Goal: Task Accomplishment & Management: Use online tool/utility

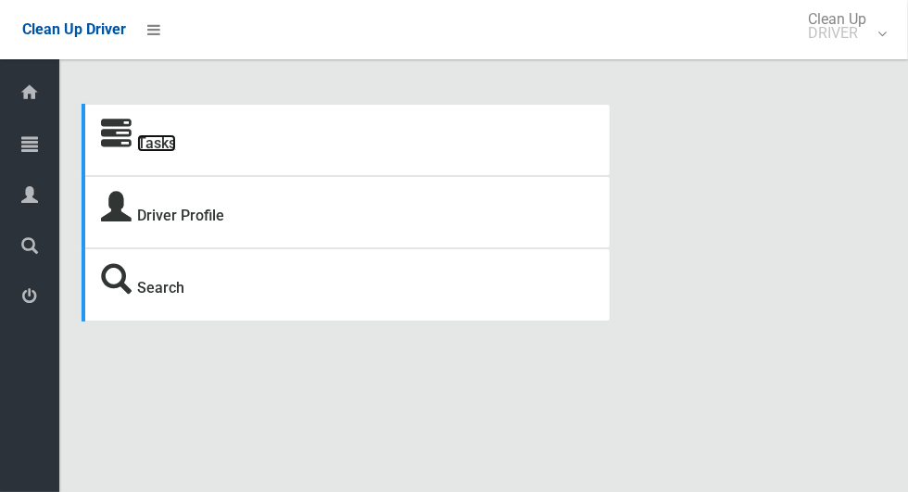
click at [164, 147] on link "Tasks" at bounding box center [156, 143] width 39 height 18
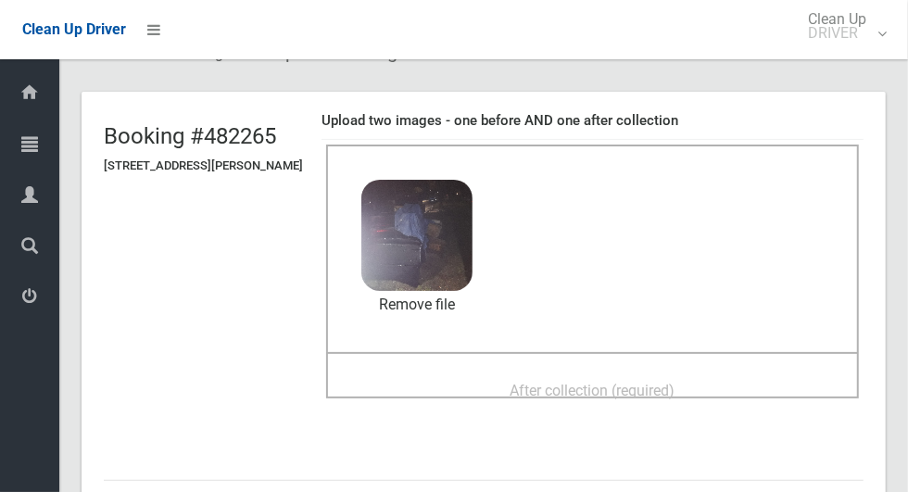
scroll to position [95, 0]
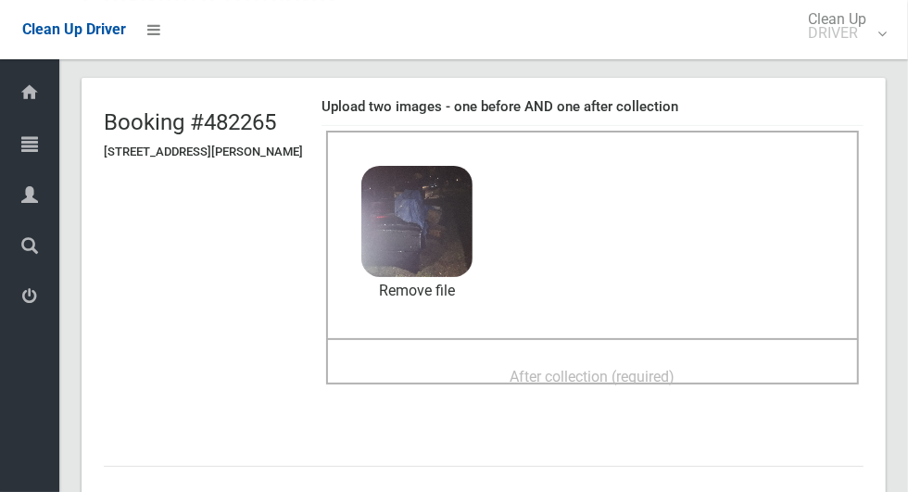
click at [675, 368] on span "After collection (required)" at bounding box center [592, 377] width 165 height 18
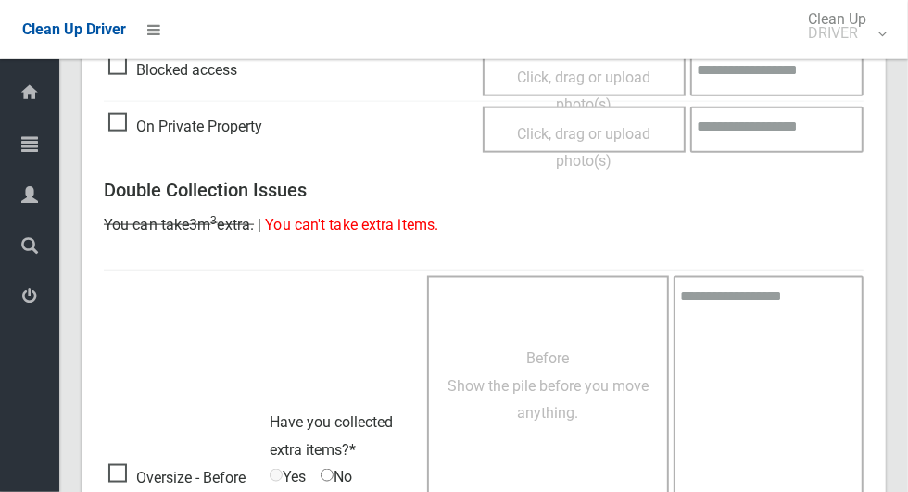
scroll to position [1515, 0]
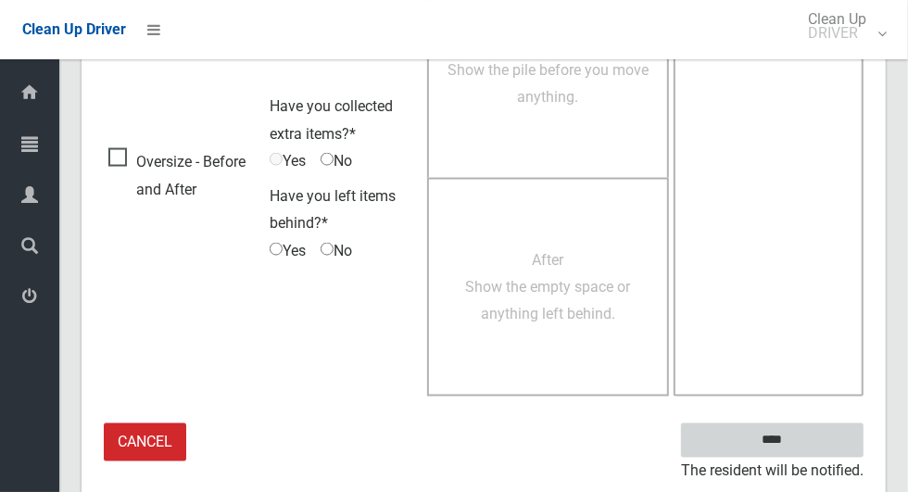
click at [804, 446] on input "****" at bounding box center [772, 440] width 182 height 34
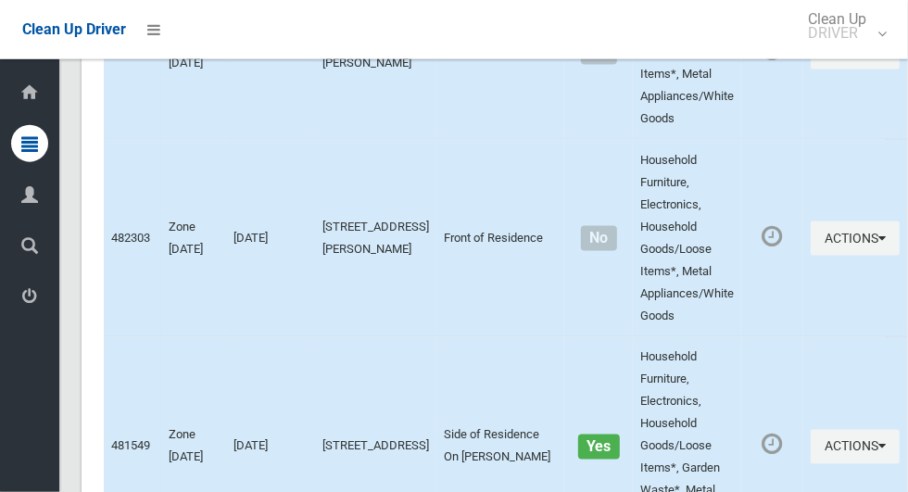
scroll to position [9567, 0]
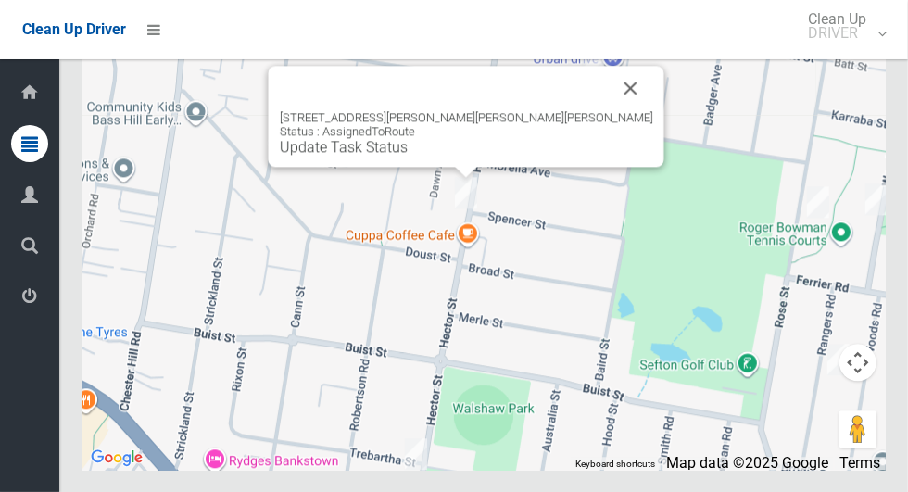
click at [609, 110] on button "Close" at bounding box center [631, 88] width 44 height 44
click at [408, 156] on link "Update Task Status" at bounding box center [344, 147] width 128 height 18
click button "Close"
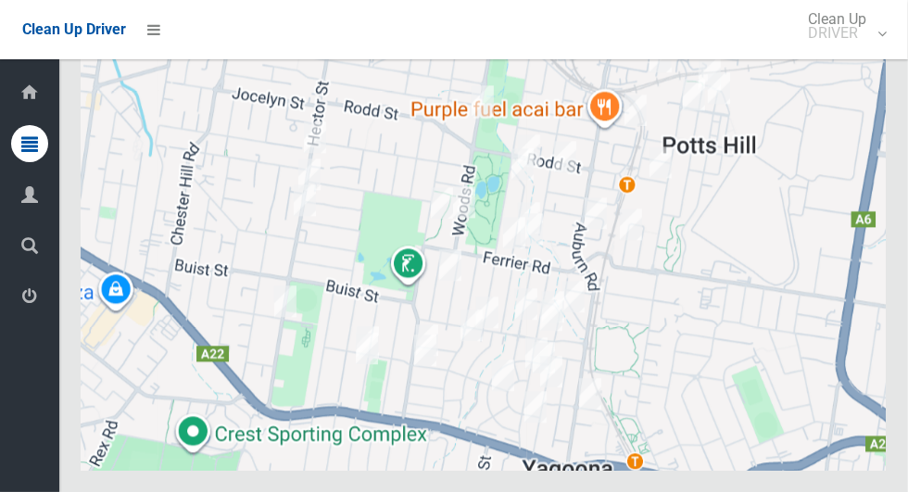
scroll to position [9567, 0]
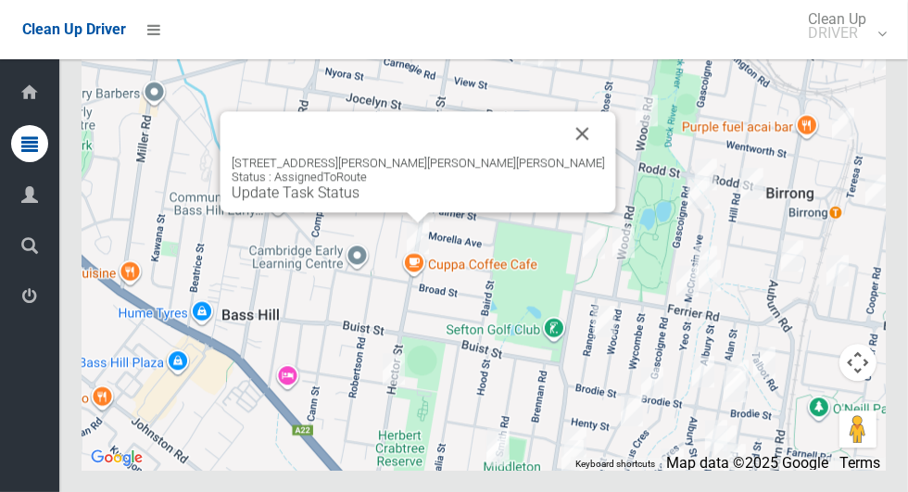
click link "Update Task Status"
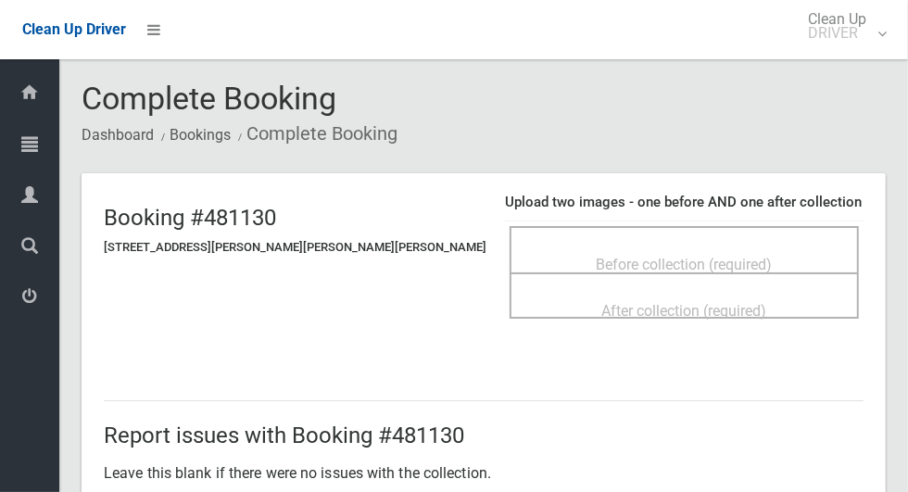
click at [703, 256] on span "Before collection (required)" at bounding box center [684, 265] width 176 height 18
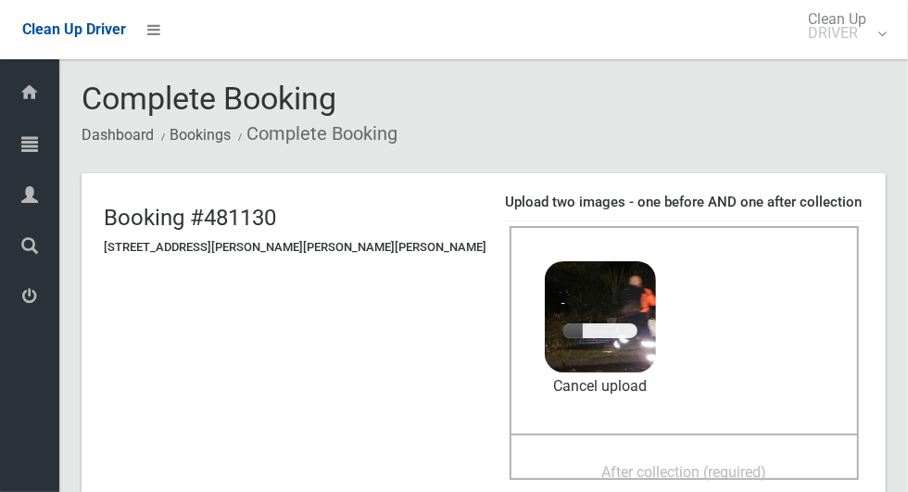
scroll to position [124, 0]
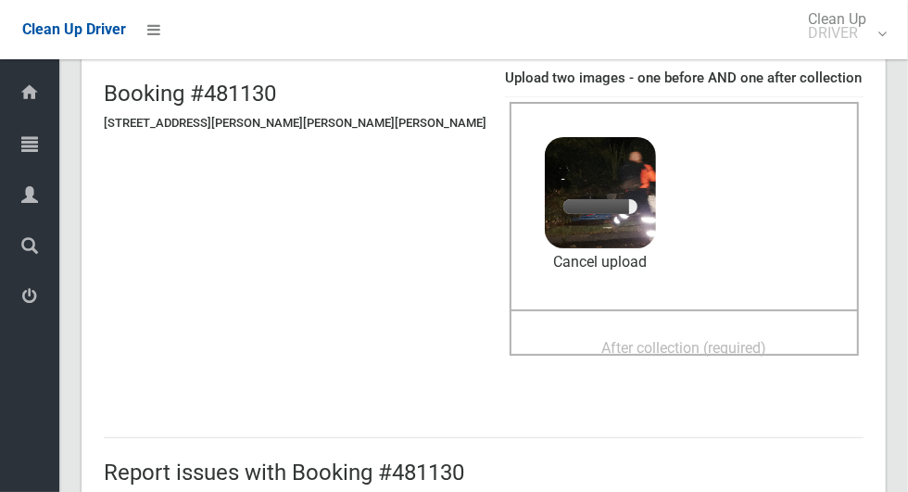
click at [697, 341] on span "After collection (required)" at bounding box center [684, 348] width 165 height 18
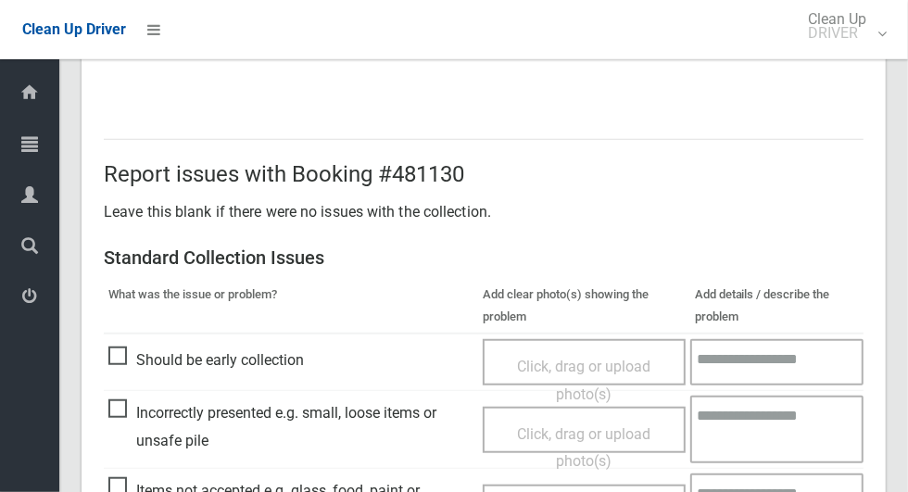
scroll to position [1515, 0]
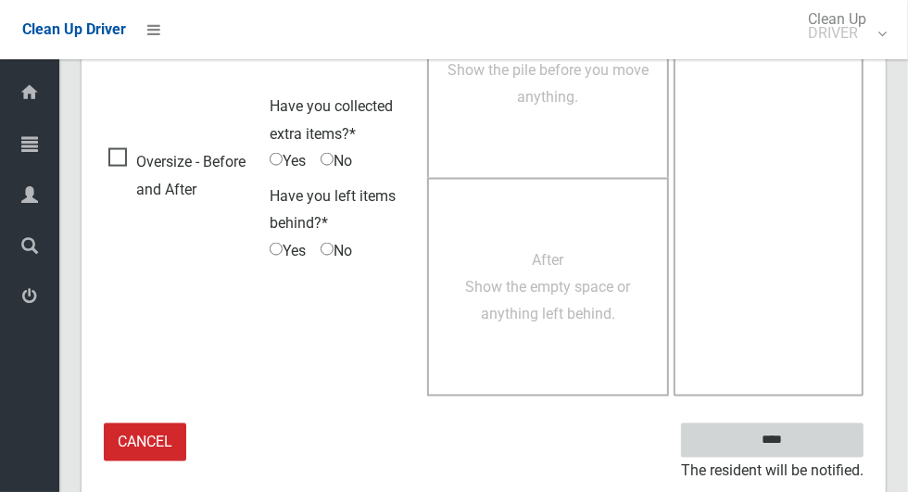
click input "****"
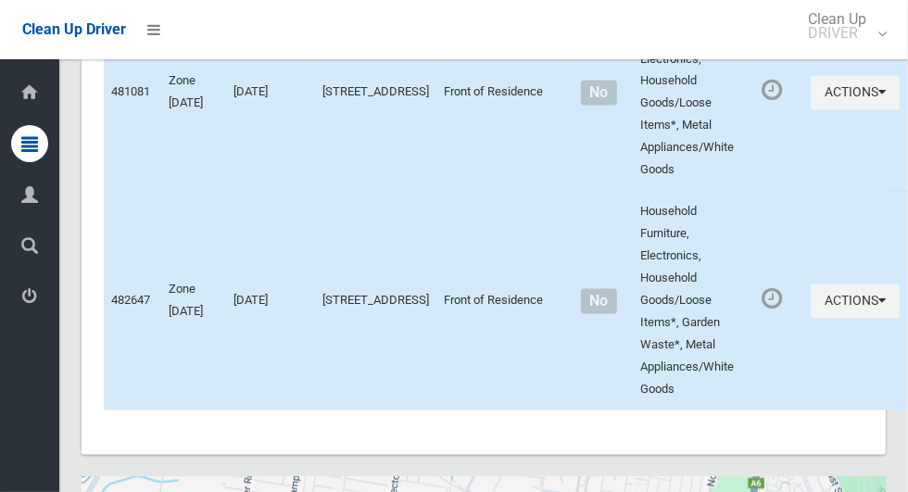
scroll to position [9567, 0]
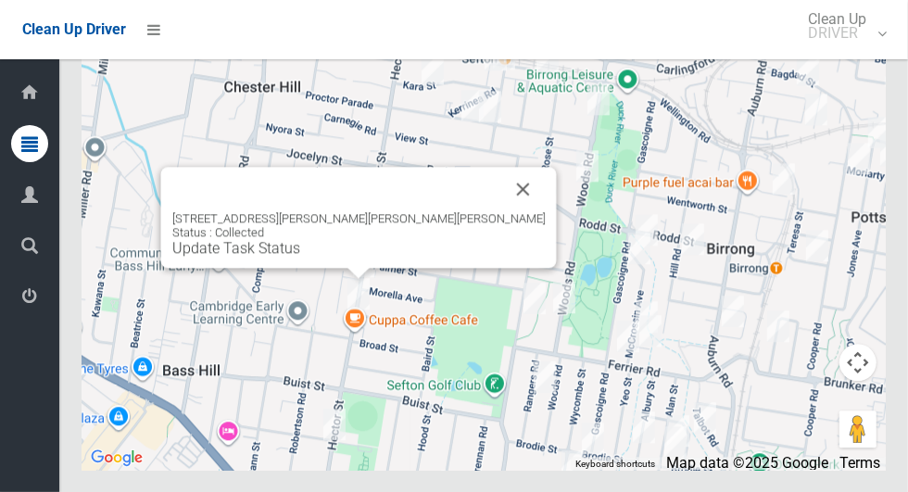
click at [501, 211] on button "Close" at bounding box center [523, 189] width 44 height 44
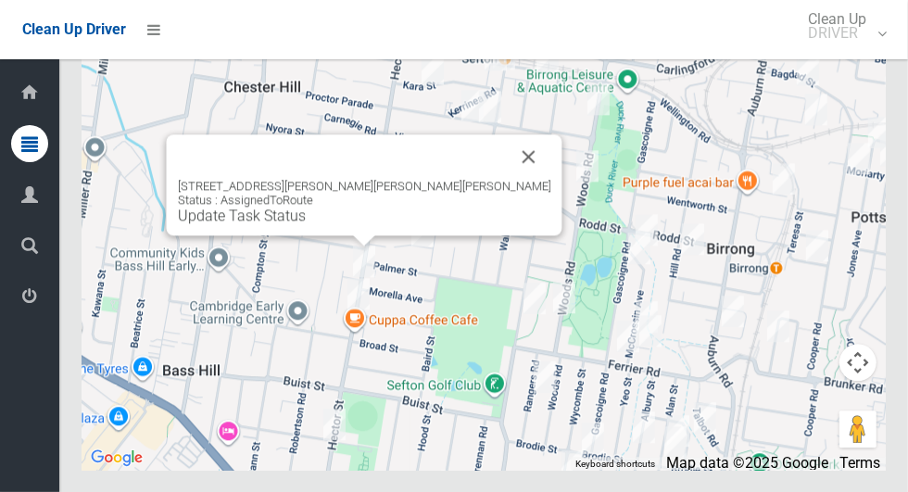
click at [507, 179] on button "Close" at bounding box center [529, 156] width 44 height 44
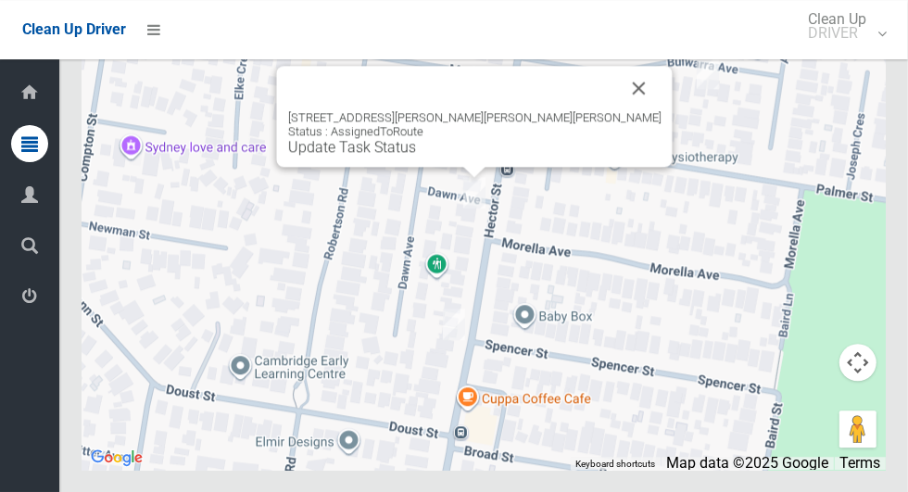
click at [454, 167] on div "240 Hector Street, CHESTER HILL NSW 2162 Status : AssignedToRoute Update Task S…" at bounding box center [474, 116] width 395 height 101
click at [416, 156] on link "Update Task Status" at bounding box center [352, 147] width 128 height 18
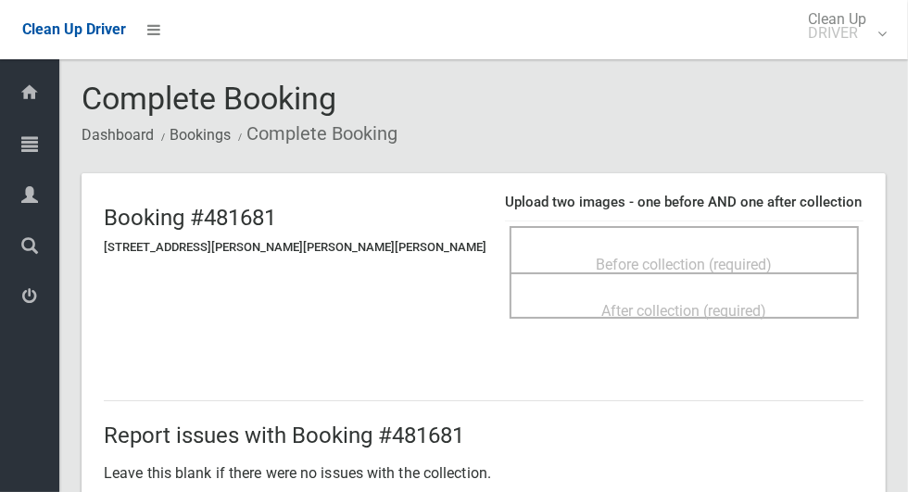
click at [661, 259] on span "Before collection (required)" at bounding box center [684, 265] width 176 height 18
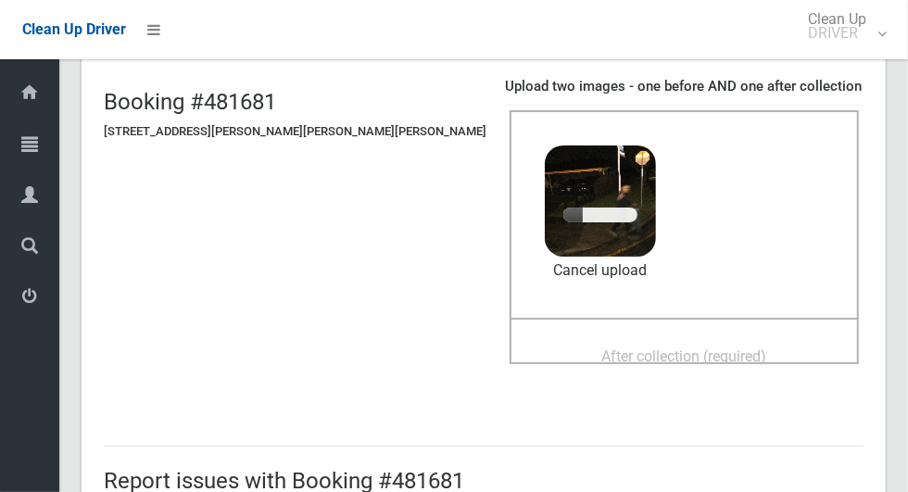
scroll to position [115, 0]
click at [612, 353] on span "After collection (required)" at bounding box center [684, 357] width 165 height 18
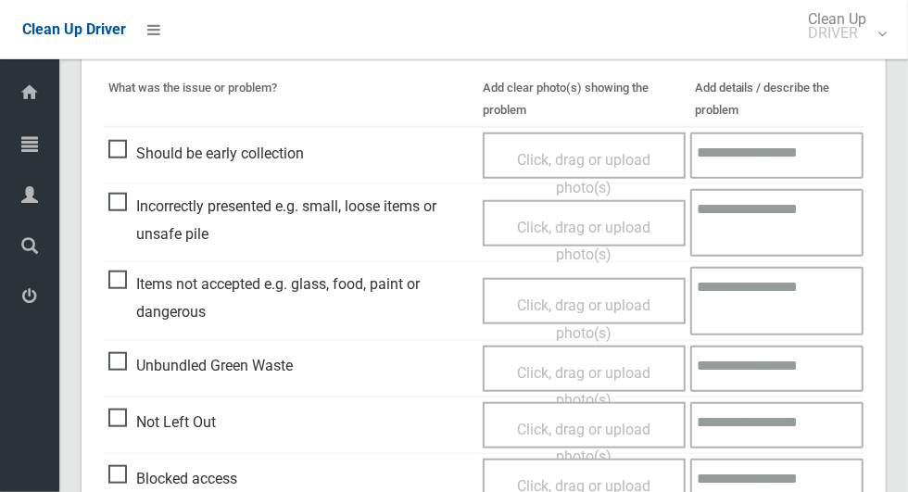
scroll to position [1515, 0]
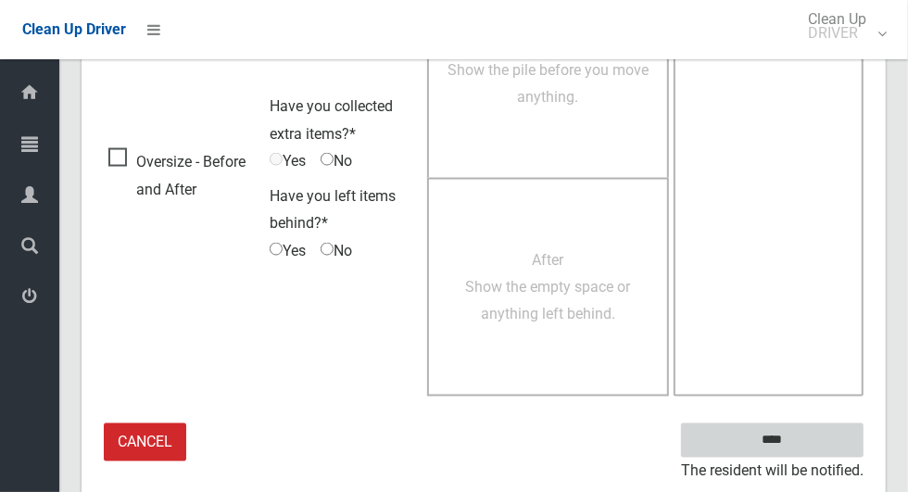
click at [804, 447] on input "****" at bounding box center [772, 440] width 182 height 34
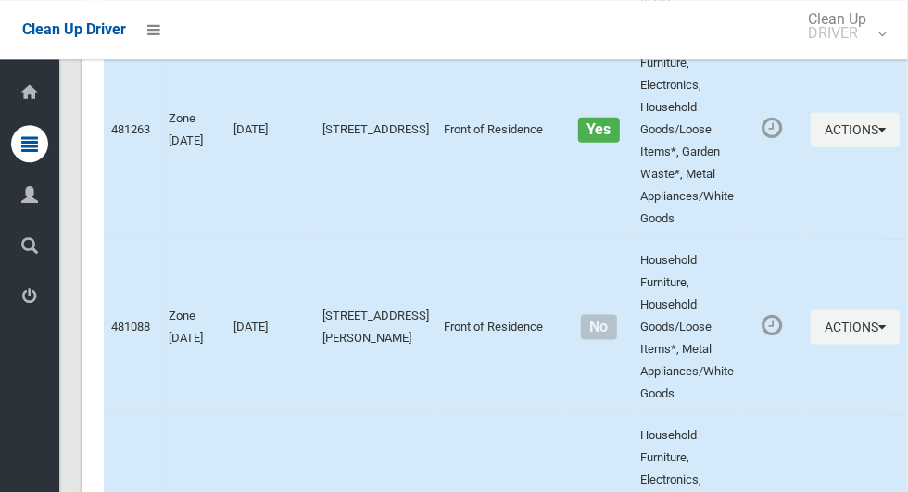
scroll to position [9567, 0]
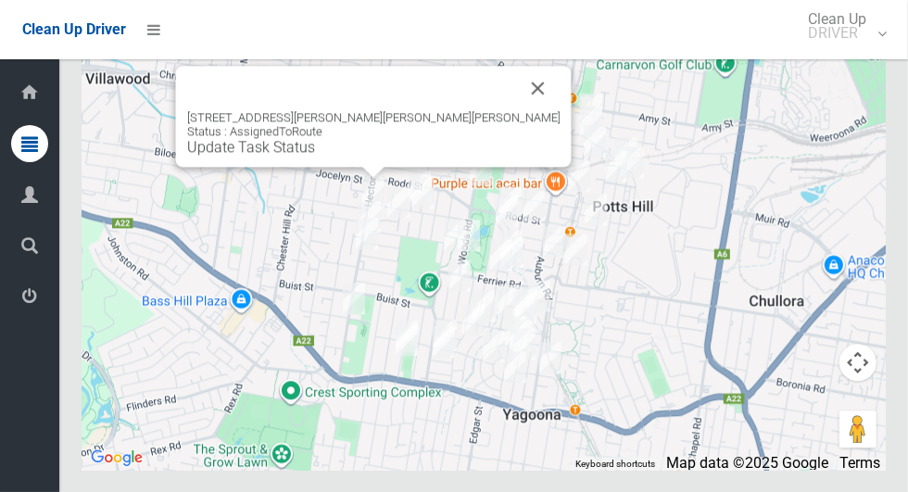
click at [516, 110] on button "Close" at bounding box center [538, 88] width 44 height 44
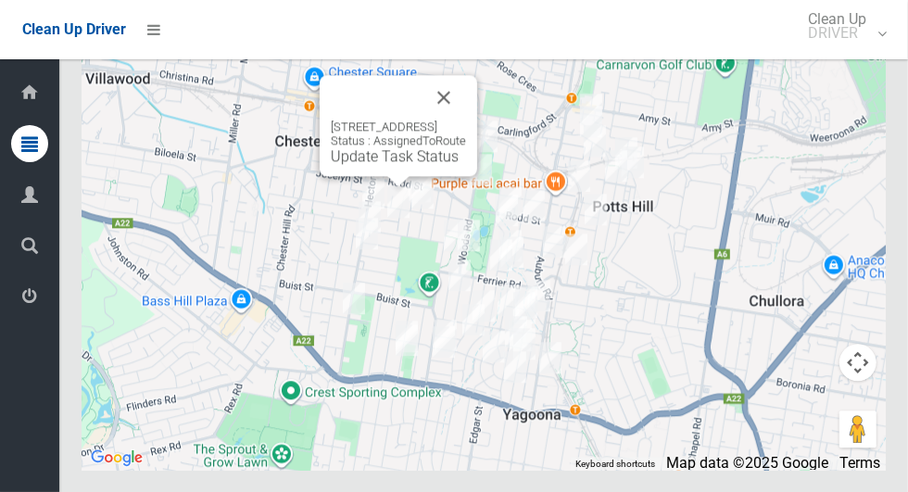
click at [466, 119] on button "Close" at bounding box center [443, 97] width 44 height 44
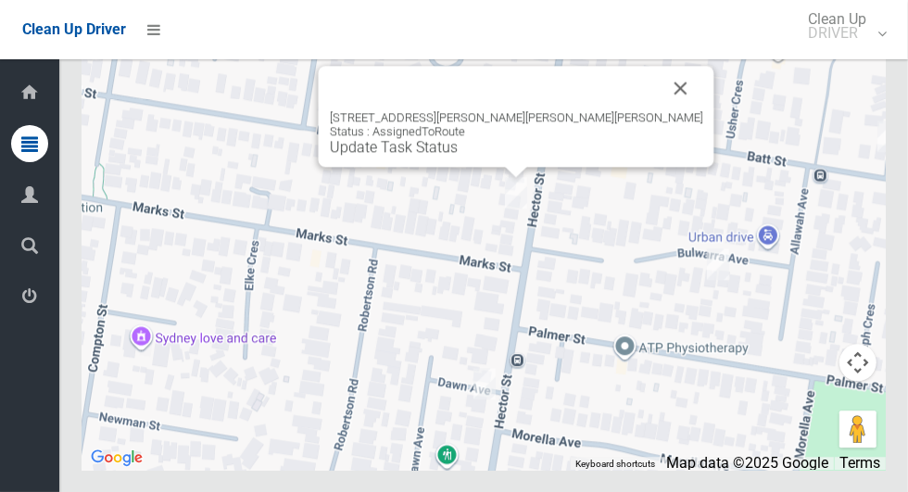
click at [487, 167] on div "214 Hector Street, CHESTER HILL NSW 2162 Status : AssignedToRoute Update Task S…" at bounding box center [516, 116] width 395 height 101
click at [458, 156] on link "Update Task Status" at bounding box center [394, 147] width 128 height 18
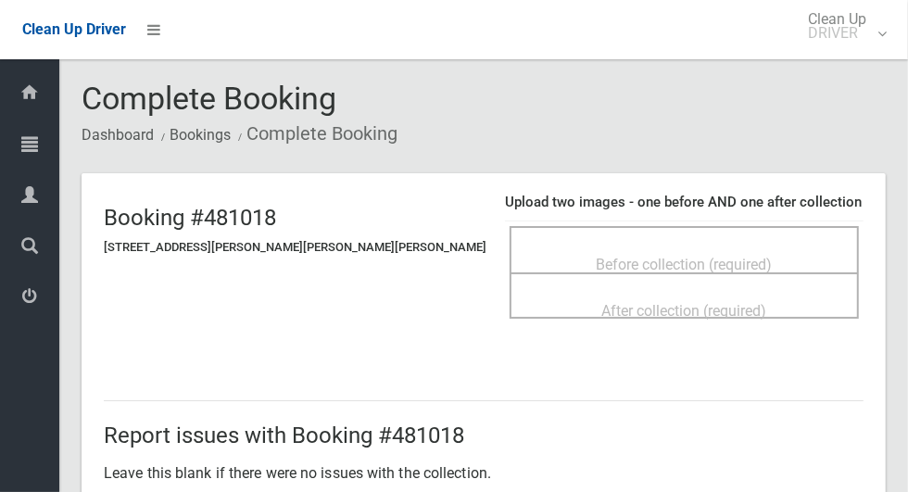
click at [596, 256] on span "Before collection (required)" at bounding box center [684, 265] width 176 height 18
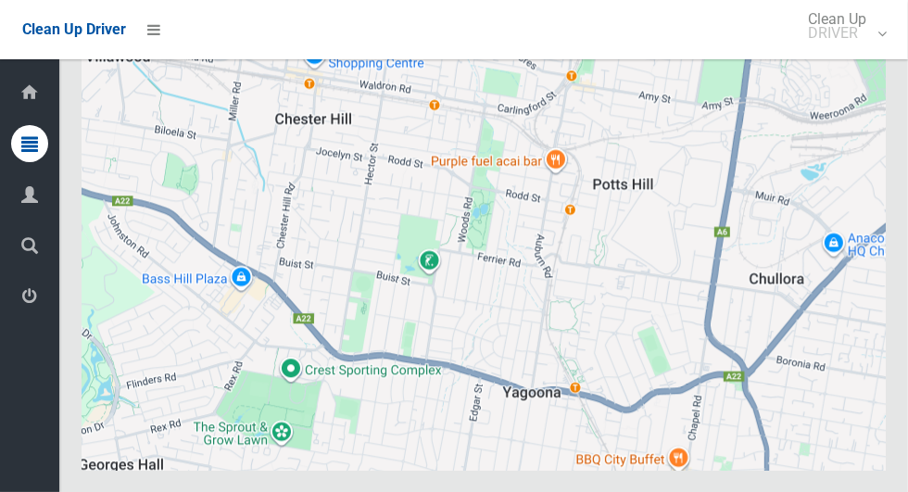
scroll to position [9567, 0]
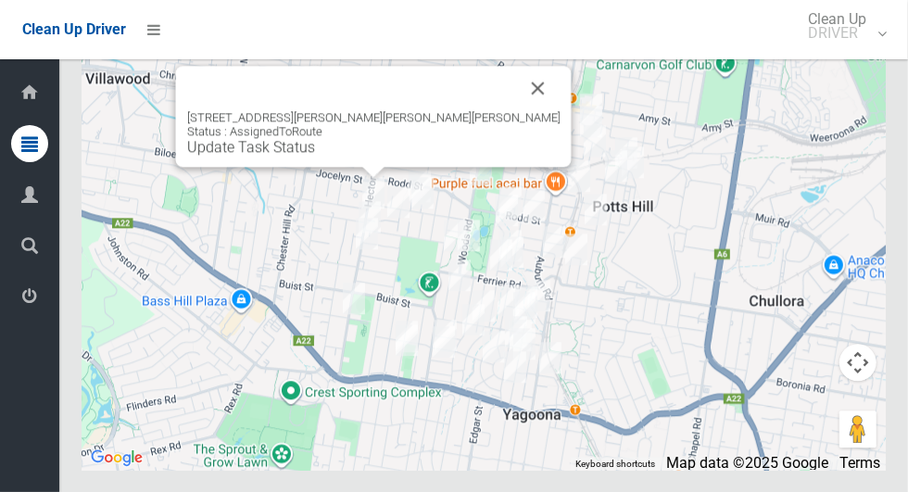
click at [516, 110] on button "Close" at bounding box center [538, 88] width 44 height 44
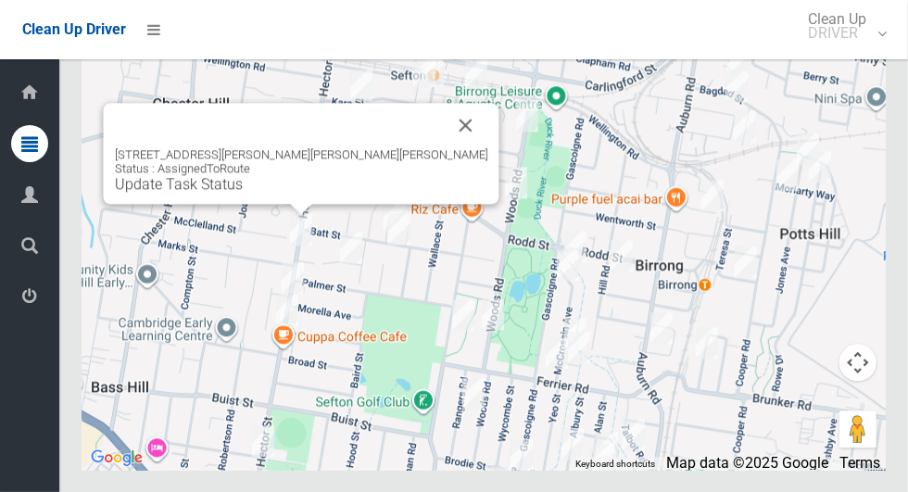
click at [243, 193] on link "Update Task Status" at bounding box center [179, 184] width 128 height 18
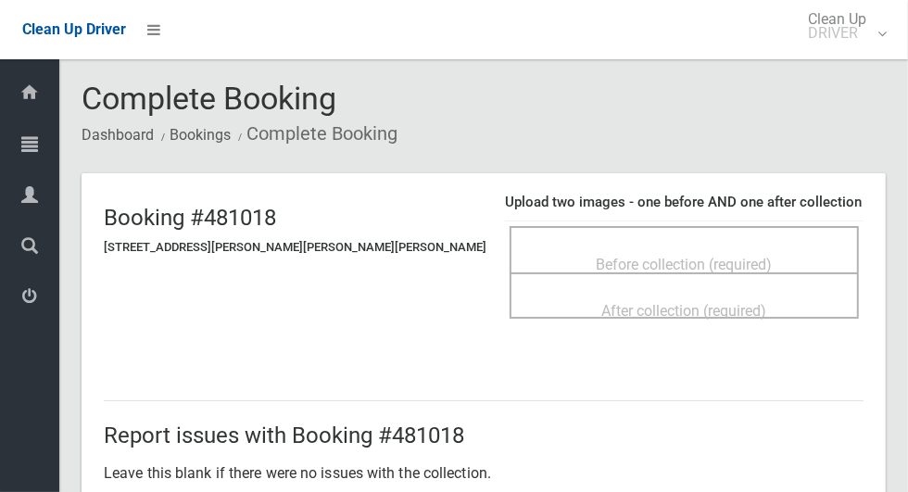
click at [649, 256] on span "Before collection (required)" at bounding box center [684, 265] width 176 height 18
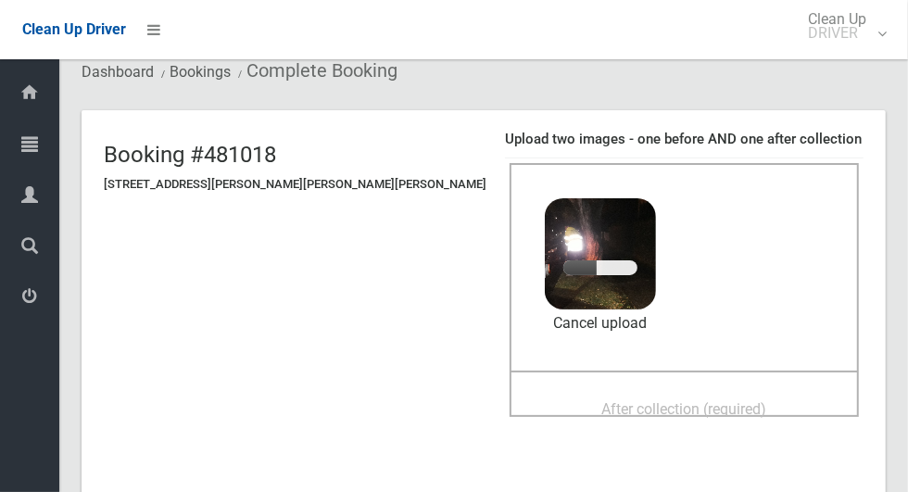
scroll to position [63, 0]
click at [697, 400] on span "After collection (required)" at bounding box center [684, 409] width 165 height 18
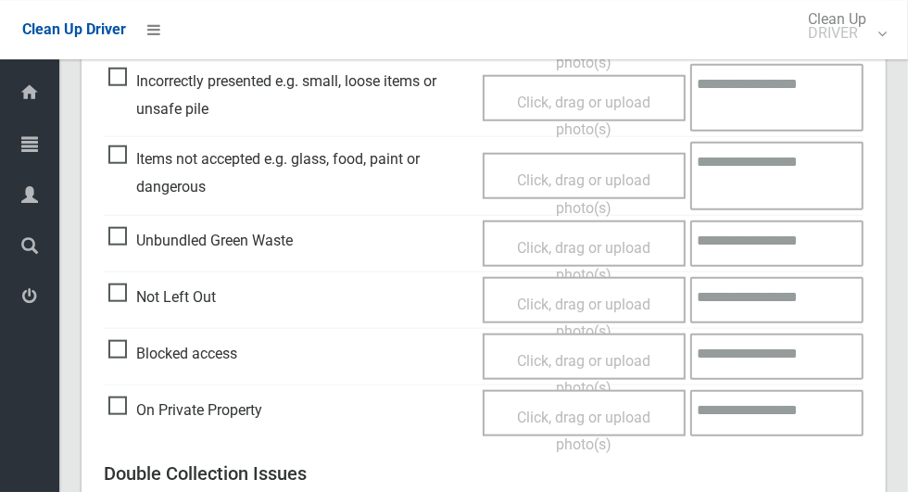
scroll to position [1515, 0]
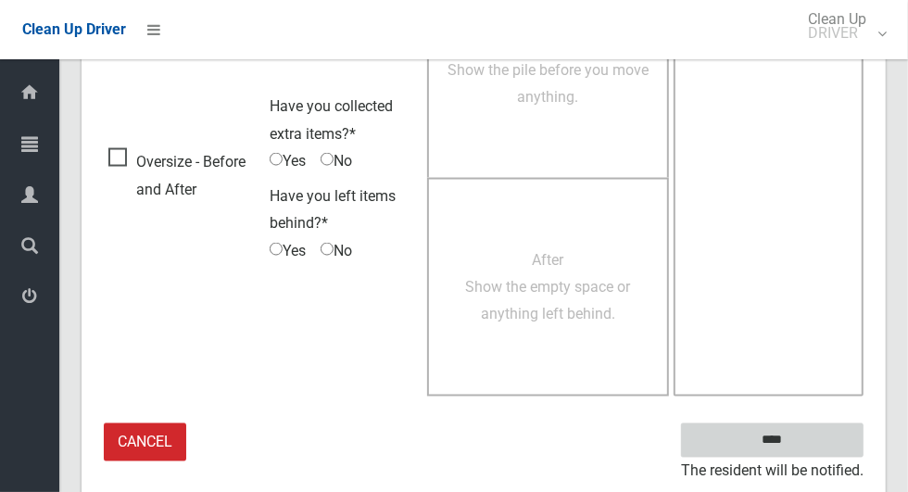
click at [804, 451] on input "****" at bounding box center [772, 440] width 182 height 34
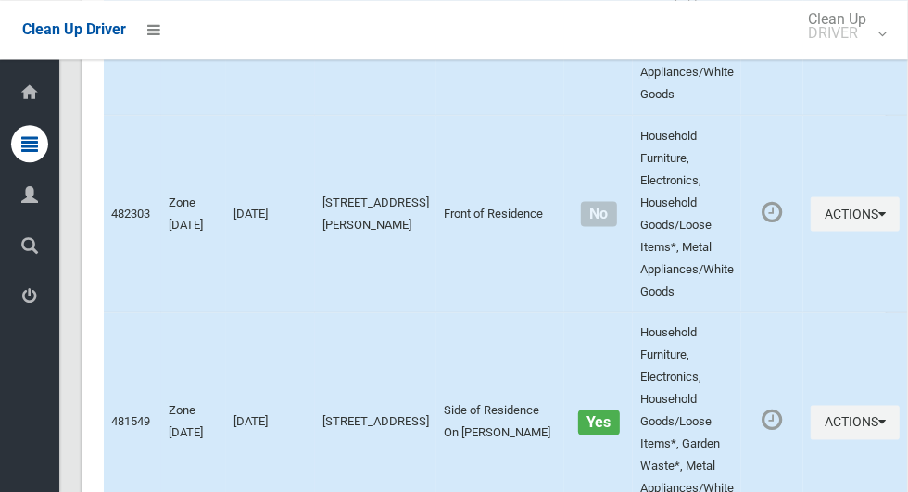
scroll to position [9567, 0]
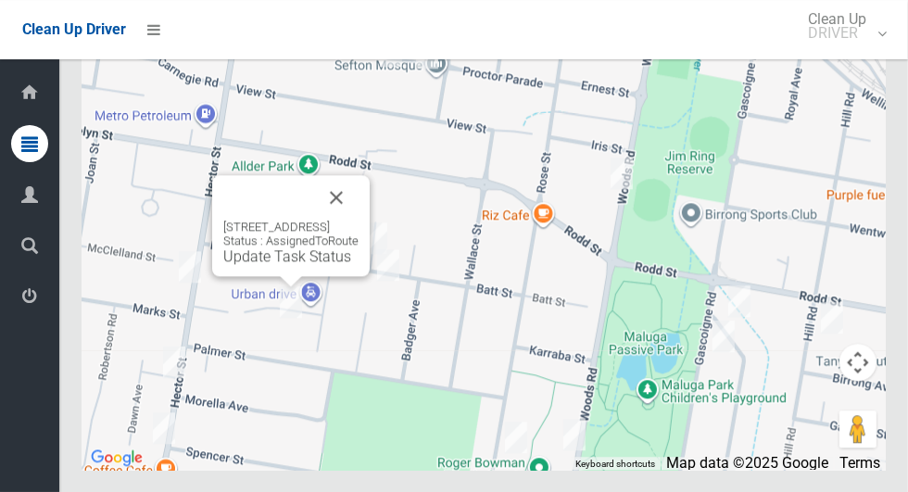
click at [358, 220] on button "Close" at bounding box center [336, 197] width 44 height 44
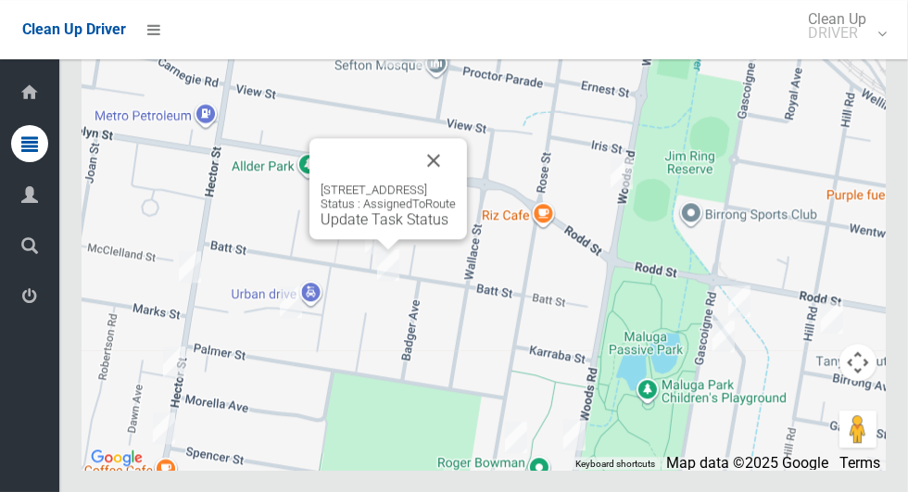
click at [456, 182] on button "Close" at bounding box center [433, 160] width 44 height 44
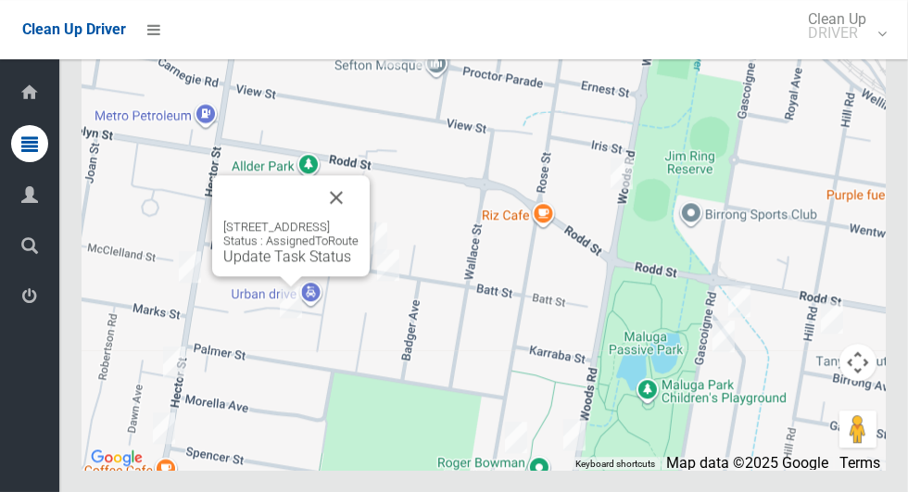
click at [358, 220] on button "Close" at bounding box center [336, 197] width 44 height 44
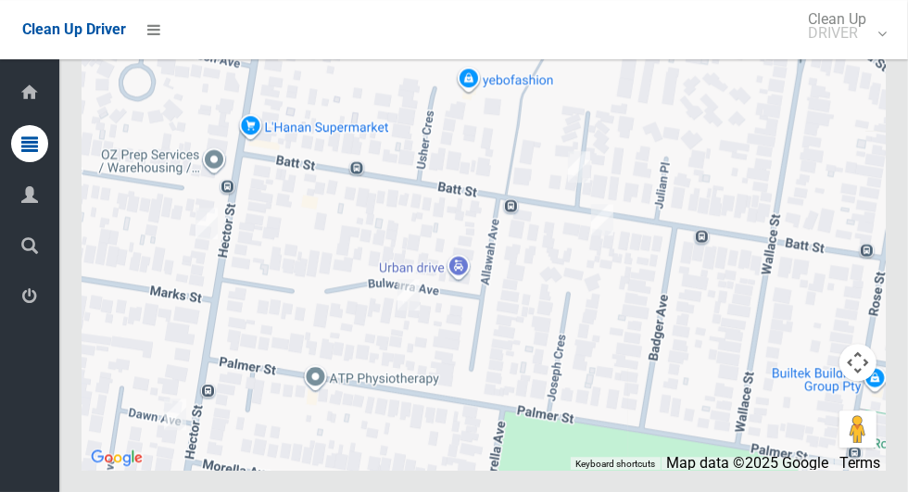
click at [550, 370] on div at bounding box center [484, 237] width 804 height 463
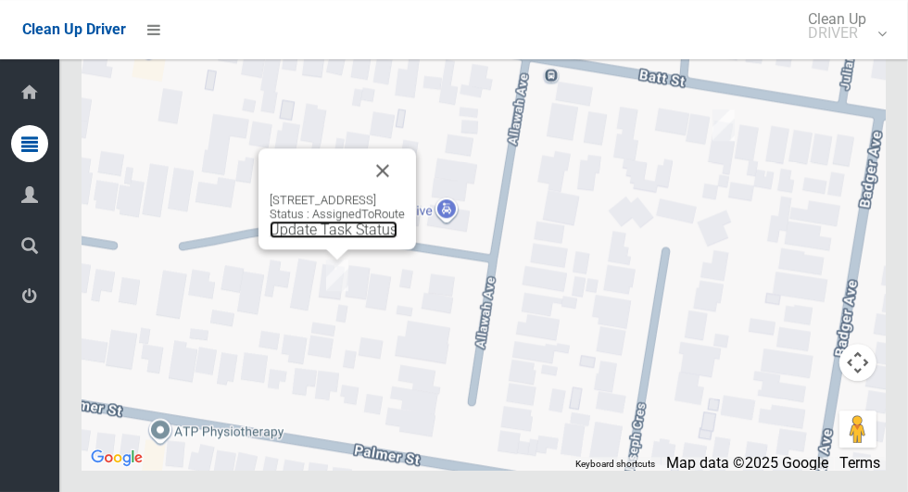
click at [338, 238] on link "Update Task Status" at bounding box center [334, 229] width 128 height 18
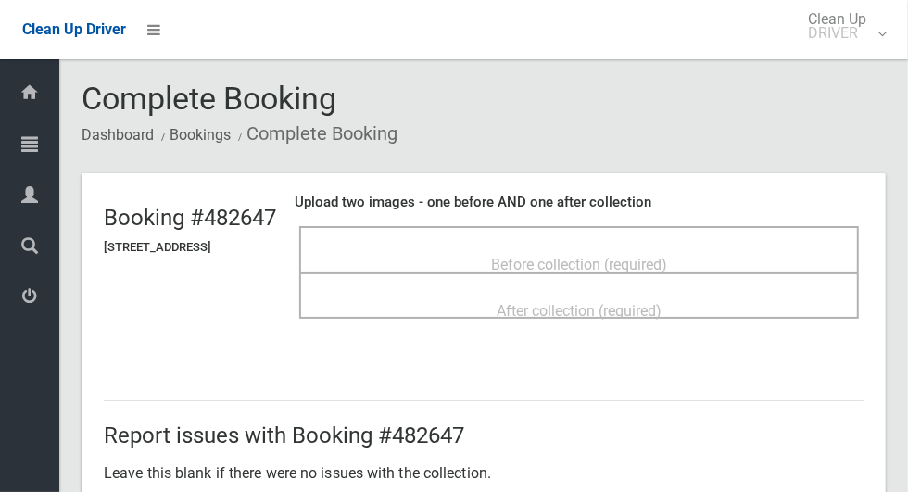
click at [585, 256] on span "Before collection (required)" at bounding box center [579, 265] width 176 height 18
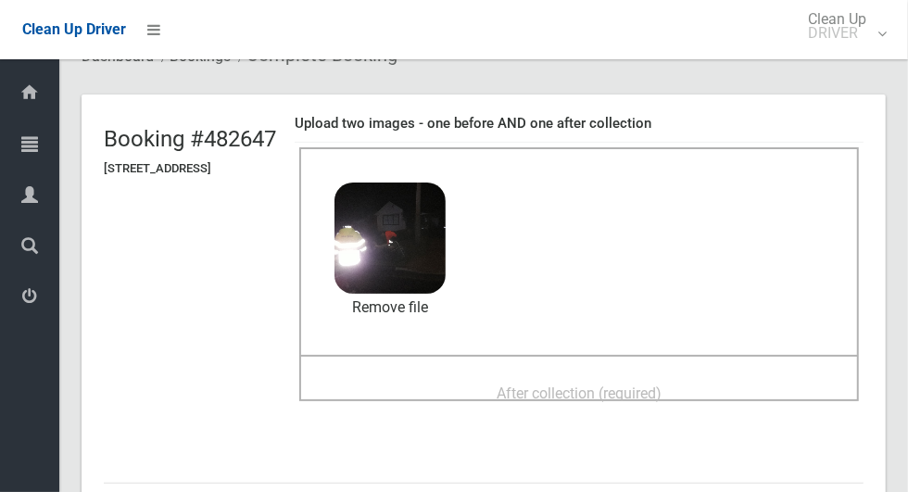
scroll to position [77, 0]
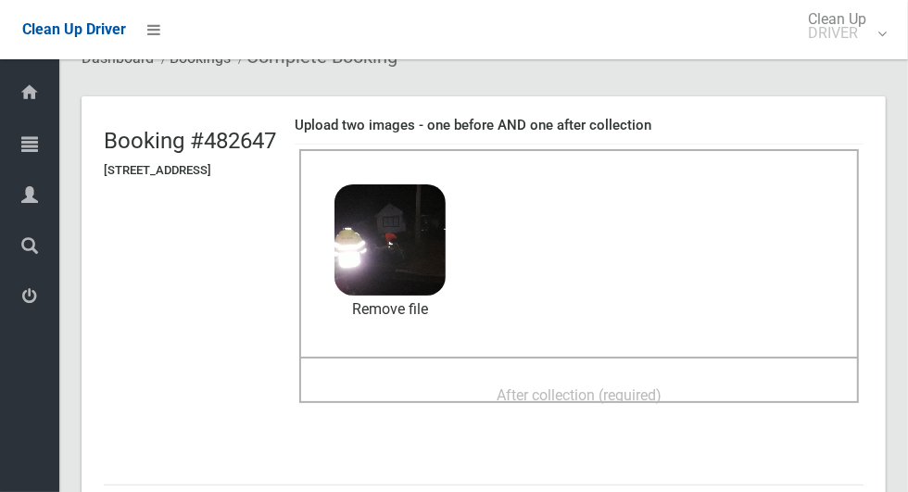
click at [723, 386] on div "After collection (required)" at bounding box center [579, 394] width 519 height 34
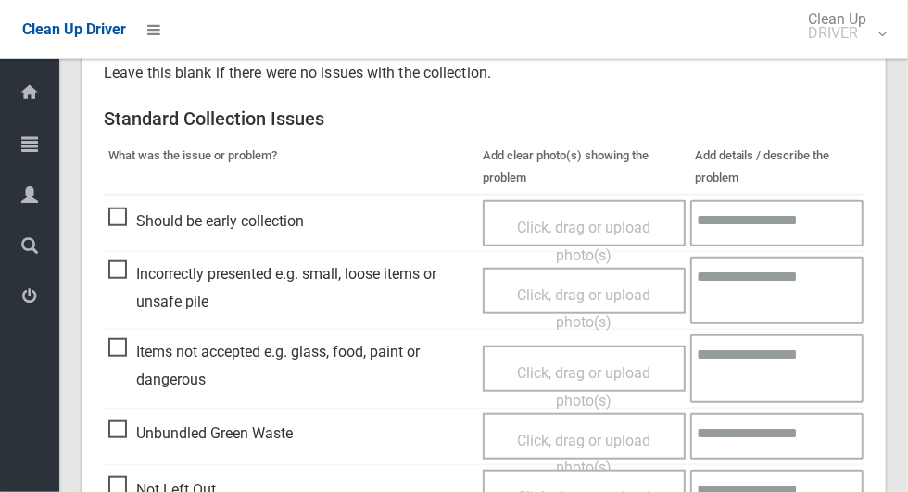
scroll to position [1515, 0]
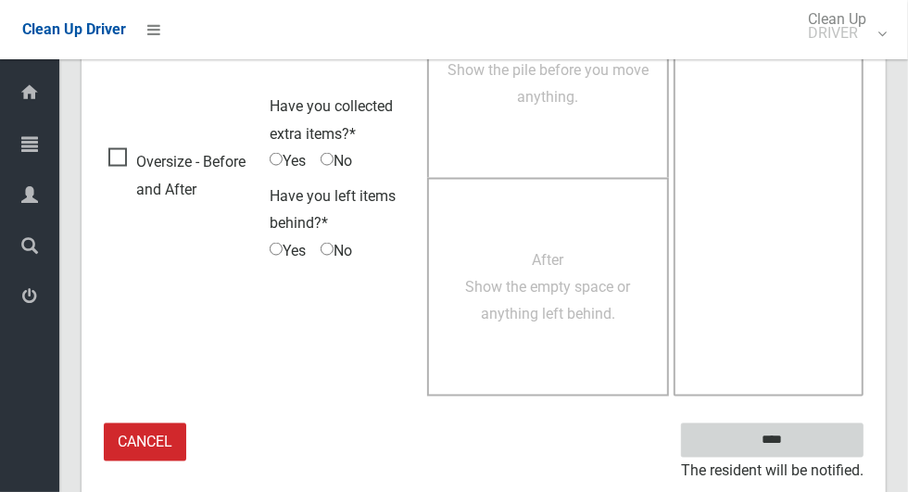
click at [808, 441] on input "****" at bounding box center [772, 440] width 182 height 34
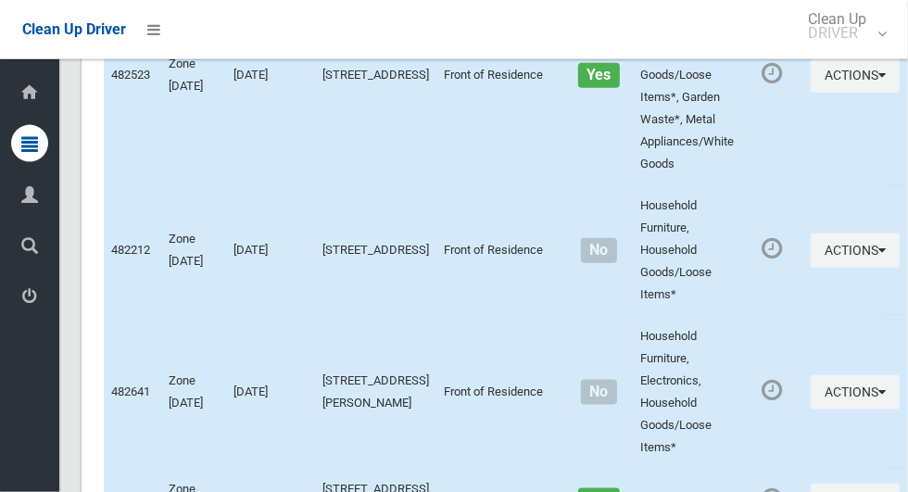
scroll to position [9567, 0]
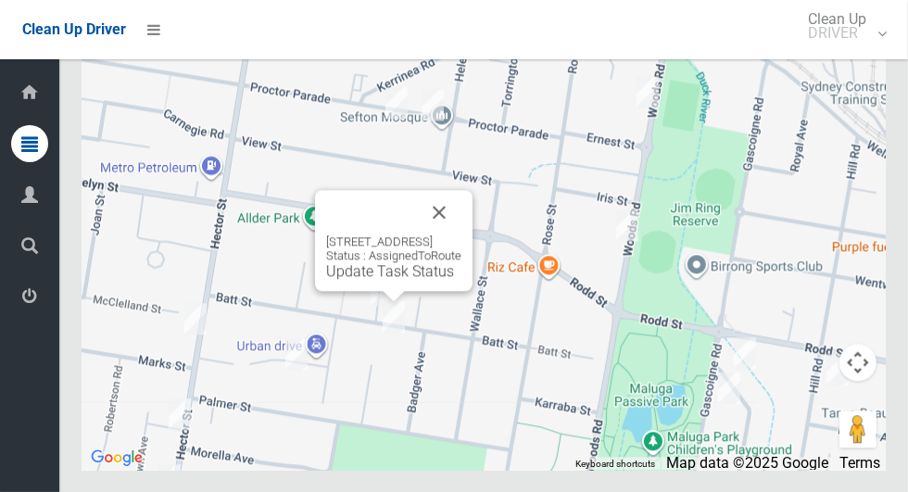
click at [461, 234] on button "Close" at bounding box center [439, 212] width 44 height 44
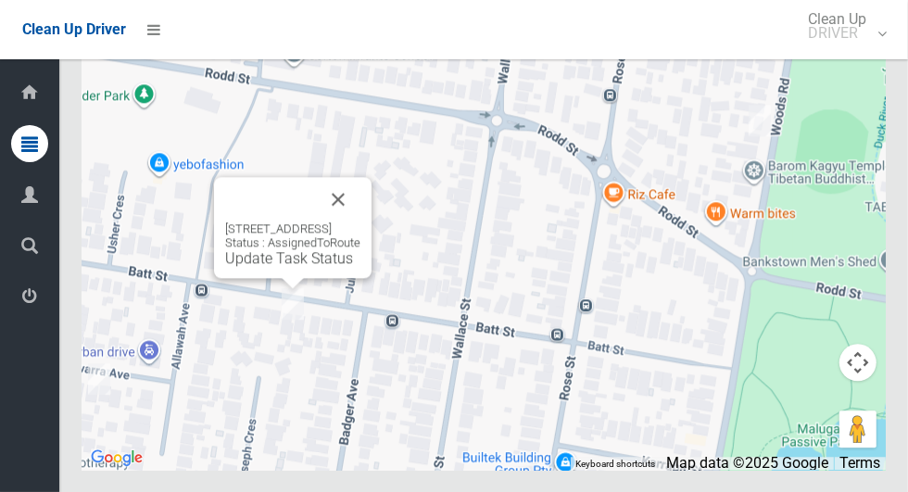
click at [360, 221] on button "Close" at bounding box center [338, 199] width 44 height 44
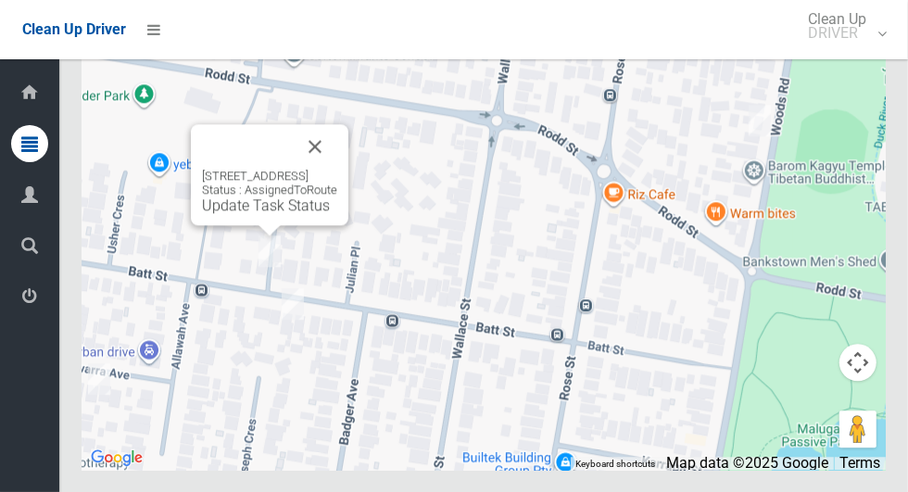
click at [234, 214] on link "Update Task Status" at bounding box center [266, 205] width 128 height 18
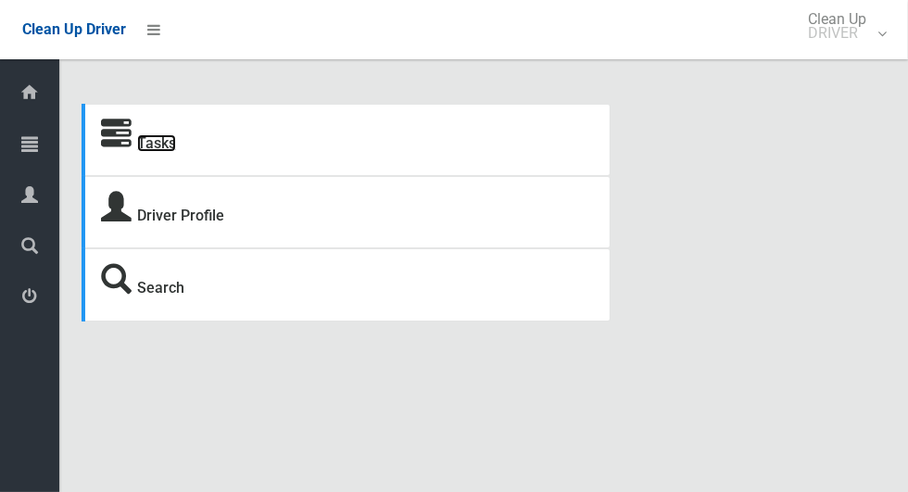
click at [168, 152] on link "Tasks" at bounding box center [156, 143] width 39 height 18
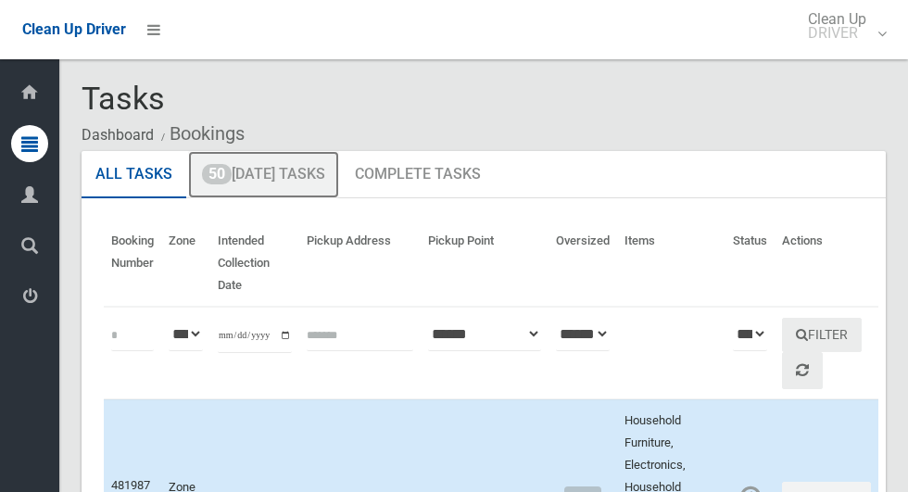
click at [320, 181] on link "50 Today's Tasks" at bounding box center [263, 175] width 151 height 48
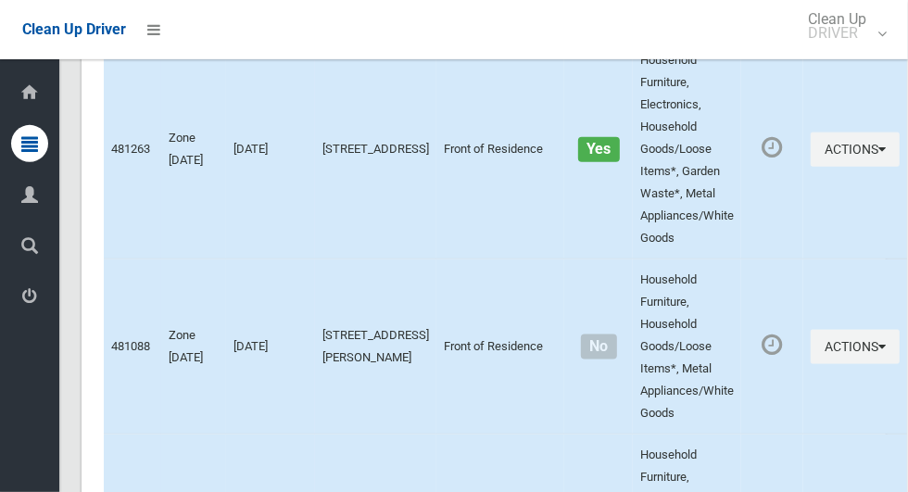
scroll to position [9567, 0]
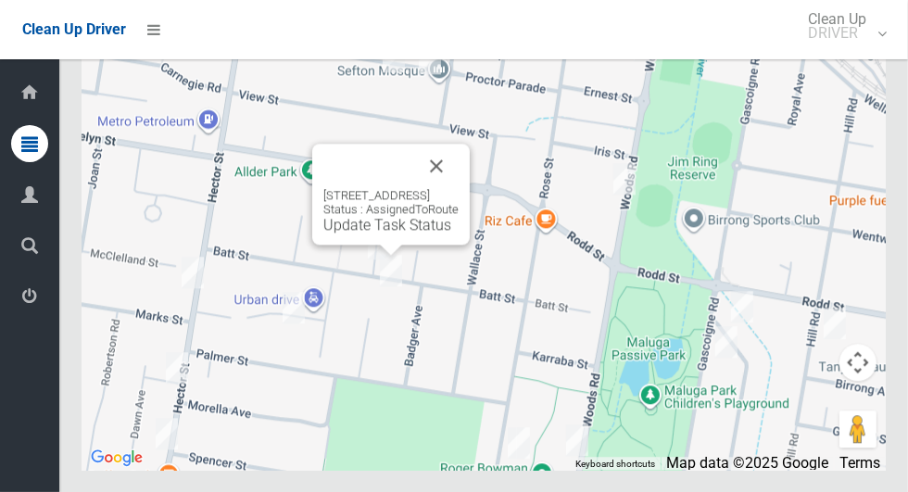
click at [405, 233] on link "Update Task Status" at bounding box center [387, 225] width 128 height 18
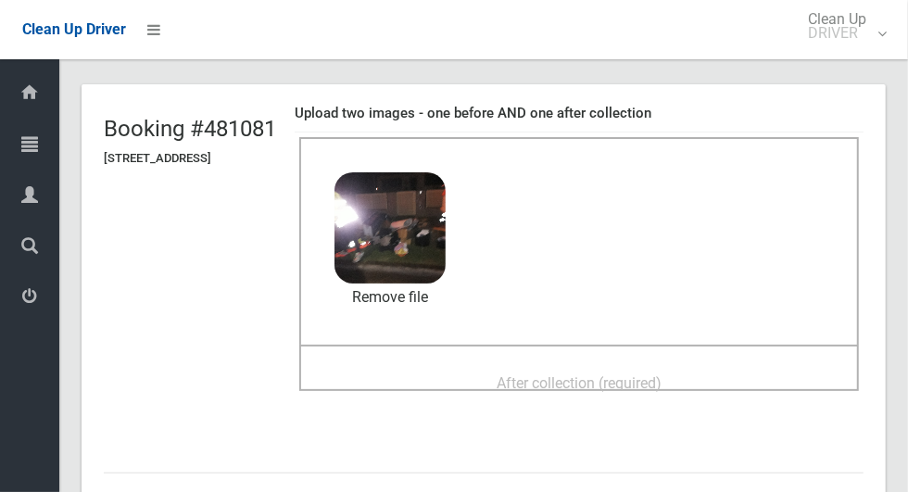
scroll to position [88, 0]
click at [712, 377] on div "After collection (required)" at bounding box center [579, 383] width 519 height 34
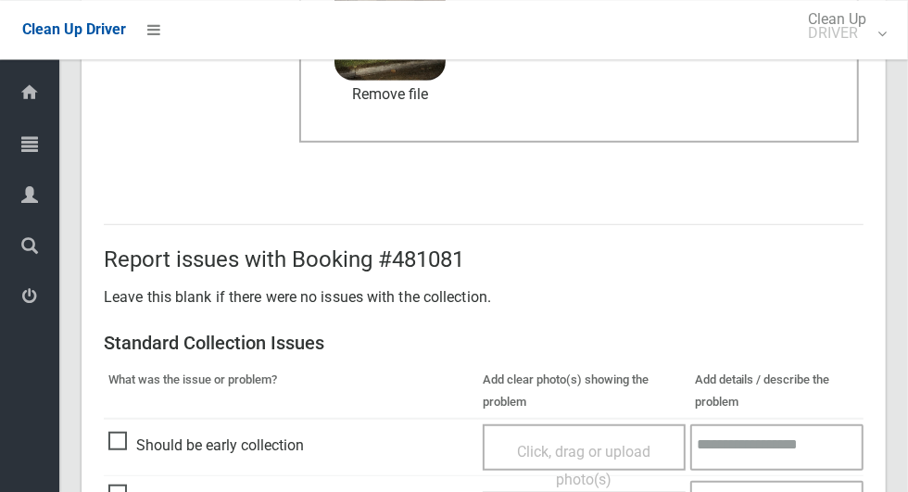
scroll to position [1515, 0]
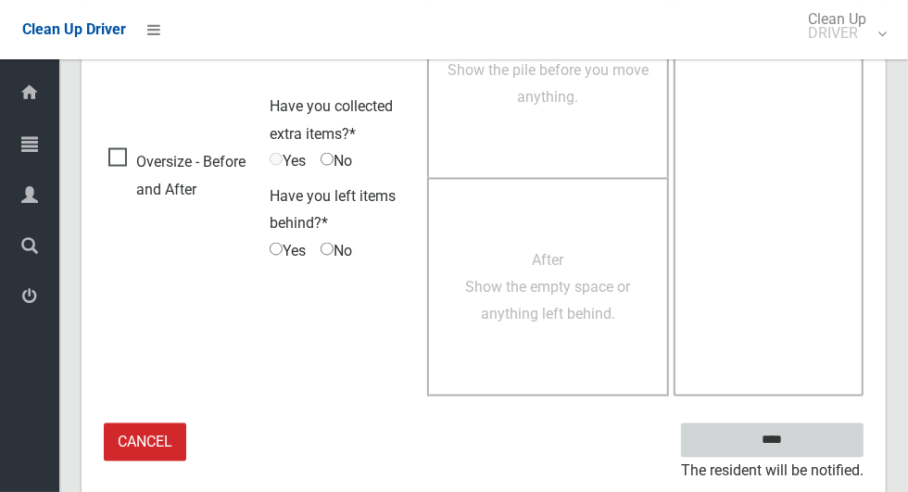
click at [804, 451] on input "****" at bounding box center [772, 440] width 182 height 34
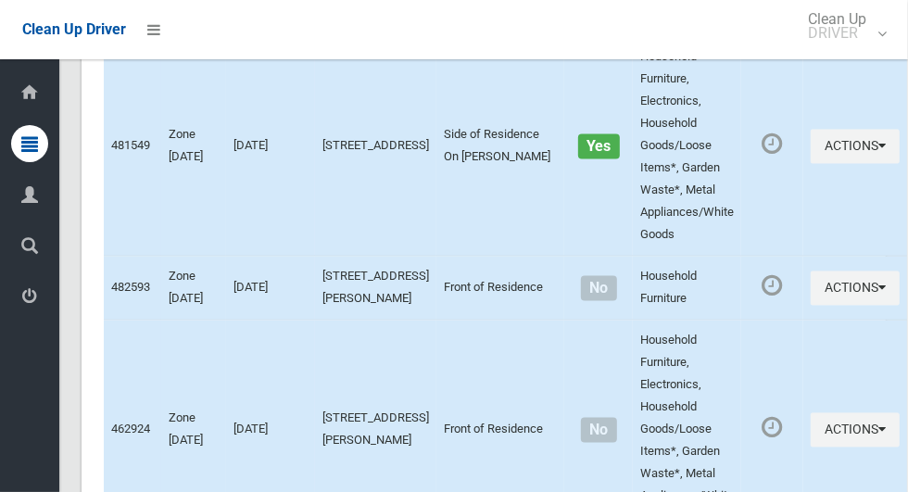
scroll to position [9567, 0]
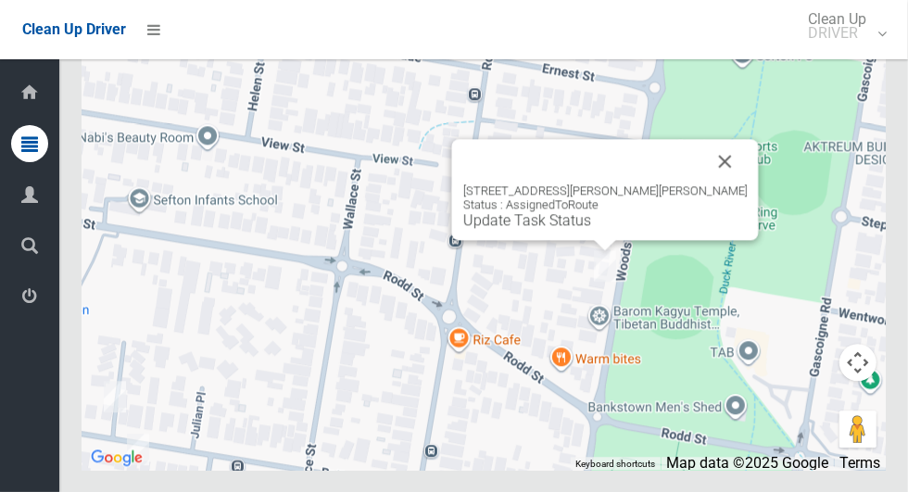
click at [601, 240] on div "44 Woods Road, SEFTON NSW 2162 Status : AssignedToRoute Update Task Status" at bounding box center [605, 189] width 307 height 101
click at [591, 229] on link "Update Task Status" at bounding box center [527, 220] width 128 height 18
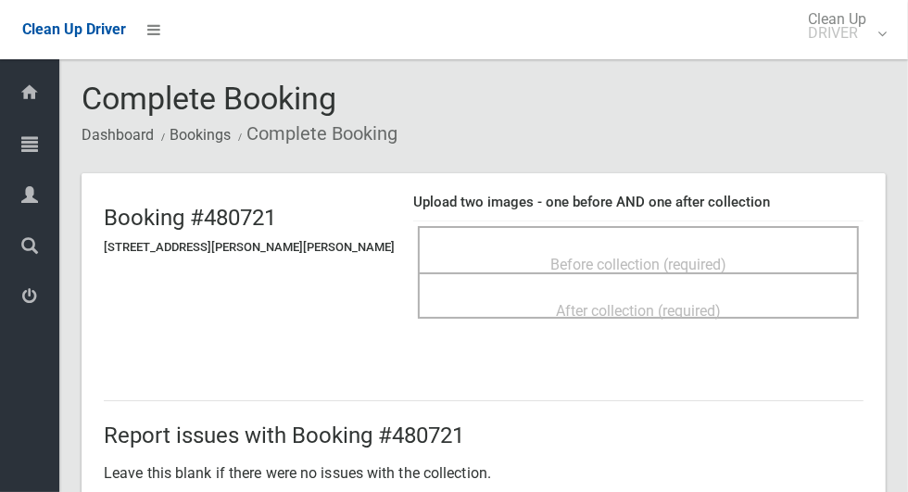
click div "Before collection (required)"
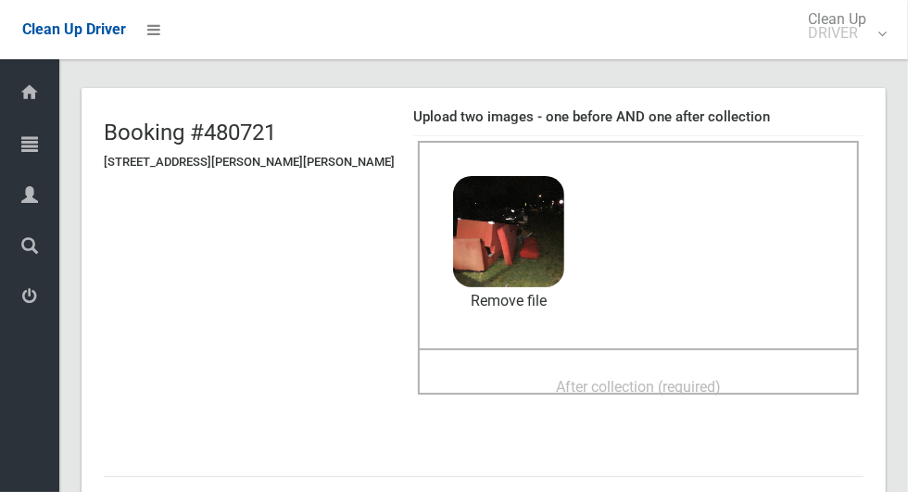
scroll to position [87, 0]
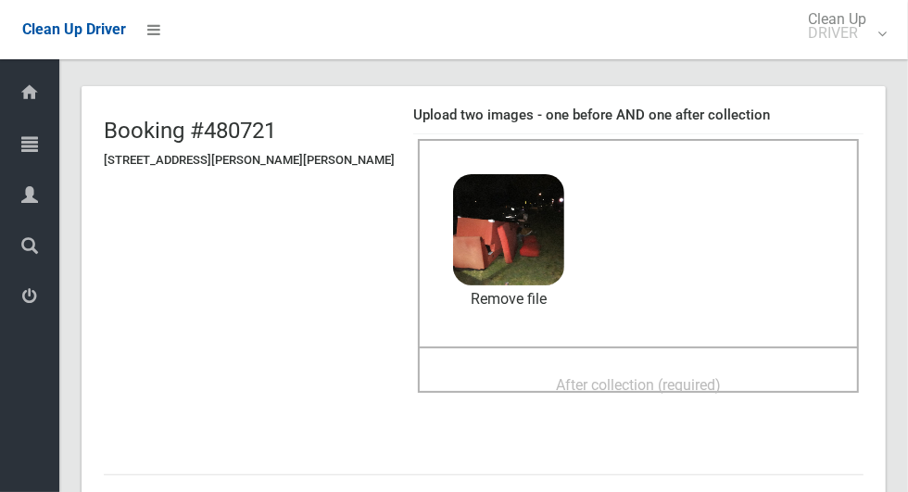
click div "After collection (required)"
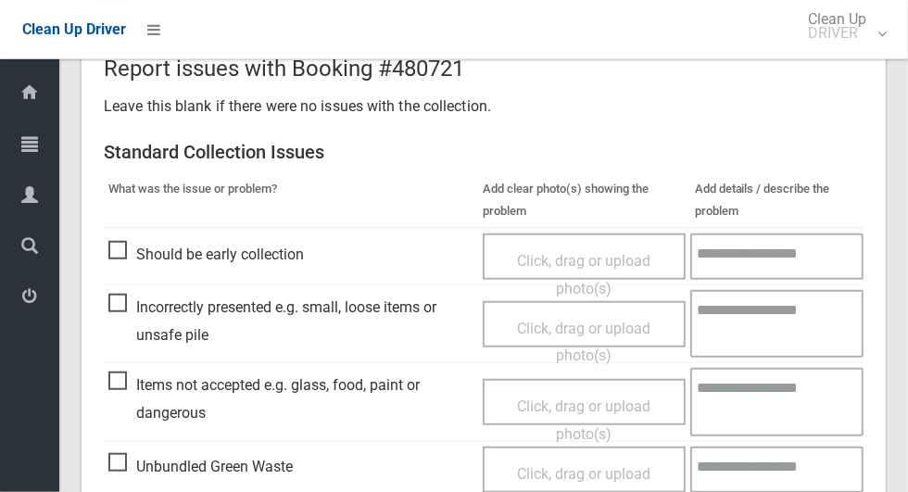
scroll to position [1515, 0]
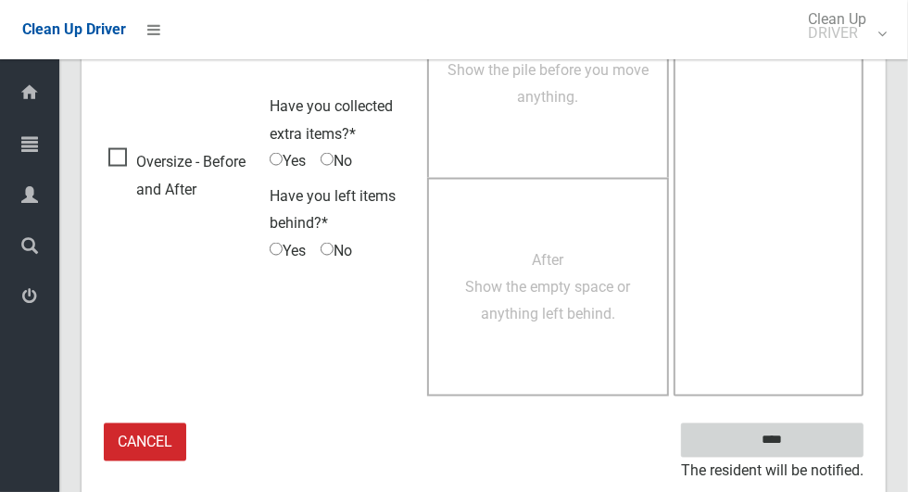
click input "****"
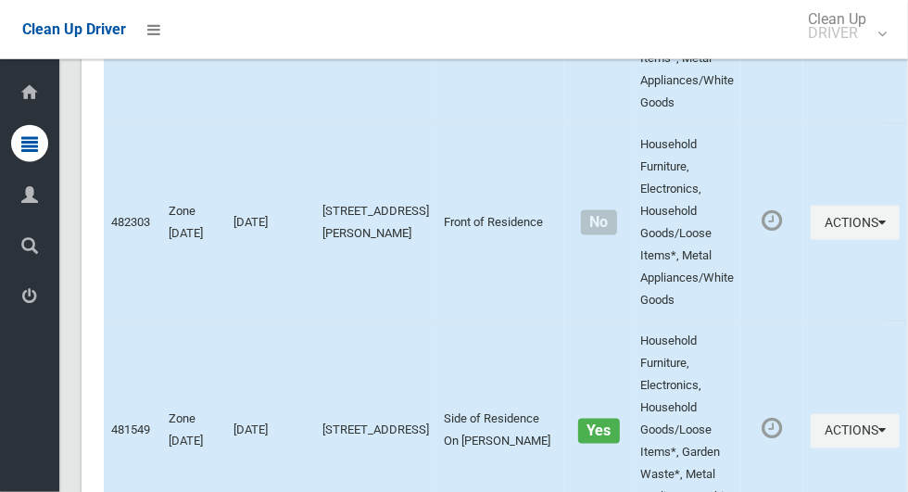
scroll to position [9567, 0]
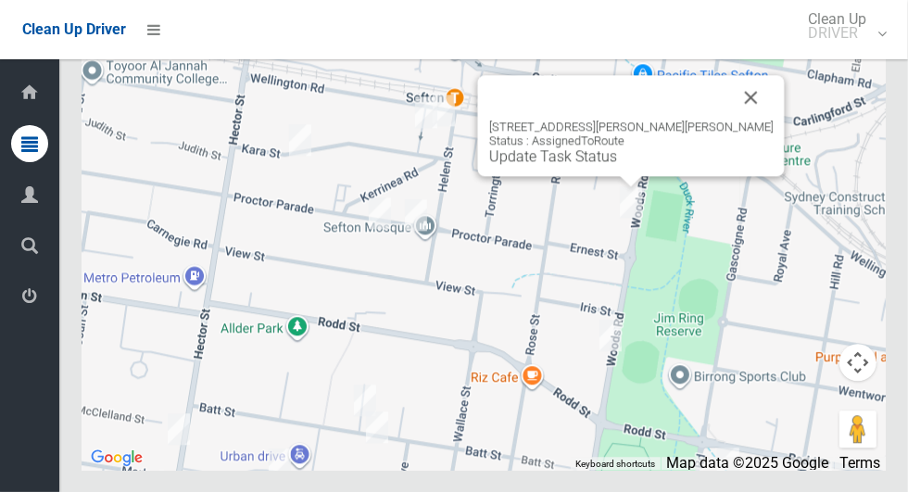
click at [729, 119] on button "Close" at bounding box center [751, 97] width 44 height 44
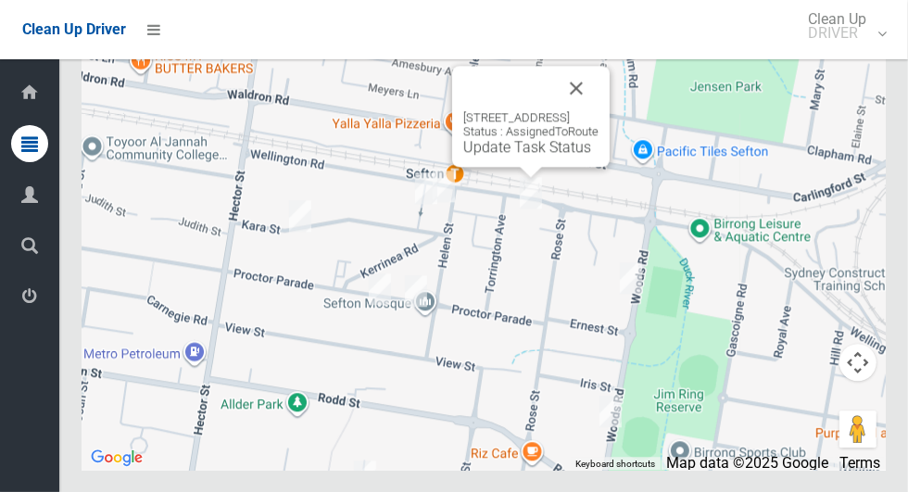
click at [598, 110] on button "Close" at bounding box center [576, 88] width 44 height 44
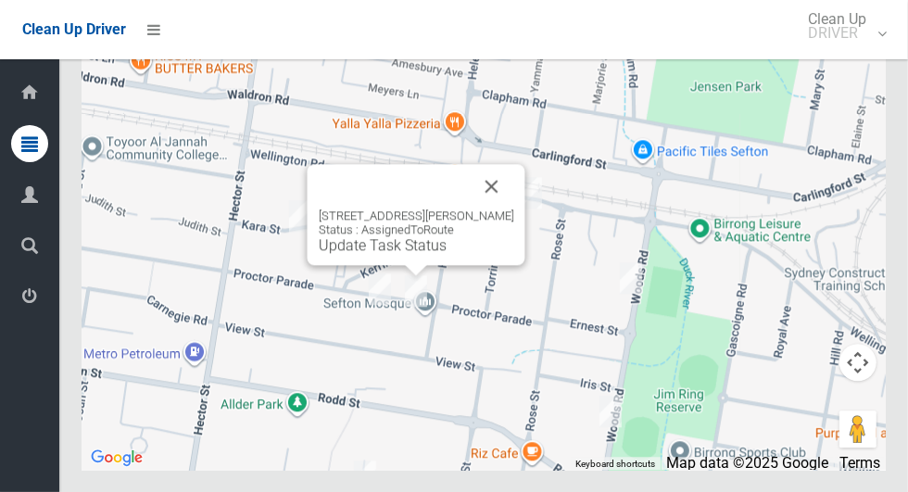
click at [502, 208] on button "Close" at bounding box center [492, 186] width 44 height 44
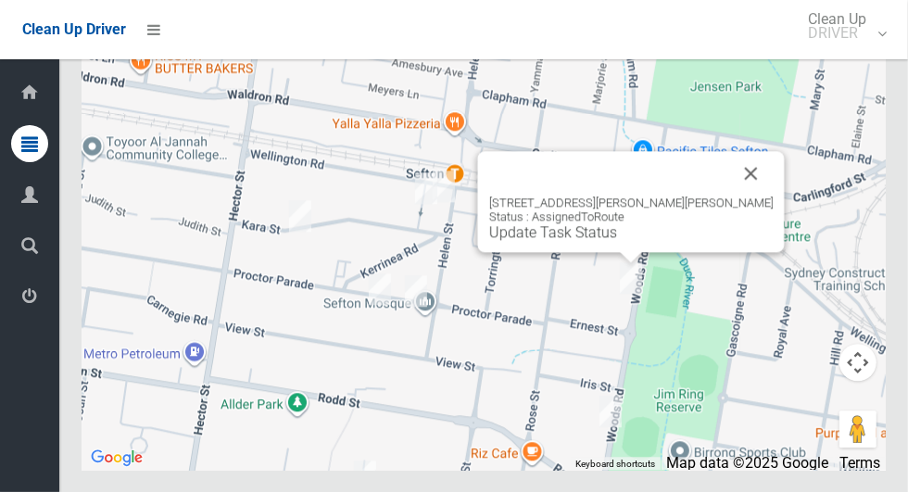
click at [729, 195] on button "Close" at bounding box center [751, 173] width 44 height 44
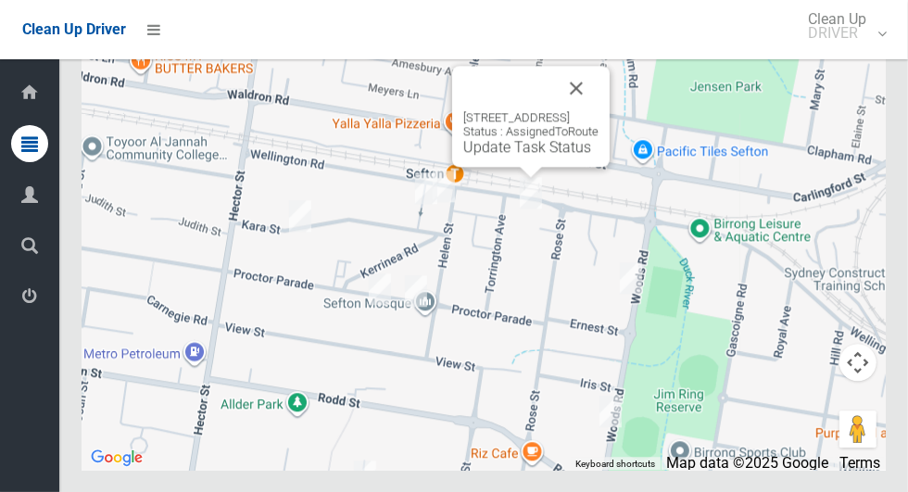
click at [598, 110] on button "Close" at bounding box center [576, 88] width 44 height 44
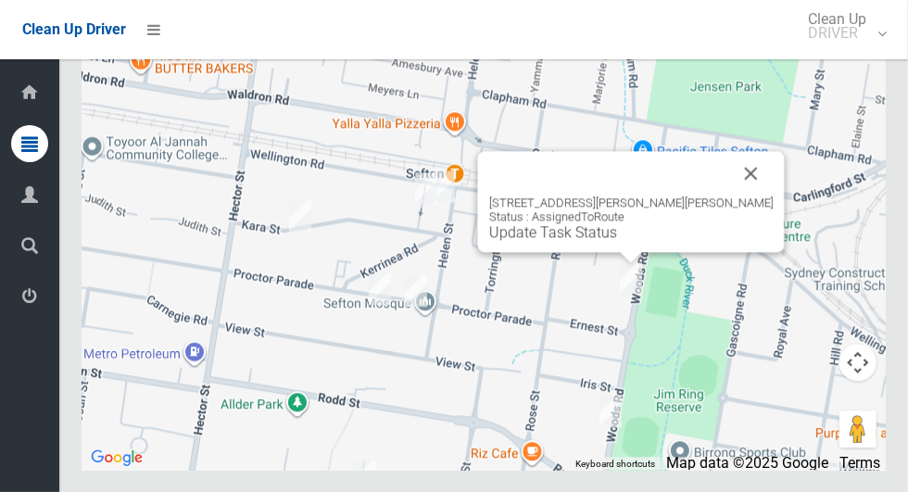
click at [617, 241] on link "Update Task Status" at bounding box center [553, 232] width 128 height 18
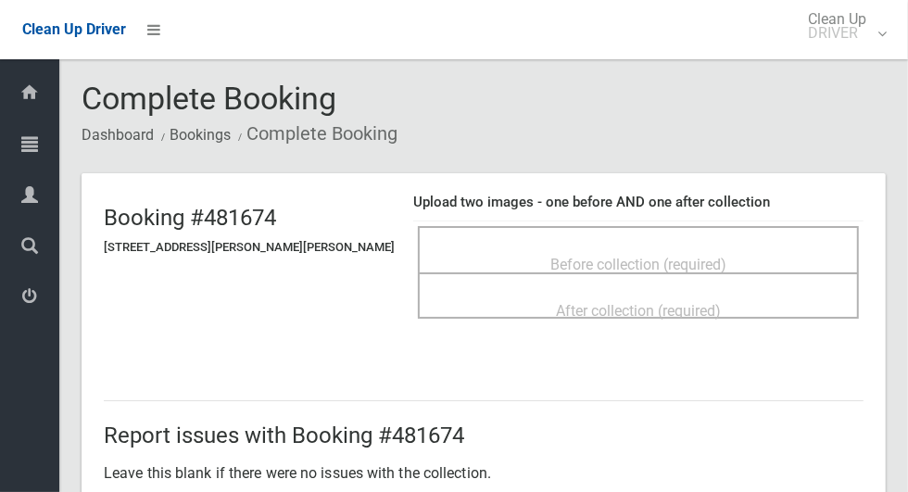
click at [675, 259] on span "Before collection (required)" at bounding box center [638, 265] width 176 height 18
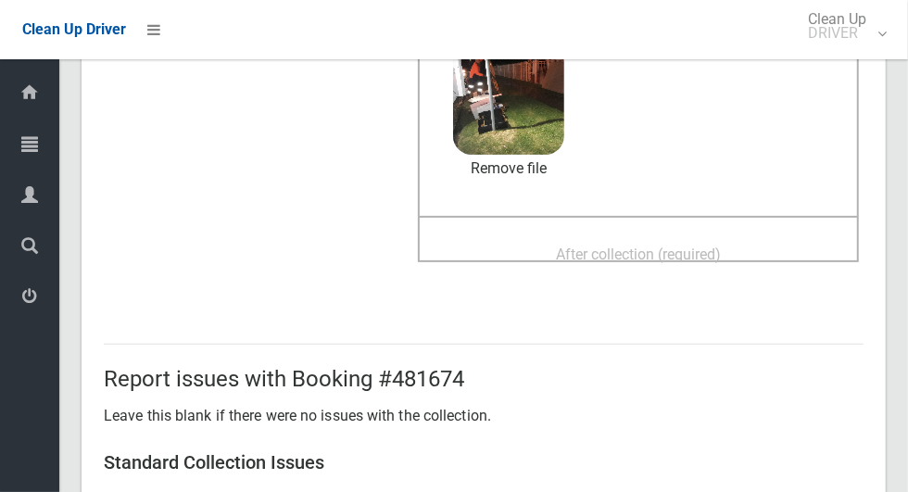
scroll to position [217, 0]
click at [678, 258] on span "After collection (required)" at bounding box center [638, 255] width 165 height 18
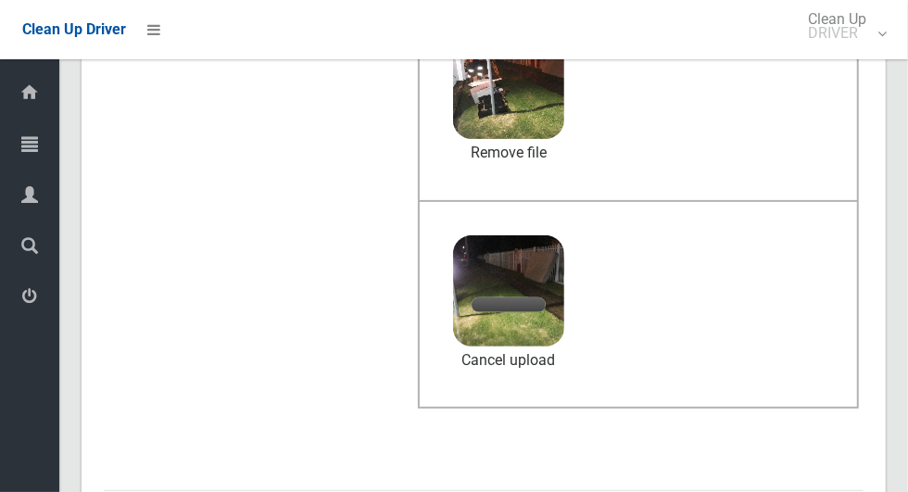
scroll to position [477, 0]
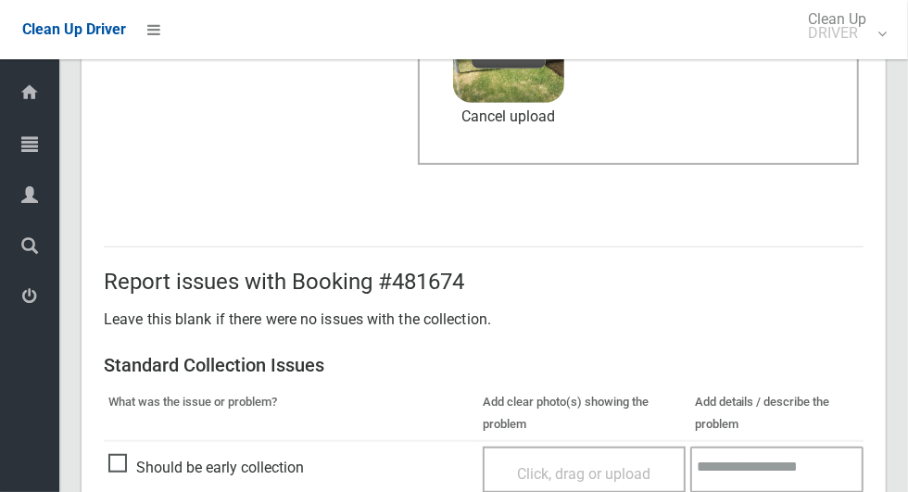
click at [390, 53] on div "Clean Up Driver Clean Up DRIVER Logout" at bounding box center [454, 29] width 908 height 59
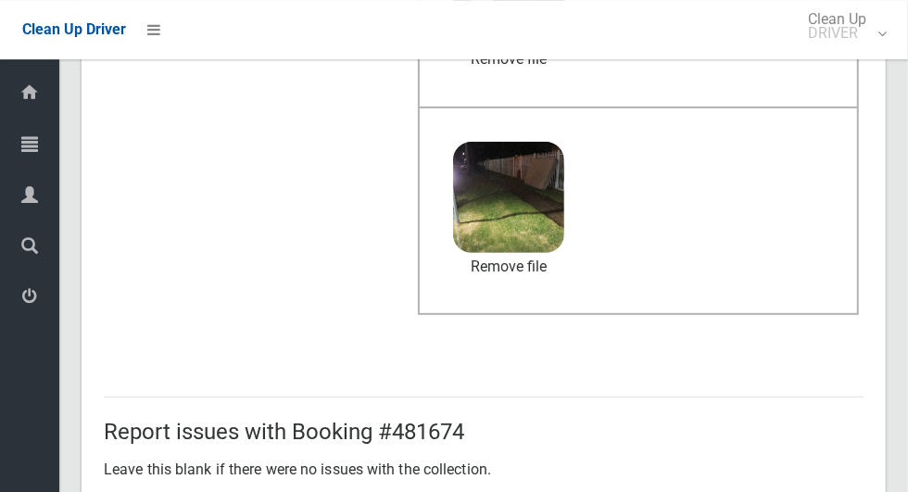
scroll to position [1515, 0]
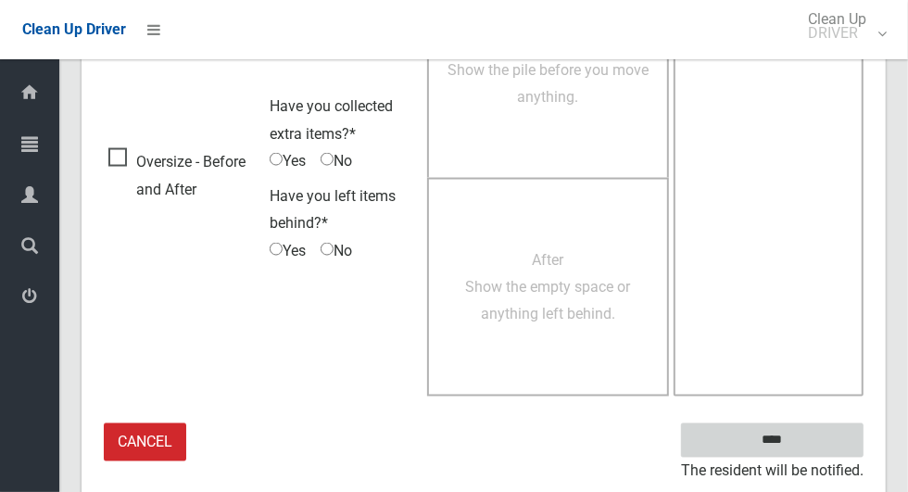
click at [809, 434] on input "****" at bounding box center [772, 440] width 182 height 34
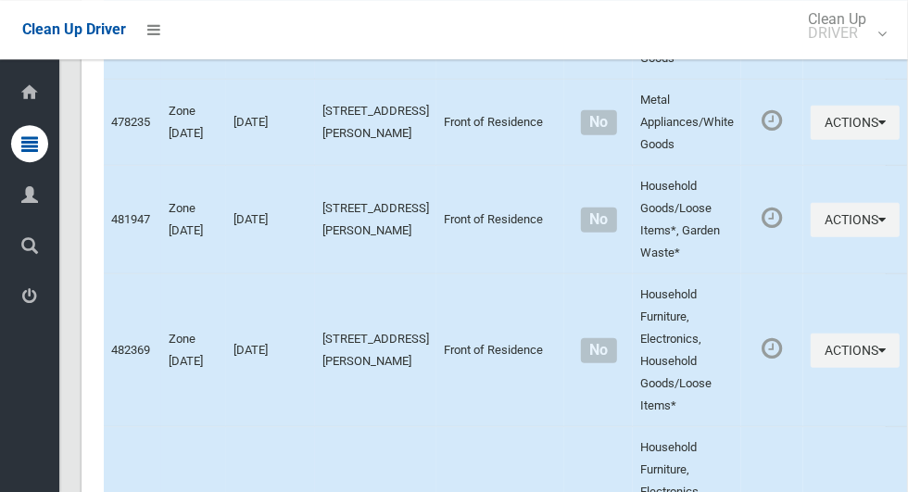
scroll to position [9567, 0]
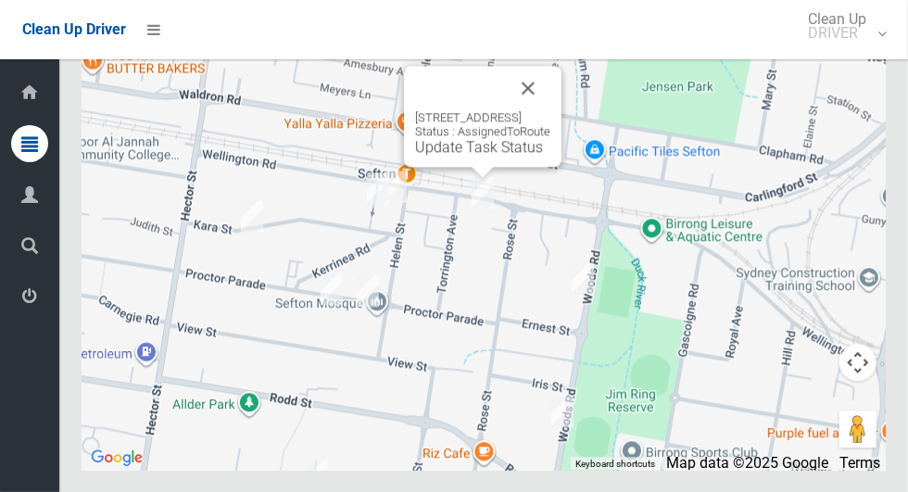
click at [550, 110] on button "Close" at bounding box center [528, 88] width 44 height 44
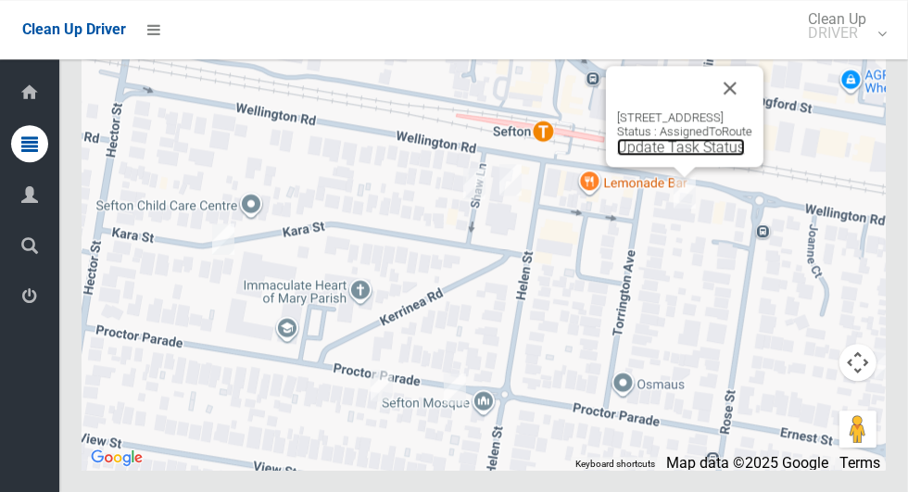
click link "Update Task Status"
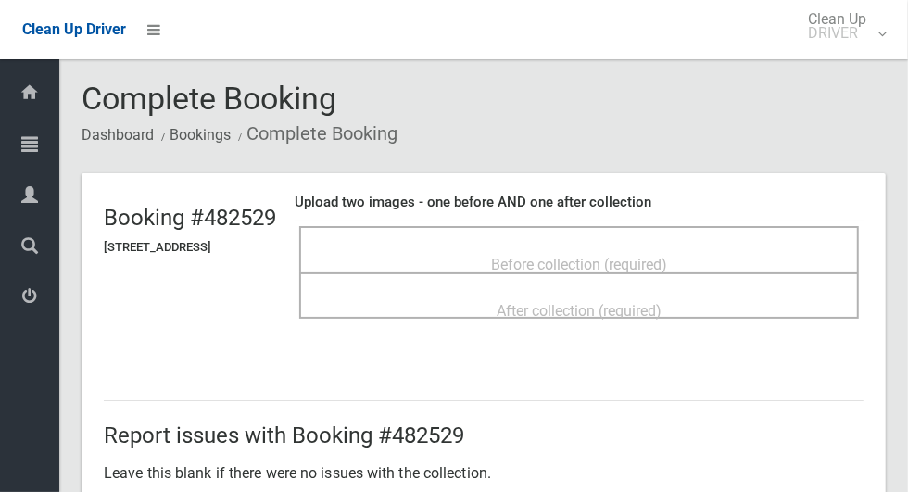
click at [515, 256] on span "Before collection (required)" at bounding box center [579, 265] width 176 height 18
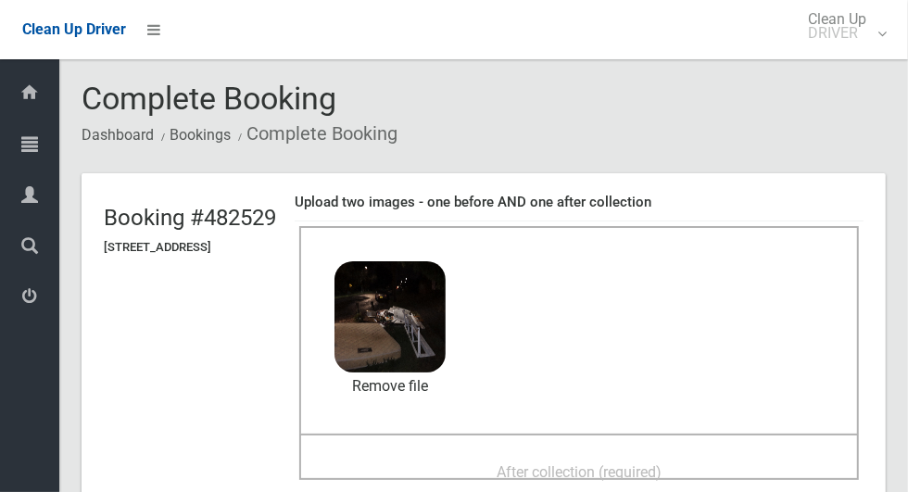
scroll to position [50, 0]
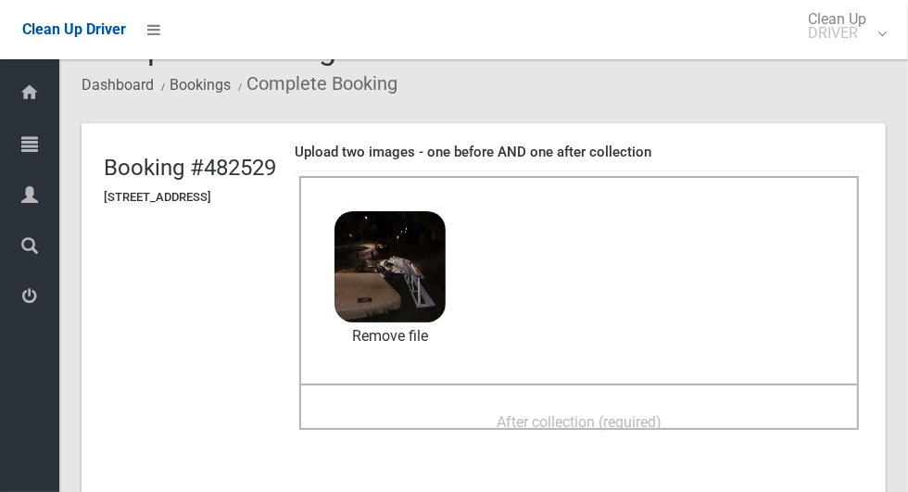
click at [661, 413] on span "After collection (required)" at bounding box center [578, 422] width 165 height 18
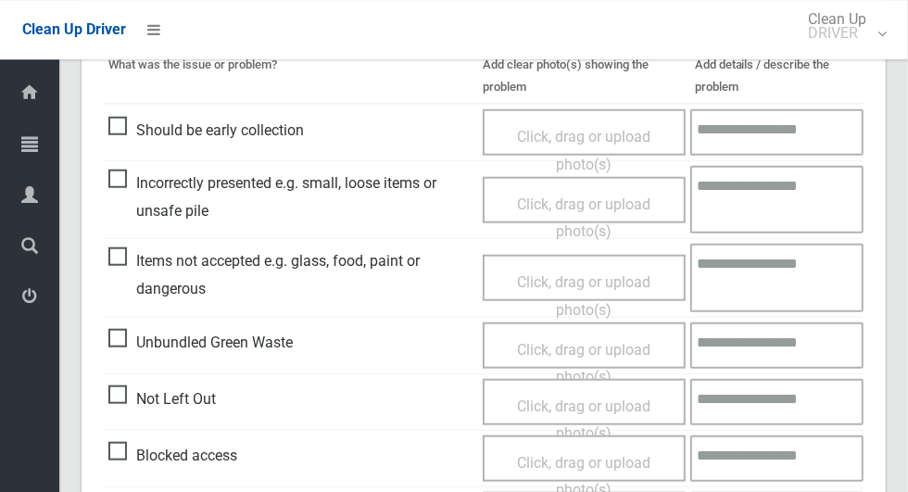
scroll to position [957, 0]
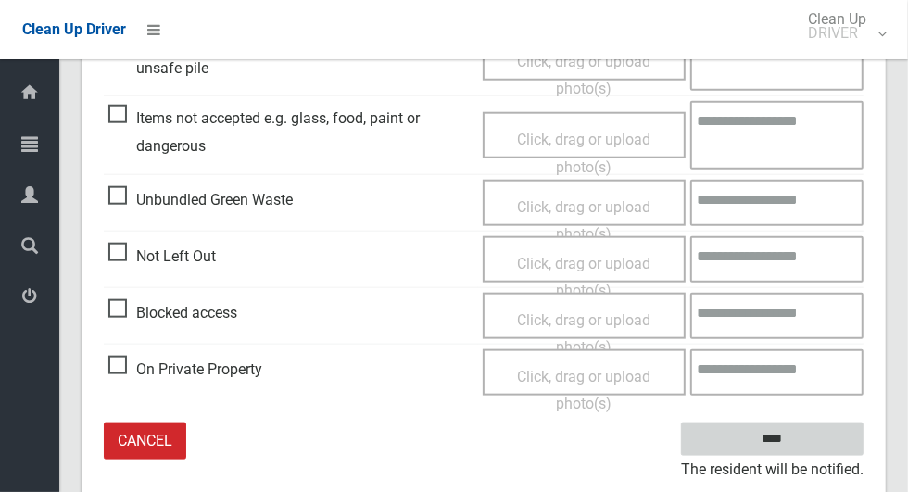
click at [820, 442] on input "****" at bounding box center [772, 439] width 182 height 34
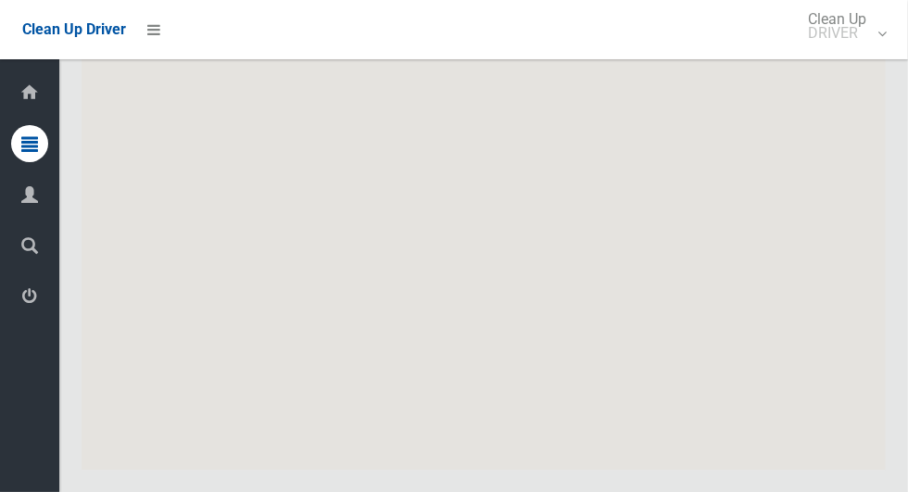
scroll to position [9567, 0]
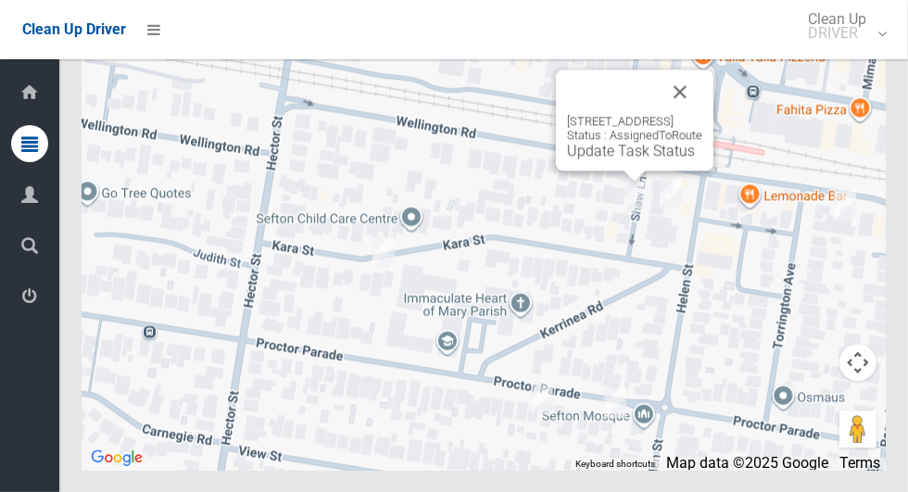
click at [702, 114] on button "Close" at bounding box center [680, 91] width 44 height 44
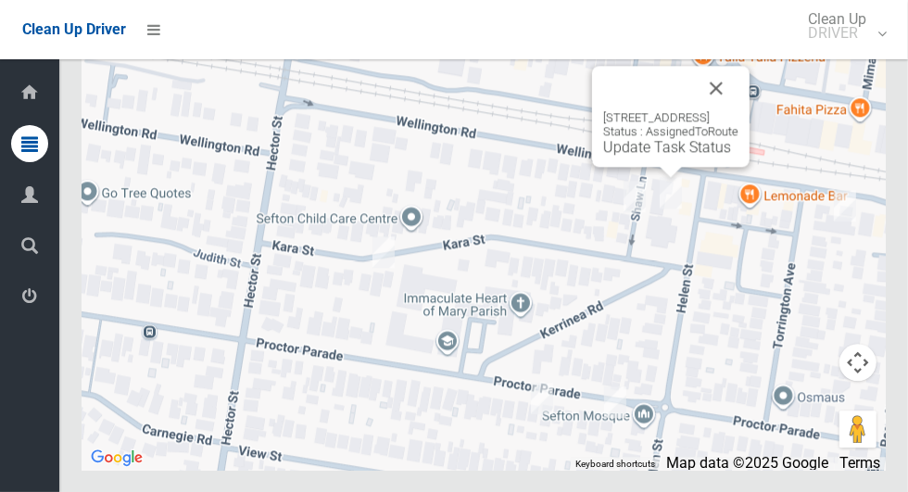
click at [738, 110] on button "Close" at bounding box center [716, 88] width 44 height 44
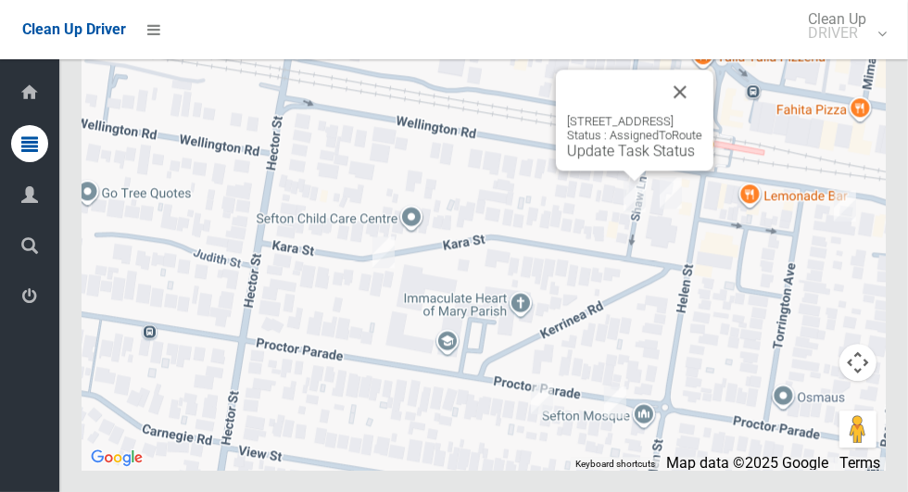
click at [653, 159] on link "Update Task Status" at bounding box center [631, 151] width 128 height 18
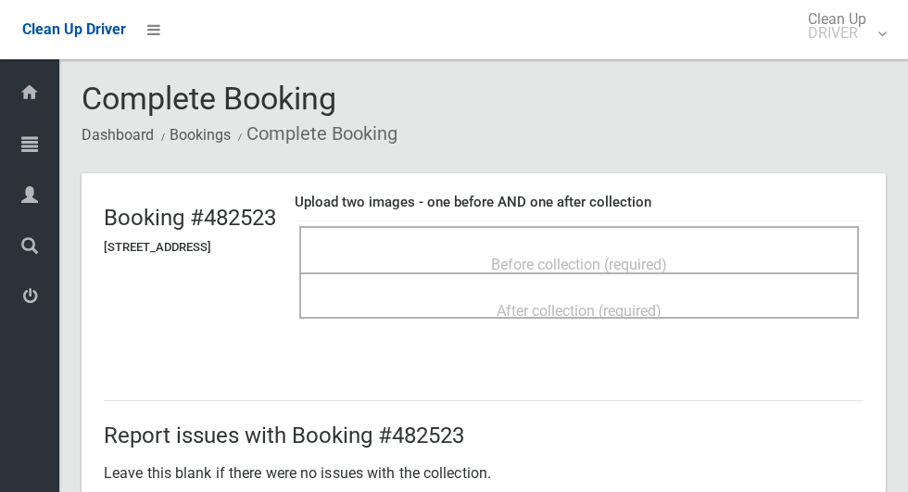
click at [700, 254] on div "Before collection (required)" at bounding box center [579, 263] width 519 height 34
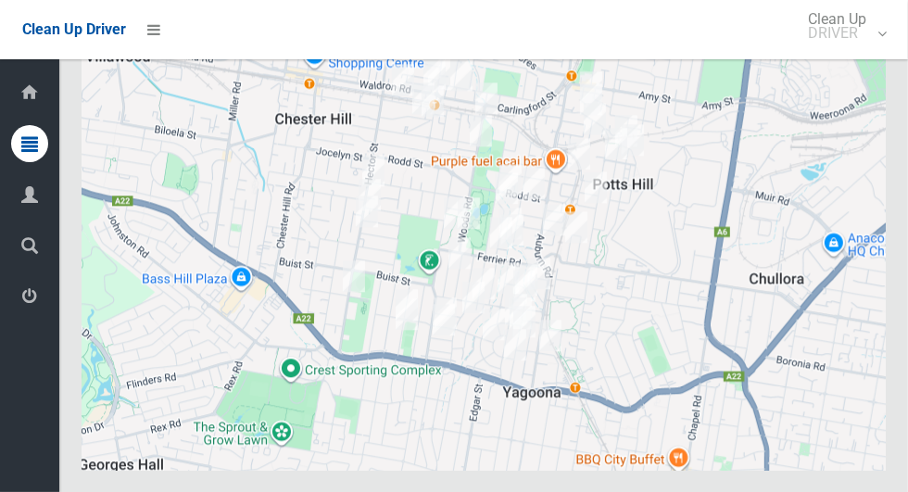
scroll to position [9567, 0]
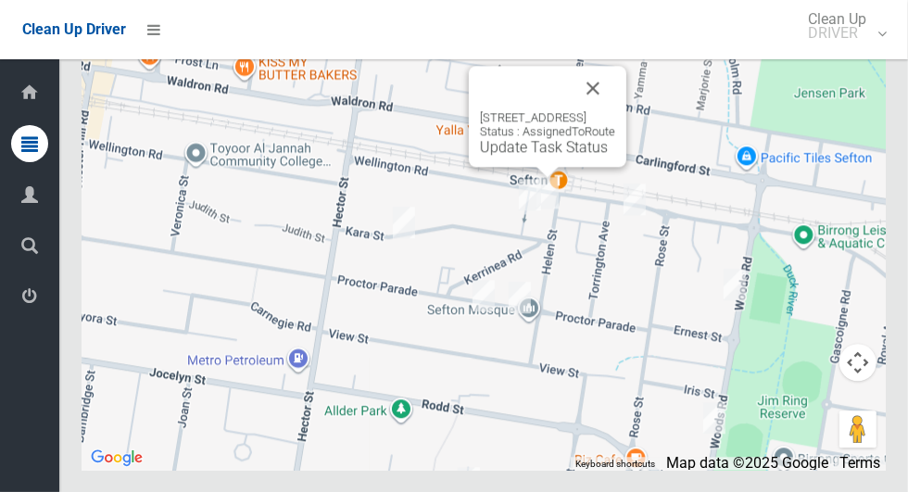
click at [541, 156] on link "Update Task Status" at bounding box center [544, 147] width 128 height 18
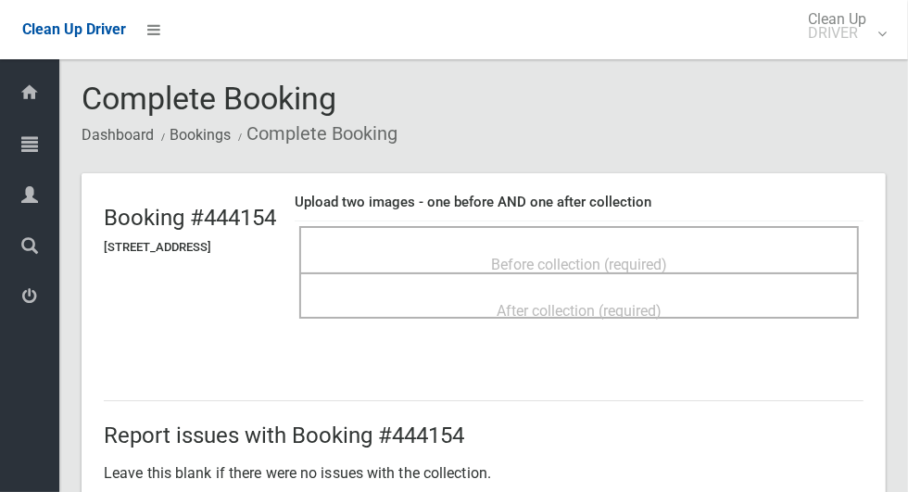
click at [741, 250] on div "Before collection (required)" at bounding box center [579, 263] width 519 height 34
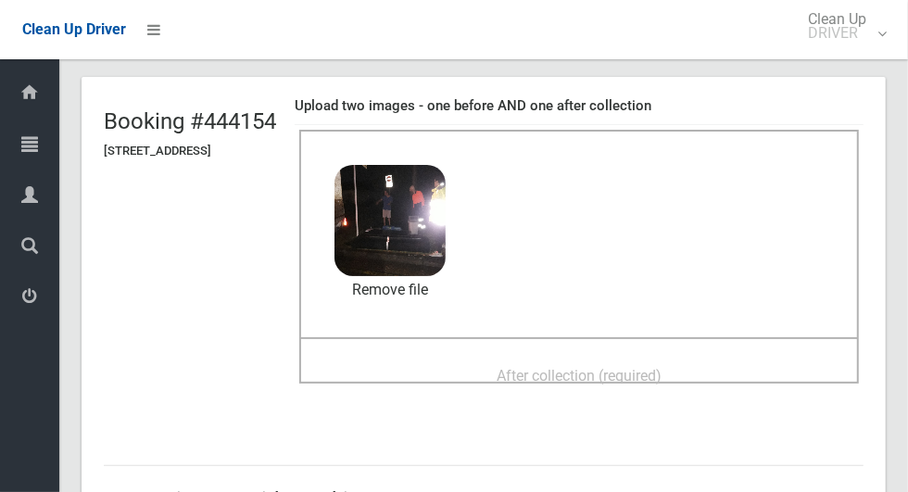
scroll to position [99, 0]
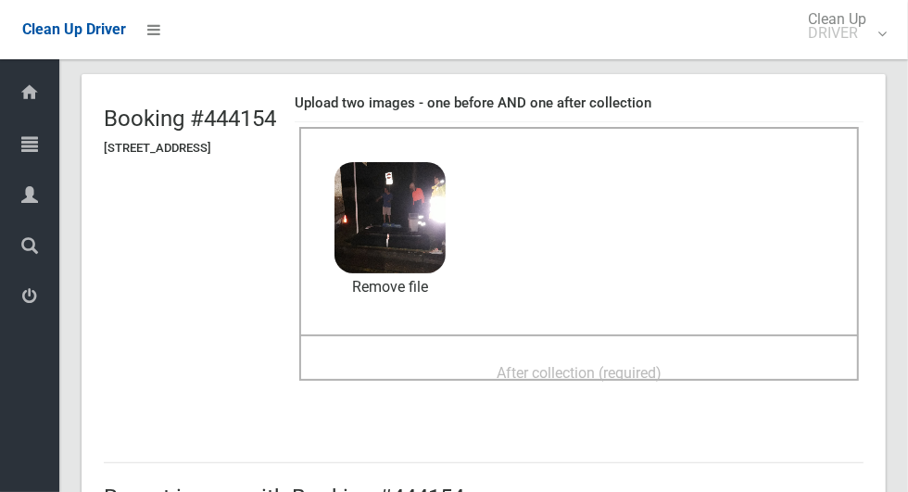
click at [716, 360] on div "After collection (required)" at bounding box center [579, 372] width 519 height 34
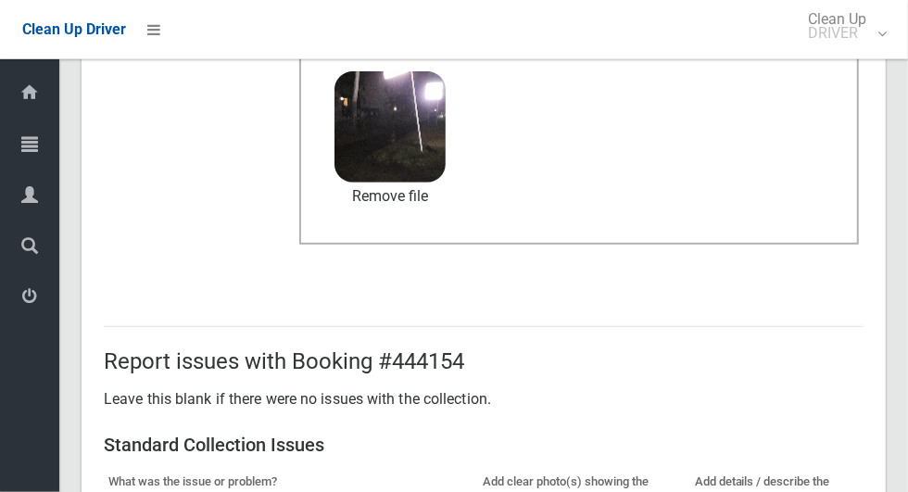
scroll to position [957, 0]
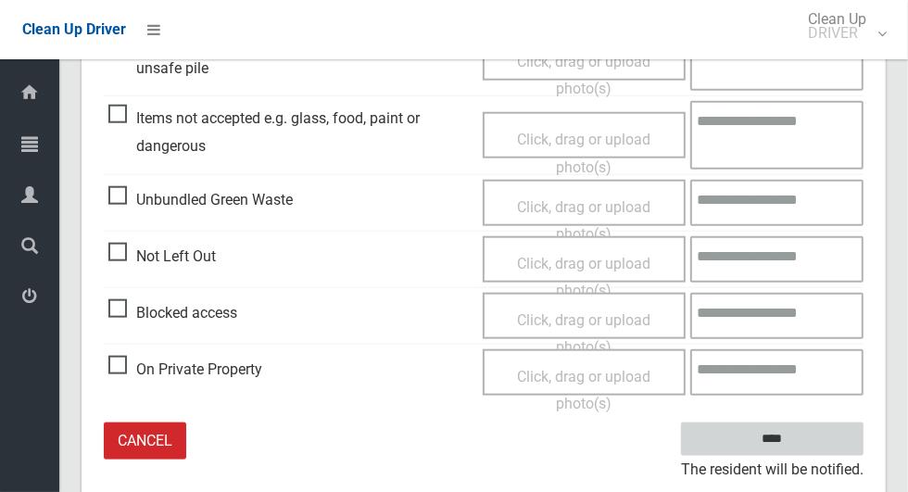
click at [809, 442] on input "****" at bounding box center [772, 439] width 182 height 34
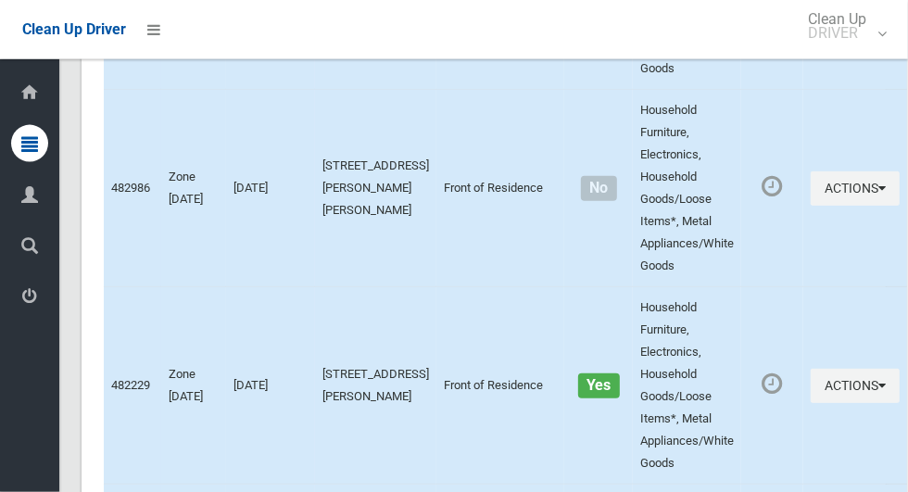
scroll to position [9567, 0]
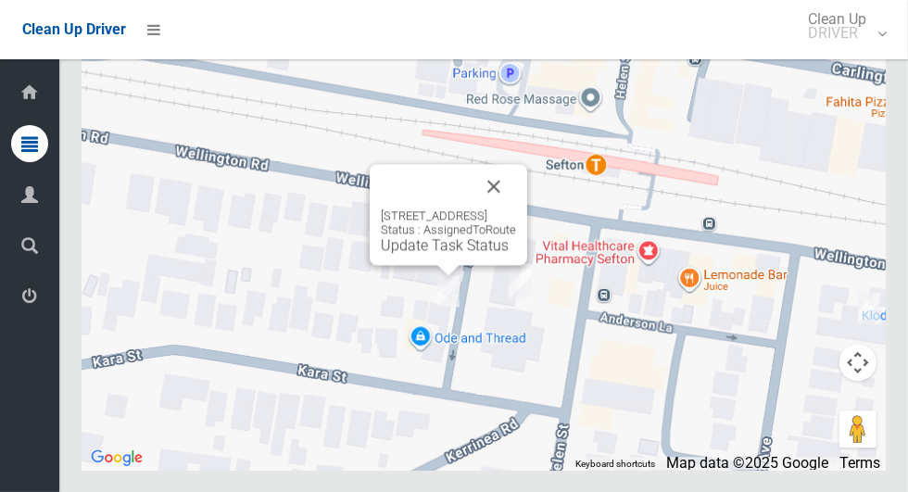
click link "Update Task Status"
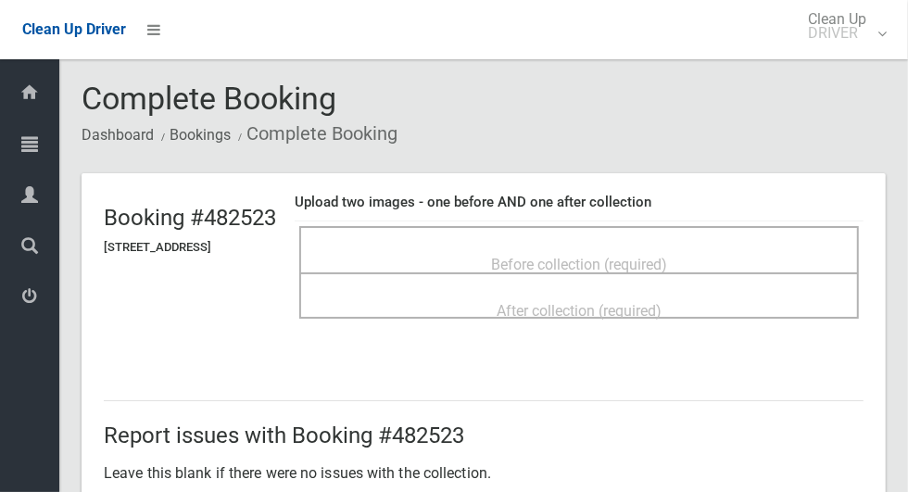
click at [746, 253] on div "Before collection (required)" at bounding box center [579, 263] width 519 height 34
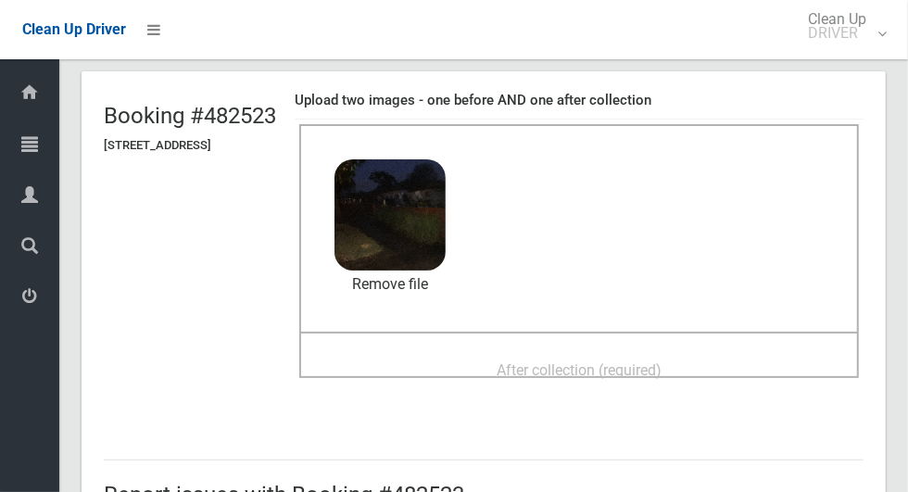
scroll to position [147, 0]
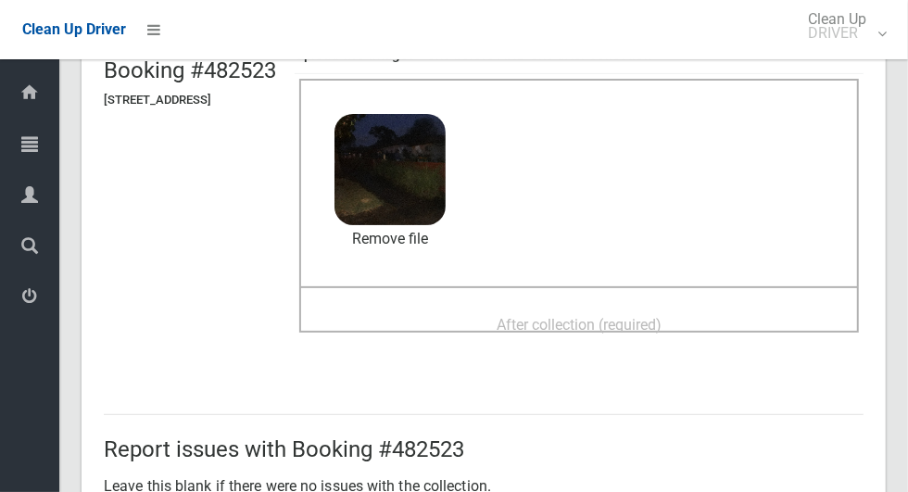
click at [572, 316] on span "After collection (required)" at bounding box center [578, 325] width 165 height 18
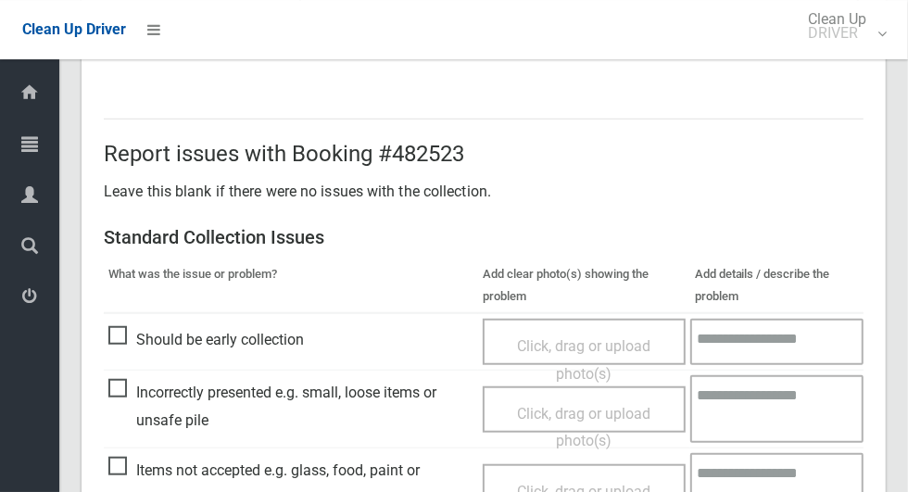
scroll to position [1515, 0]
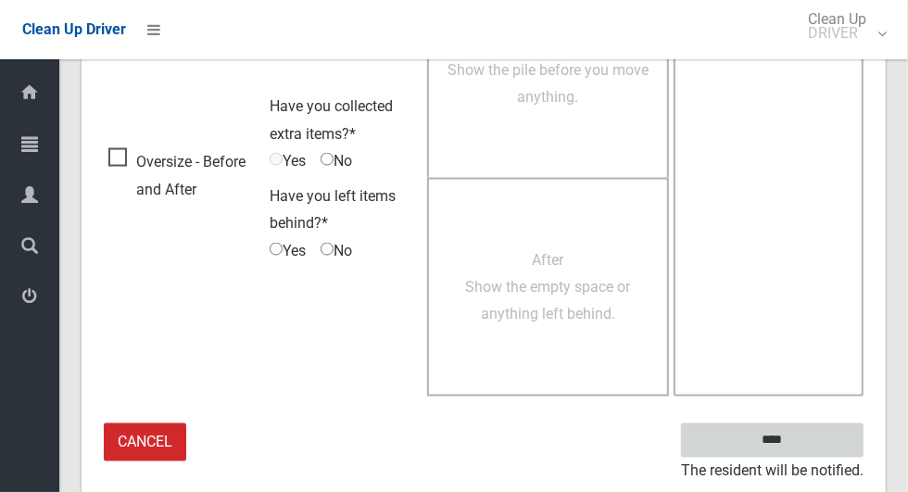
click at [804, 446] on input "****" at bounding box center [772, 440] width 182 height 34
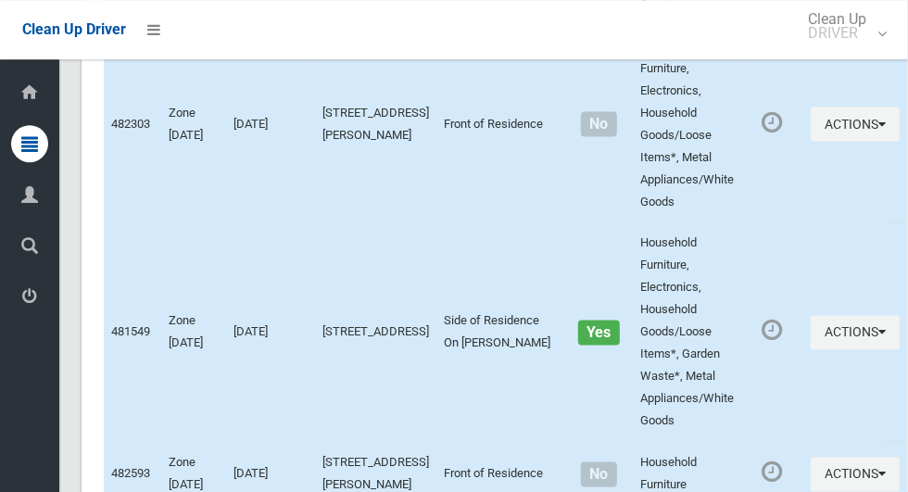
scroll to position [9567, 0]
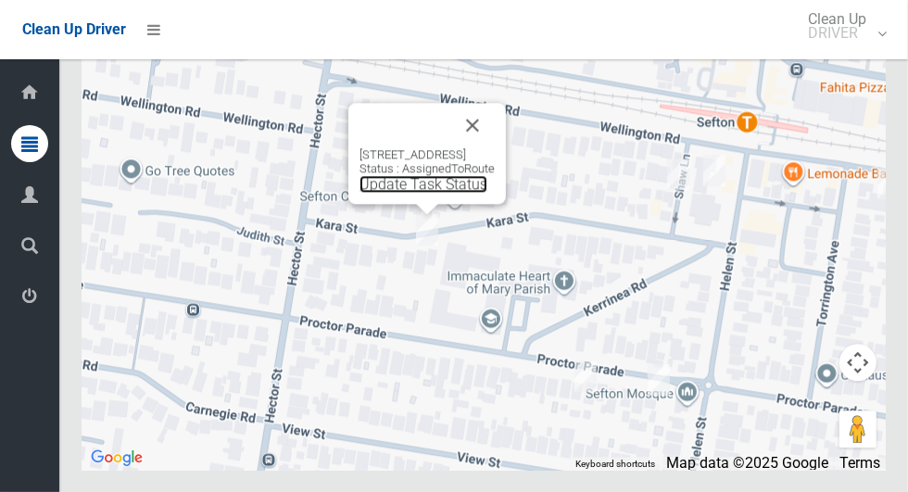
click at [438, 193] on link "Update Task Status" at bounding box center [423, 184] width 128 height 18
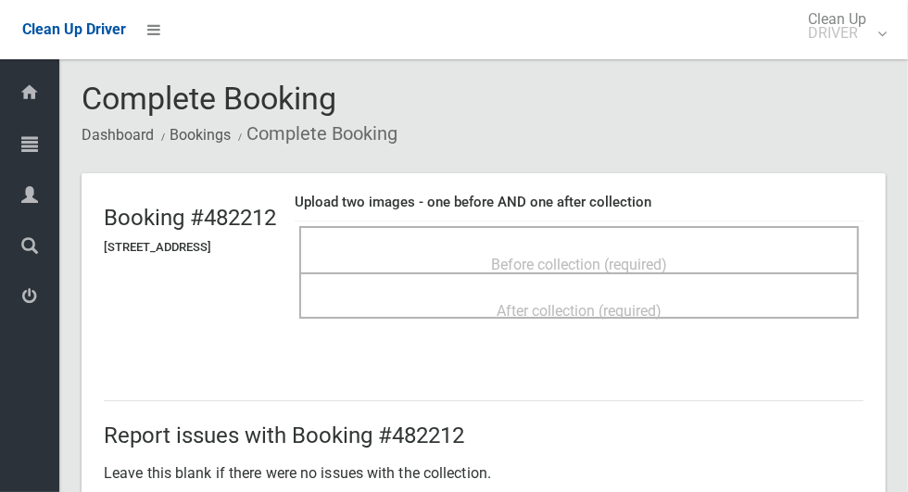
click at [694, 252] on div "Before collection (required)" at bounding box center [579, 263] width 519 height 34
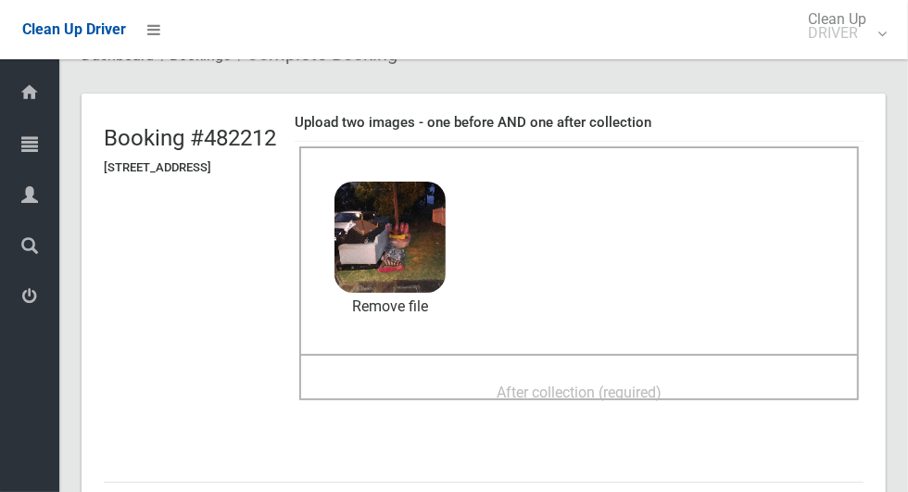
scroll to position [88, 0]
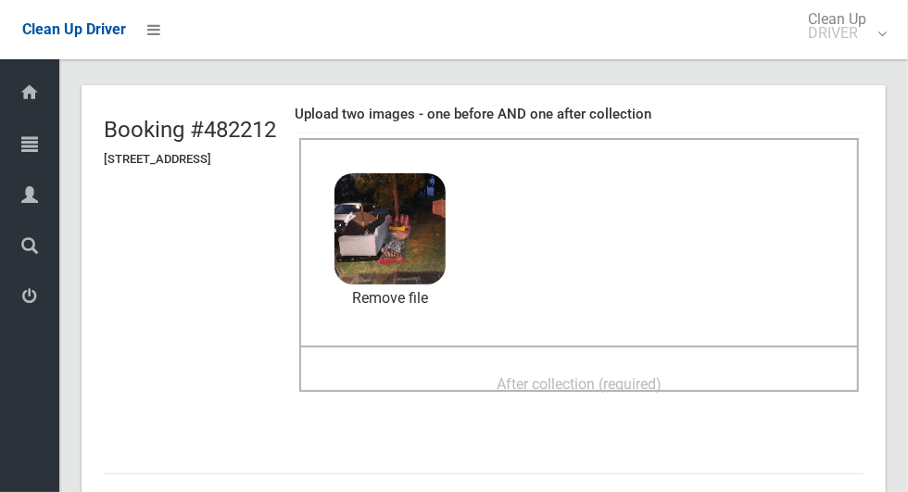
click at [713, 368] on div "After collection (required)" at bounding box center [579, 383] width 519 height 34
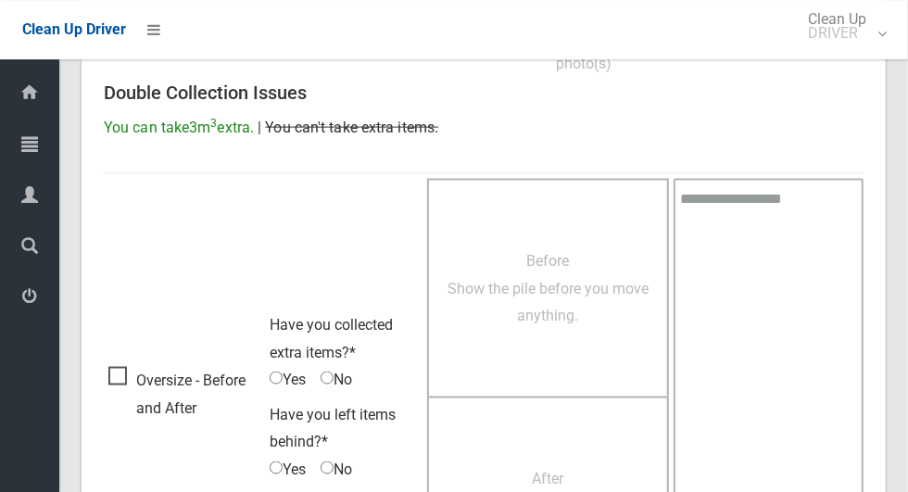
scroll to position [1515, 0]
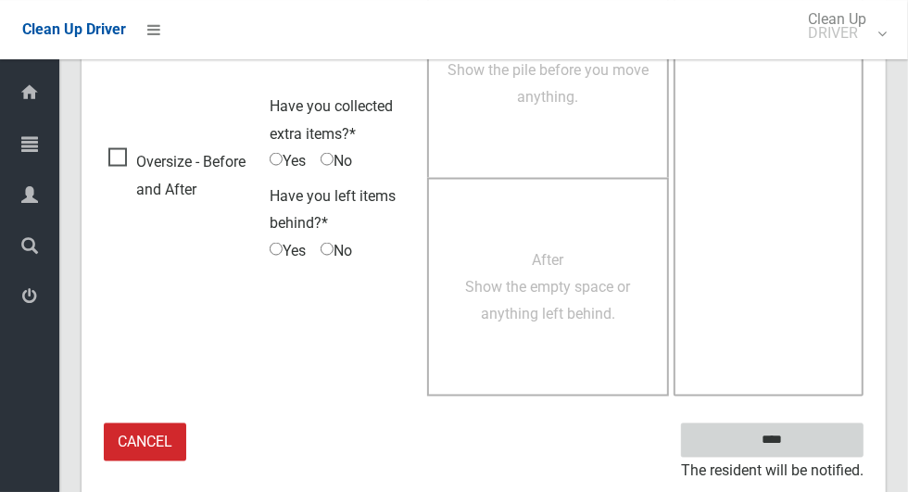
click at [804, 451] on input "****" at bounding box center [772, 440] width 182 height 34
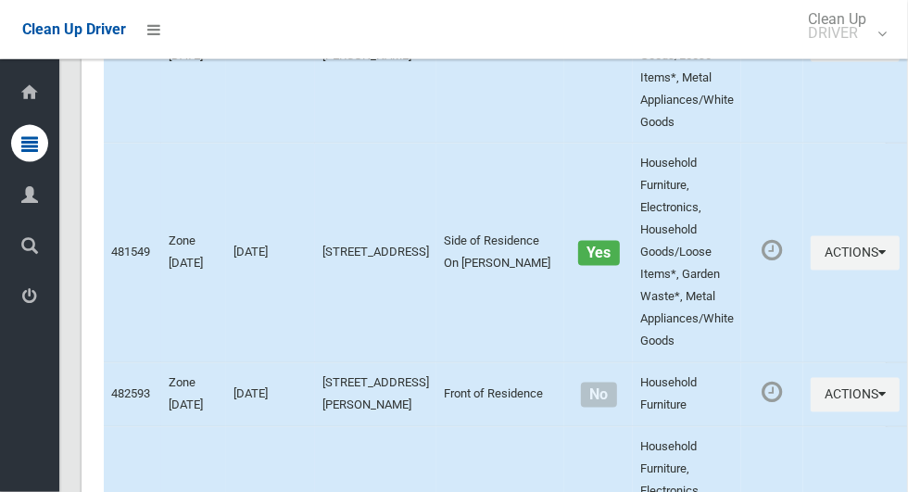
scroll to position [9567, 0]
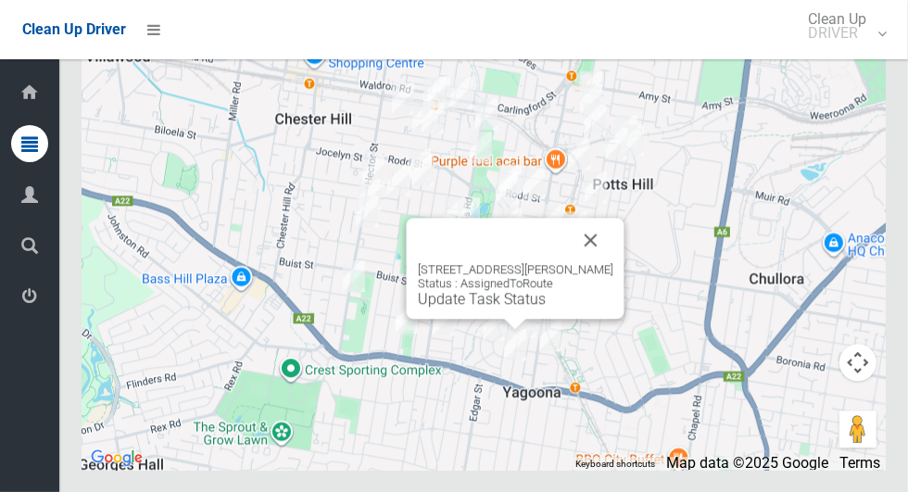
click at [603, 262] on button "Close" at bounding box center [591, 240] width 44 height 44
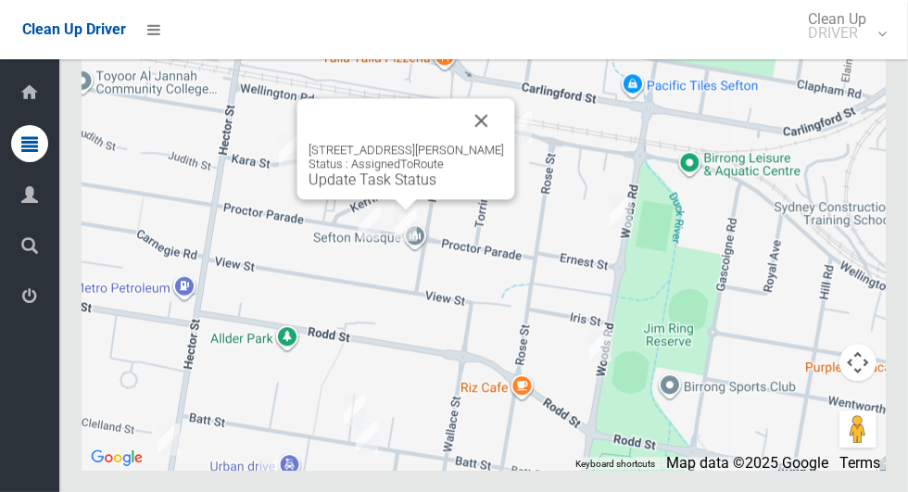
click at [489, 143] on button "Close" at bounding box center [481, 120] width 44 height 44
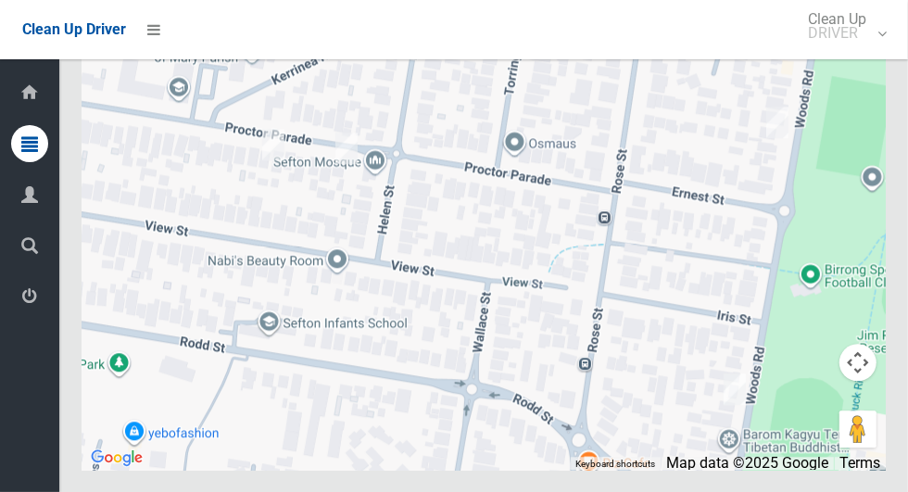
click at [634, 297] on div at bounding box center [484, 237] width 804 height 463
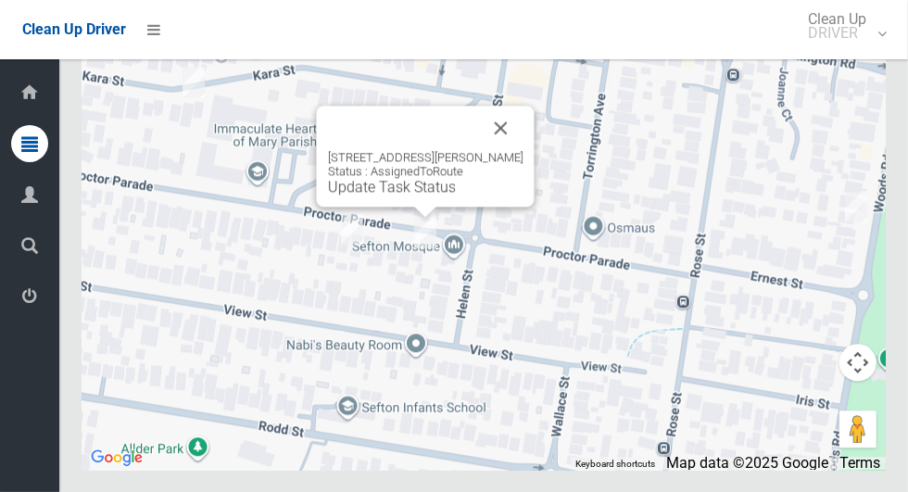
click at [508, 150] on button "Close" at bounding box center [501, 128] width 44 height 44
click at [503, 150] on button "Close" at bounding box center [501, 128] width 44 height 44
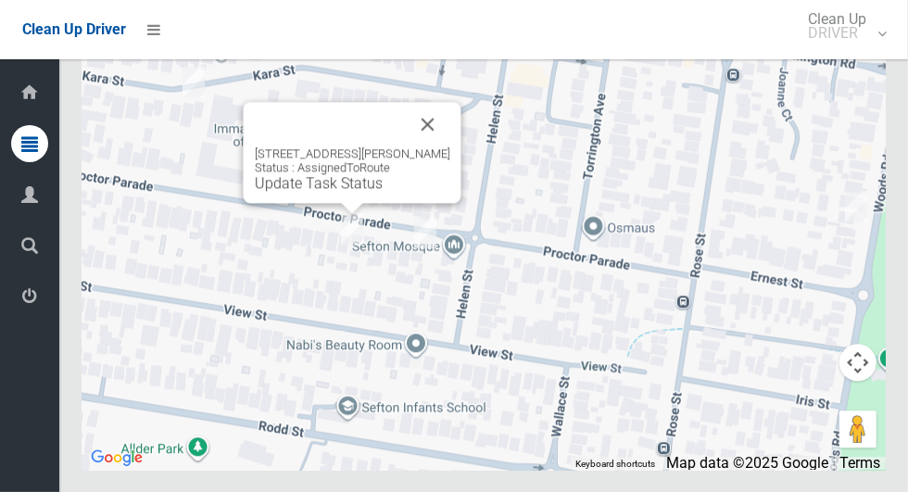
click at [439, 146] on button "Close" at bounding box center [428, 124] width 44 height 44
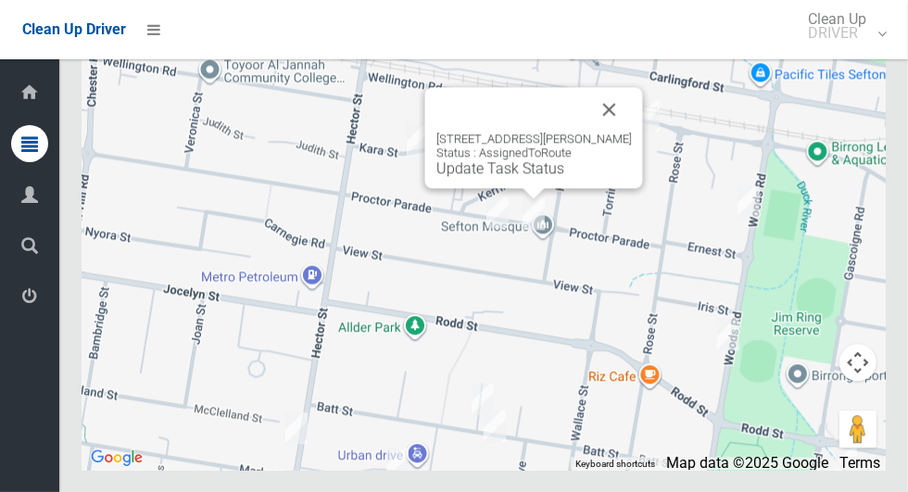
click at [521, 177] on link "Update Task Status" at bounding box center [500, 168] width 128 height 18
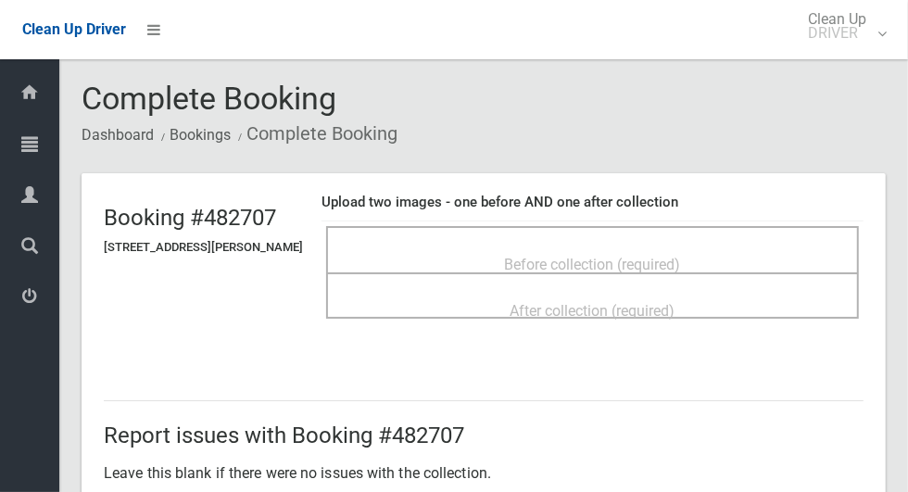
click at [725, 248] on div "Before collection (required)" at bounding box center [592, 263] width 492 height 34
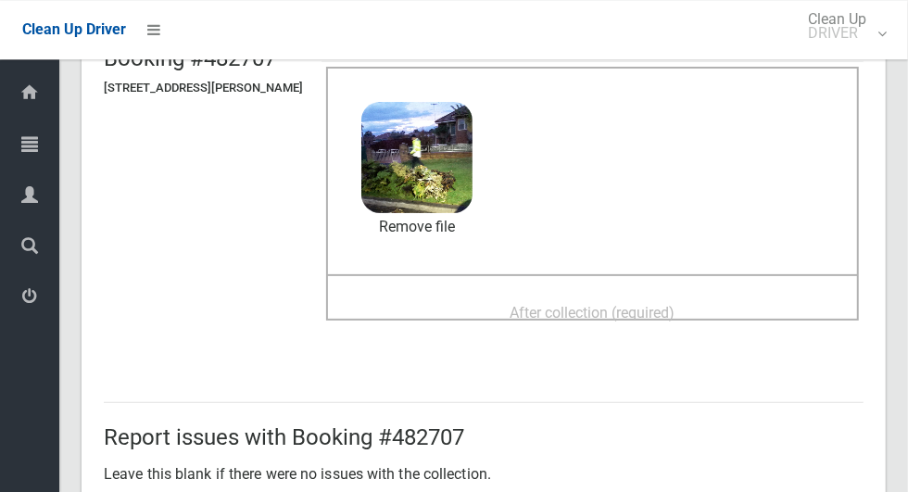
scroll to position [166, 0]
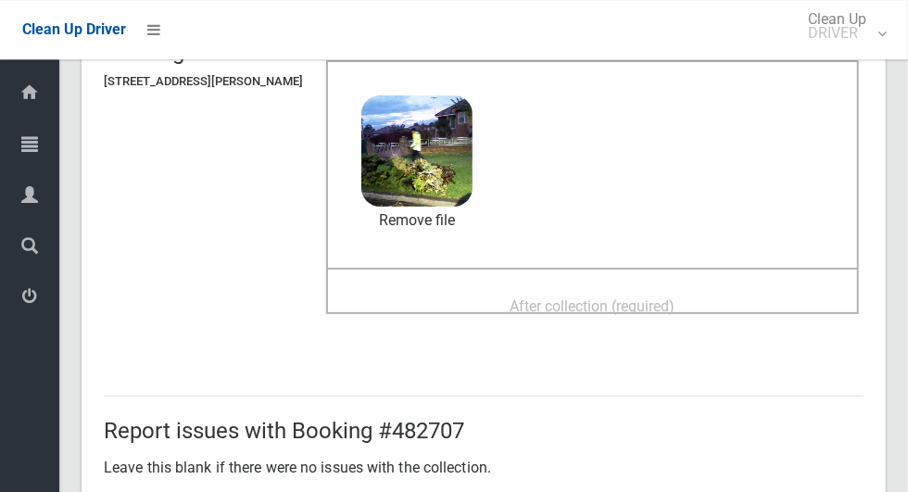
click at [736, 304] on div "After collection (required)" at bounding box center [592, 305] width 492 height 34
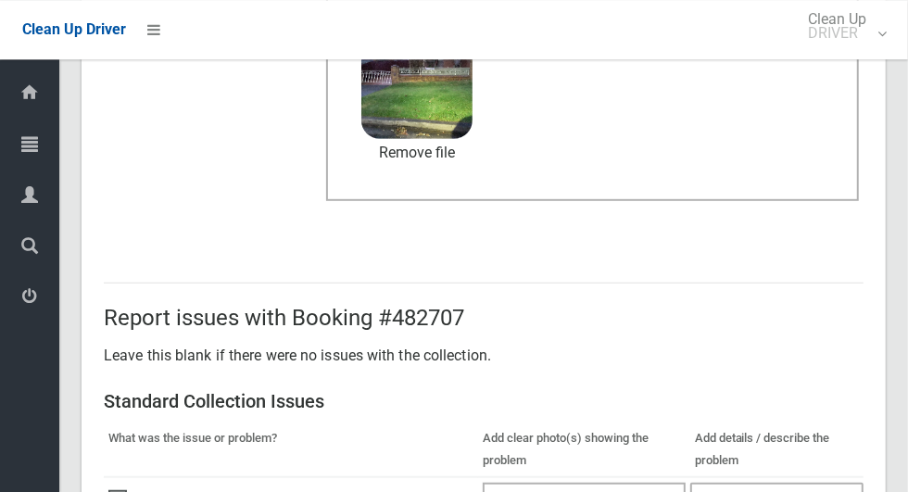
scroll to position [1515, 0]
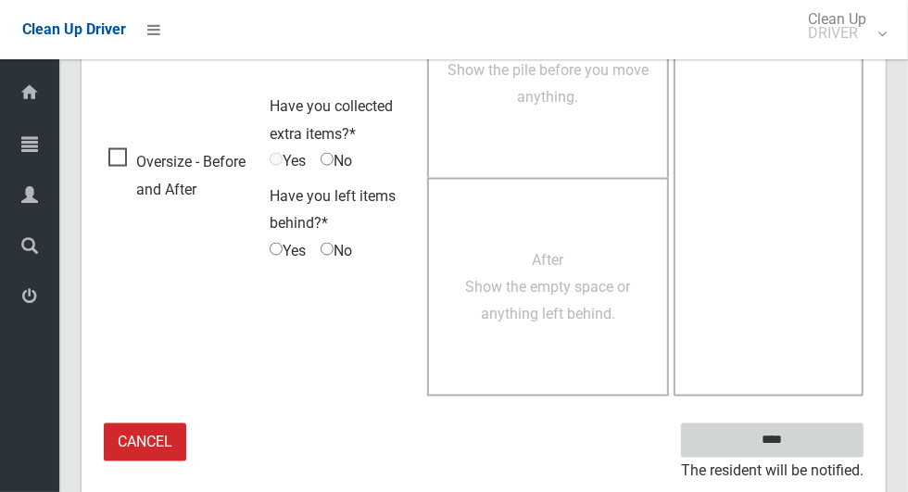
click at [804, 446] on input "****" at bounding box center [772, 440] width 182 height 34
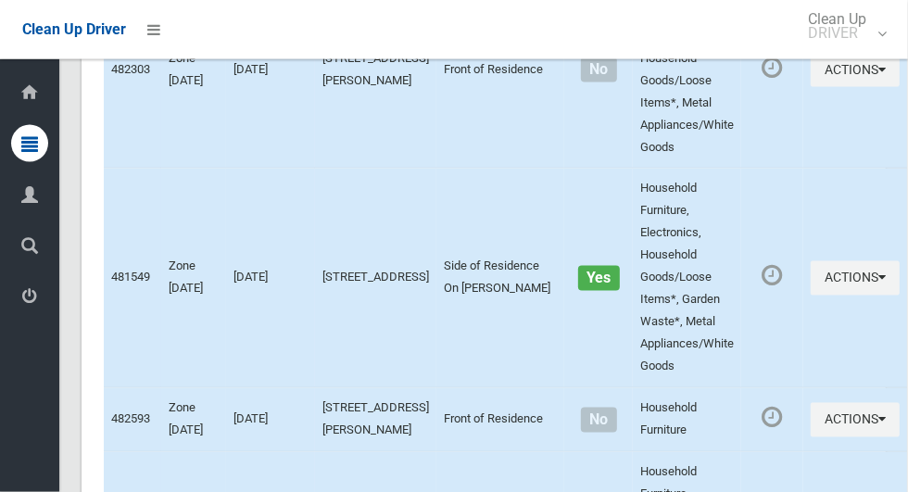
scroll to position [9567, 0]
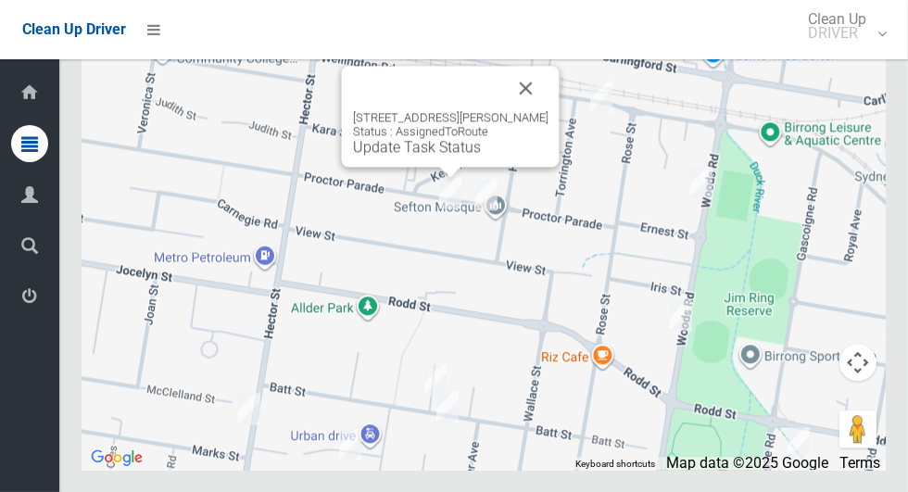
click at [468, 156] on link "Update Task Status" at bounding box center [417, 147] width 128 height 18
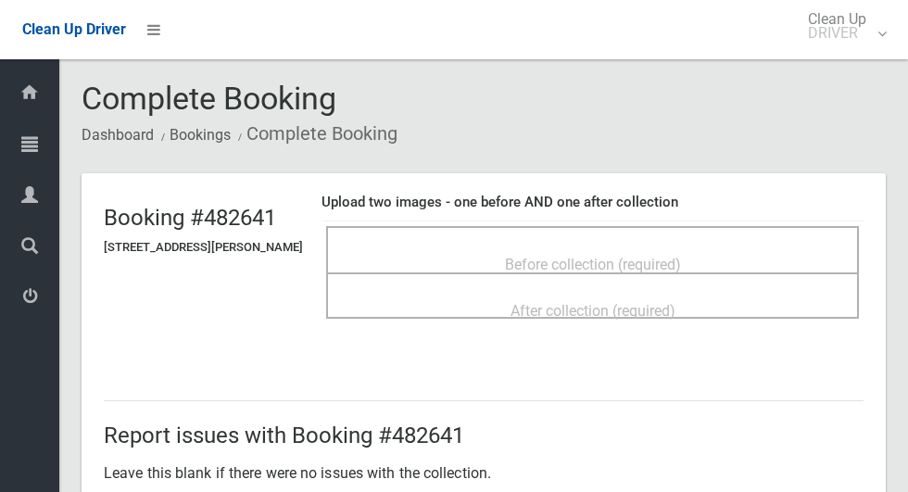
click at [556, 256] on span "Before collection (required)" at bounding box center [593, 265] width 176 height 18
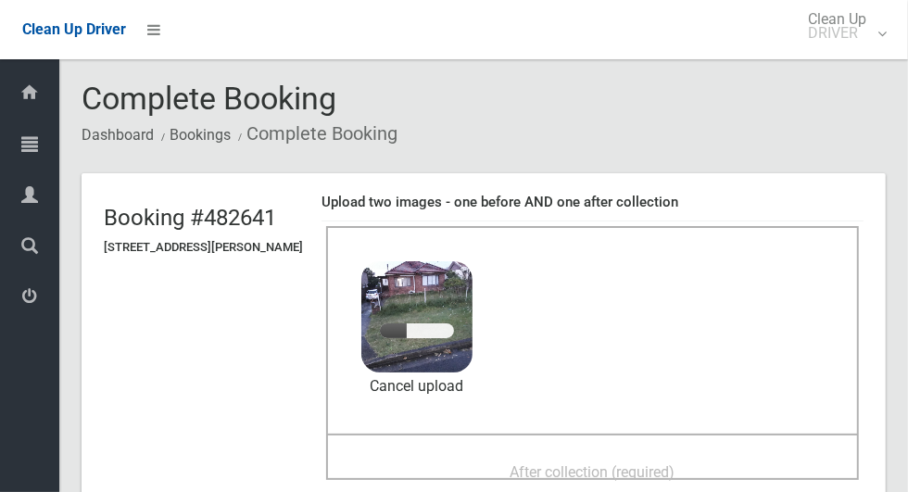
scroll to position [108, 0]
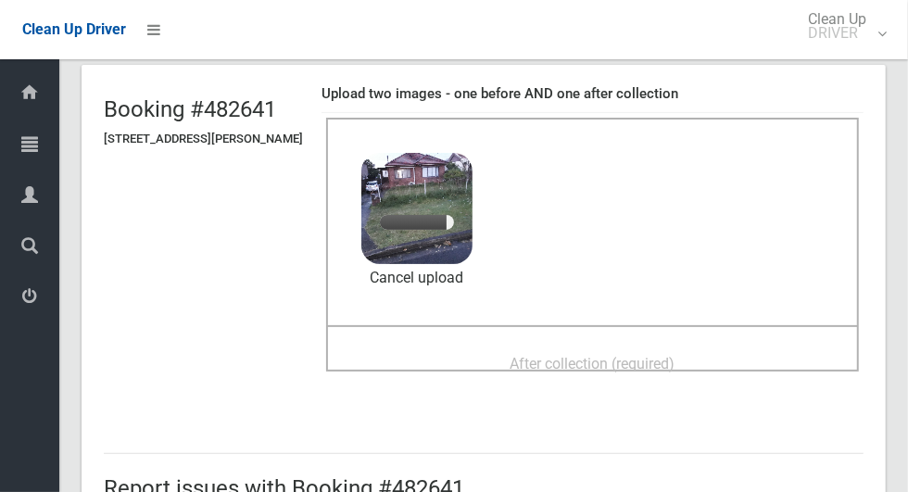
click at [675, 355] on span "After collection (required)" at bounding box center [592, 364] width 165 height 18
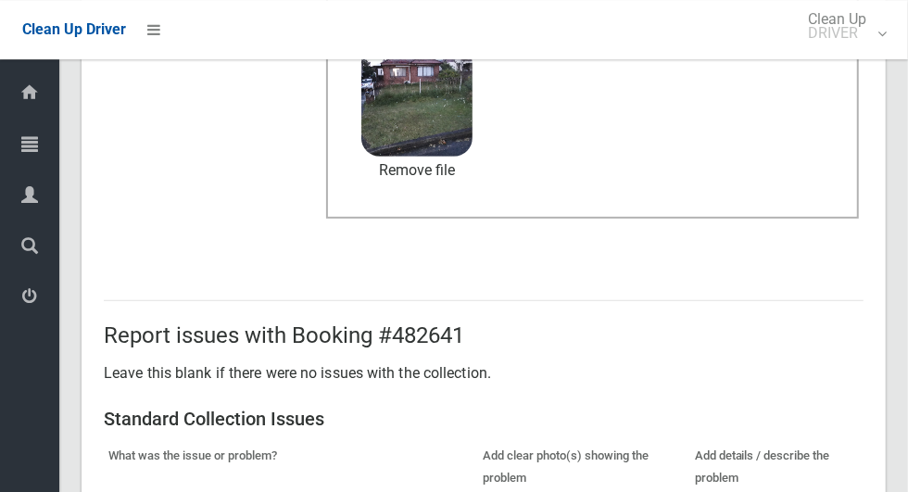
scroll to position [1515, 0]
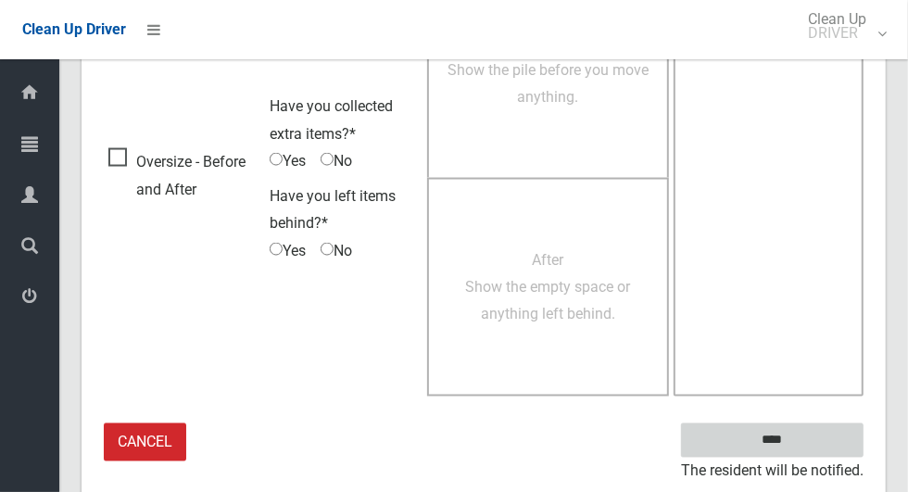
click at [804, 450] on input "****" at bounding box center [772, 440] width 182 height 34
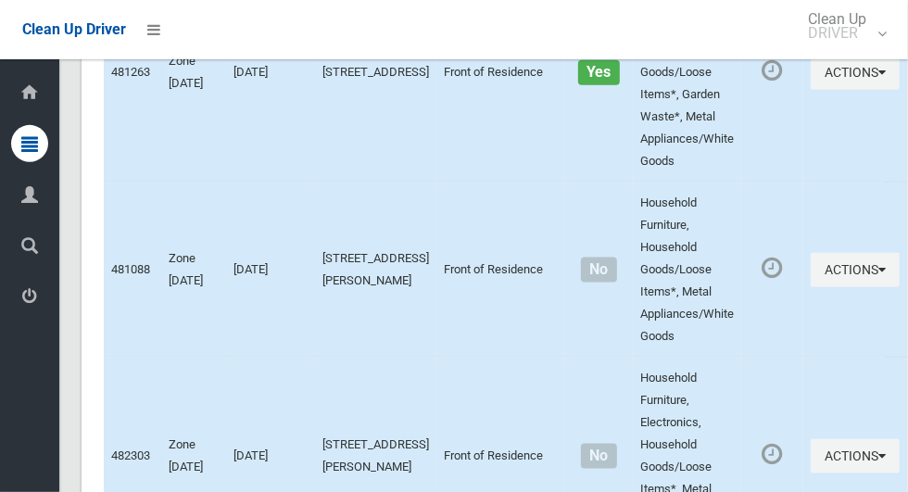
scroll to position [9567, 0]
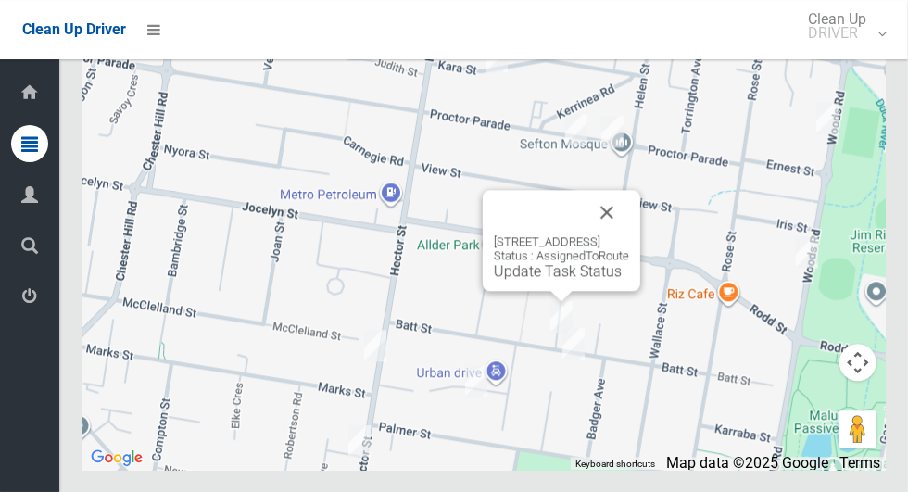
click at [629, 234] on button "Close" at bounding box center [606, 212] width 44 height 44
click at [558, 280] on link "Update Task Status" at bounding box center [558, 271] width 128 height 18
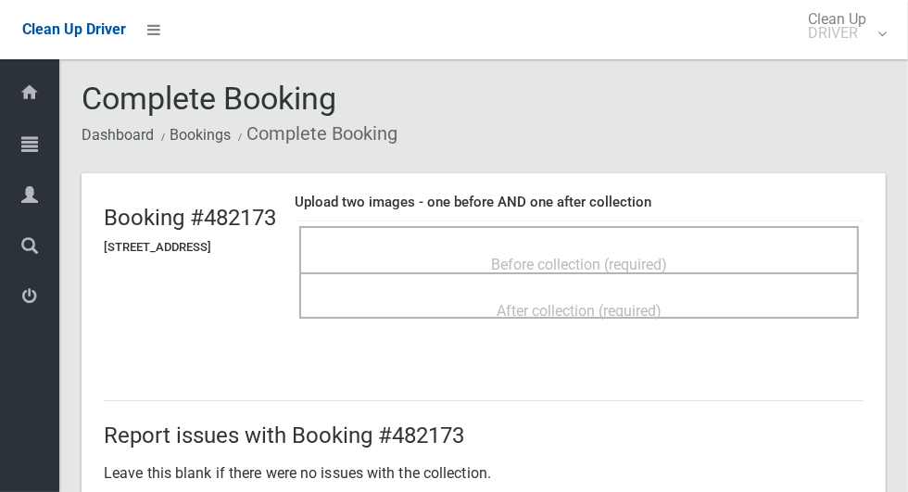
click at [640, 256] on span "Before collection (required)" at bounding box center [579, 265] width 176 height 18
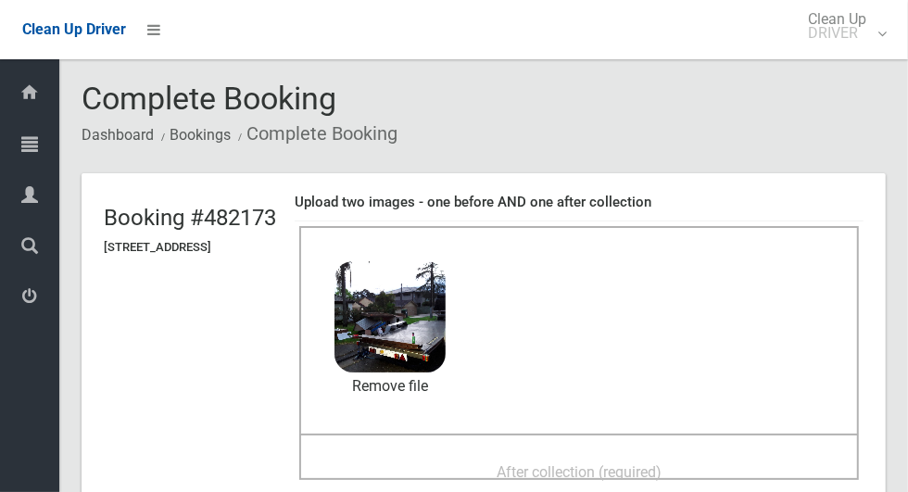
scroll to position [103, 0]
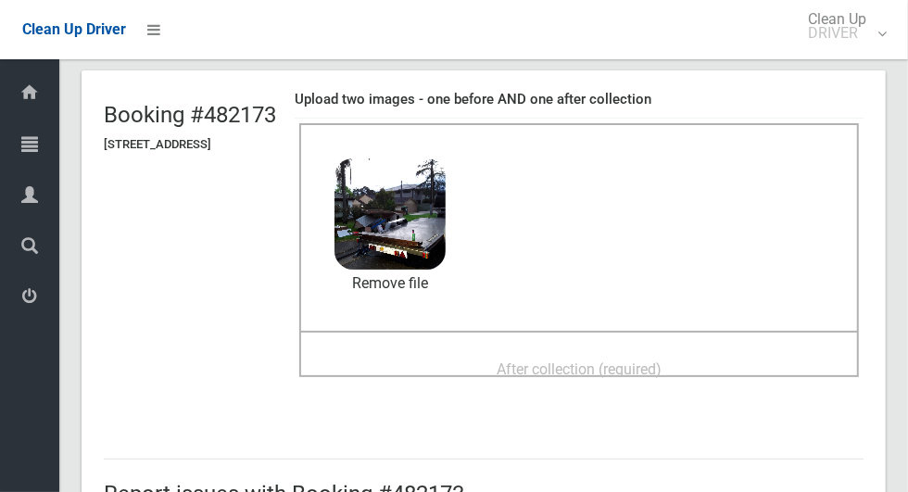
click at [713, 351] on div "After collection (required)" at bounding box center [579, 368] width 519 height 34
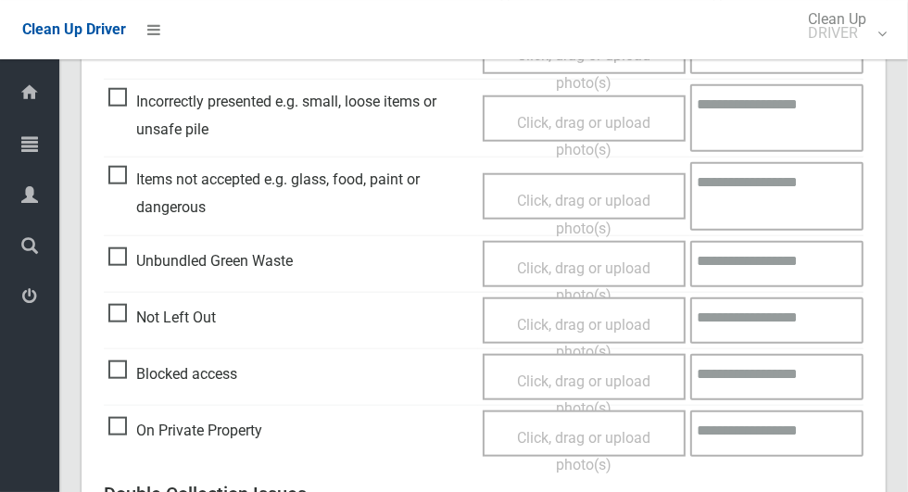
scroll to position [896, 0]
click at [121, 370] on span "Blocked access" at bounding box center [172, 374] width 129 height 28
click at [582, 377] on span "Click, drag or upload photo(s)" at bounding box center [583, 394] width 133 height 45
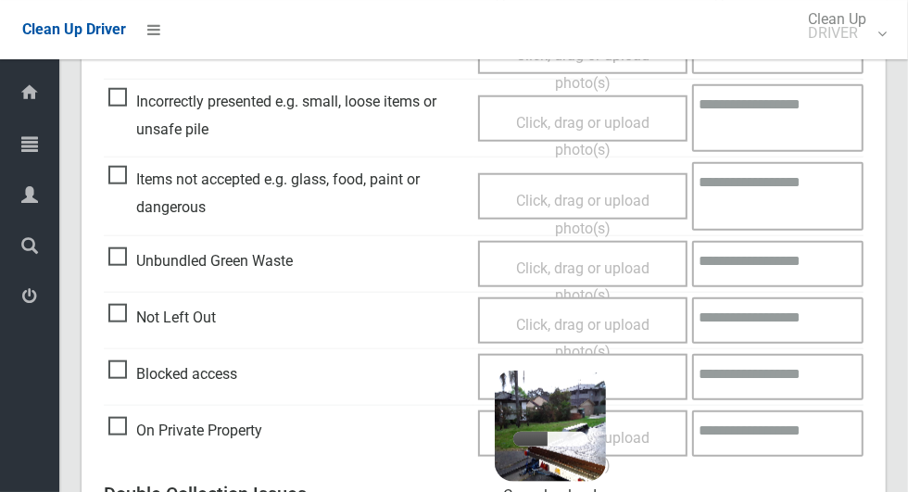
click at [754, 378] on textarea at bounding box center [777, 377] width 171 height 46
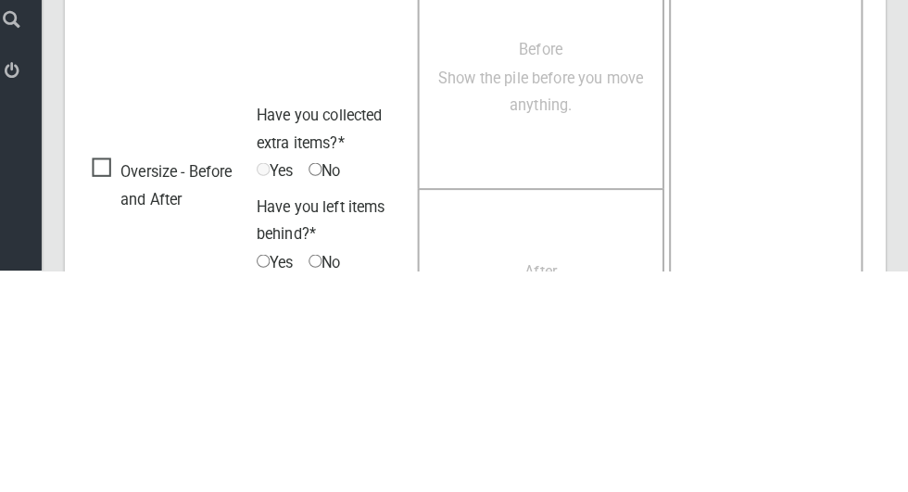
scroll to position [1568, 0]
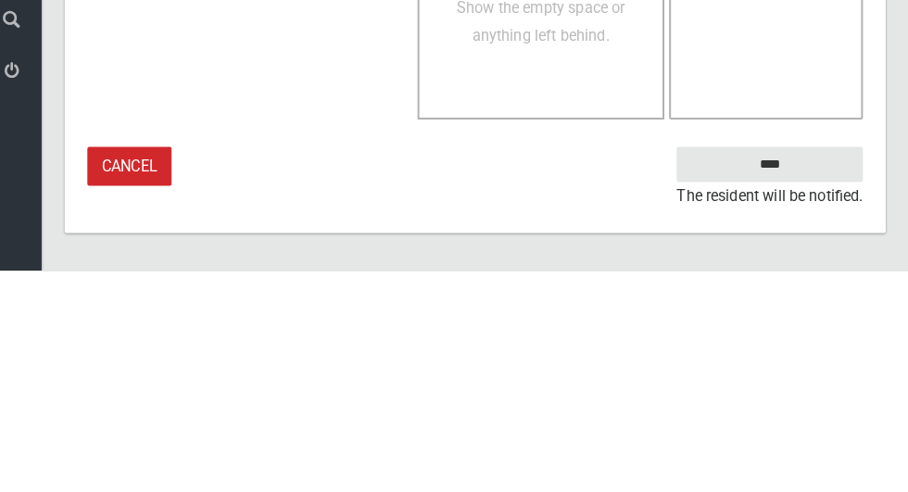
type textarea "**********"
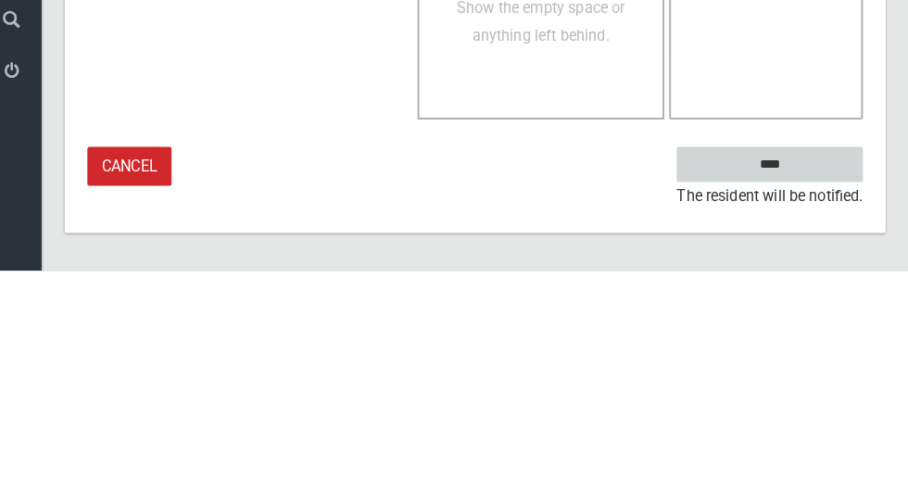
click at [783, 385] on input "****" at bounding box center [772, 387] width 182 height 34
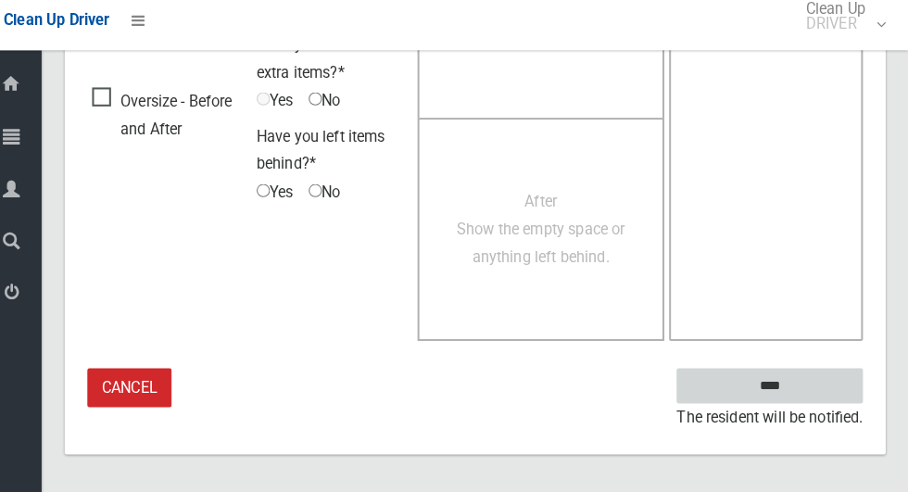
scroll to position [1515, 0]
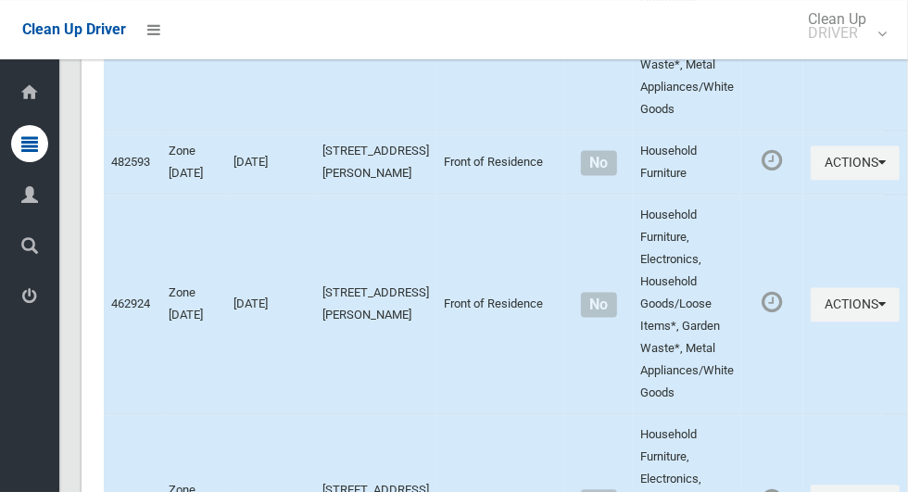
scroll to position [9567, 0]
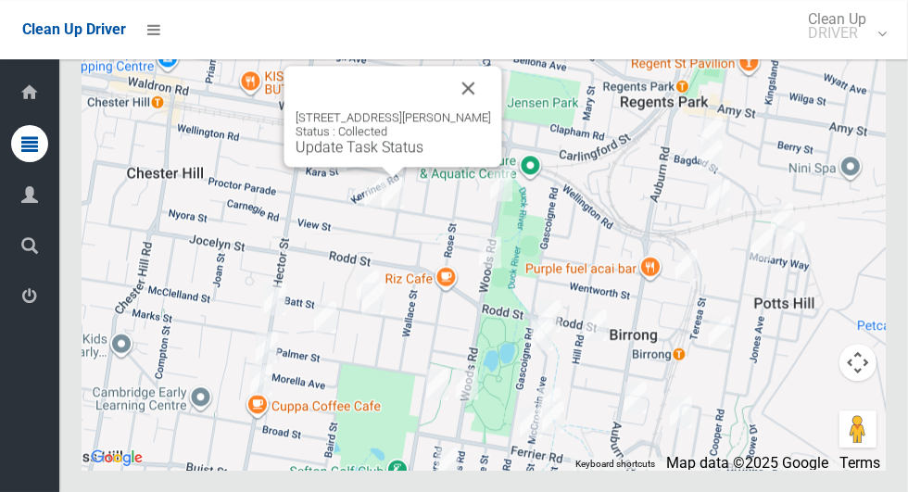
click at [483, 110] on button "Close" at bounding box center [468, 88] width 44 height 44
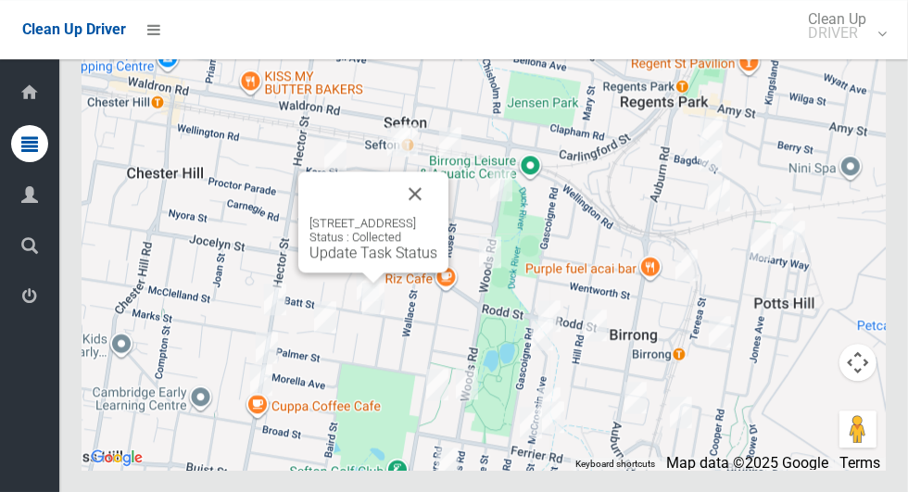
click at [437, 216] on button "Close" at bounding box center [415, 193] width 44 height 44
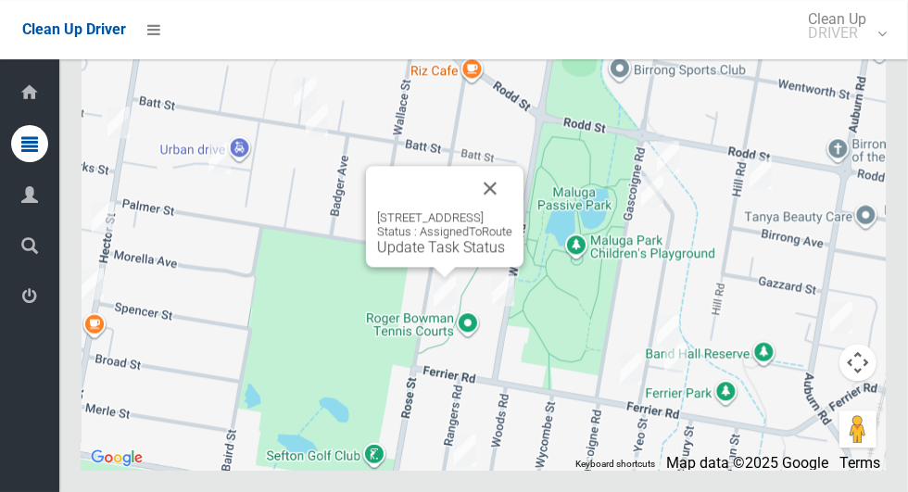
click at [512, 210] on button "Close" at bounding box center [490, 188] width 44 height 44
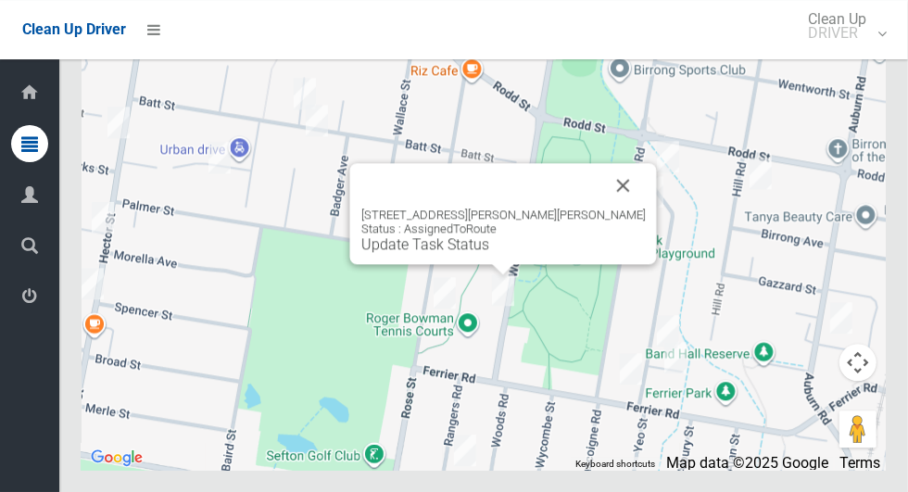
click at [601, 207] on button "Close" at bounding box center [623, 185] width 44 height 44
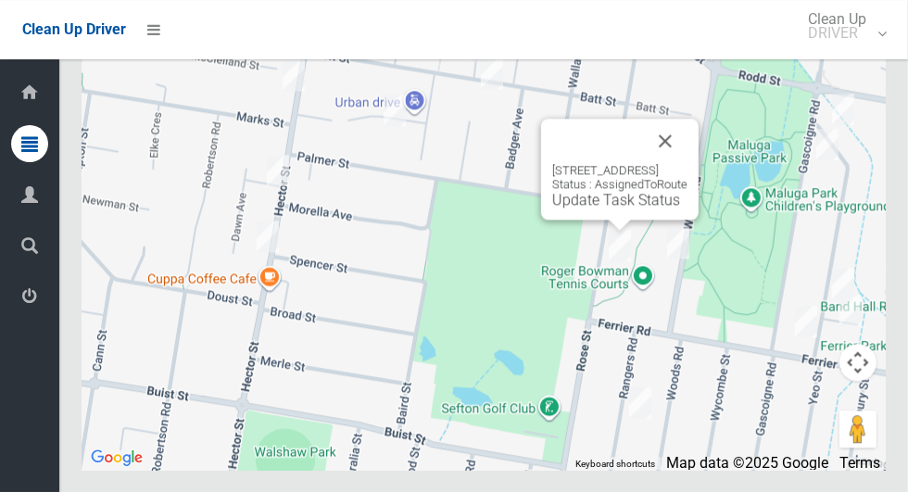
click at [687, 163] on button "Close" at bounding box center [665, 141] width 44 height 44
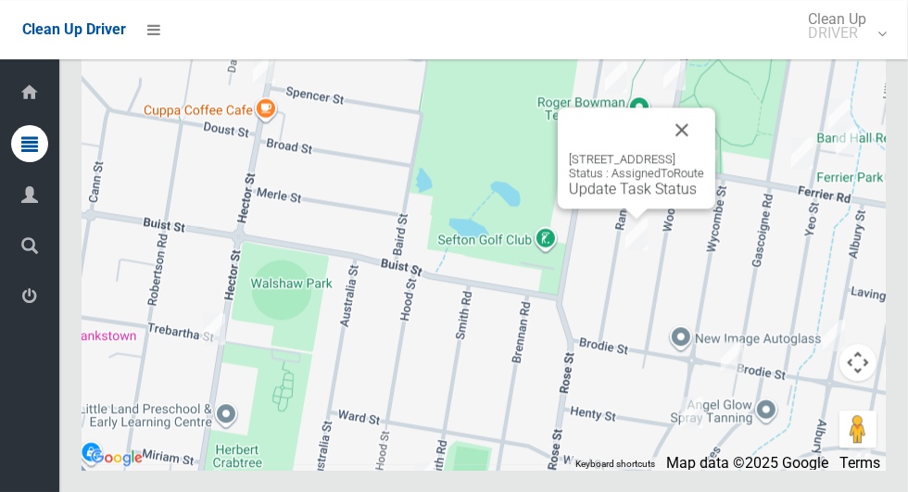
click at [704, 152] on button "Close" at bounding box center [681, 129] width 44 height 44
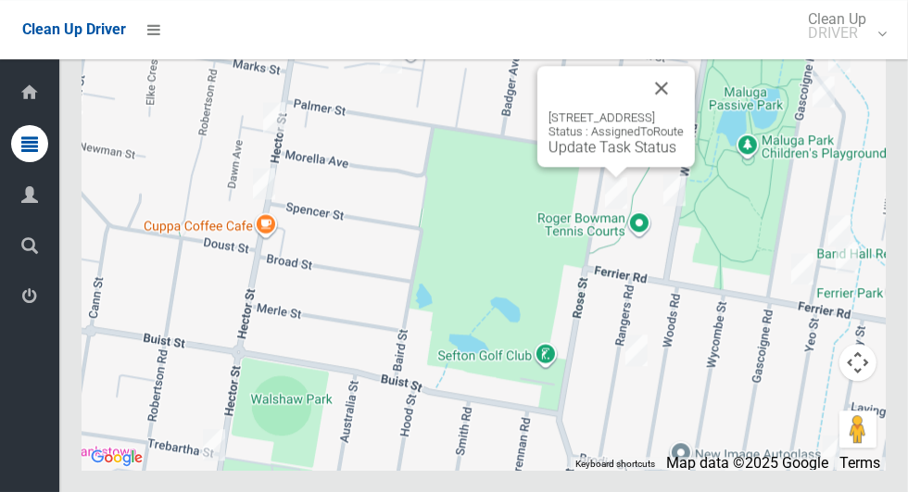
click at [619, 167] on div "107 Rose Street, SEFTON NSW 2162 Status : AssignedToRoute Update Task Status" at bounding box center [615, 116] width 157 height 101
click at [625, 167] on div "107 Rose Street, SEFTON NSW 2162 Status : AssignedToRoute Update Task Status" at bounding box center [615, 116] width 157 height 101
click at [613, 156] on link "Update Task Status" at bounding box center [612, 147] width 128 height 18
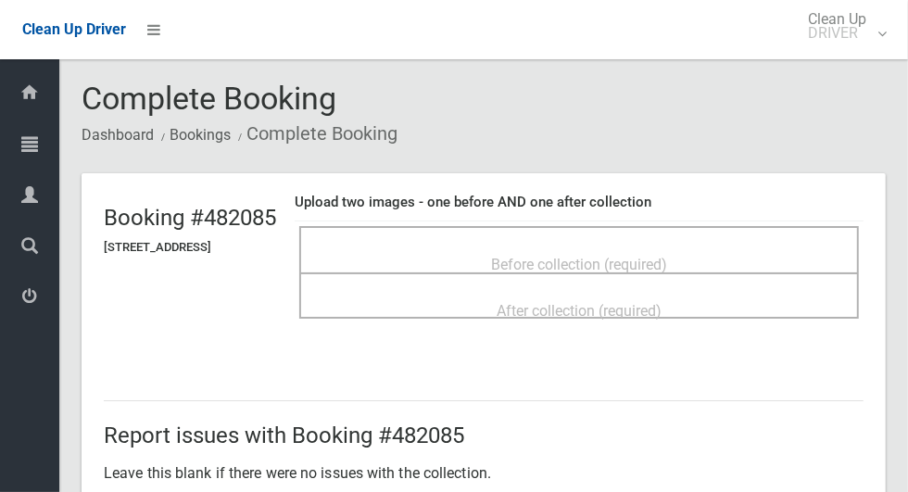
click at [667, 259] on span "Before collection (required)" at bounding box center [579, 265] width 176 height 18
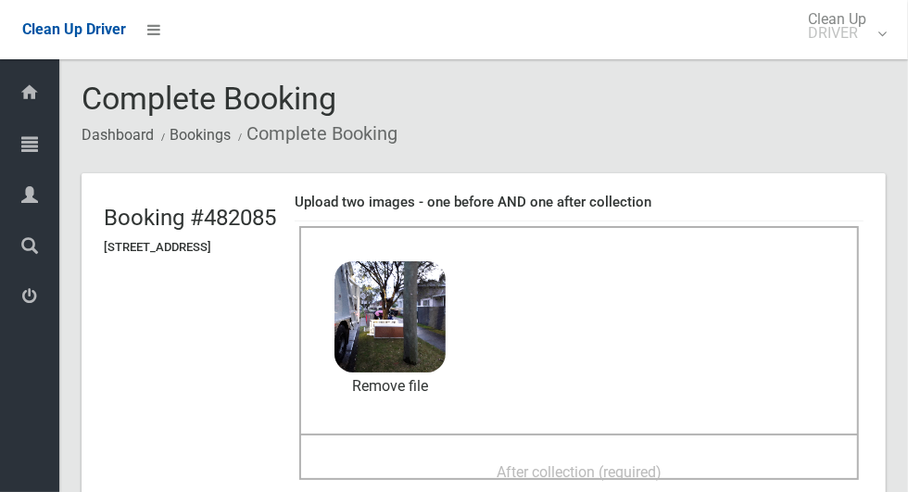
scroll to position [57, 0]
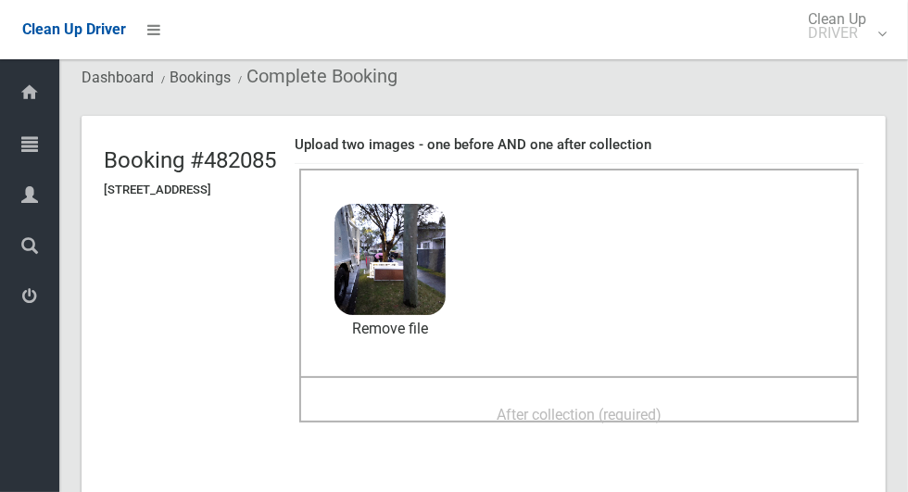
click at [731, 402] on div "After collection (required)" at bounding box center [579, 413] width 519 height 34
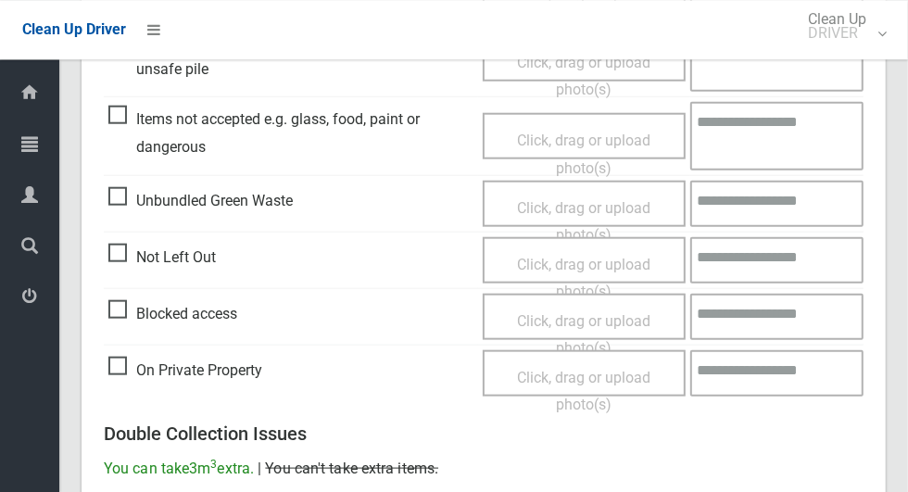
scroll to position [1515, 0]
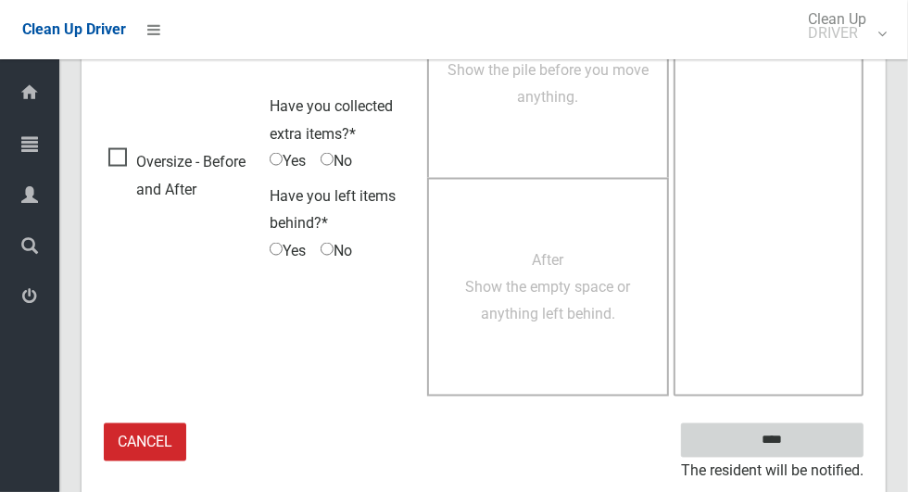
click at [804, 450] on input "****" at bounding box center [772, 440] width 182 height 34
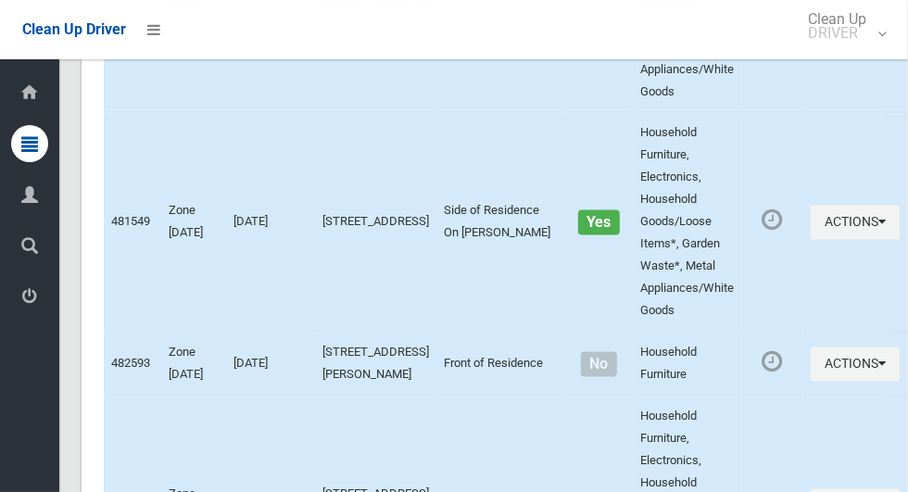
scroll to position [9567, 0]
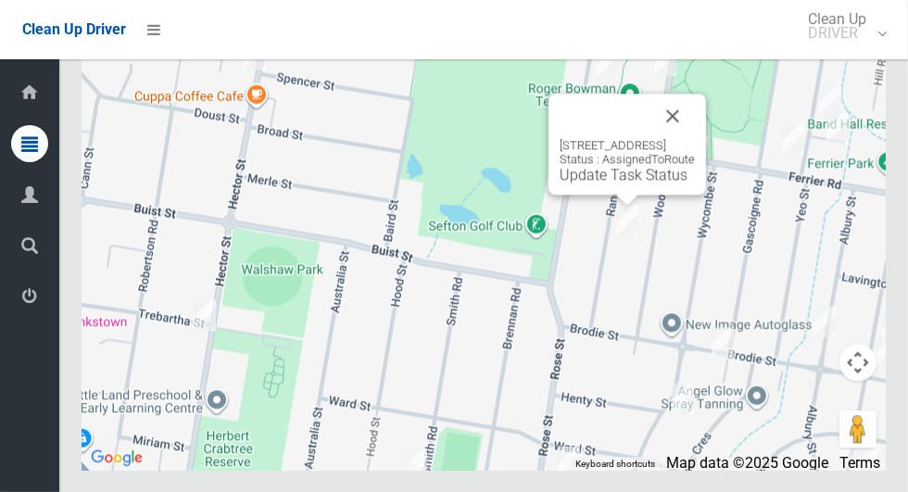
click at [695, 138] on button "Close" at bounding box center [672, 116] width 44 height 44
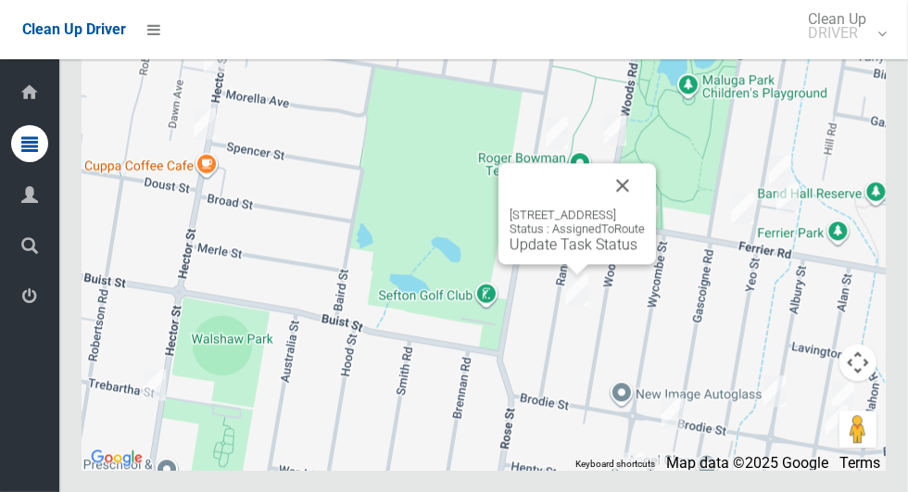
click at [771, 341] on div "25 Rangers Road, YAGOONA NSW 2199 Status : AssignedToRoute Update Task Status" at bounding box center [484, 237] width 804 height 463
click at [589, 253] on link "Update Task Status" at bounding box center [573, 244] width 128 height 18
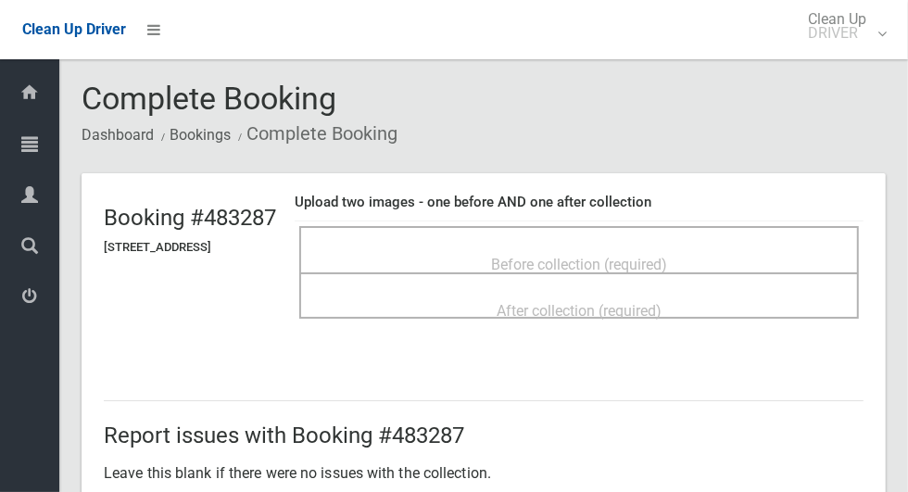
click at [712, 253] on div "Before collection (required)" at bounding box center [579, 263] width 519 height 34
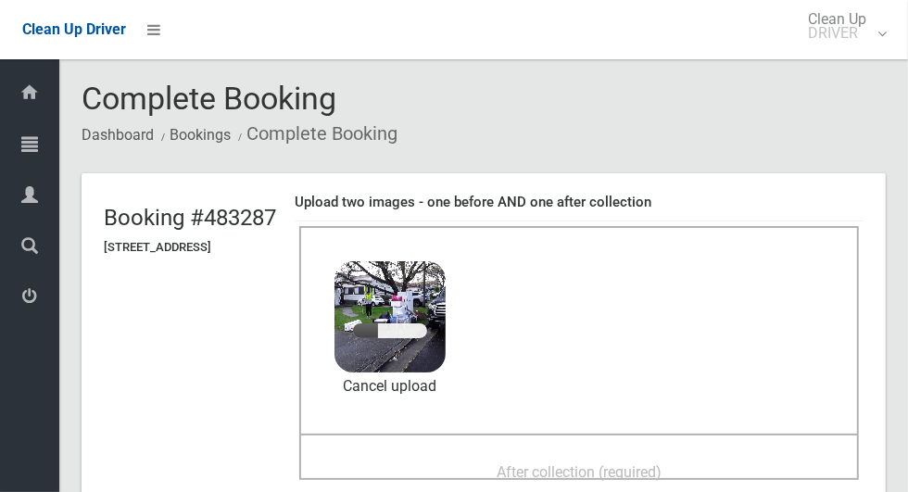
scroll to position [103, 0]
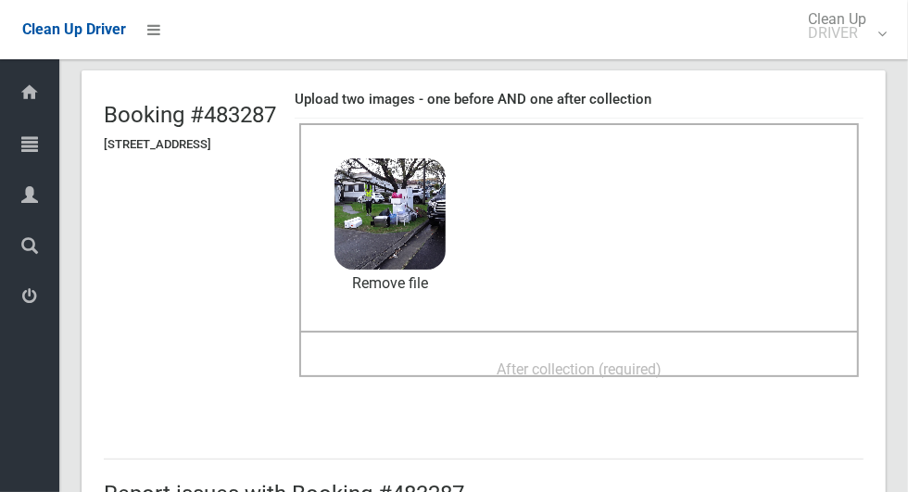
click at [659, 360] on span "After collection (required)" at bounding box center [578, 369] width 165 height 18
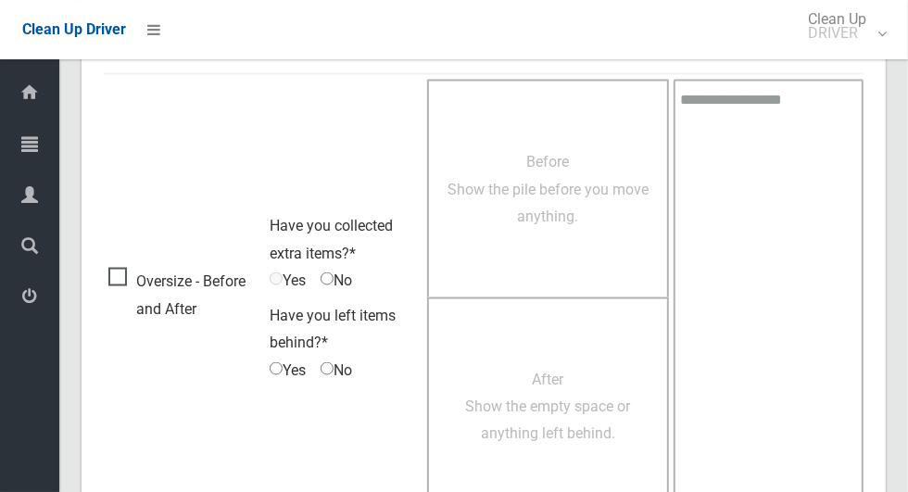
scroll to position [1515, 0]
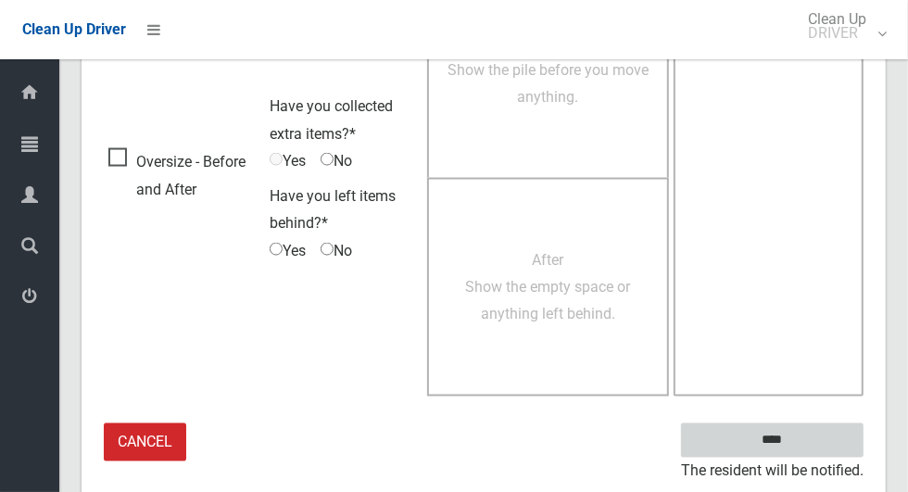
click at [804, 451] on input "****" at bounding box center [772, 440] width 182 height 34
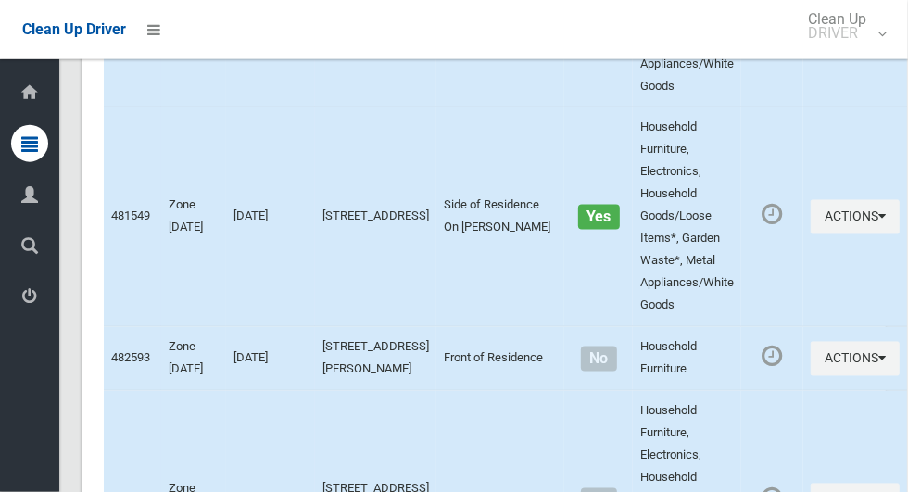
scroll to position [9567, 0]
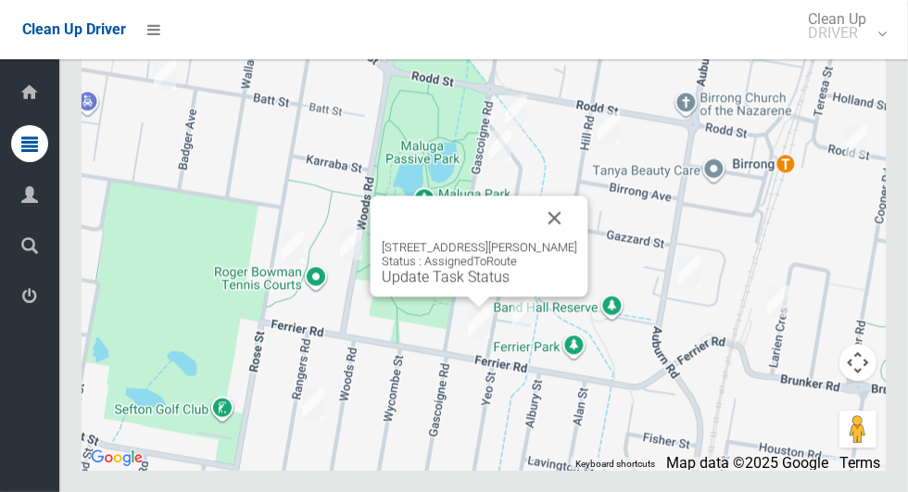
click at [562, 240] on button "Close" at bounding box center [555, 217] width 44 height 44
click at [557, 240] on button "Close" at bounding box center [555, 217] width 44 height 44
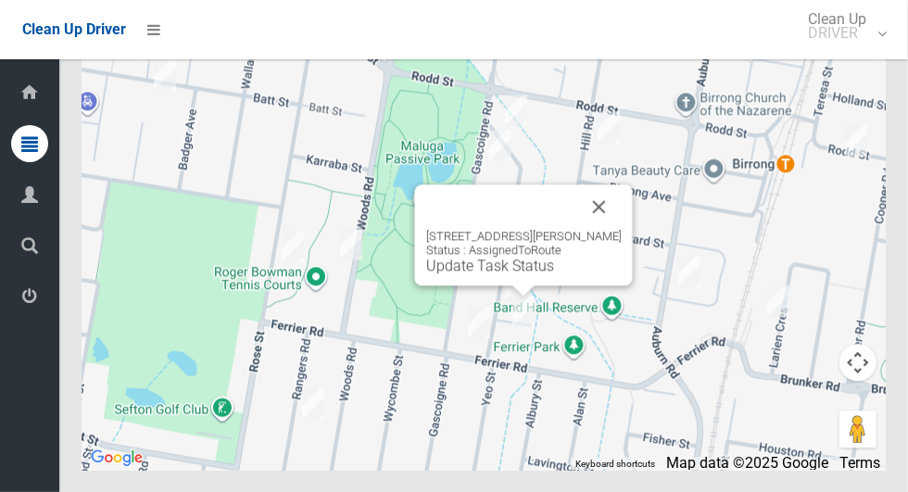
click at [600, 229] on button "Close" at bounding box center [599, 206] width 44 height 44
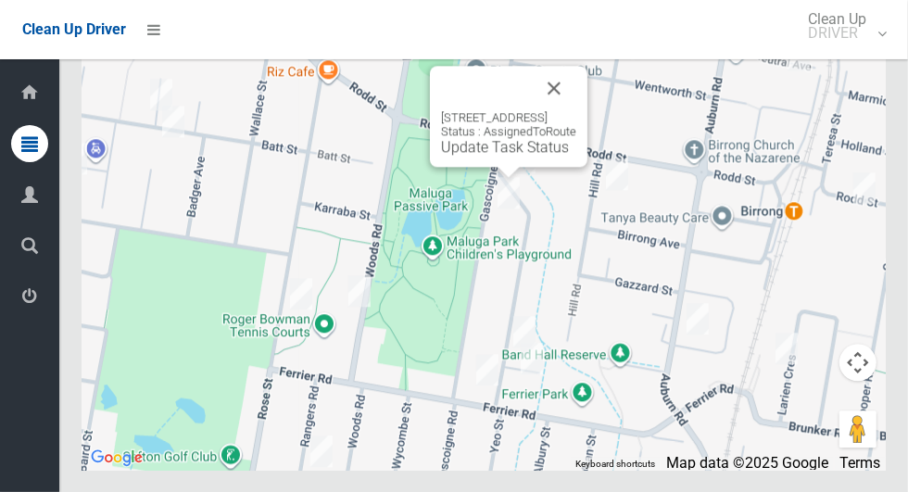
click at [576, 110] on button "Close" at bounding box center [554, 88] width 44 height 44
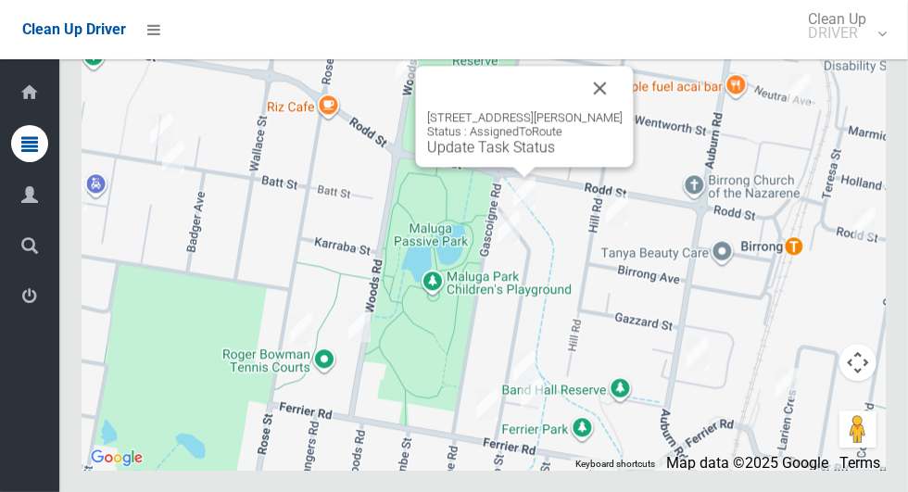
click at [620, 110] on button "Close" at bounding box center [600, 88] width 44 height 44
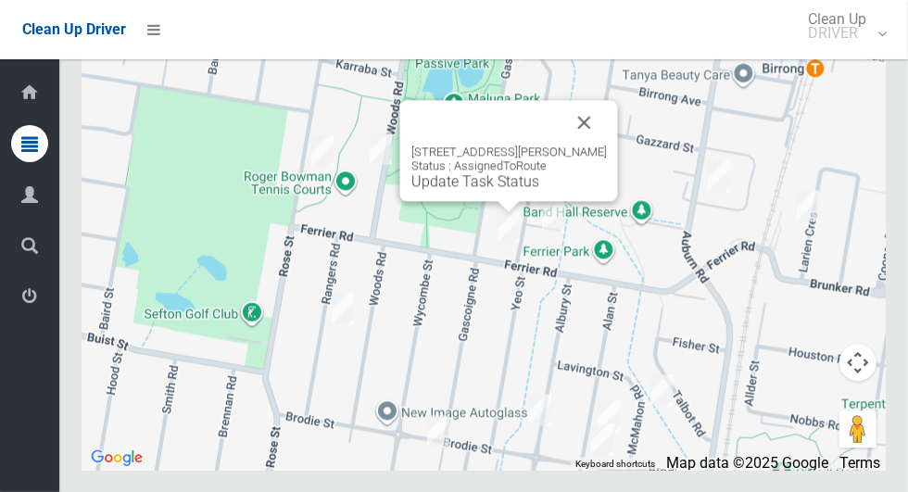
click at [603, 144] on button "Close" at bounding box center [584, 122] width 44 height 44
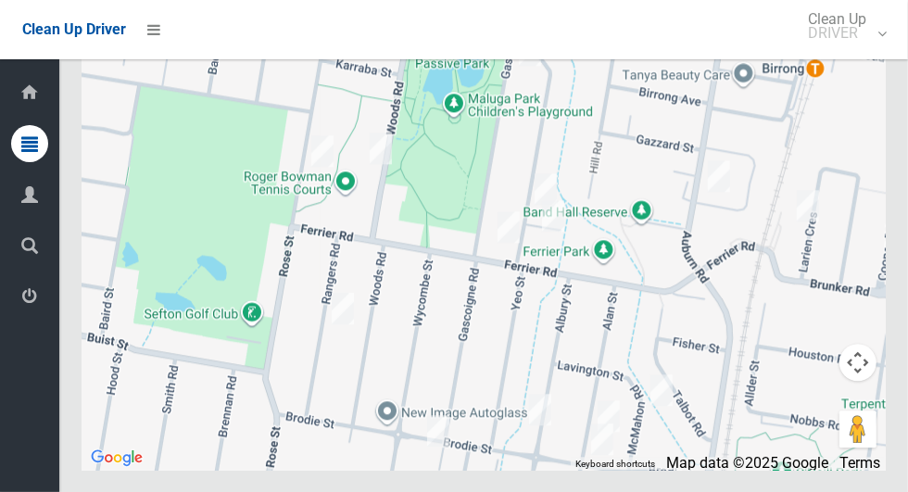
click at [584, 181] on div at bounding box center [484, 237] width 804 height 463
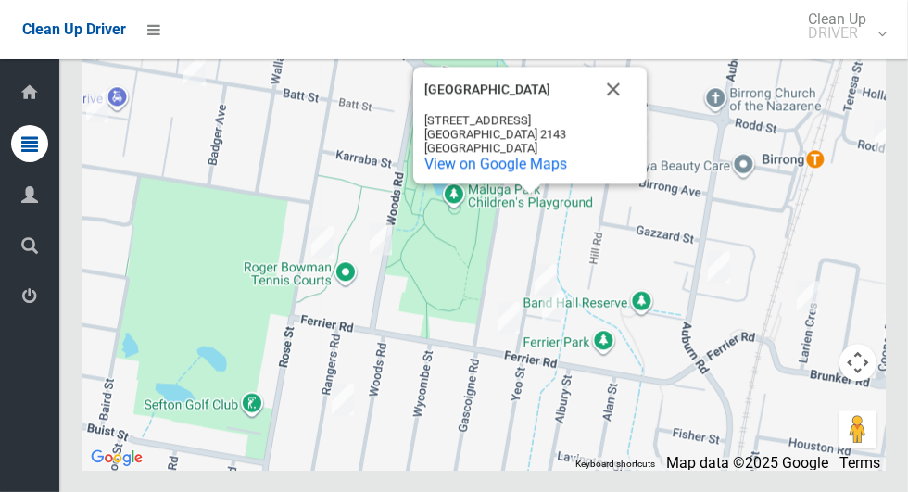
click at [620, 111] on button "Close" at bounding box center [613, 89] width 44 height 44
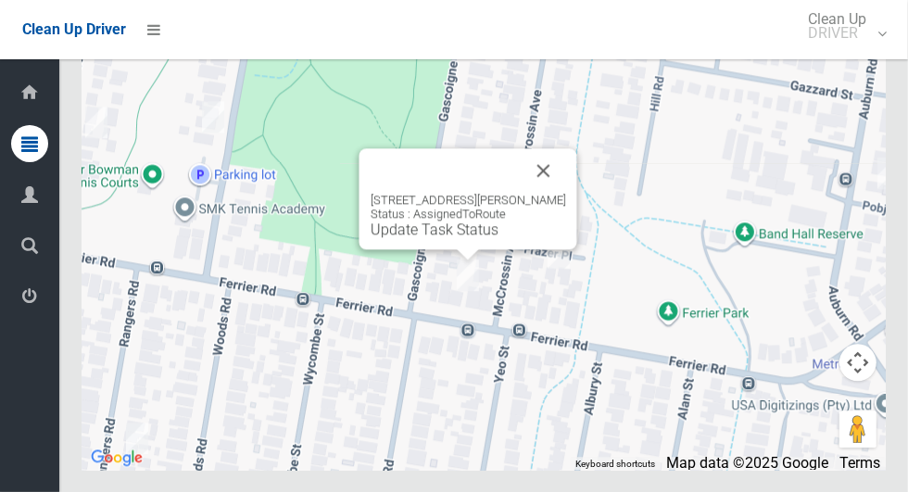
click at [483, 238] on link "Update Task Status" at bounding box center [434, 229] width 128 height 18
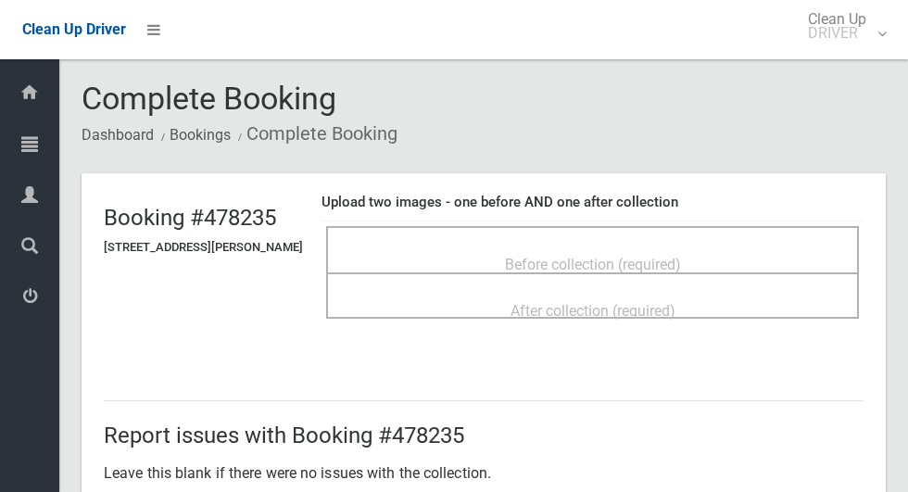
click at [562, 256] on span "Before collection (required)" at bounding box center [593, 265] width 176 height 18
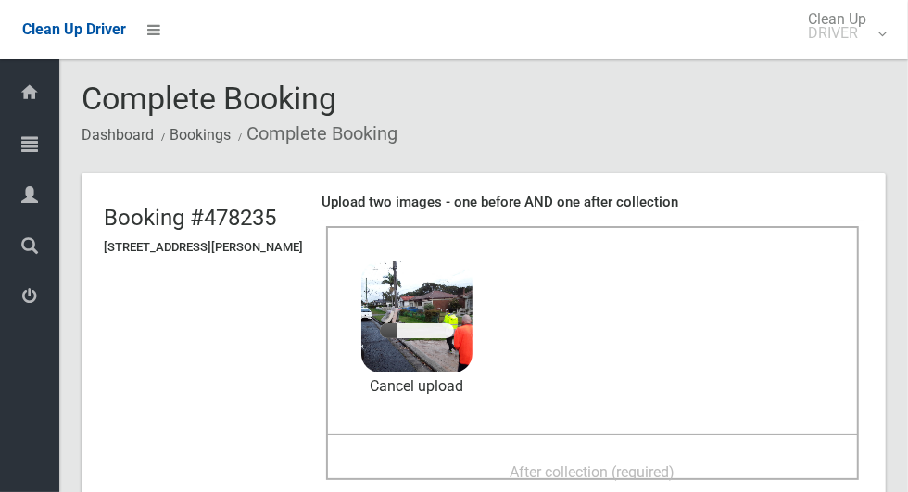
scroll to position [121, 0]
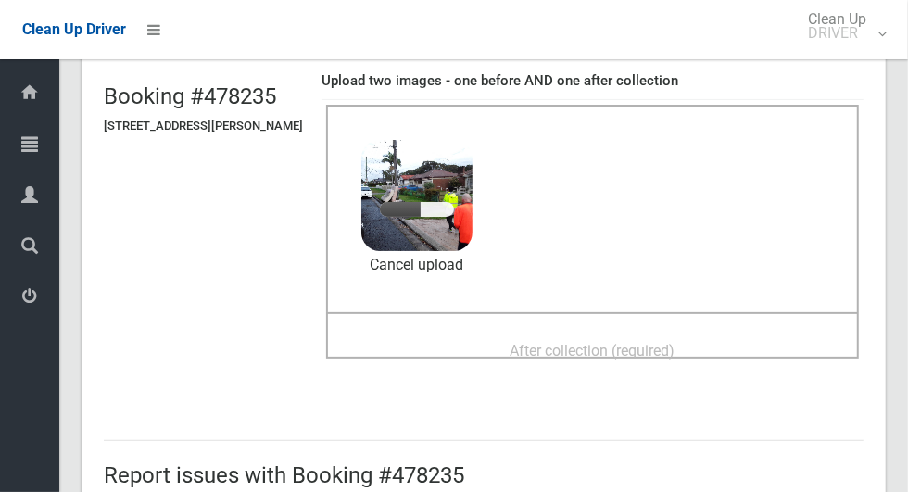
click at [763, 333] on div "After collection (required)" at bounding box center [592, 350] width 492 height 34
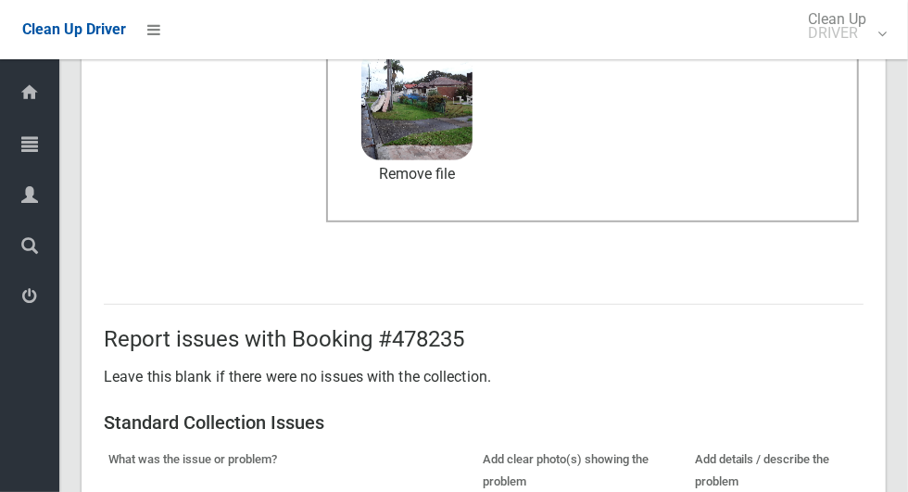
scroll to position [1515, 0]
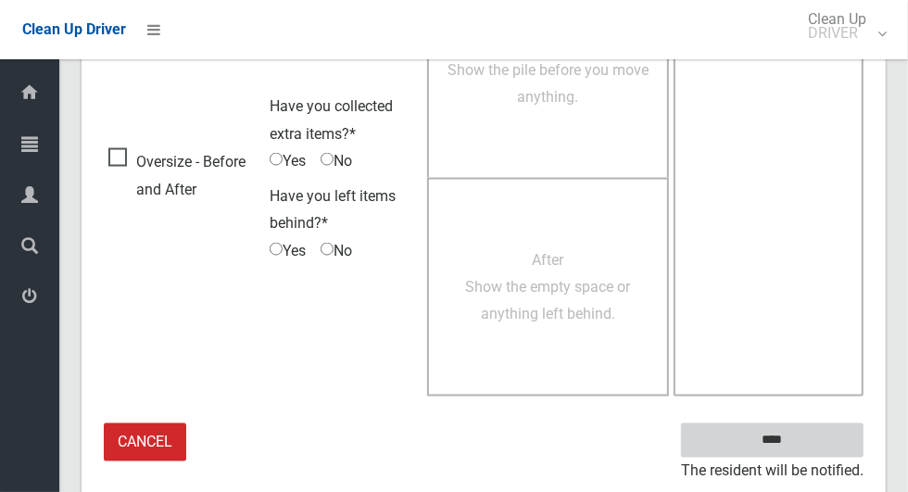
click at [804, 444] on input "****" at bounding box center [772, 440] width 182 height 34
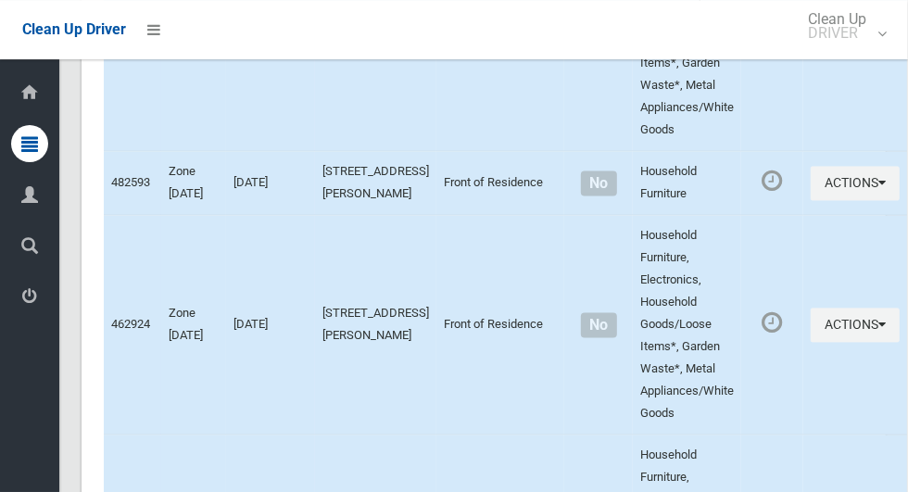
scroll to position [9567, 0]
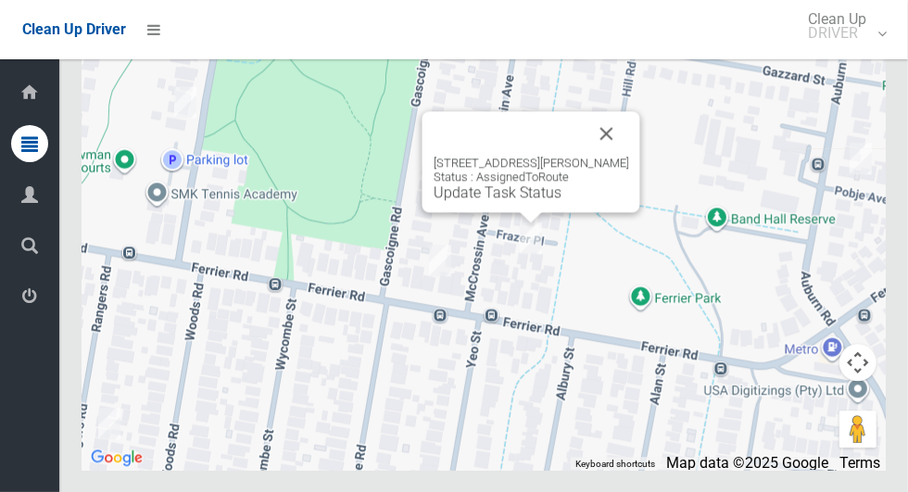
click at [610, 156] on button "Close" at bounding box center [606, 133] width 44 height 44
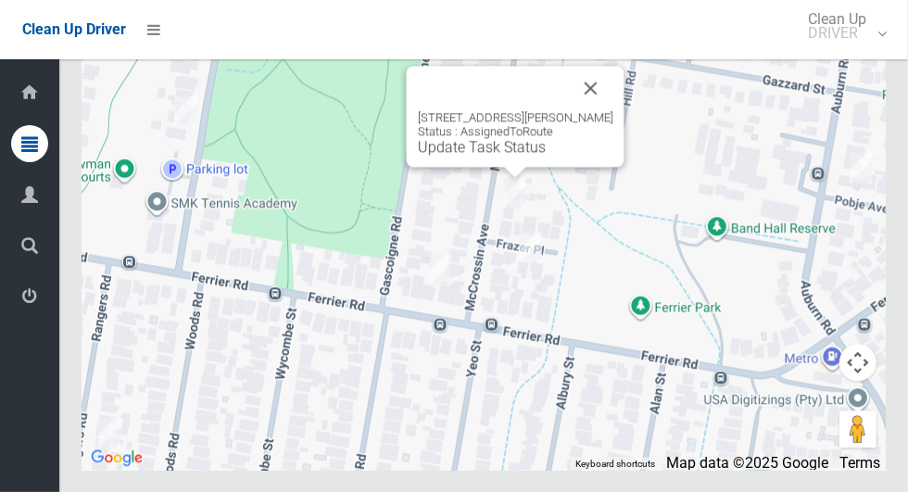
click at [613, 110] on button "Close" at bounding box center [591, 88] width 44 height 44
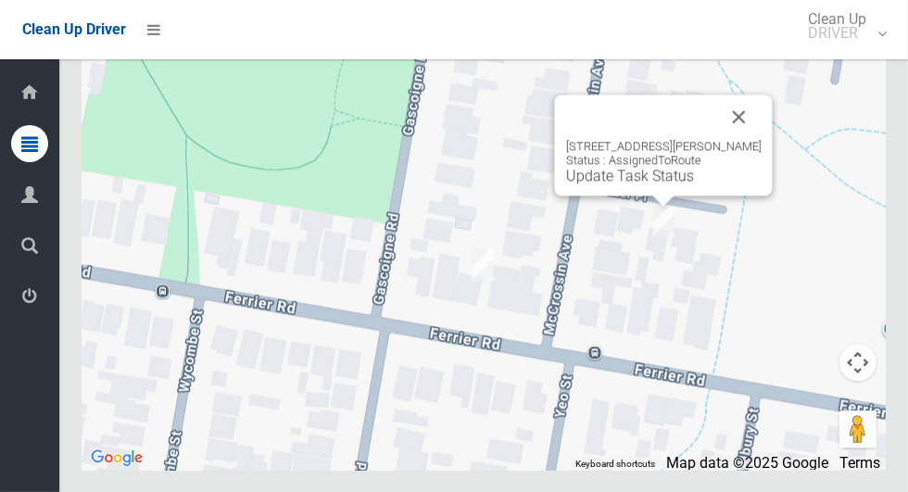
click at [734, 139] on button "Close" at bounding box center [739, 116] width 44 height 44
click at [683, 184] on link "Update Task Status" at bounding box center [630, 176] width 128 height 18
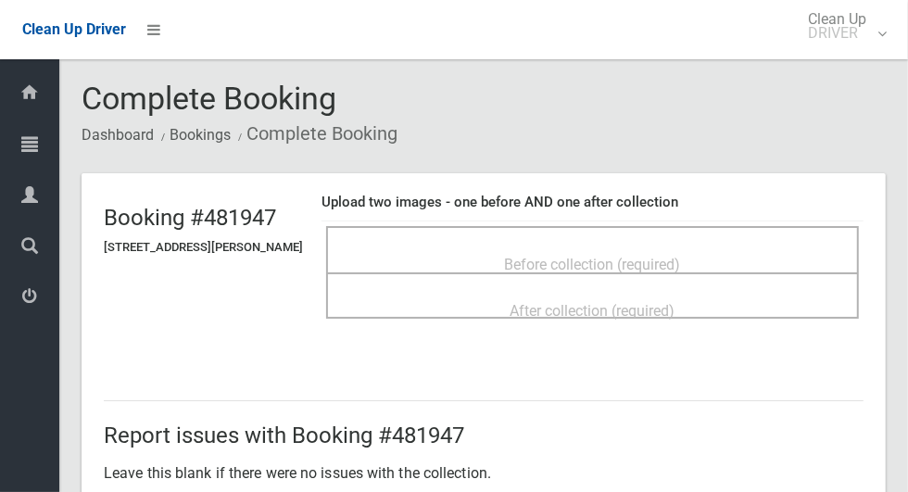
click at [711, 254] on div "Before collection (required)" at bounding box center [592, 263] width 492 height 34
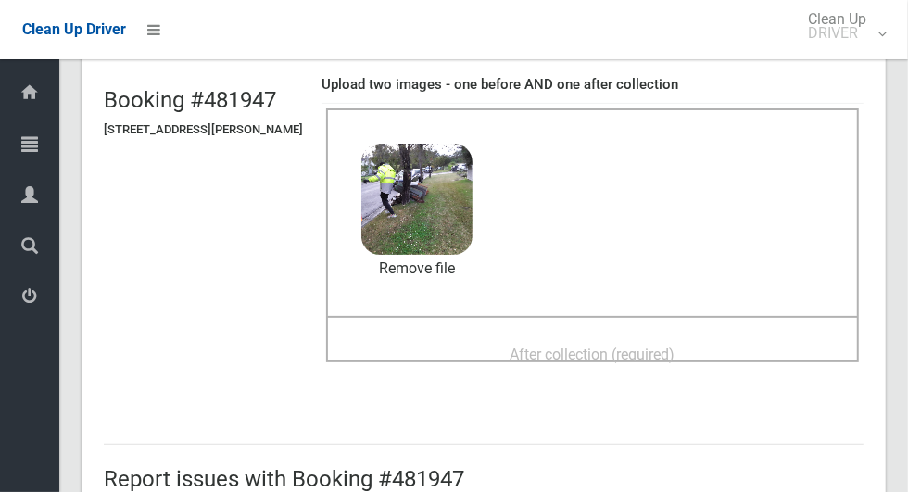
scroll to position [120, 0]
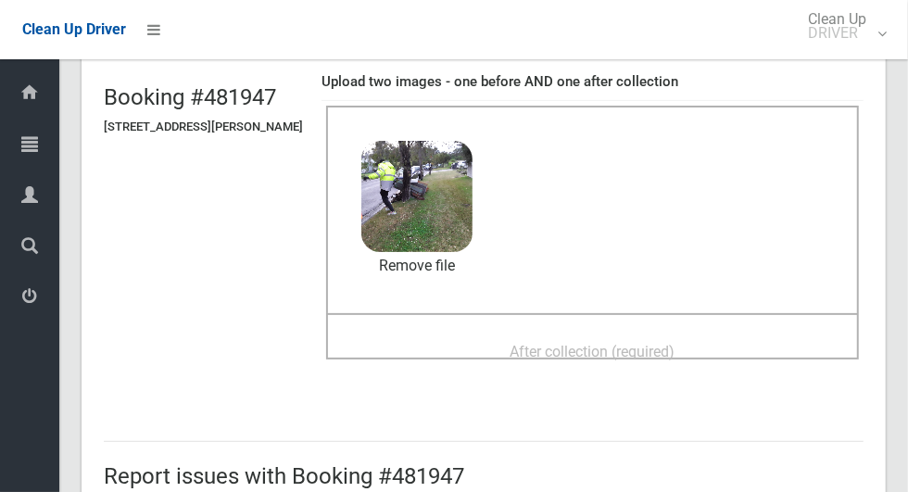
click at [758, 337] on div "After collection (required)" at bounding box center [592, 350] width 492 height 34
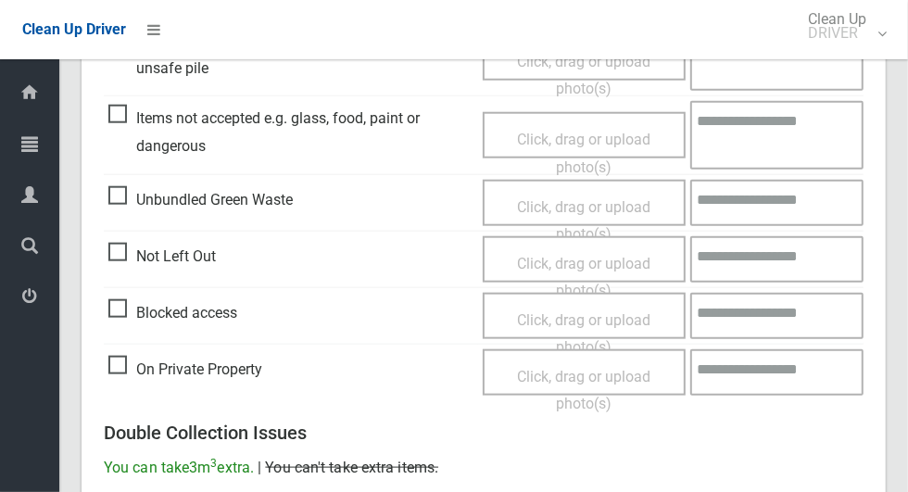
scroll to position [1515, 0]
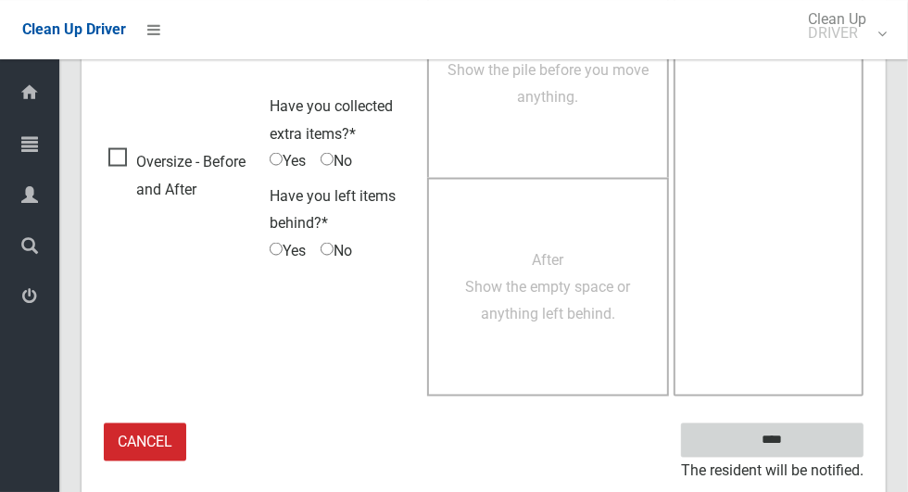
click at [804, 451] on input "****" at bounding box center [772, 440] width 182 height 34
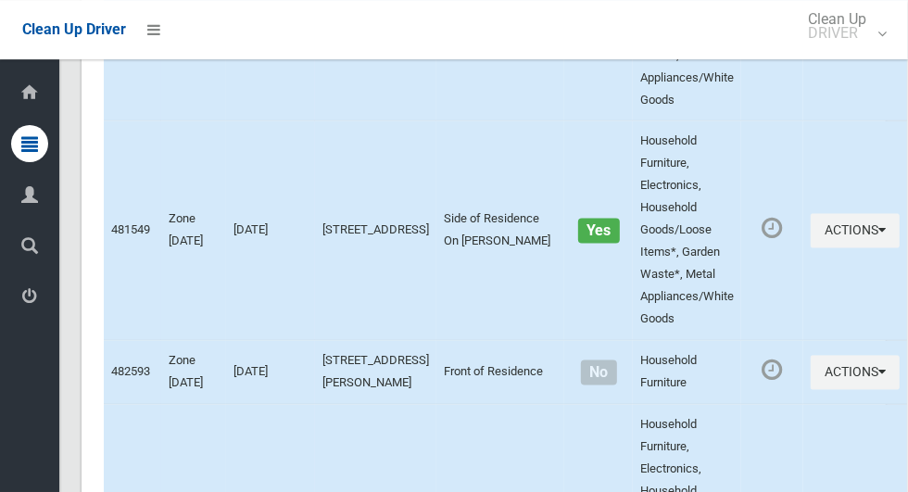
scroll to position [9567, 0]
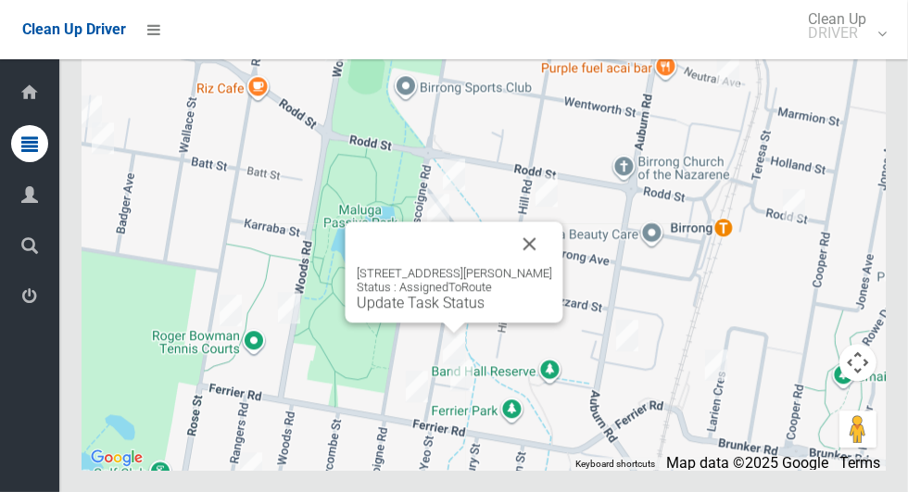
click at [441, 311] on link "Update Task Status" at bounding box center [421, 303] width 128 height 18
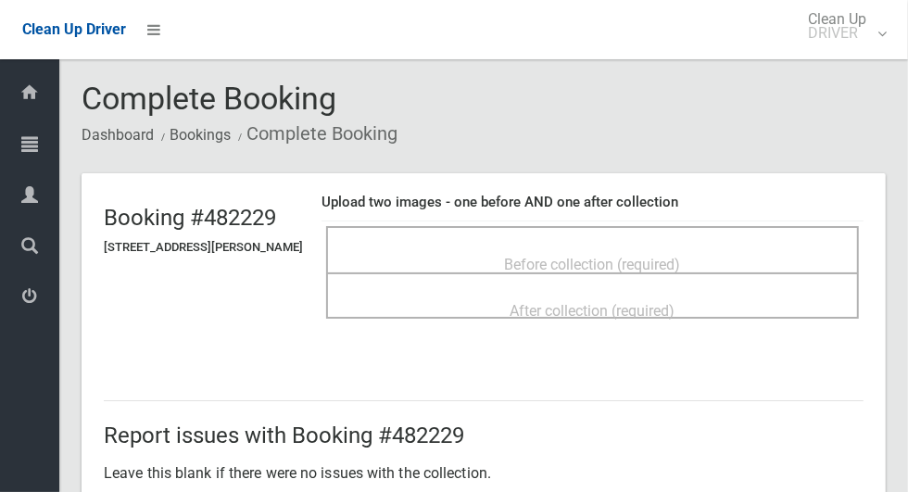
click at [786, 253] on div "Before collection (required)" at bounding box center [592, 263] width 492 height 34
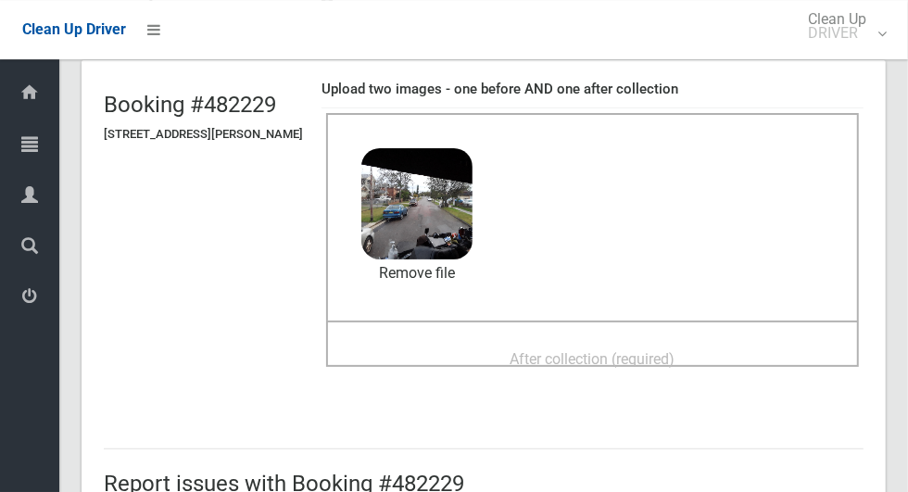
scroll to position [112, 0]
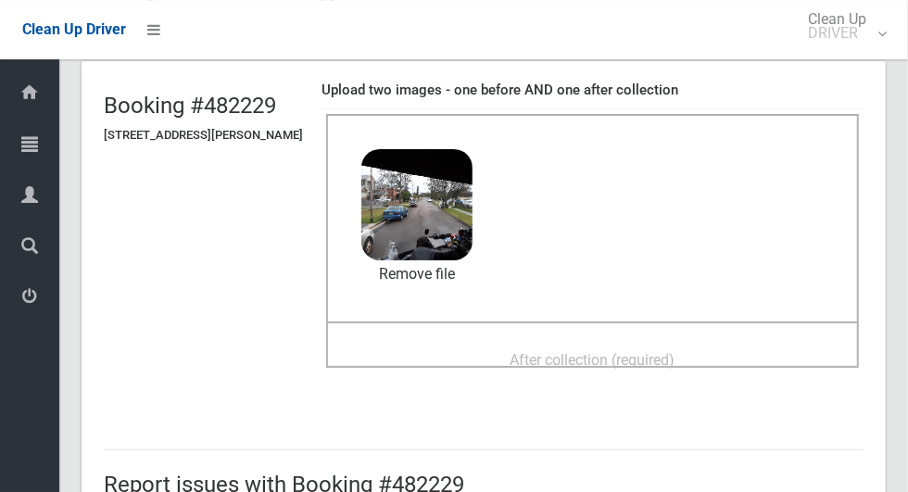
click at [594, 351] on span "After collection (required)" at bounding box center [592, 360] width 165 height 18
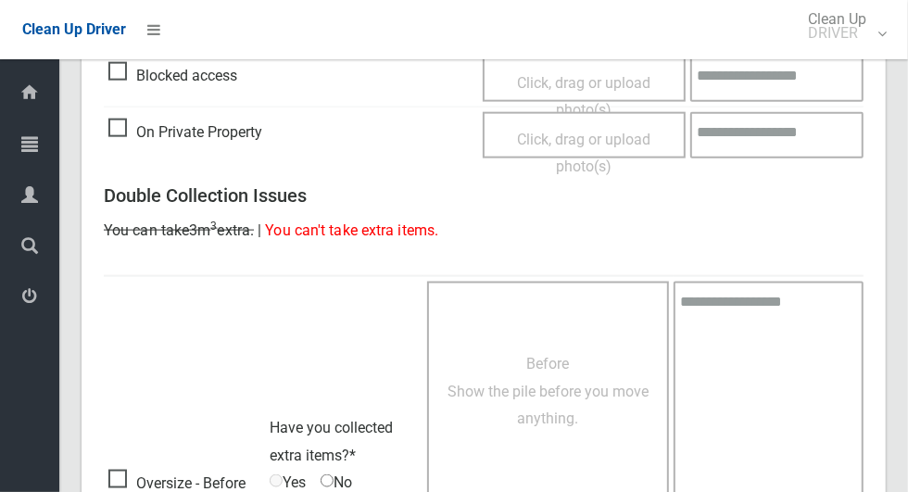
scroll to position [1206, 0]
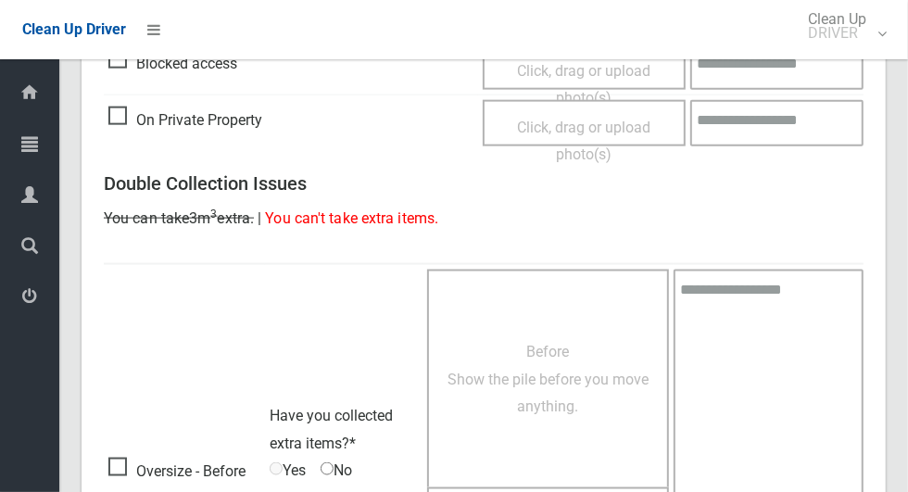
click at [123, 469] on span "Oversize - Before and After" at bounding box center [184, 485] width 152 height 55
click at [343, 471] on span "No" at bounding box center [335, 471] width 31 height 28
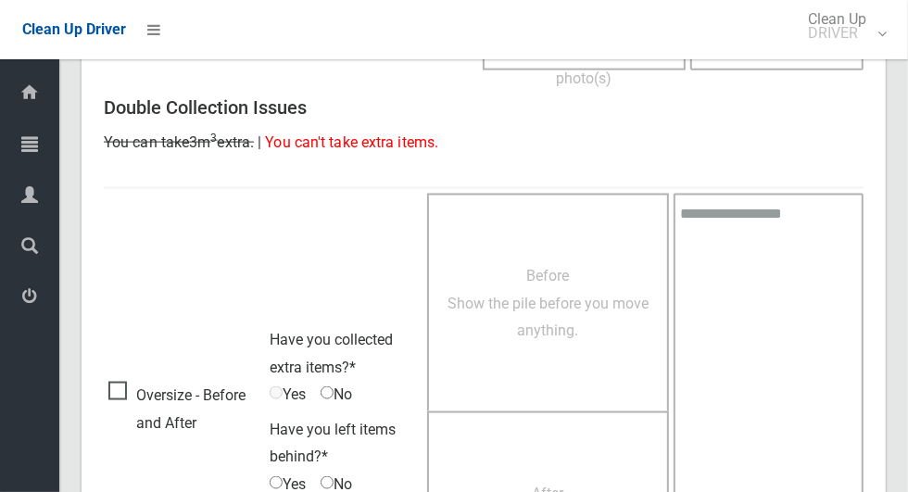
scroll to position [1328, 0]
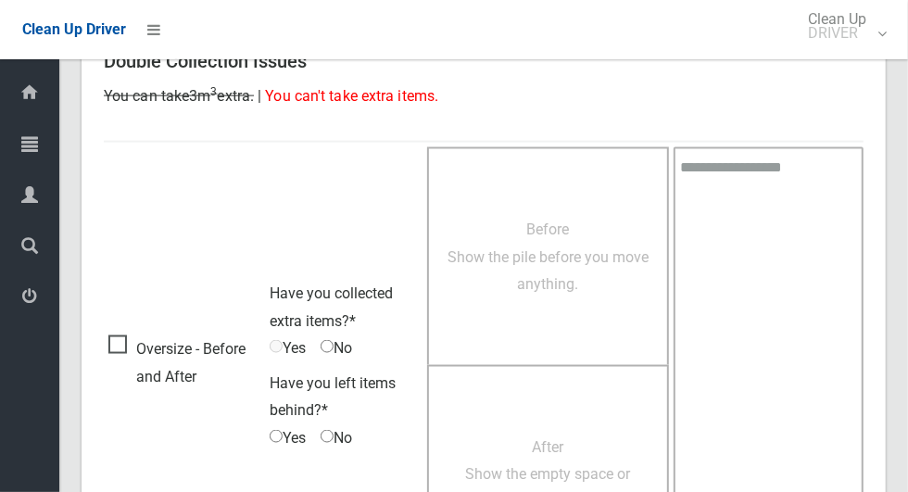
click at [547, 270] on span "Before Show the pile before you move anything." at bounding box center [547, 256] width 201 height 72
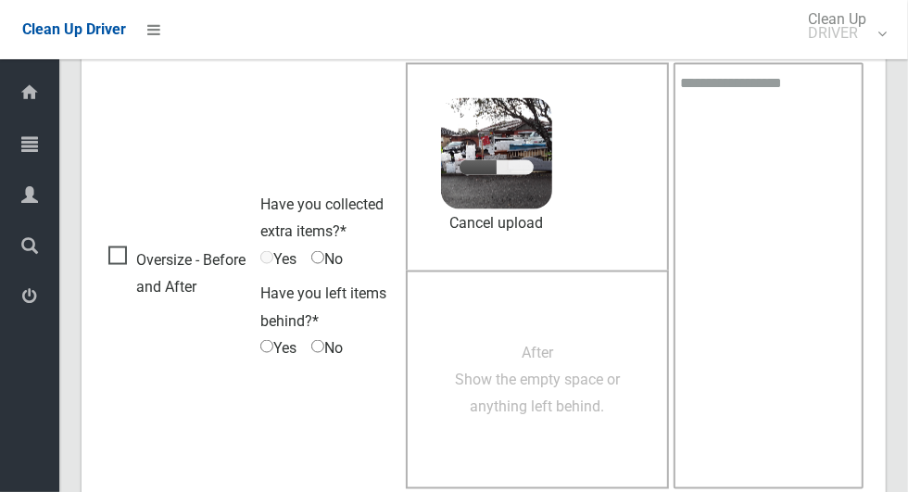
scroll to position [1412, 0]
click at [333, 257] on span "No" at bounding box center [326, 260] width 31 height 28
click at [576, 365] on span "After Show the empty space or anything left behind." at bounding box center [537, 381] width 165 height 72
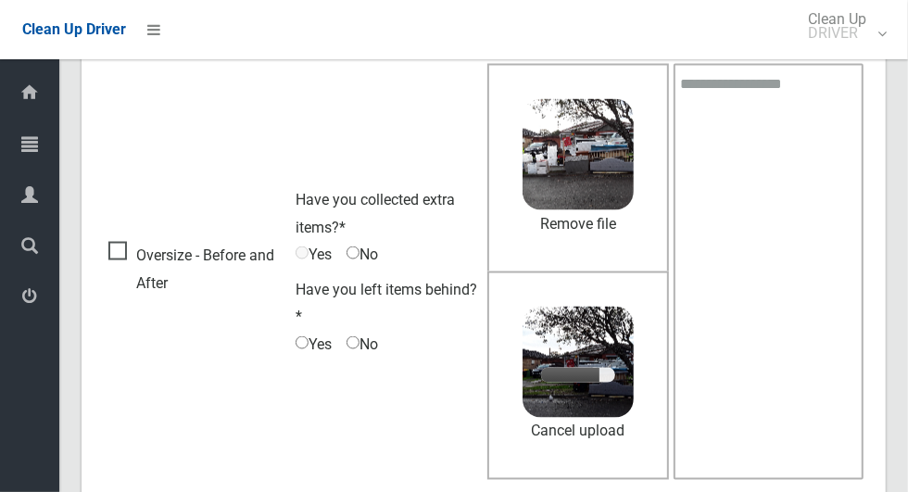
click at [374, 257] on span "No" at bounding box center [361, 255] width 31 height 28
click at [367, 252] on span "No" at bounding box center [361, 255] width 31 height 28
click at [314, 340] on span "Yes" at bounding box center [313, 345] width 36 height 28
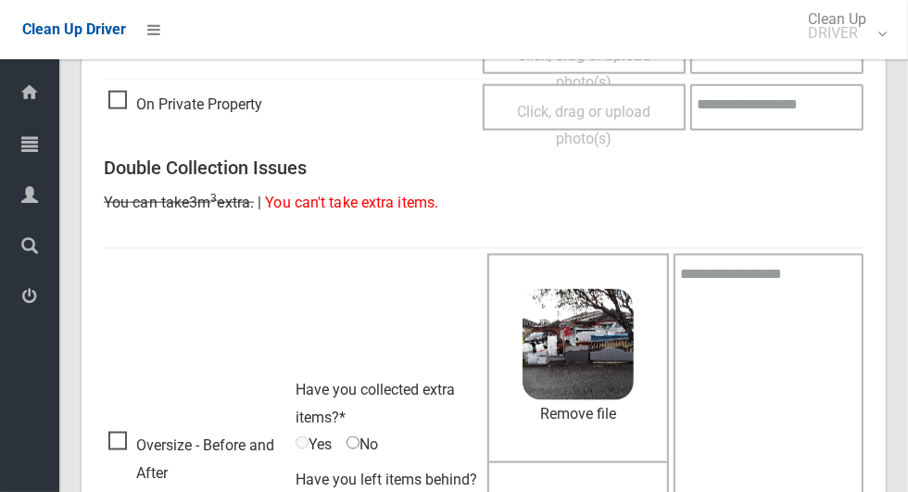
scroll to position [1495, 0]
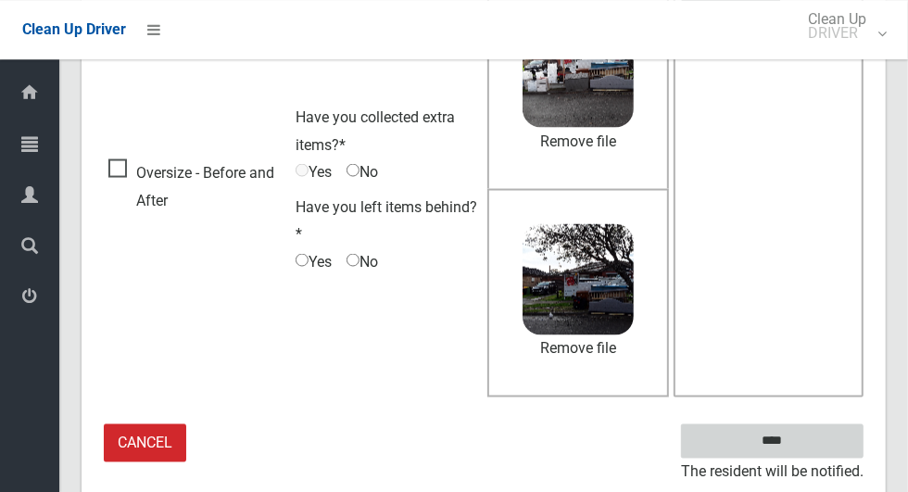
click at [804, 442] on input "****" at bounding box center [772, 440] width 182 height 34
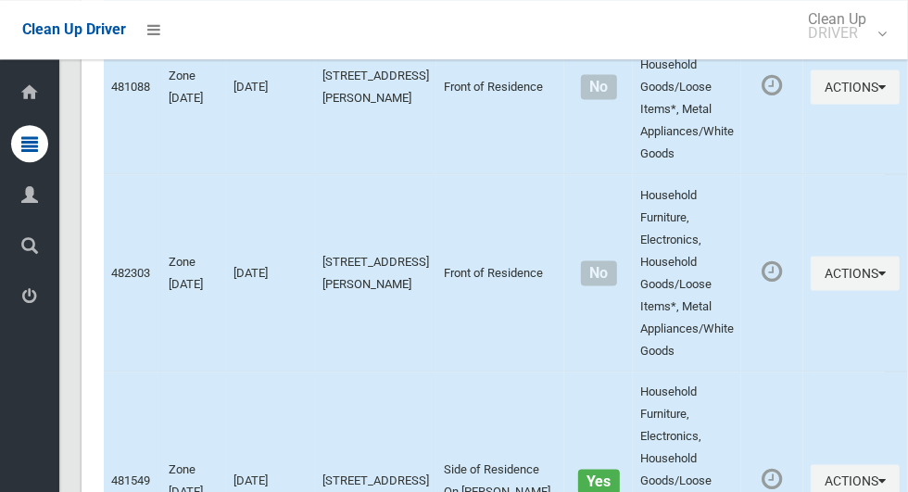
scroll to position [9567, 0]
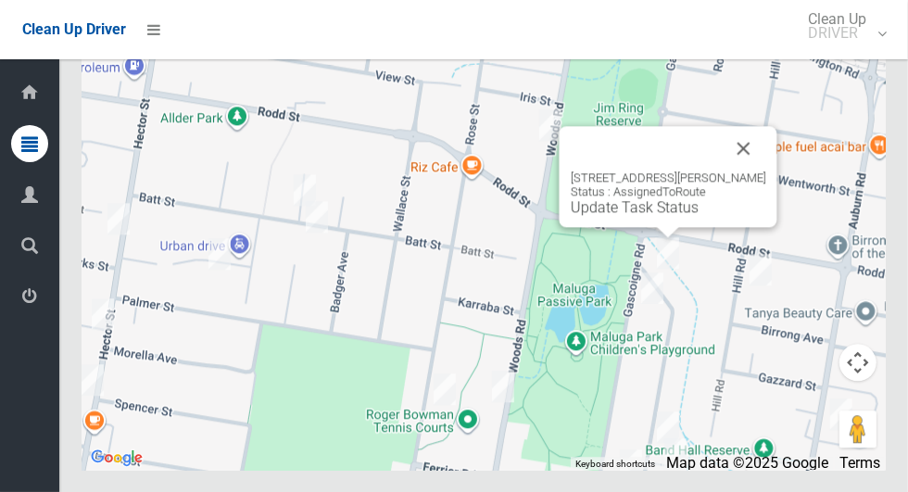
click at [765, 170] on button "Close" at bounding box center [744, 148] width 44 height 44
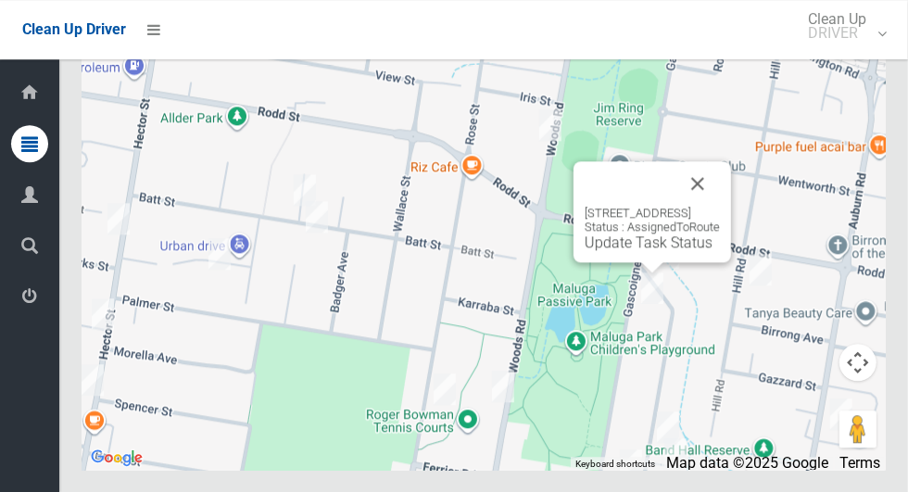
click at [720, 206] on button "Close" at bounding box center [697, 183] width 44 height 44
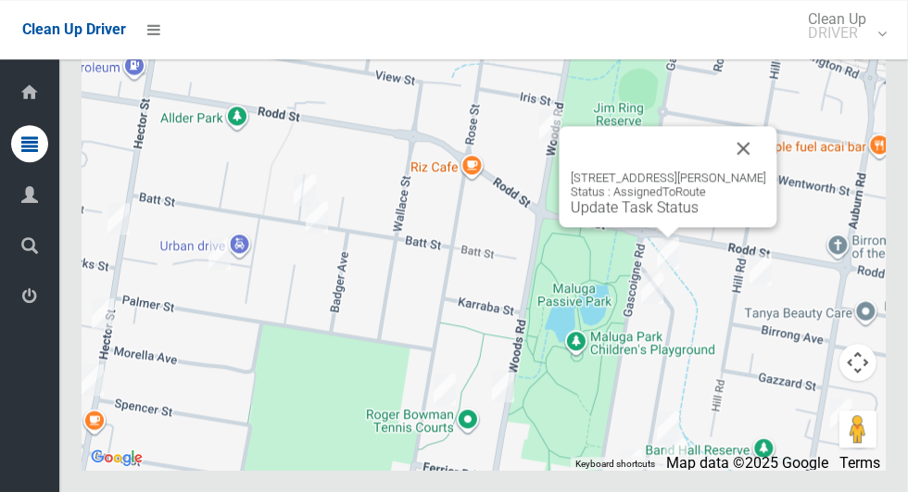
click at [643, 227] on div "5 Mc Crossin Avenue, BIRRONG NSW 2143 Status : AssignedToRoute Update Task Stat…" at bounding box center [668, 176] width 218 height 101
click at [653, 216] on link "Update Task Status" at bounding box center [635, 207] width 128 height 18
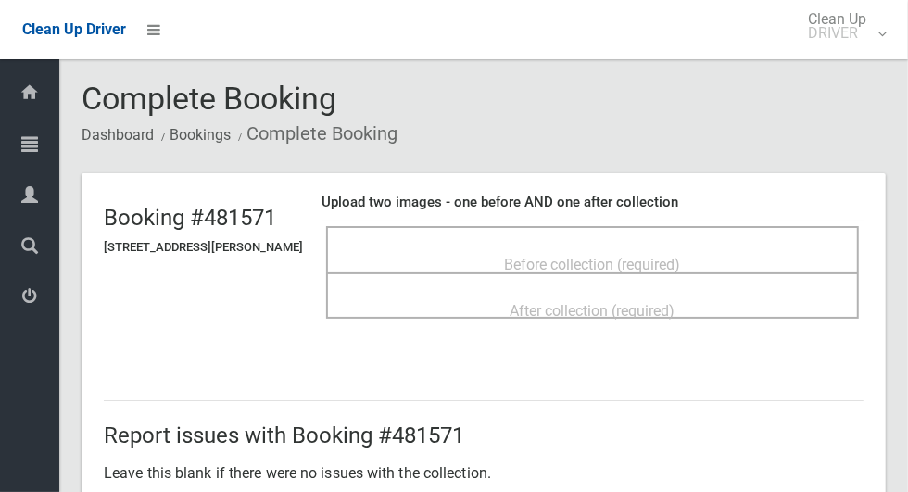
click at [671, 256] on span "Before collection (required)" at bounding box center [593, 265] width 176 height 18
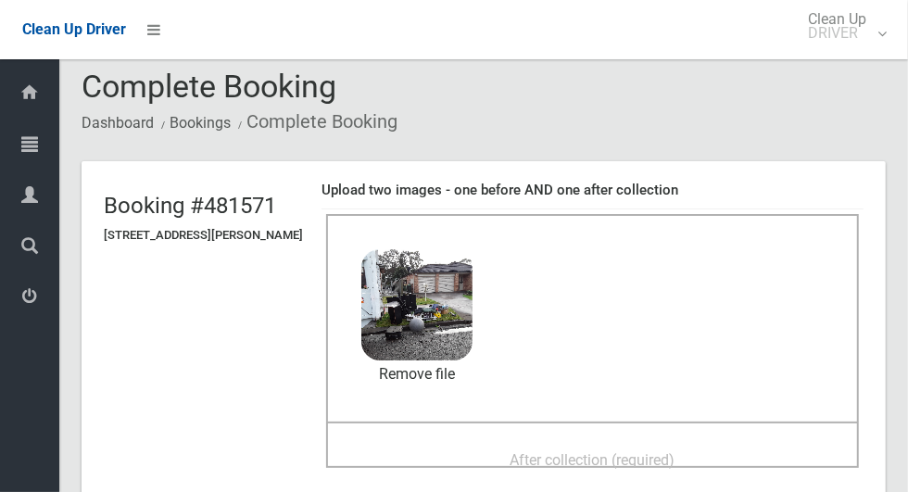
scroll to position [40, 0]
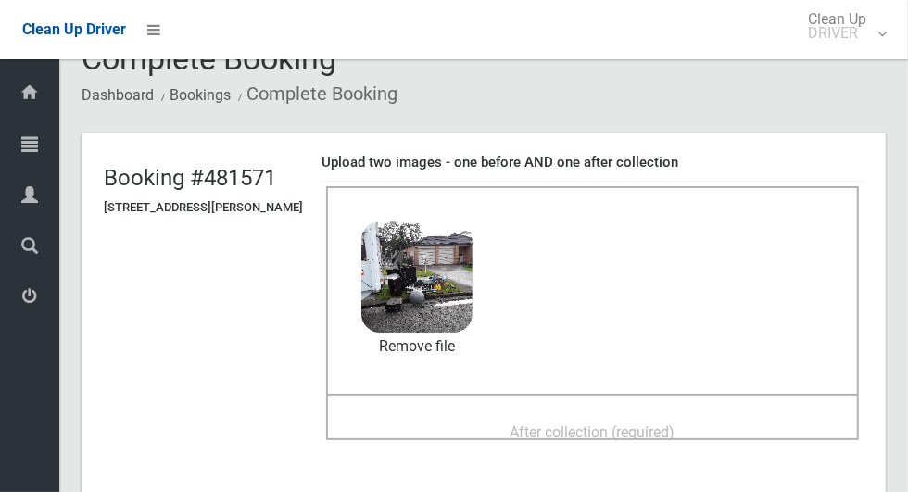
click at [710, 414] on div "After collection (required)" at bounding box center [592, 431] width 492 height 34
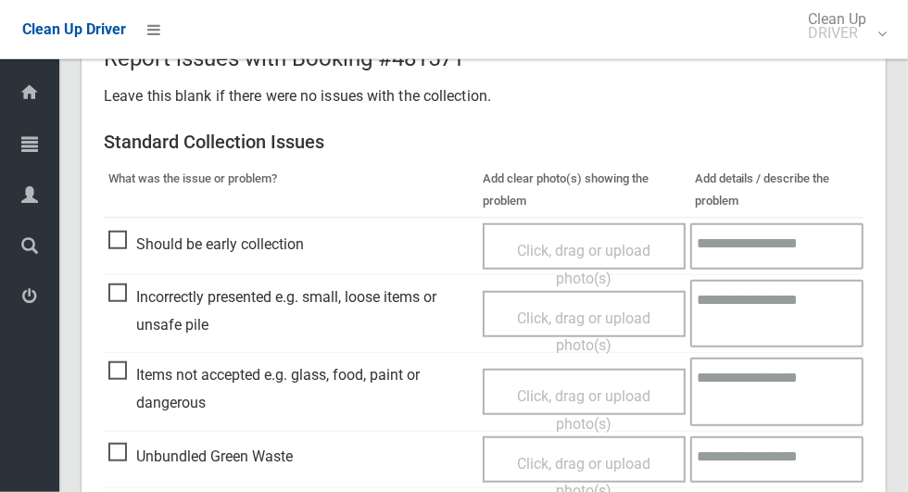
scroll to position [1515, 0]
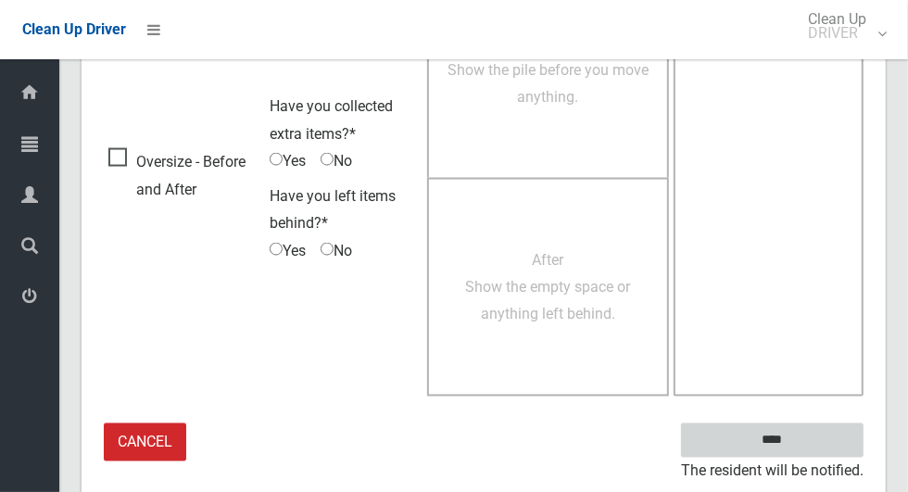
click at [804, 450] on input "****" at bounding box center [772, 440] width 182 height 34
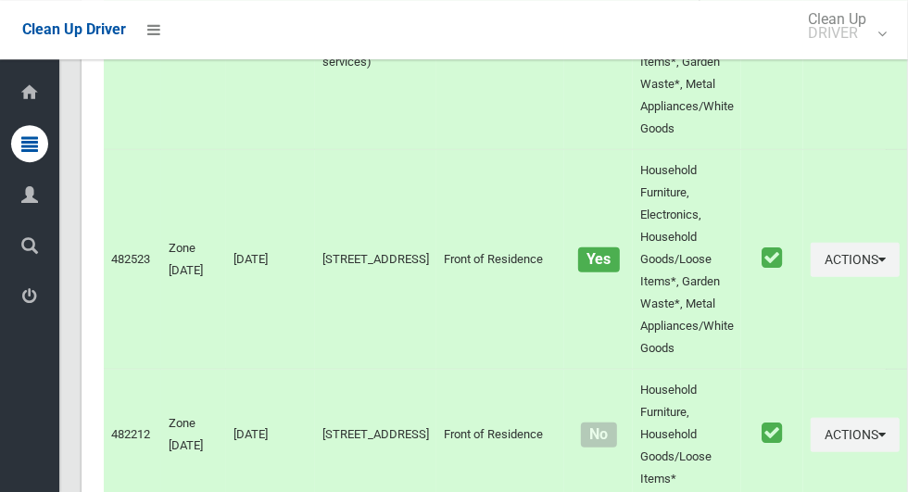
scroll to position [9567, 0]
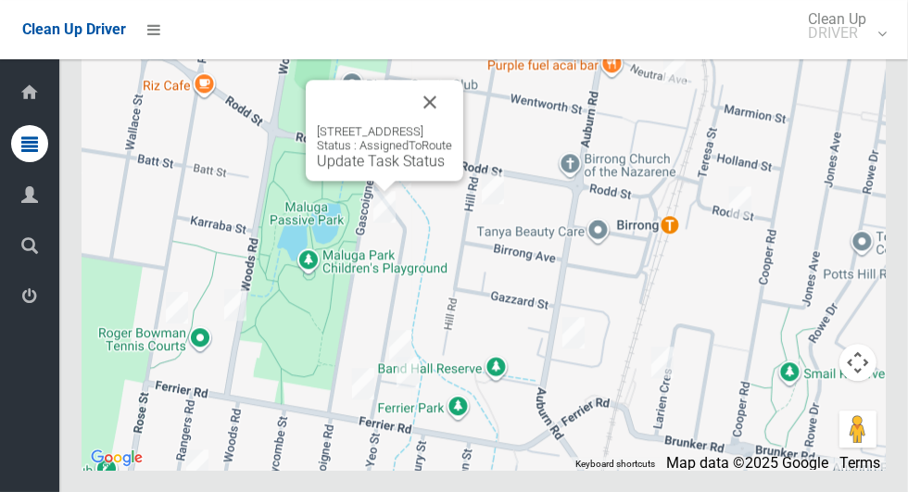
click at [452, 124] on button "Close" at bounding box center [430, 102] width 44 height 44
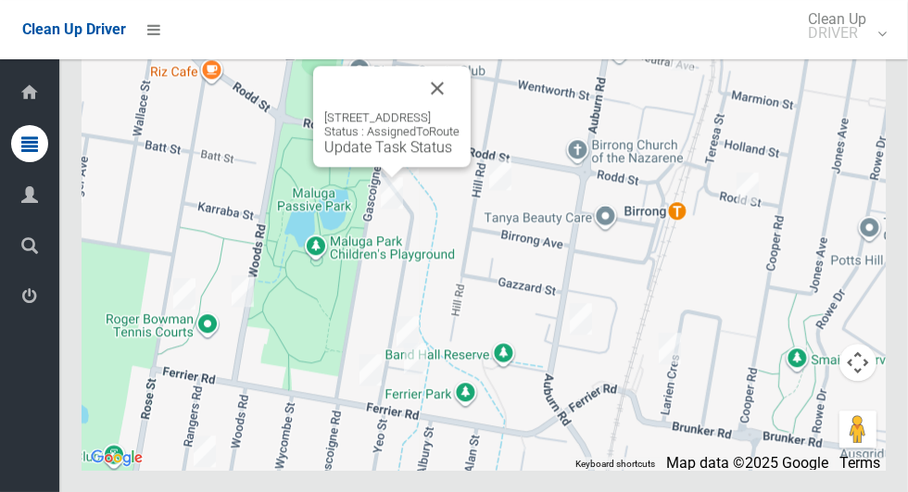
click at [399, 156] on link "Update Task Status" at bounding box center [388, 147] width 128 height 18
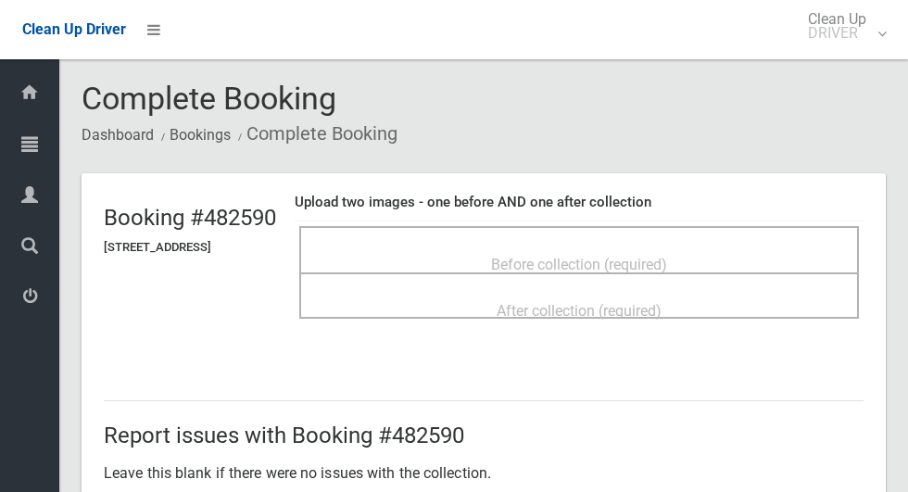
click at [722, 255] on div "Before collection (required)" at bounding box center [579, 263] width 519 height 34
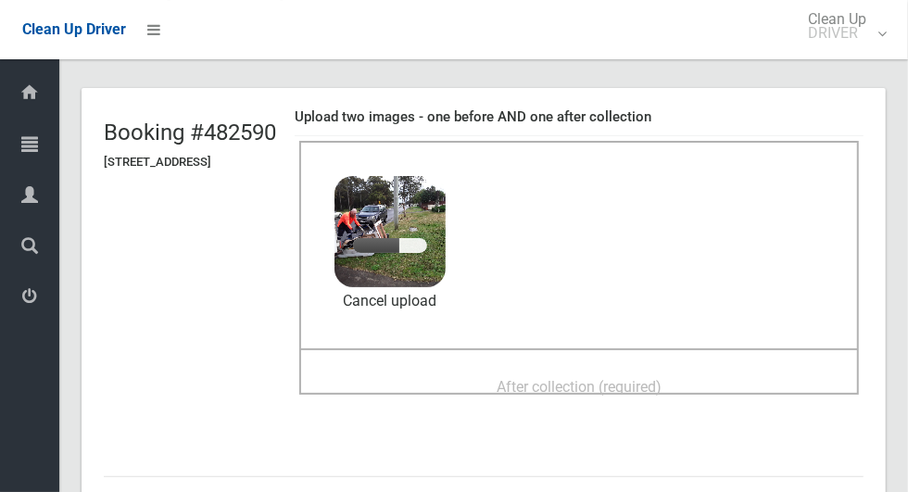
scroll to position [119, 0]
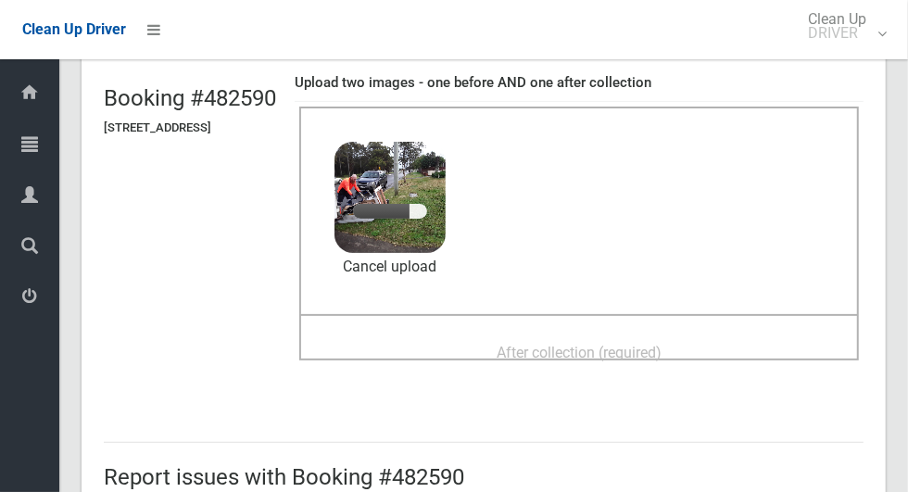
click at [737, 338] on div "After collection (required)" at bounding box center [579, 351] width 519 height 34
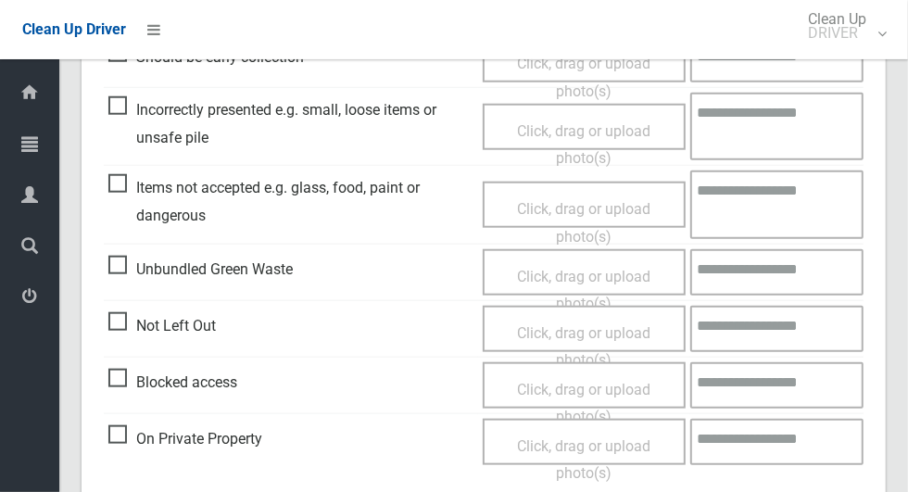
scroll to position [1515, 0]
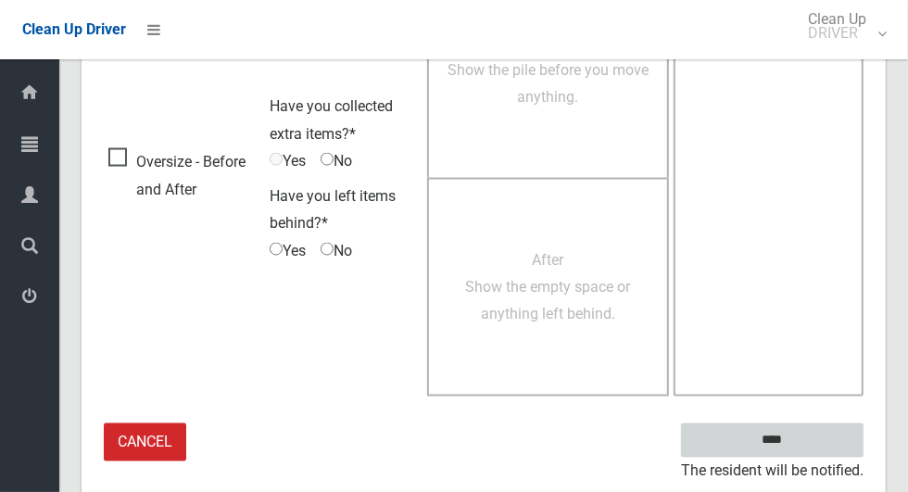
click at [809, 436] on input "****" at bounding box center [772, 440] width 182 height 34
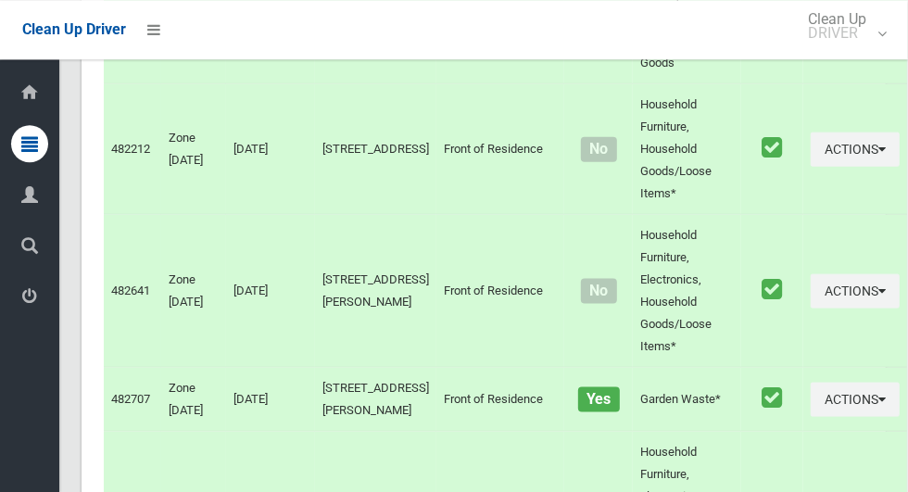
scroll to position [9567, 0]
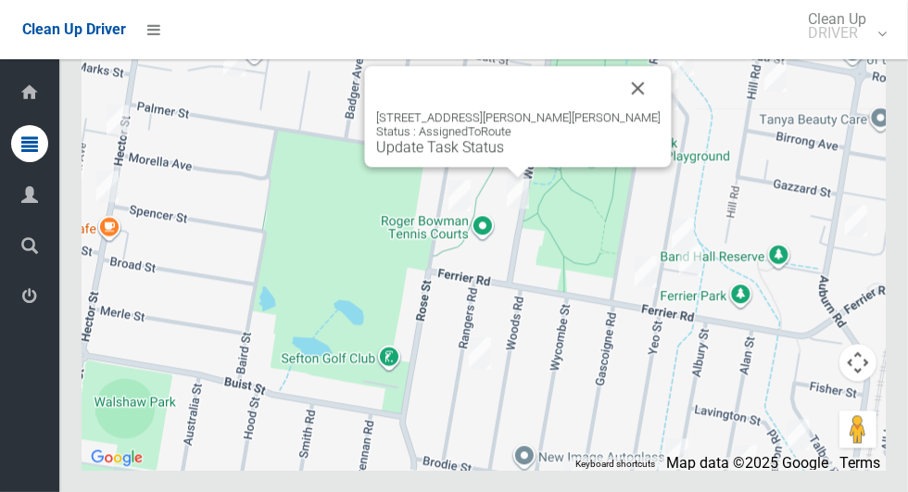
click at [504, 156] on link "Update Task Status" at bounding box center [440, 147] width 128 height 18
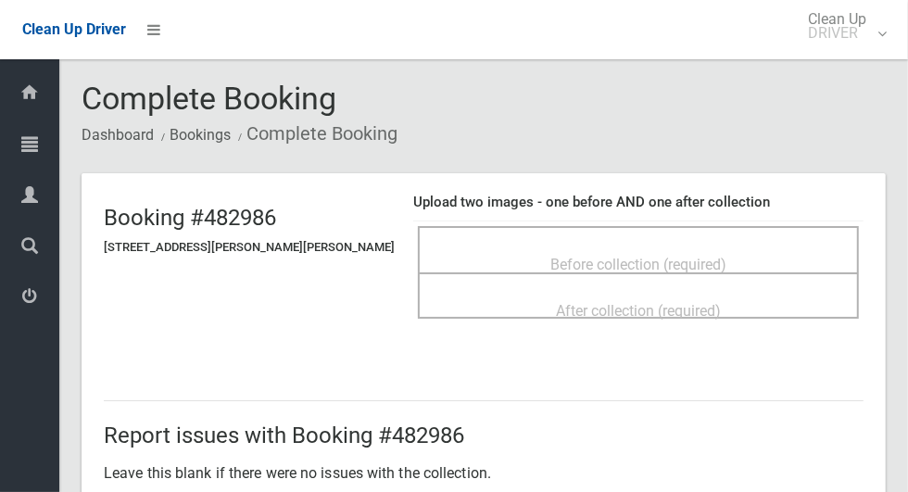
click at [661, 258] on span "Before collection (required)" at bounding box center [638, 265] width 176 height 18
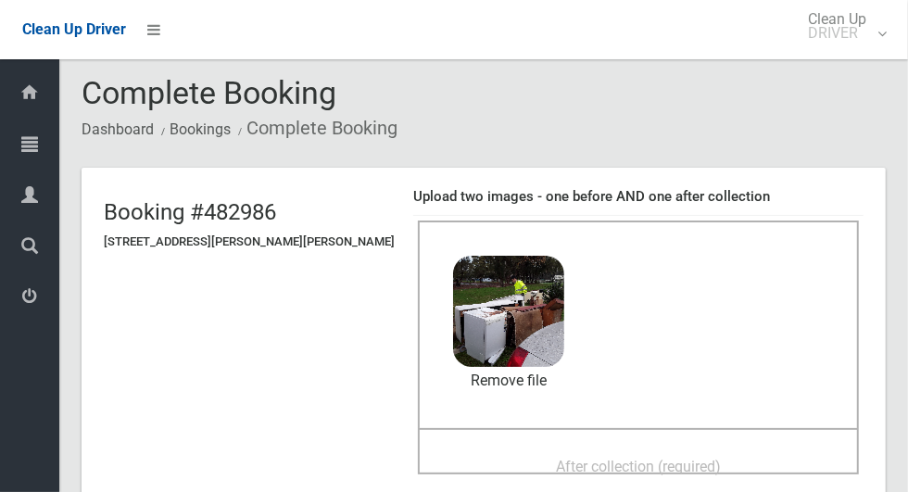
scroll to position [114, 0]
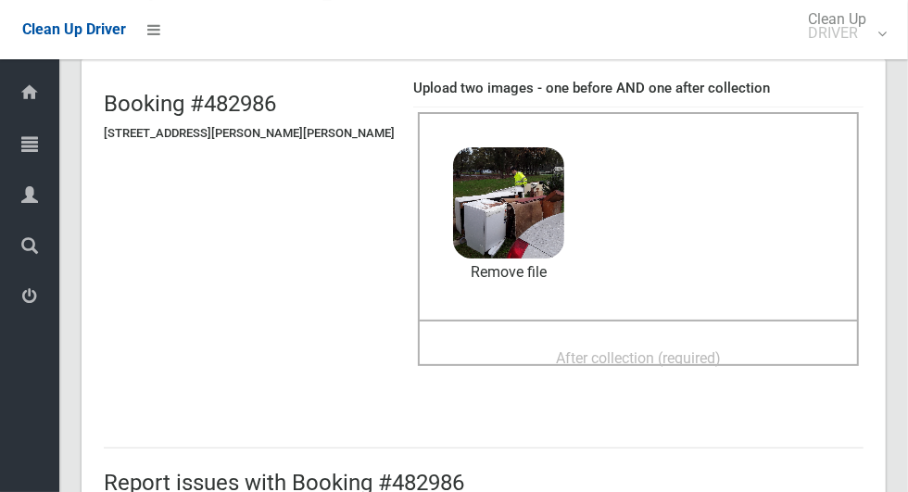
click at [716, 340] on div "After collection (required)" at bounding box center [638, 357] width 400 height 34
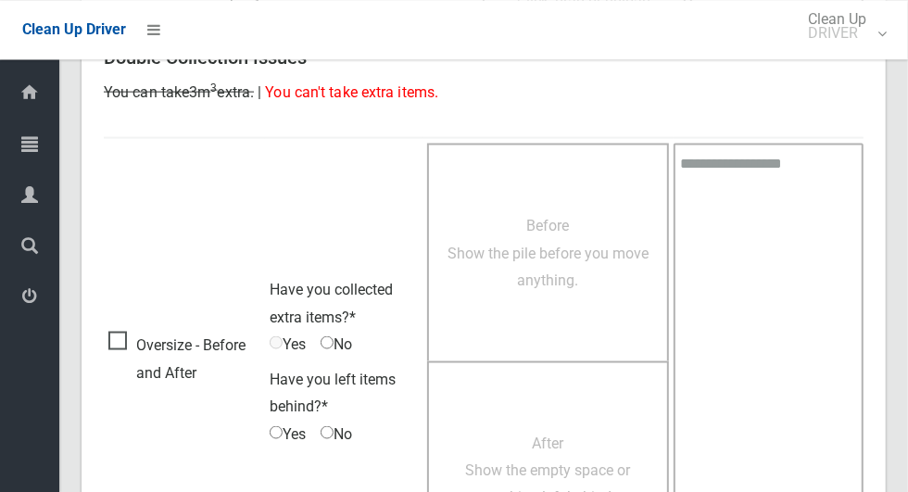
scroll to position [1515, 0]
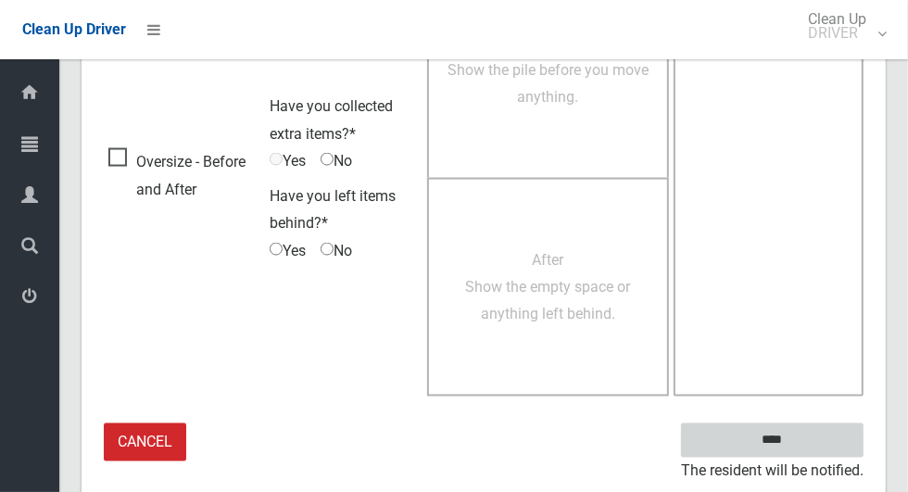
click at [804, 451] on input "****" at bounding box center [772, 440] width 182 height 34
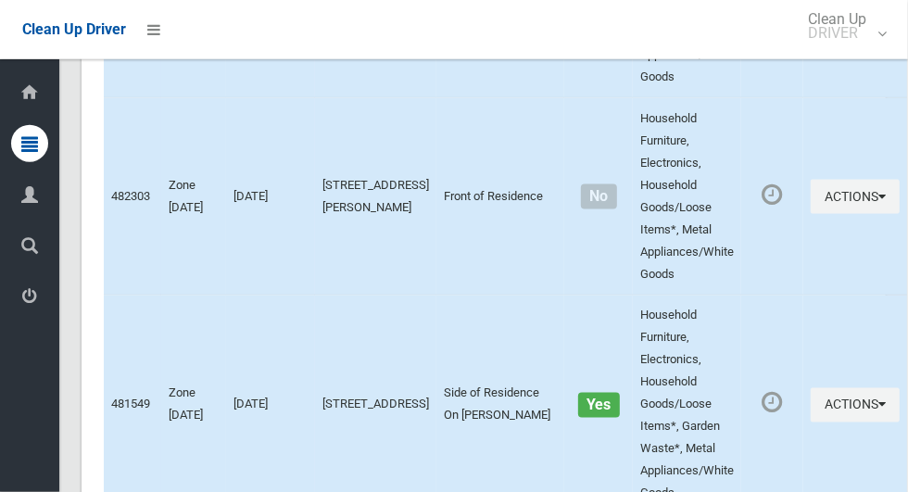
scroll to position [9567, 0]
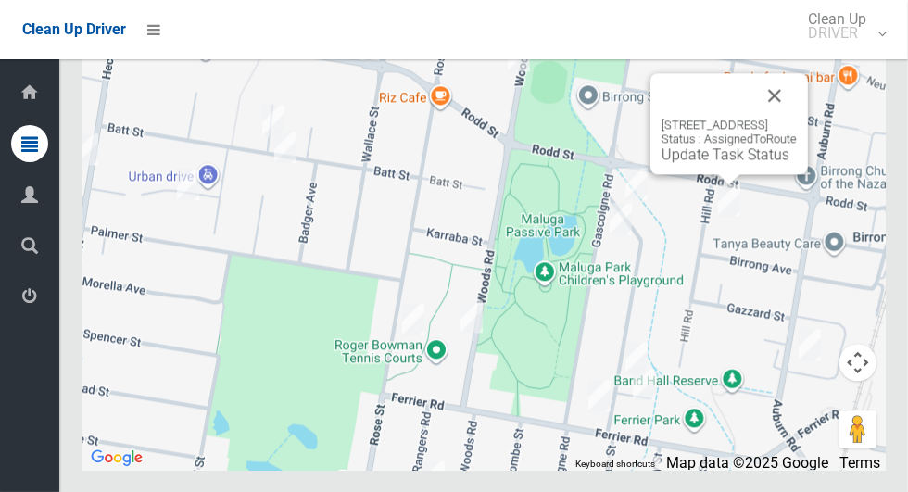
click at [797, 118] on button "Close" at bounding box center [774, 95] width 44 height 44
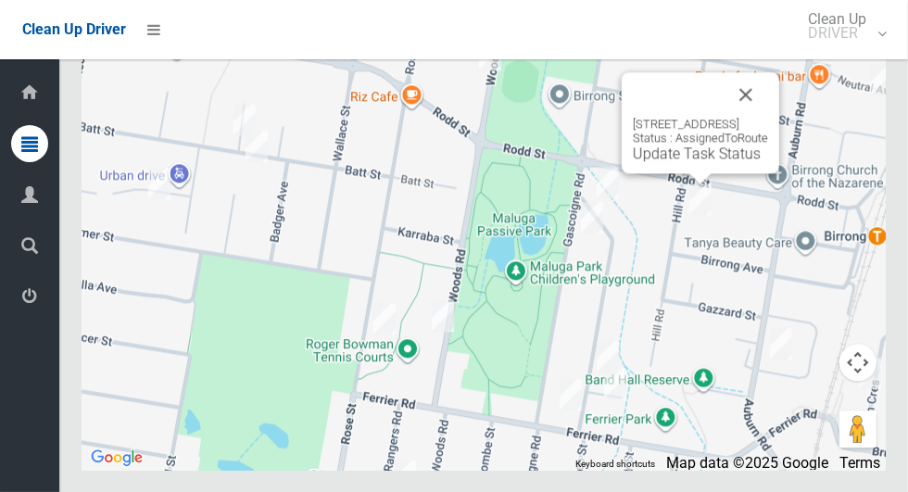
click at [766, 117] on button "Close" at bounding box center [745, 94] width 44 height 44
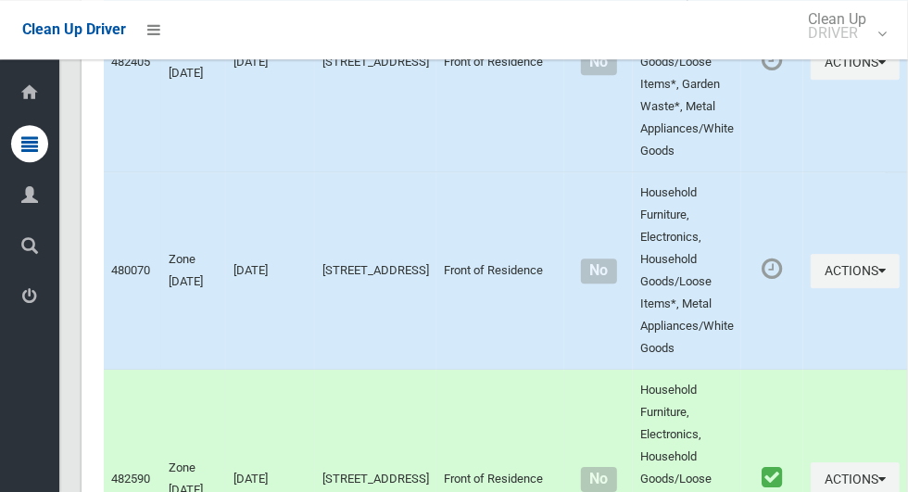
scroll to position [2838, 0]
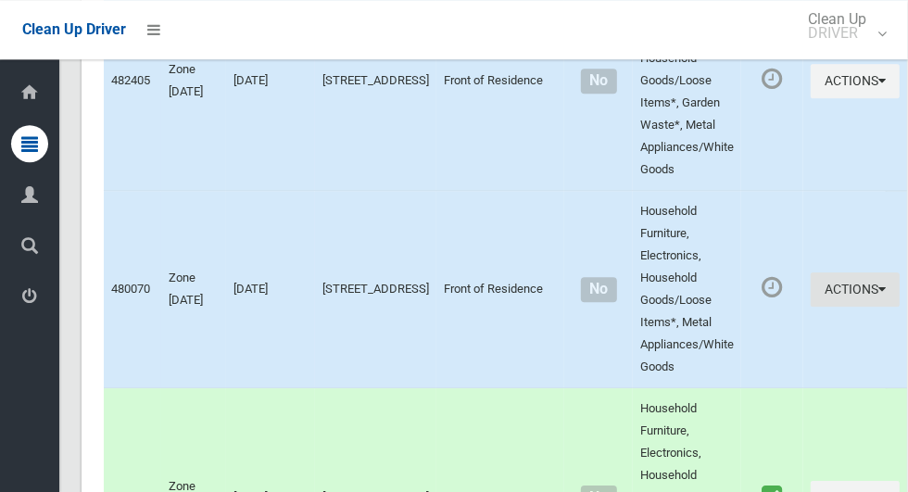
click at [830, 307] on button "Actions" at bounding box center [854, 289] width 89 height 34
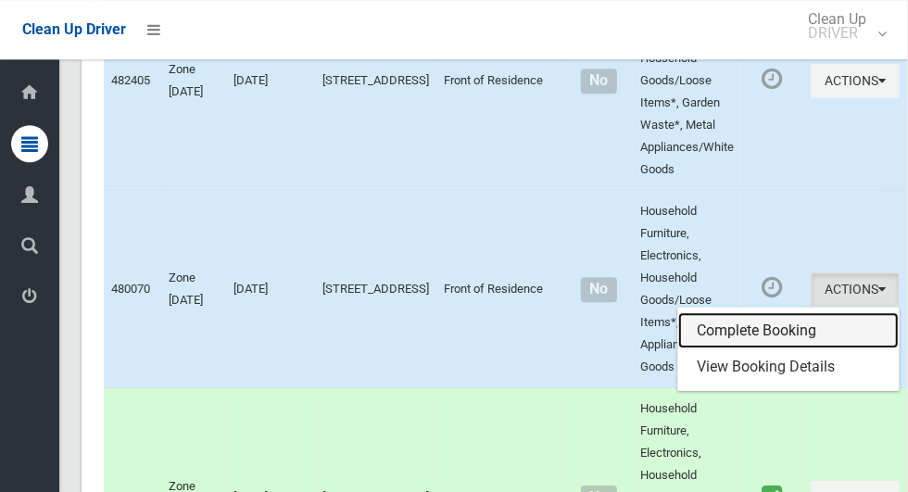
click at [772, 349] on link "Complete Booking" at bounding box center [788, 330] width 220 height 37
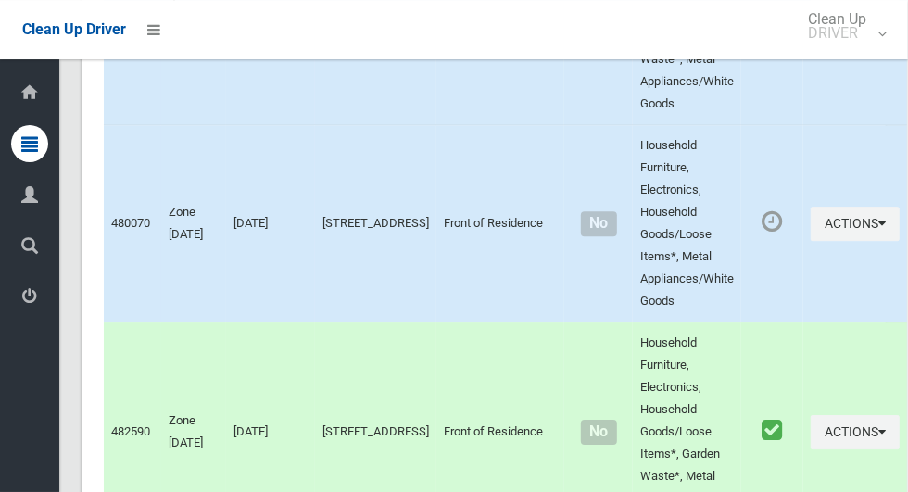
scroll to position [2891, 0]
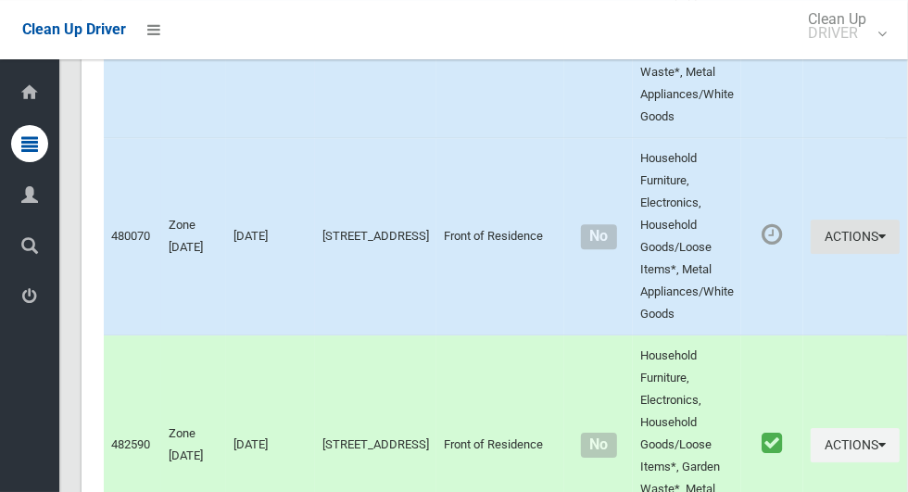
click at [822, 254] on button "Actions" at bounding box center [854, 237] width 89 height 34
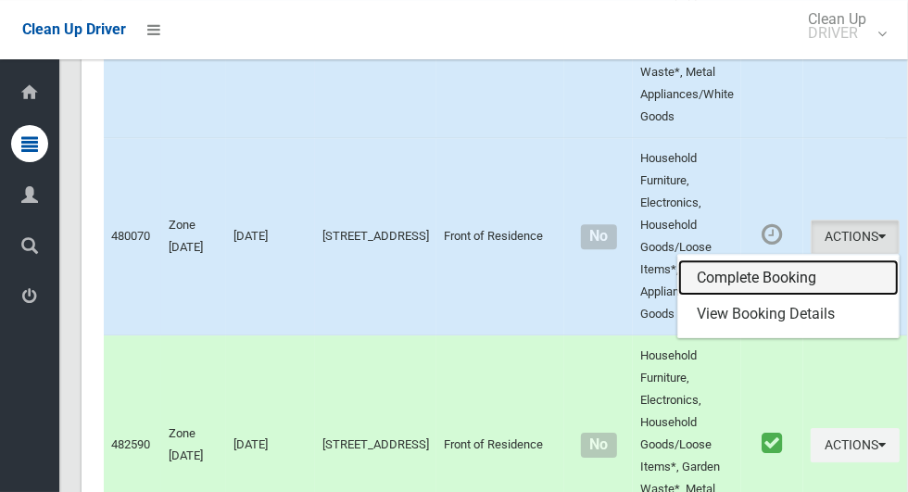
click at [772, 296] on link "Complete Booking" at bounding box center [788, 277] width 220 height 37
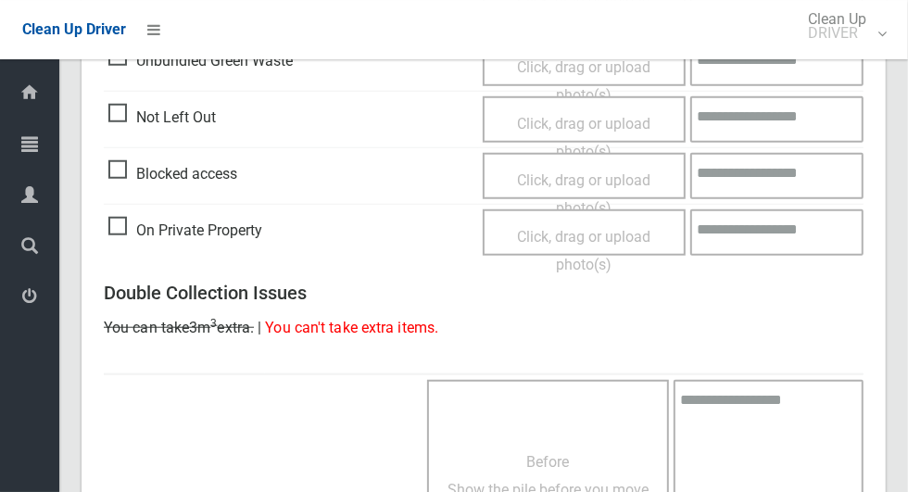
scroll to position [775, 0]
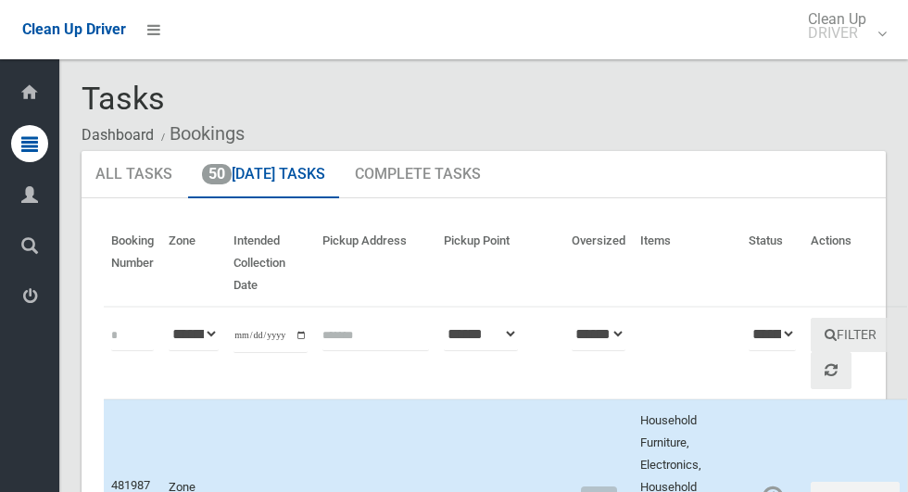
scroll to position [2891, 0]
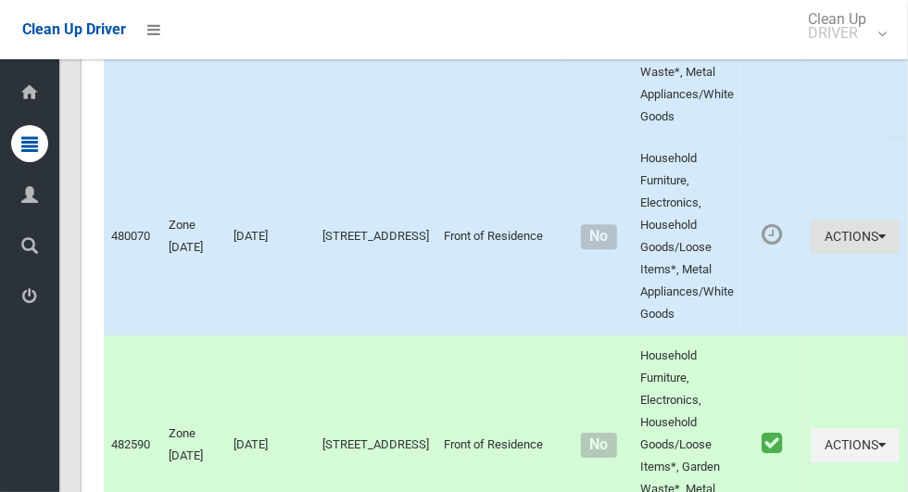
click at [878, 243] on icon "button" at bounding box center [881, 236] width 7 height 13
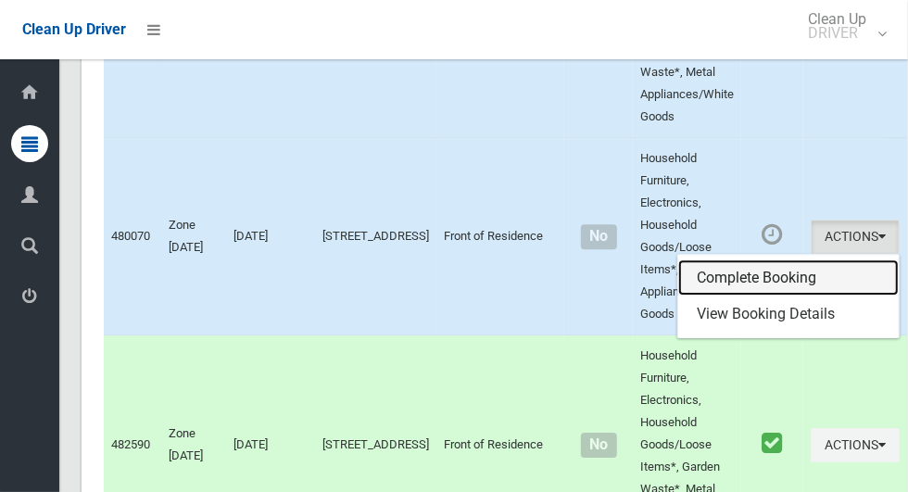
click at [758, 296] on link "Complete Booking" at bounding box center [788, 277] width 220 height 37
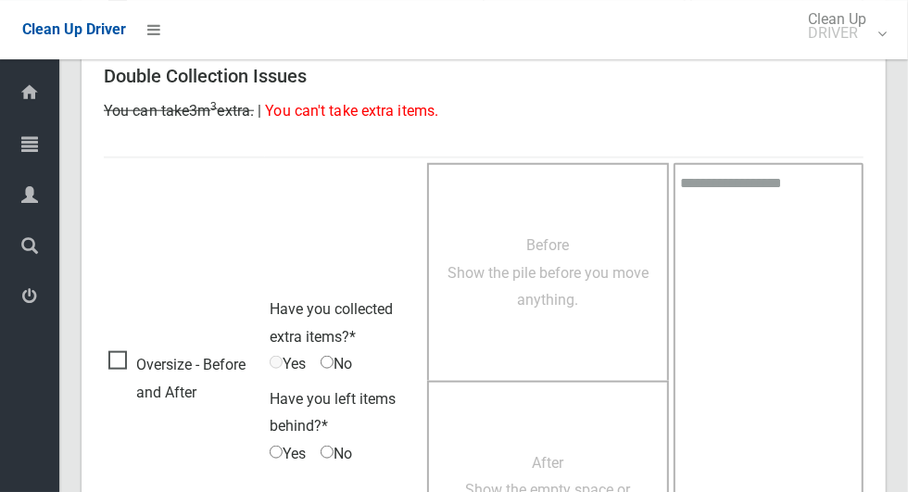
scroll to position [1018, 0]
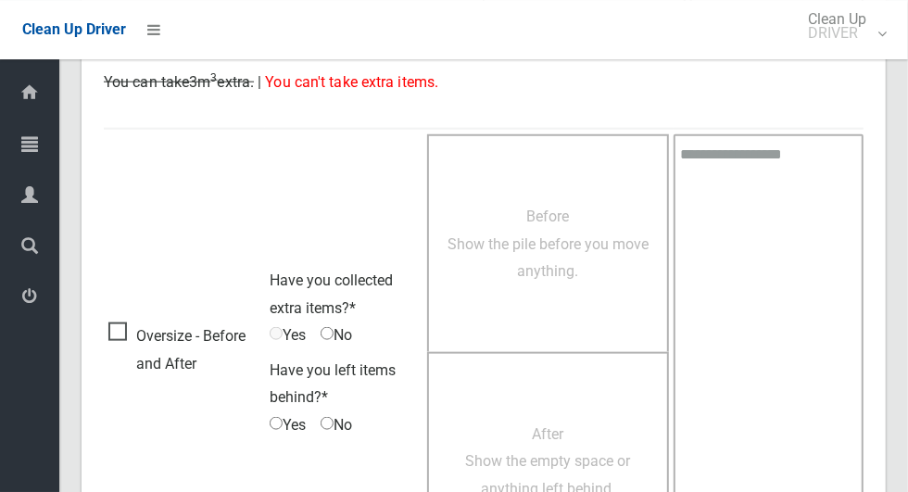
click at [110, 333] on span "Oversize - Before and After" at bounding box center [184, 349] width 152 height 55
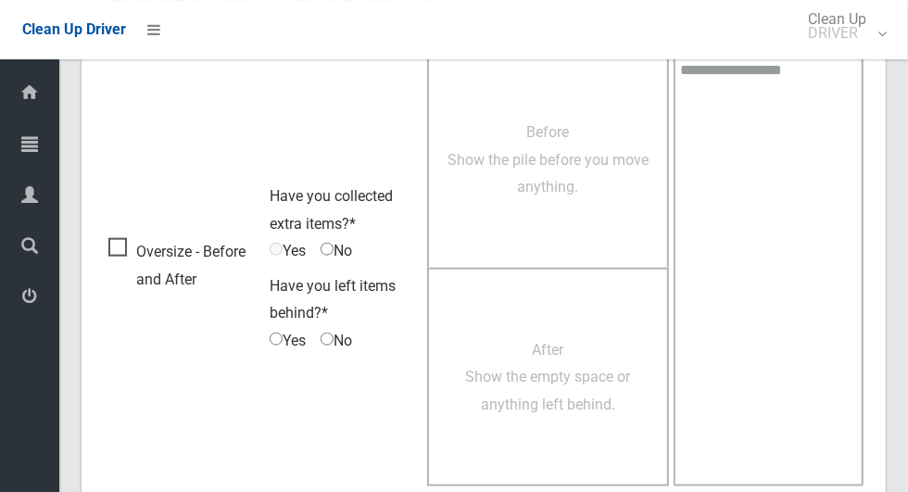
click at [550, 182] on span "Before Show the pile before you move anything." at bounding box center [547, 159] width 201 height 72
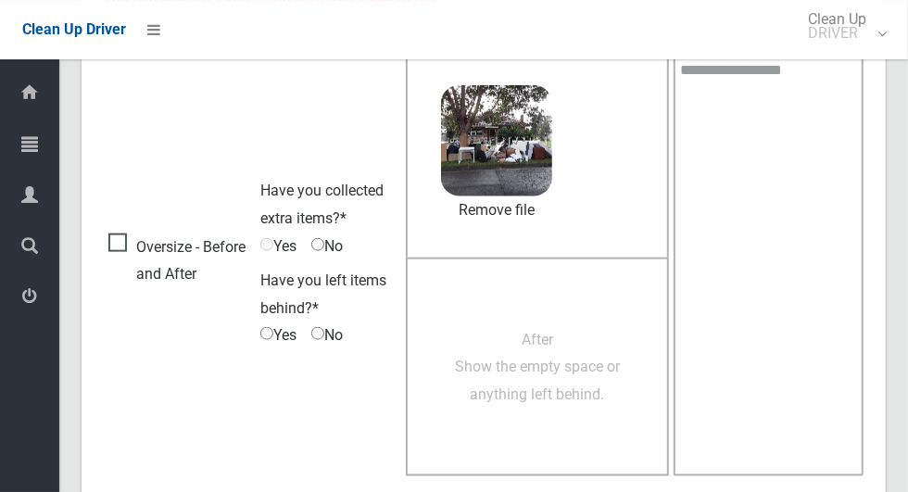
click at [541, 361] on span "After Show the empty space or anything left behind." at bounding box center [537, 367] width 165 height 72
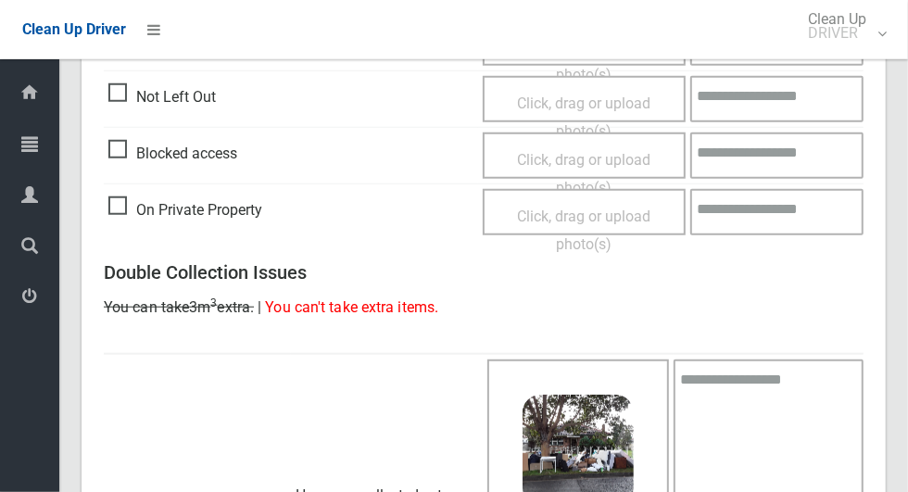
scroll to position [1173, 0]
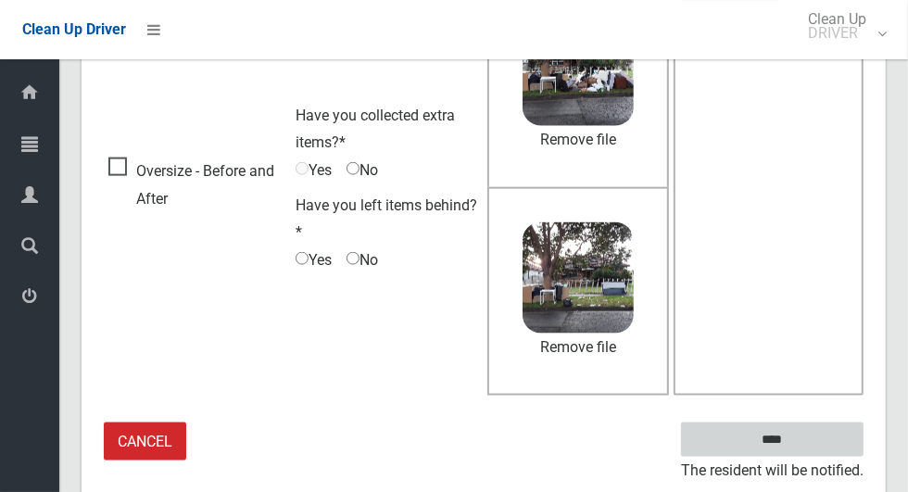
click at [804, 449] on input "****" at bounding box center [772, 439] width 182 height 34
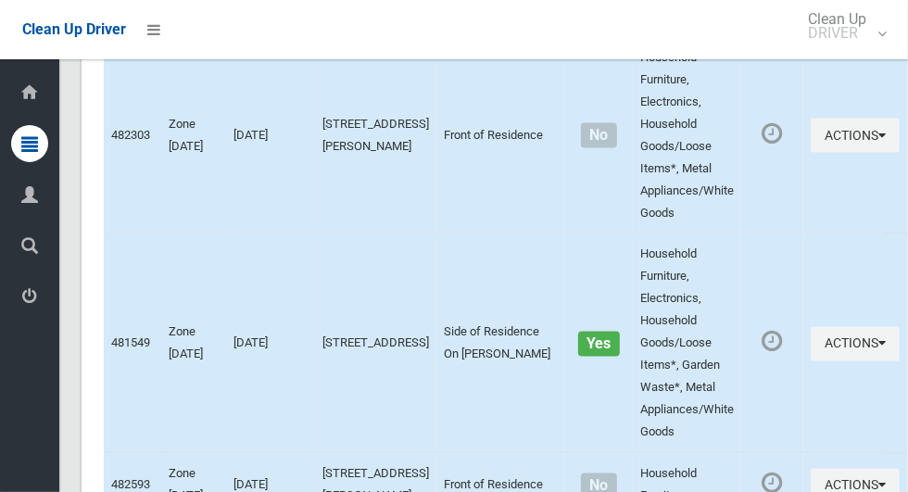
scroll to position [9567, 0]
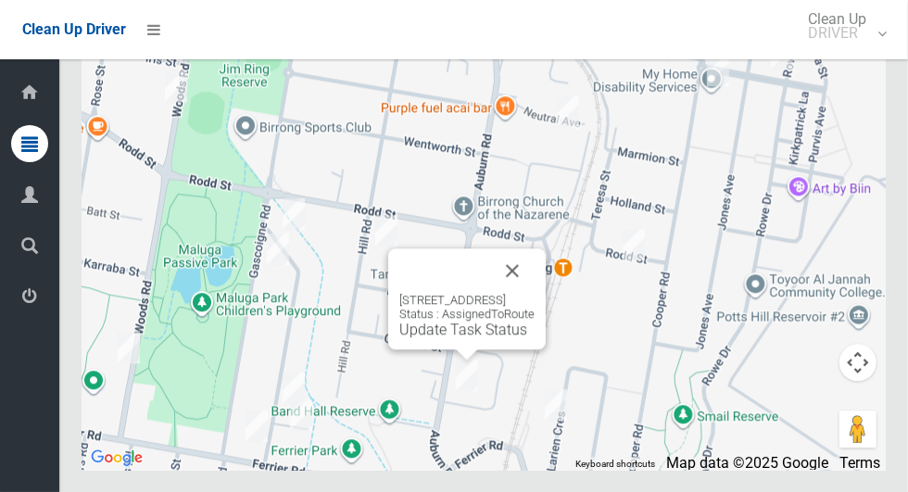
click at [534, 293] on button "Close" at bounding box center [512, 270] width 44 height 44
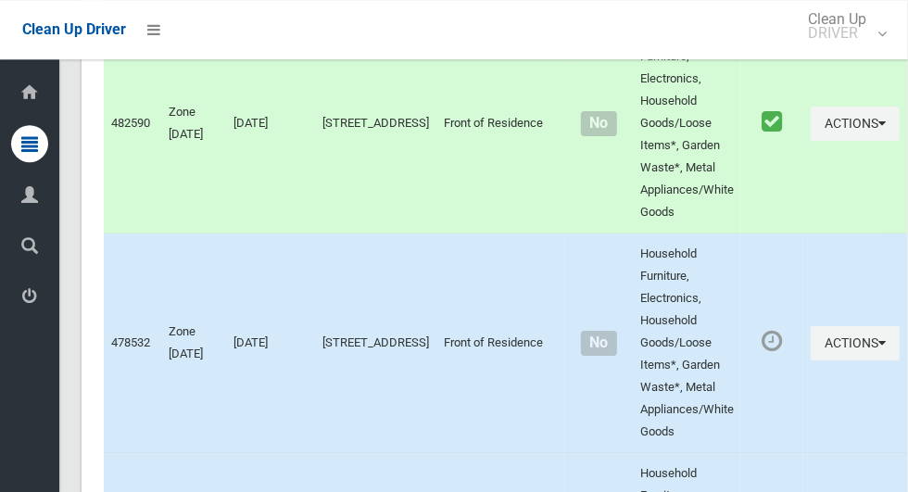
scroll to position [3189, 0]
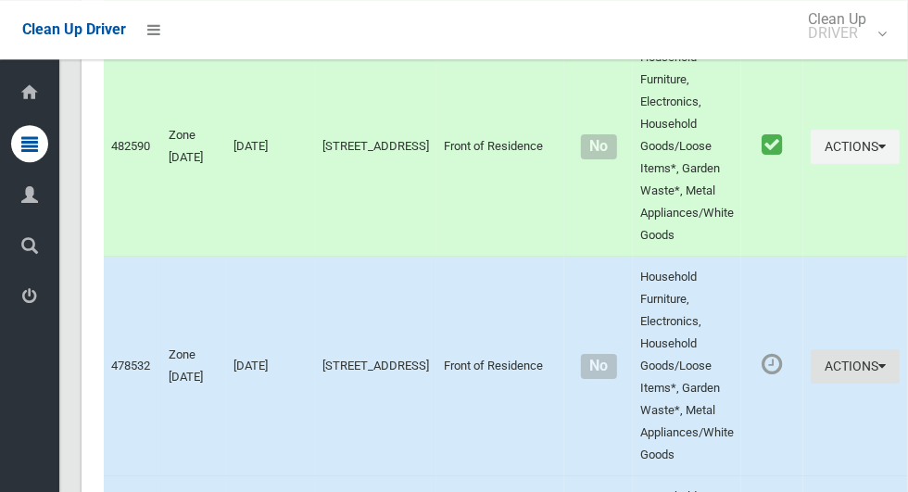
click at [811, 383] on button "Actions" at bounding box center [854, 366] width 89 height 34
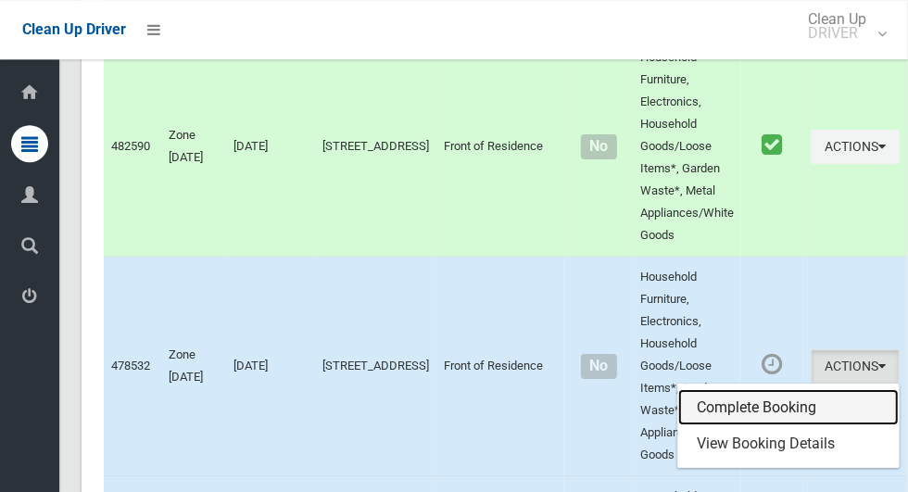
click at [762, 426] on link "Complete Booking" at bounding box center [788, 407] width 220 height 37
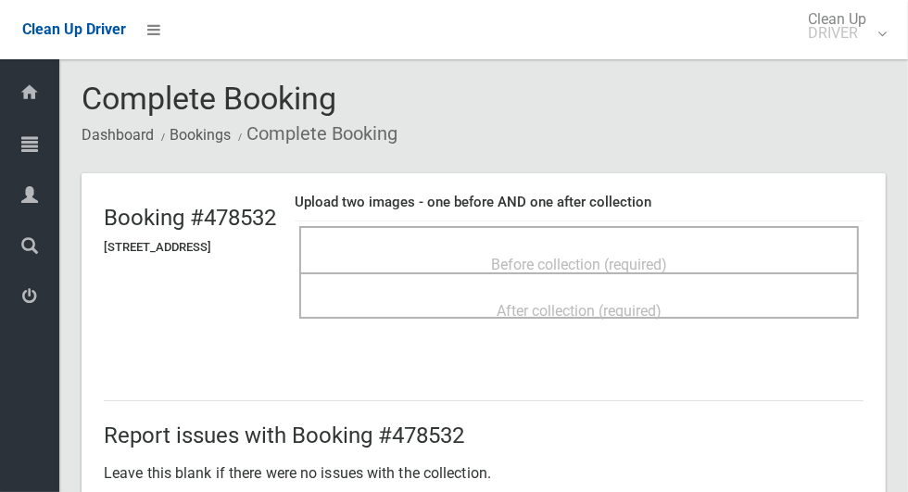
click at [393, 246] on div "Before collection (required)" at bounding box center [579, 263] width 519 height 34
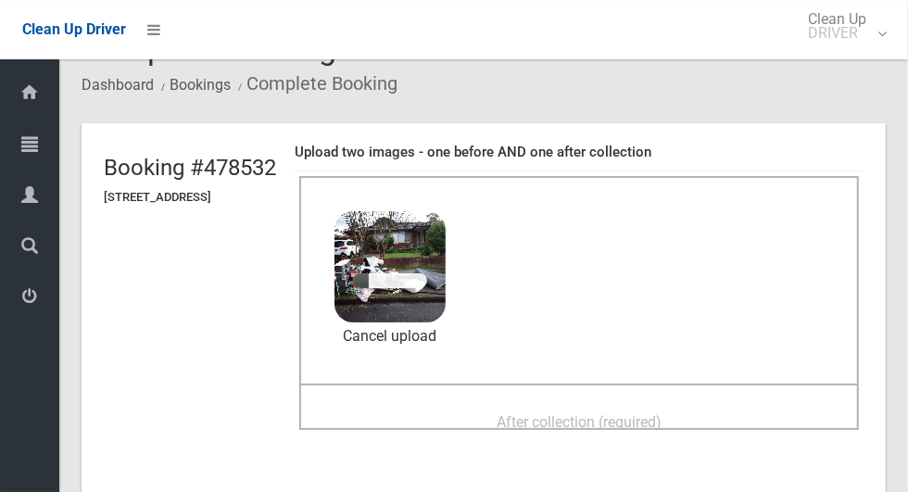
scroll to position [55, 0]
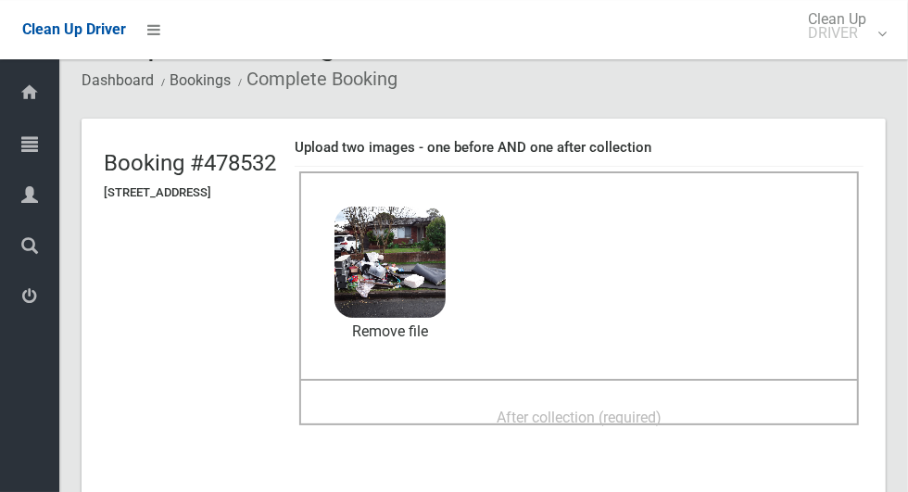
click at [646, 399] on div "After collection (required)" at bounding box center [579, 416] width 519 height 34
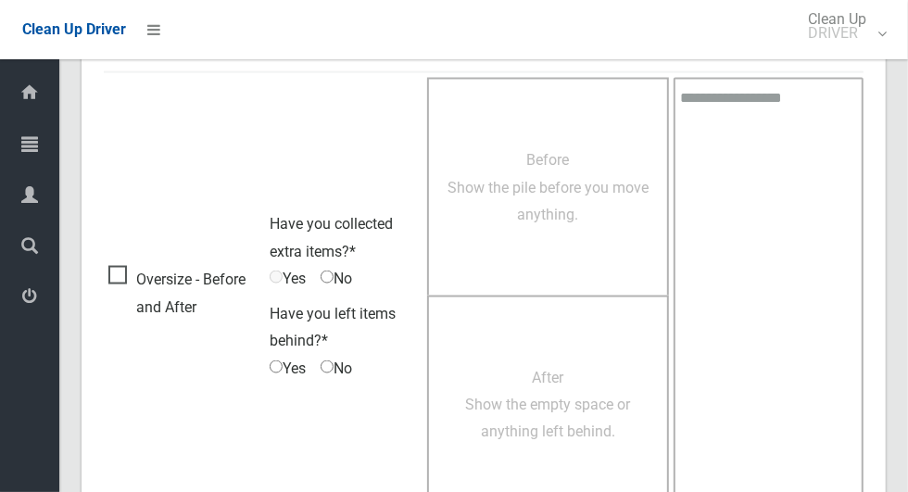
scroll to position [1515, 0]
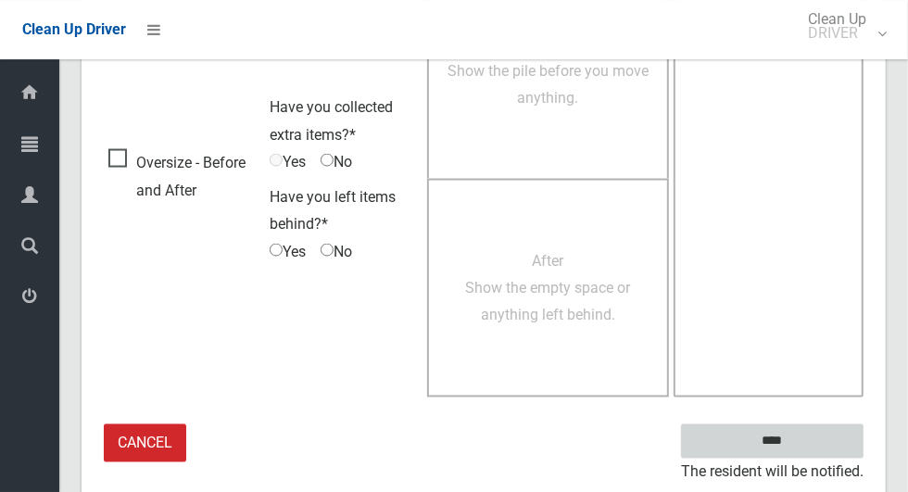
click at [804, 450] on input "****" at bounding box center [772, 440] width 182 height 34
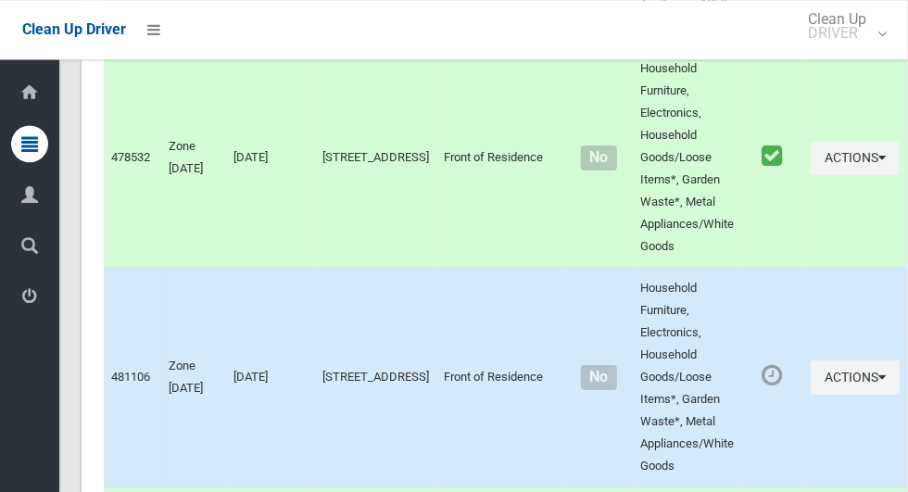
scroll to position [3397, 0]
click at [814, 395] on button "Actions" at bounding box center [854, 377] width 89 height 34
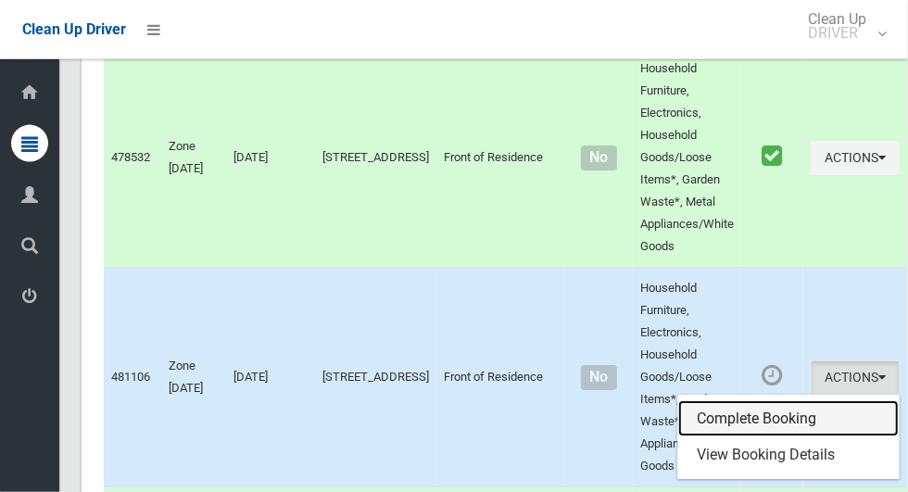
click at [797, 437] on link "Complete Booking" at bounding box center [788, 418] width 220 height 37
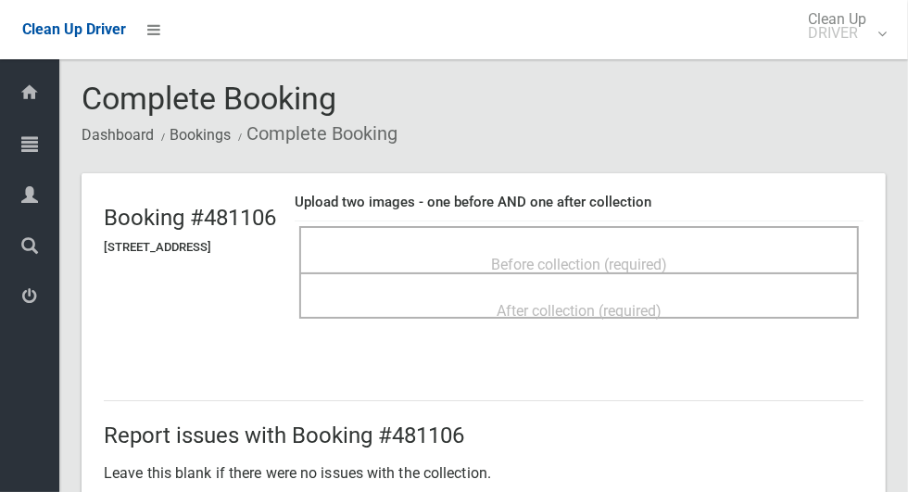
click at [460, 229] on div "Before collection (required)" at bounding box center [578, 249] width 559 height 46
click at [594, 256] on span "Before collection (required)" at bounding box center [579, 265] width 176 height 18
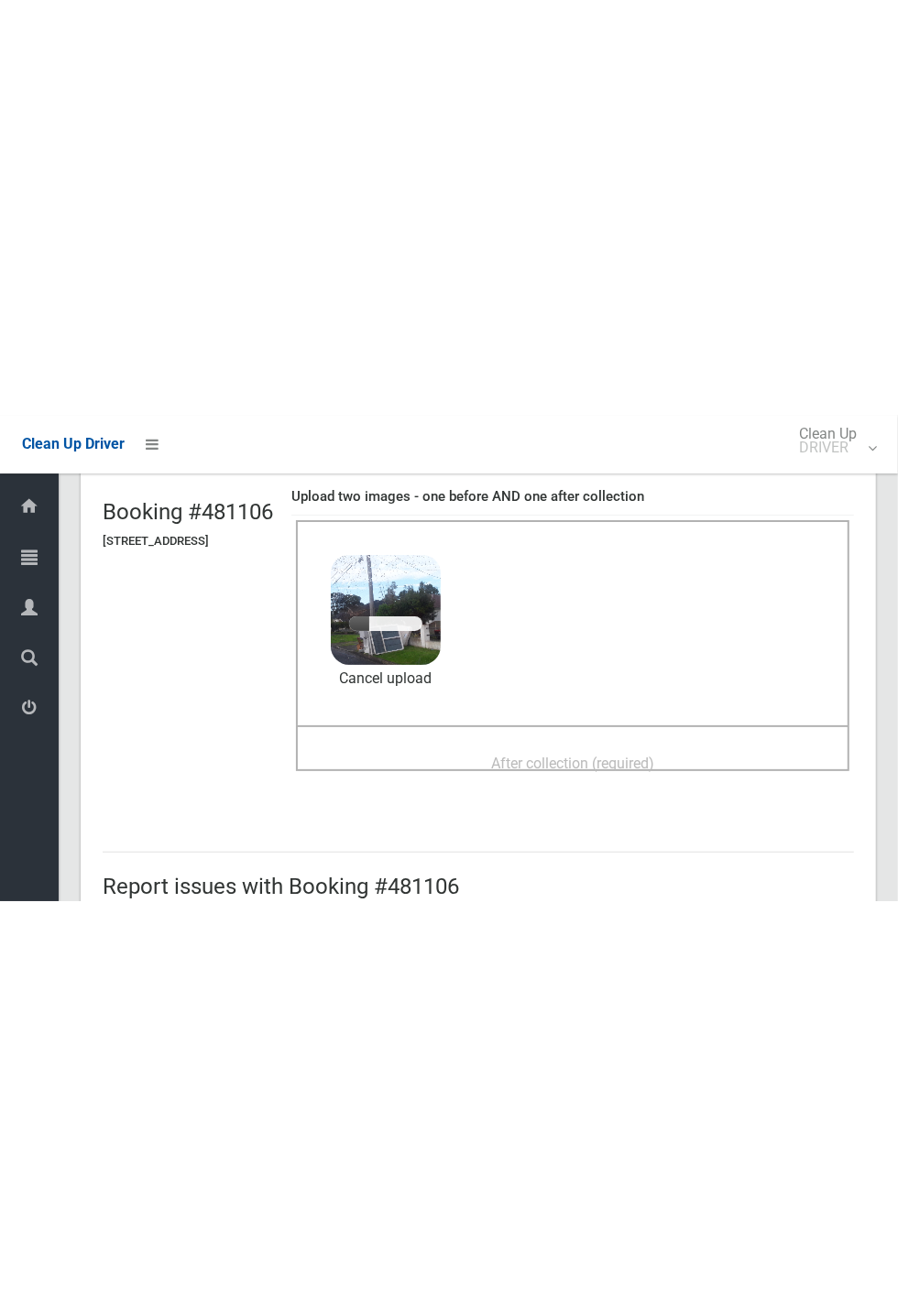
scroll to position [118, 0]
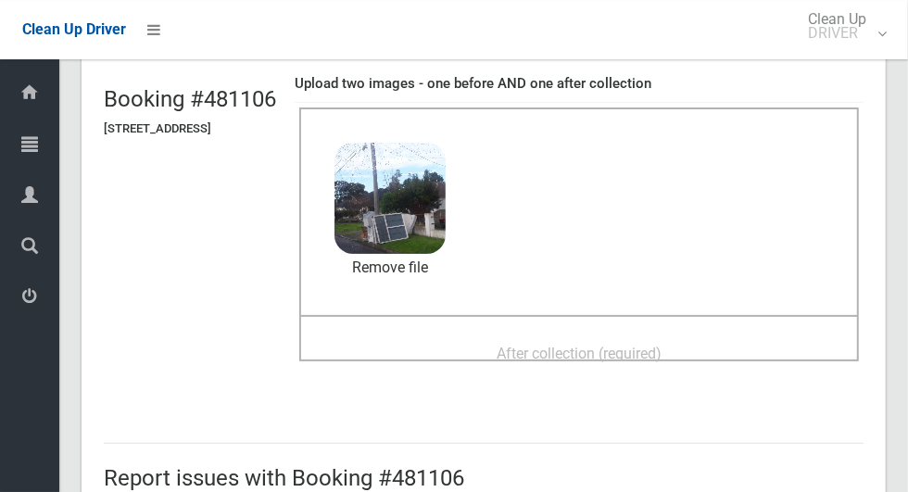
click at [661, 345] on span "After collection (required)" at bounding box center [578, 354] width 165 height 18
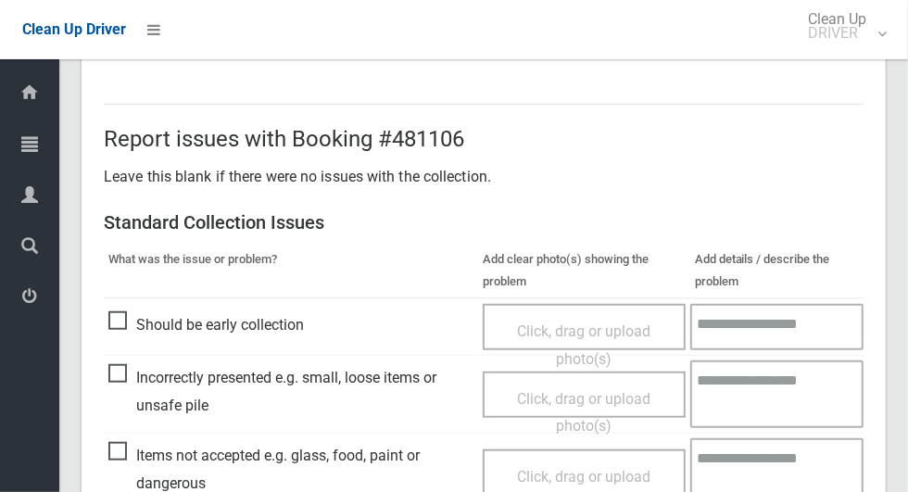
scroll to position [1515, 0]
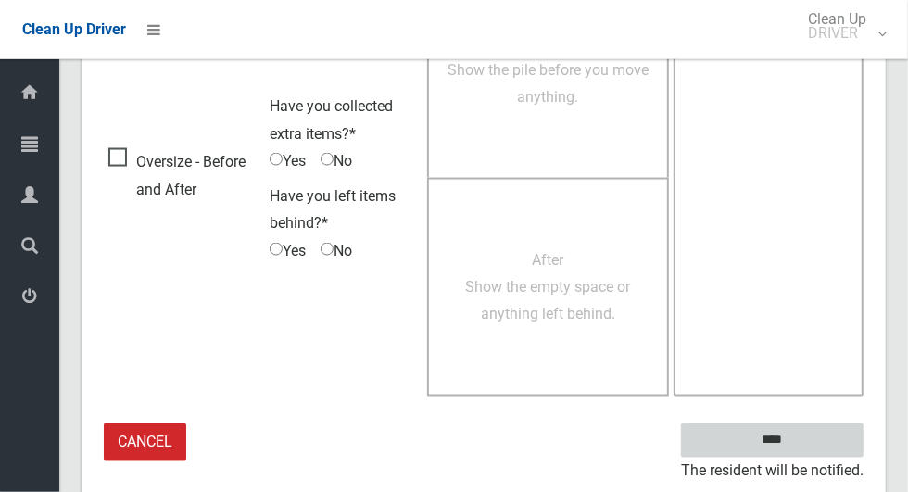
click at [782, 436] on input "****" at bounding box center [772, 440] width 182 height 34
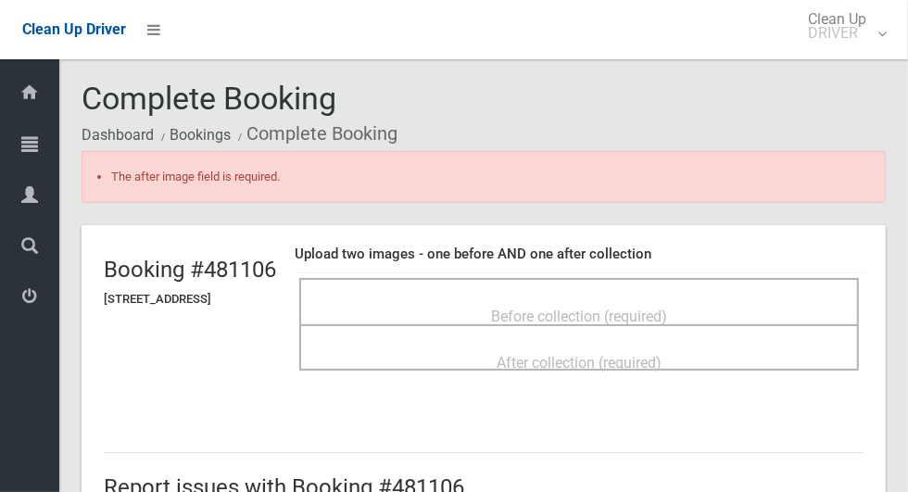
click at [663, 298] on div "Before collection (required)" at bounding box center [579, 315] width 519 height 34
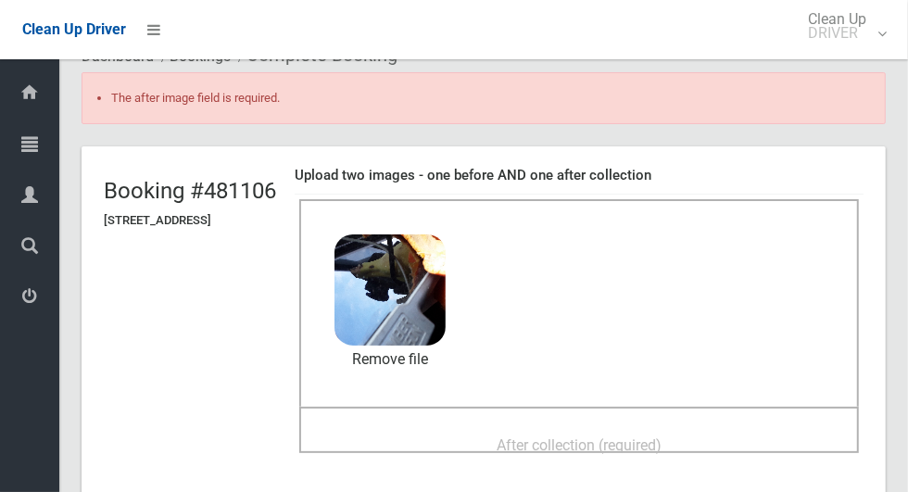
scroll to position [82, 0]
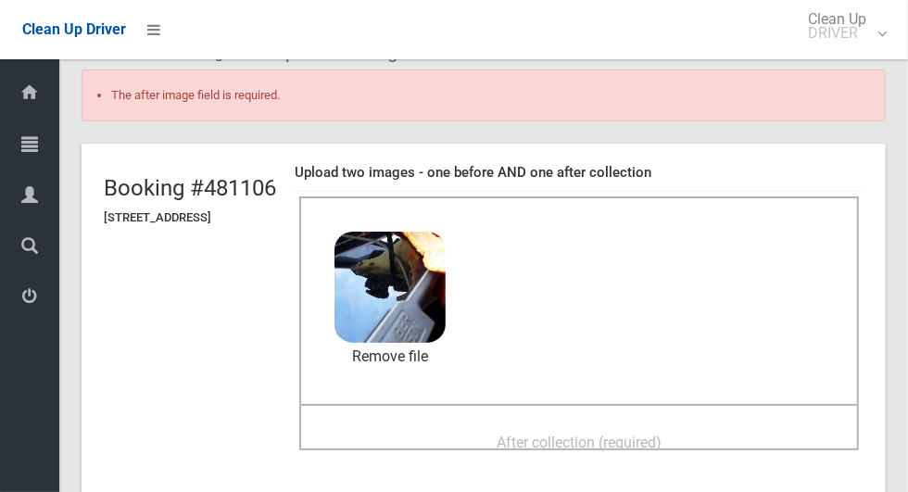
click at [737, 424] on div "After collection (required)" at bounding box center [579, 441] width 519 height 34
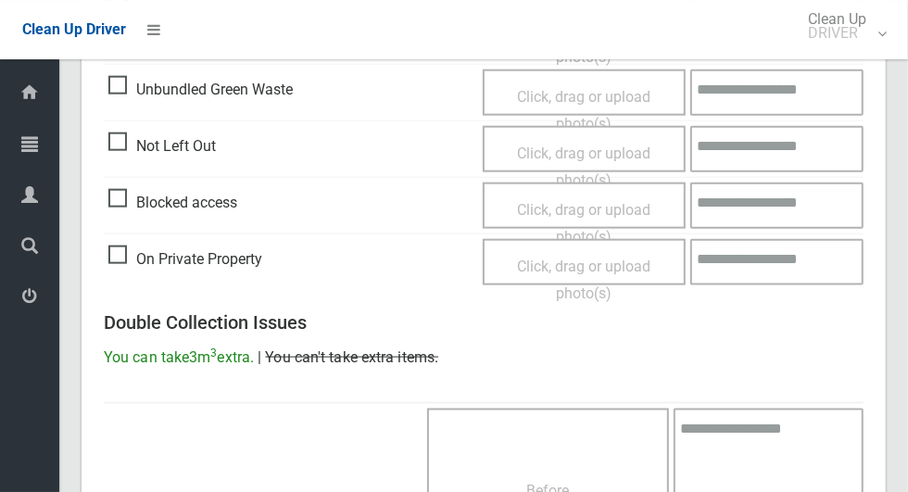
scroll to position [1567, 0]
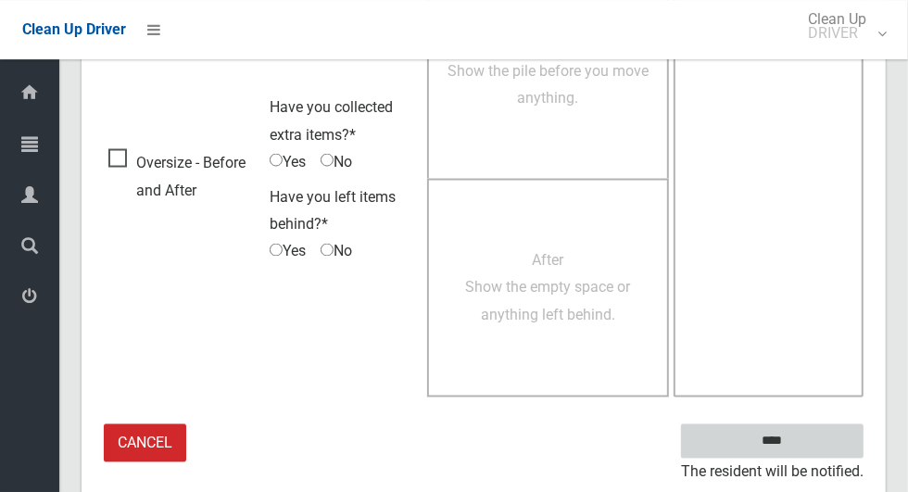
click at [786, 436] on input "****" at bounding box center [772, 440] width 182 height 34
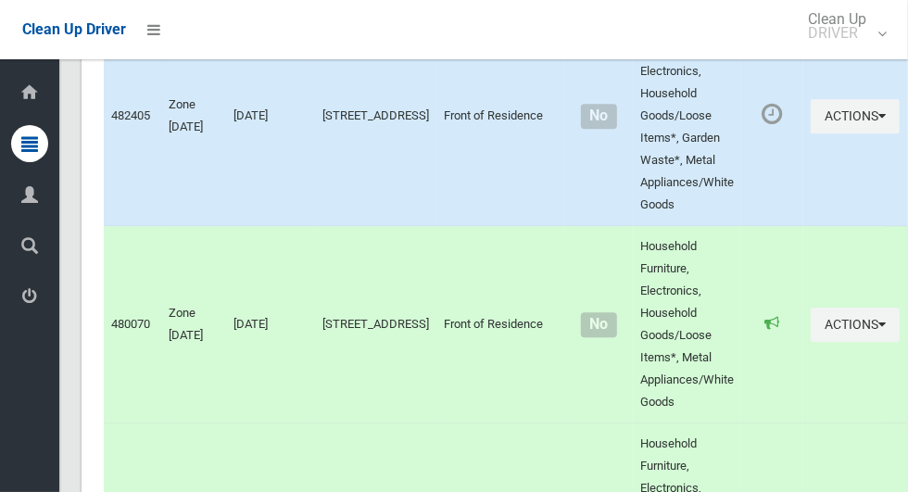
scroll to position [2712, 0]
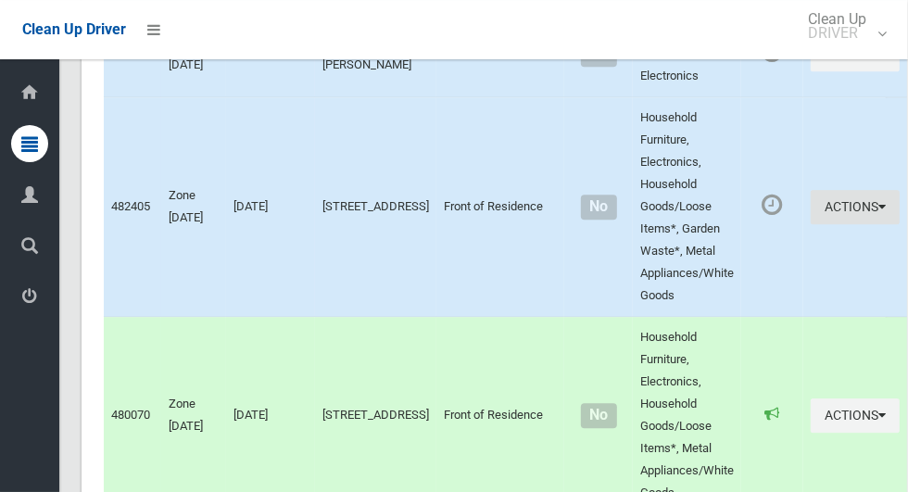
click at [831, 224] on button "Actions" at bounding box center [854, 207] width 89 height 34
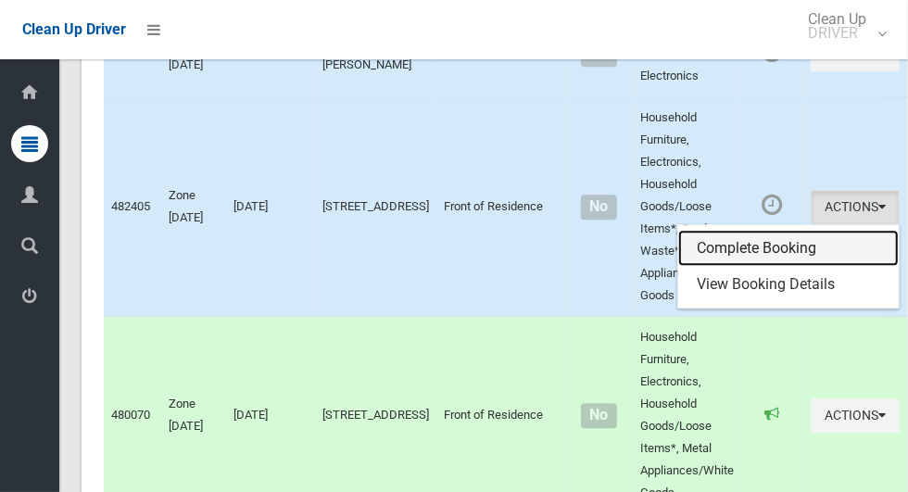
click at [772, 267] on link "Complete Booking" at bounding box center [788, 248] width 220 height 37
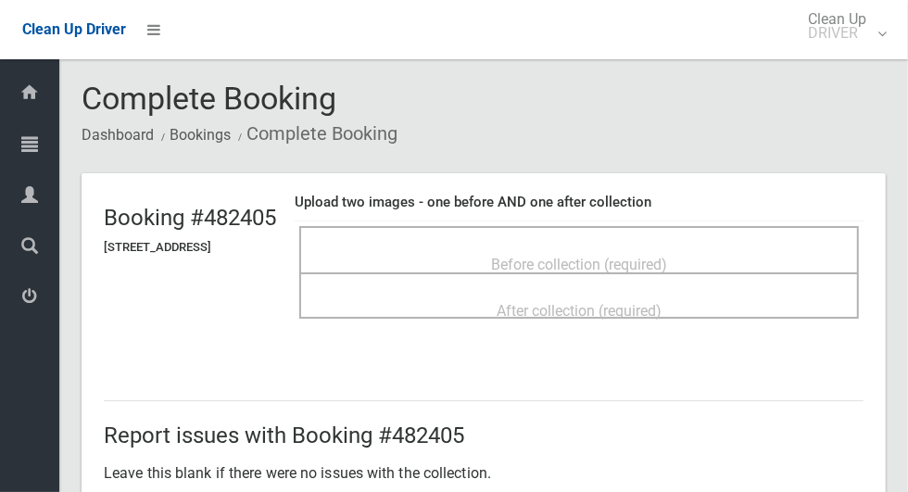
click at [729, 254] on div "Before collection (required)" at bounding box center [579, 263] width 519 height 34
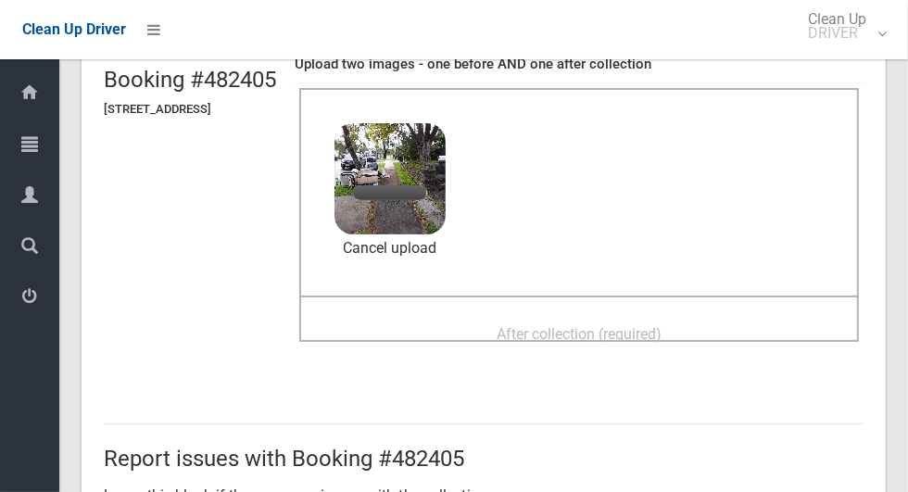
scroll to position [137, 0]
click at [734, 320] on div "After collection (required)" at bounding box center [579, 334] width 519 height 34
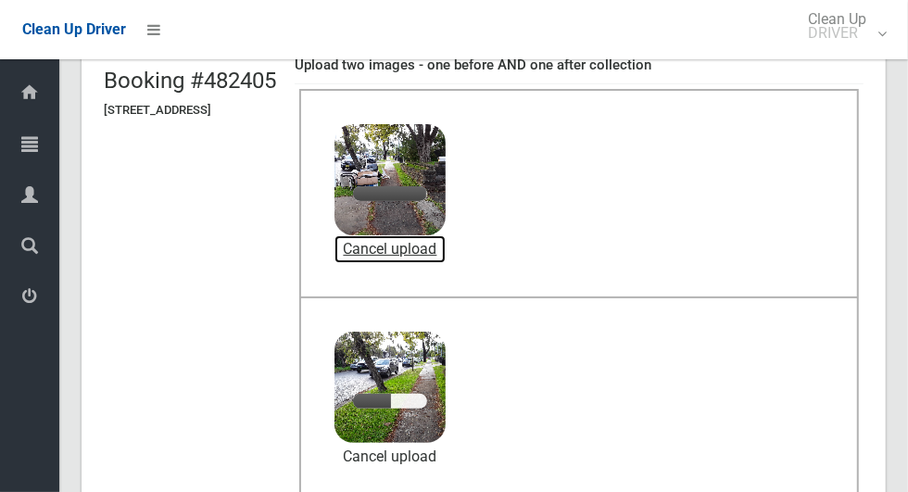
click at [445, 255] on link "Cancel upload" at bounding box center [389, 249] width 111 height 28
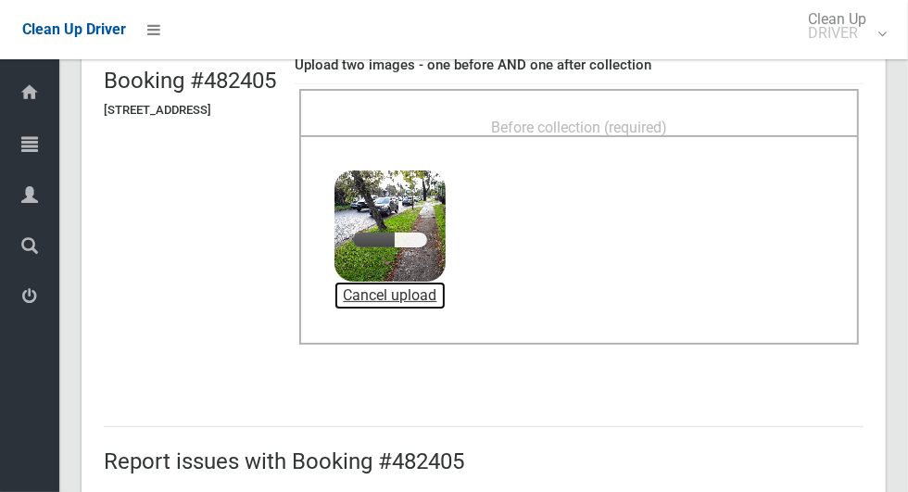
click at [441, 300] on link "Cancel upload" at bounding box center [389, 296] width 111 height 28
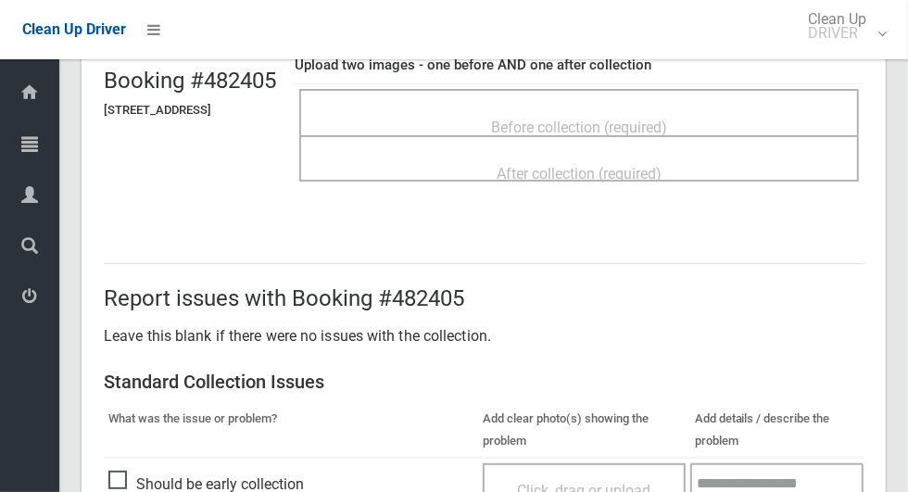
click at [533, 120] on span "Before collection (required)" at bounding box center [579, 128] width 176 height 18
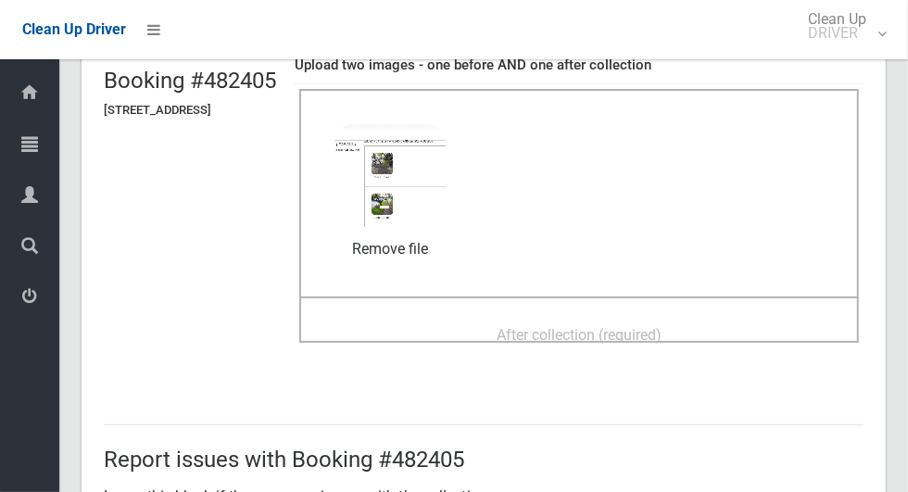
click at [740, 317] on div "After collection (required)" at bounding box center [579, 334] width 519 height 34
click at [753, 317] on div "After collection (required)" at bounding box center [579, 334] width 519 height 34
click at [549, 326] on span "After collection (required)" at bounding box center [578, 335] width 165 height 18
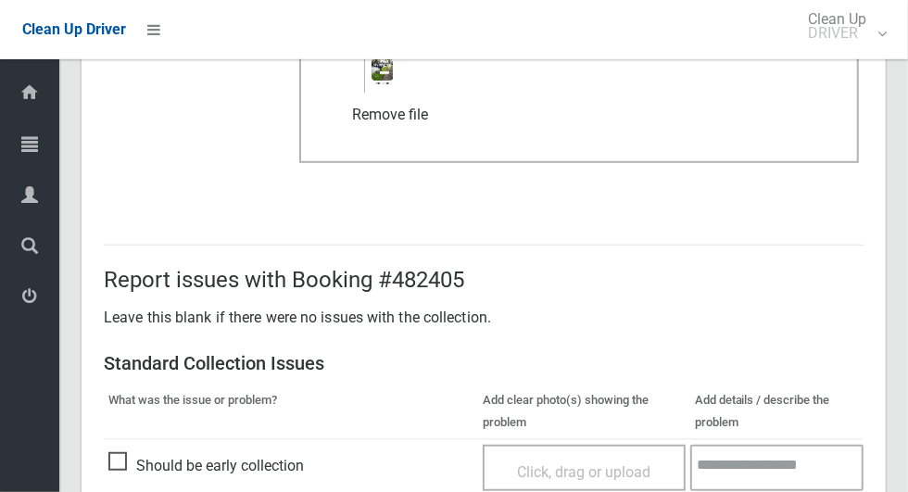
scroll to position [1515, 0]
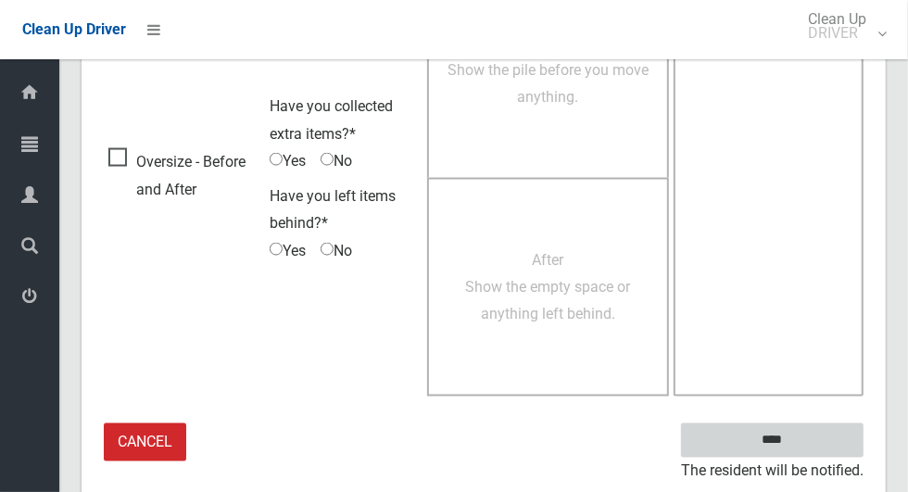
click at [804, 450] on input "****" at bounding box center [772, 440] width 182 height 34
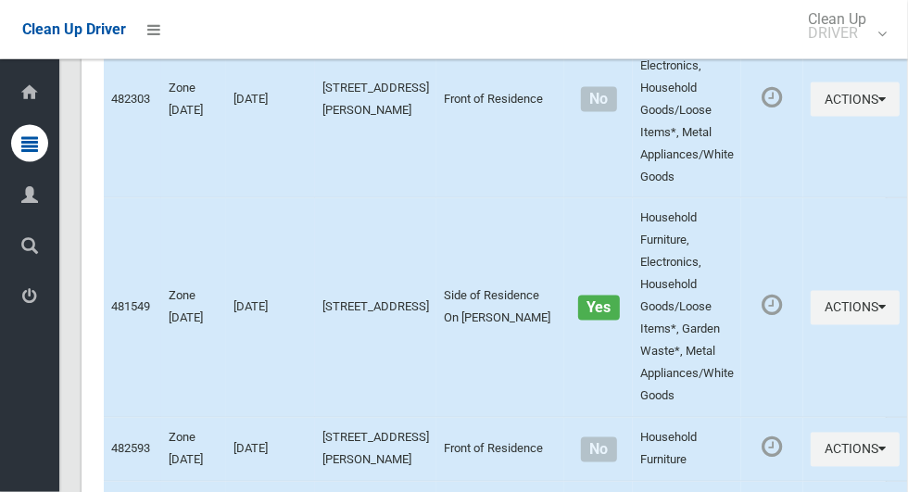
scroll to position [9567, 0]
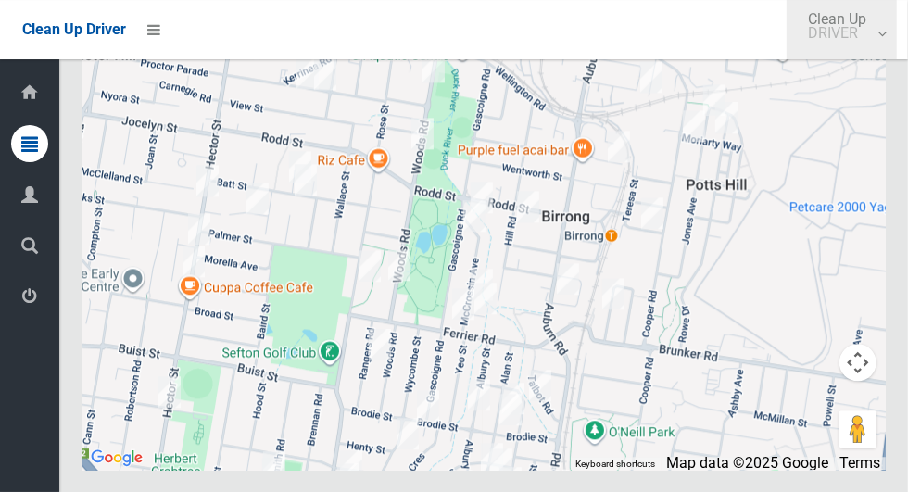
click at [897, 36] on link "Clean Up DRIVER" at bounding box center [841, 29] width 110 height 59
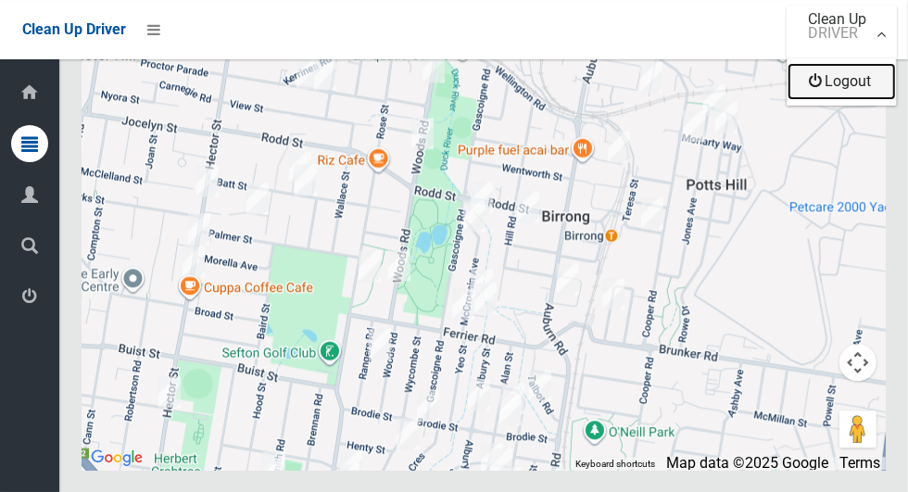
click at [862, 85] on link "Logout" at bounding box center [841, 81] width 108 height 37
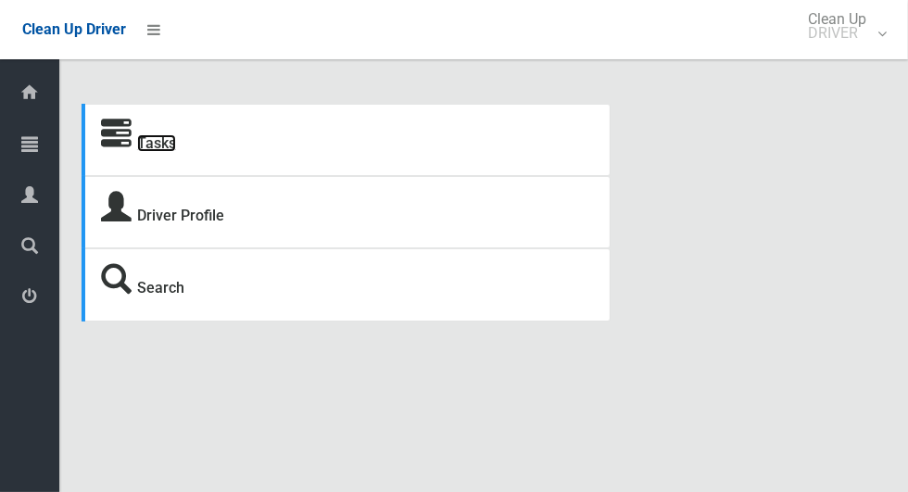
click at [167, 144] on link "Tasks" at bounding box center [156, 143] width 39 height 18
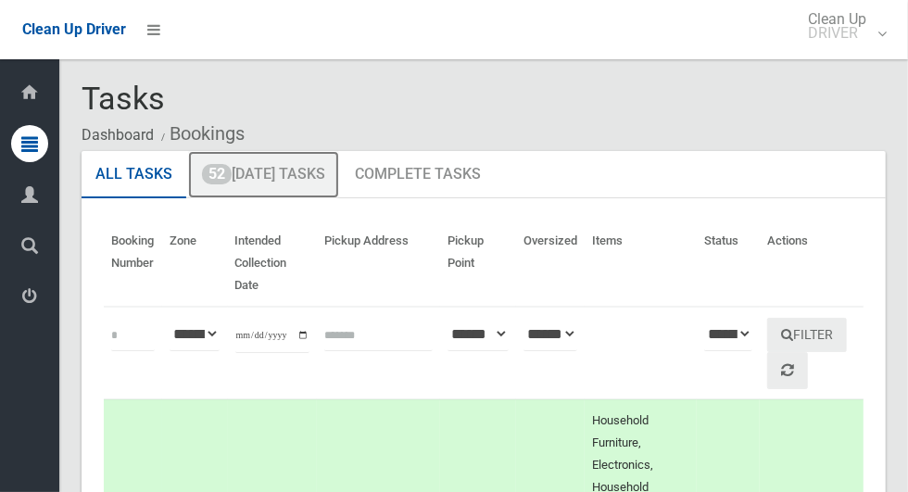
click at [313, 183] on link "52 [DATE] Tasks" at bounding box center [263, 175] width 151 height 48
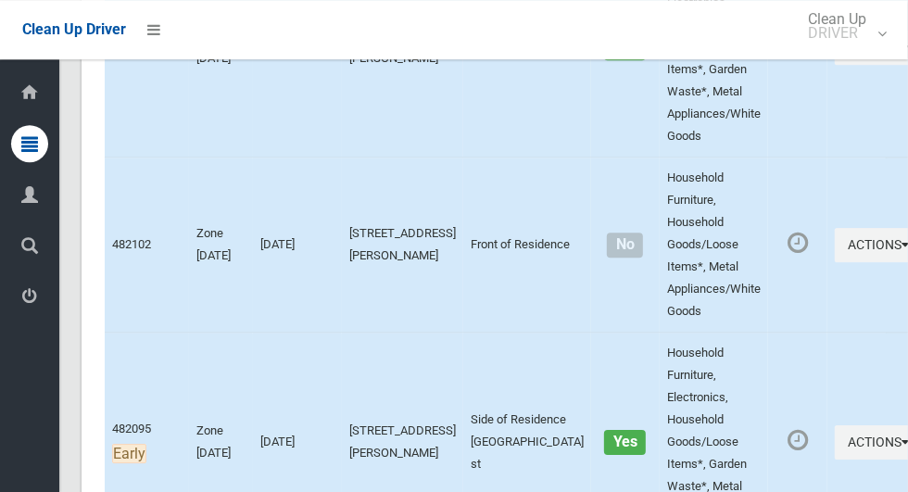
scroll to position [10052, 0]
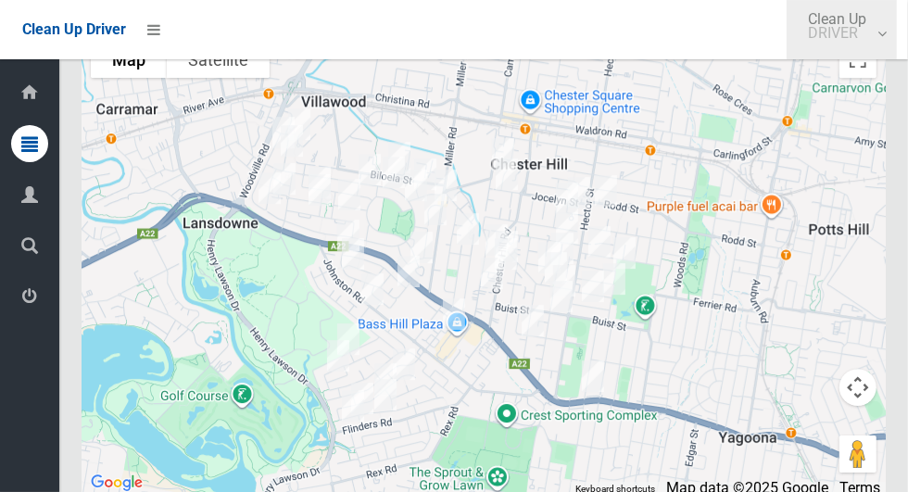
click at [897, 42] on link "Clean Up DRIVER" at bounding box center [841, 29] width 110 height 59
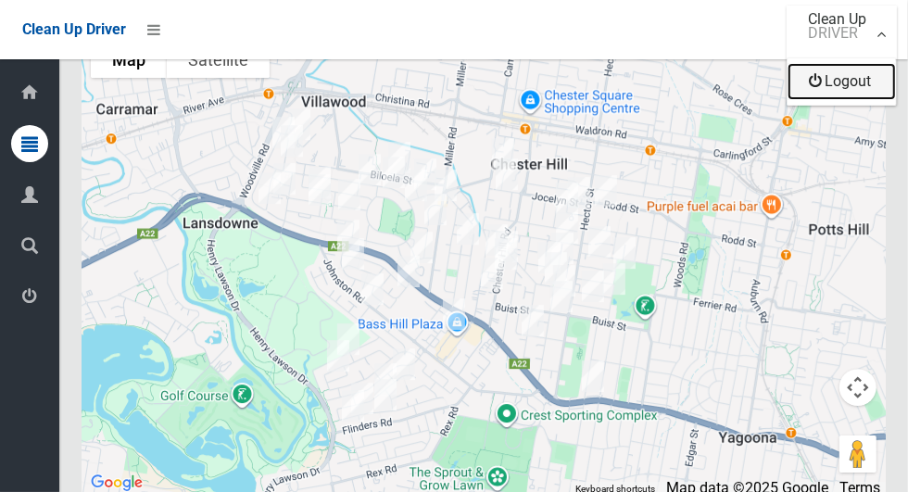
click at [880, 93] on link "Logout" at bounding box center [841, 81] width 108 height 37
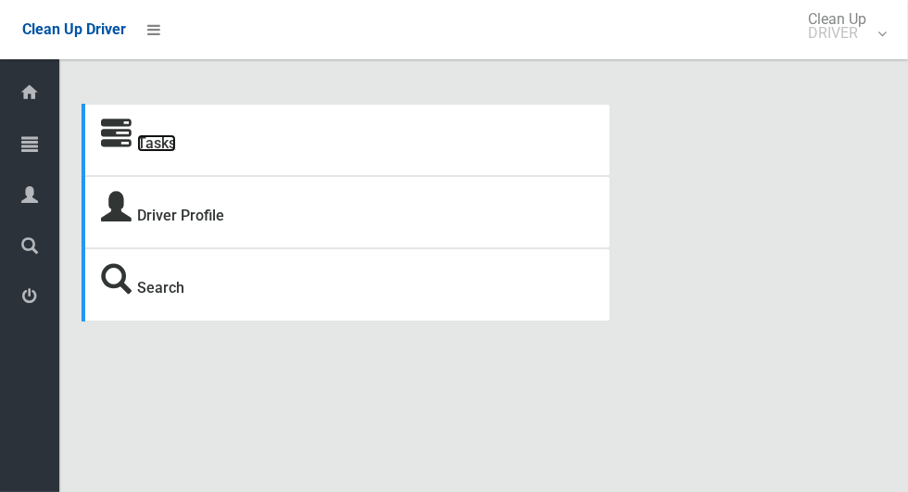
click at [172, 150] on link "Tasks" at bounding box center [156, 143] width 39 height 18
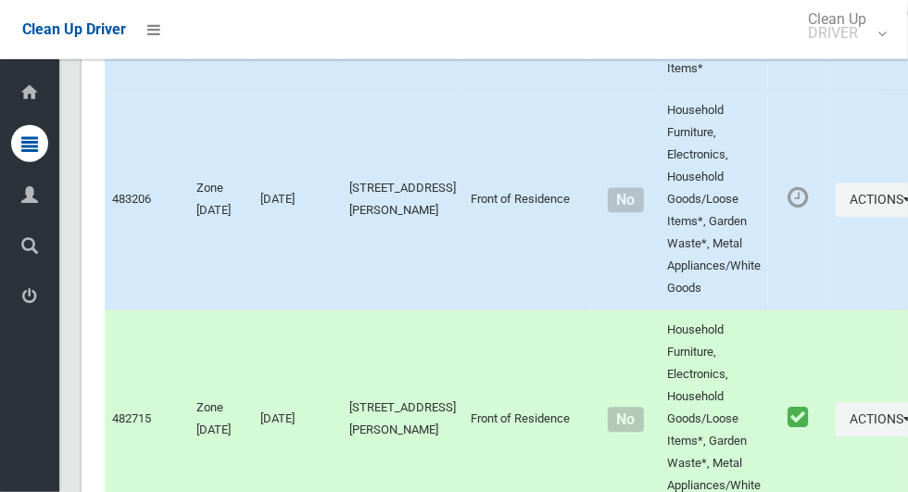
scroll to position [10230, 0]
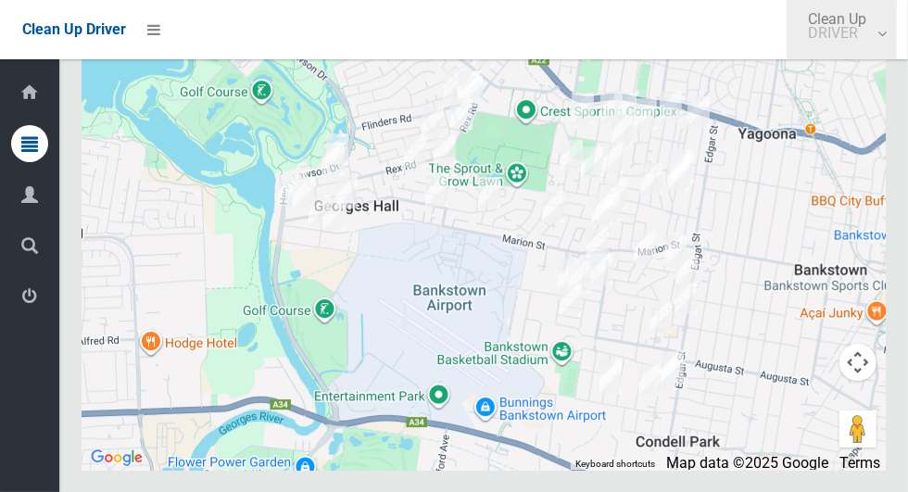
click at [897, 41] on link "Clean Up DRIVER" at bounding box center [841, 29] width 110 height 59
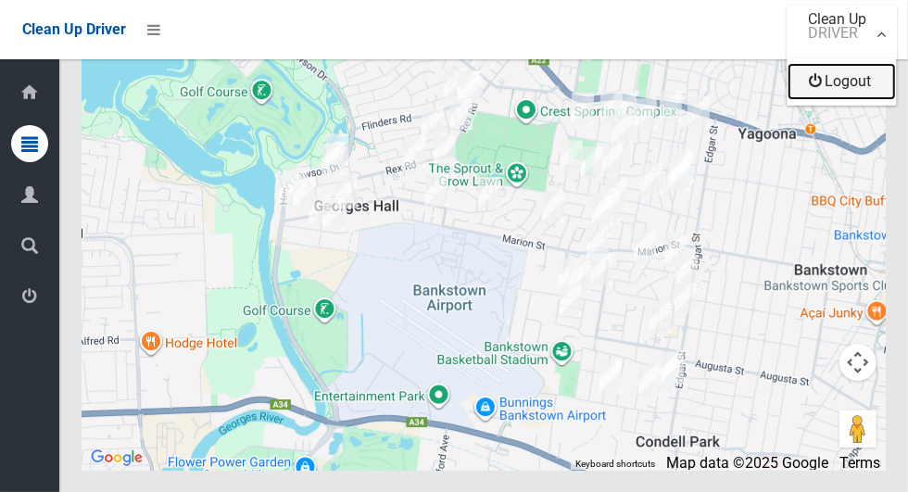
click at [865, 90] on link "Logout" at bounding box center [841, 81] width 108 height 37
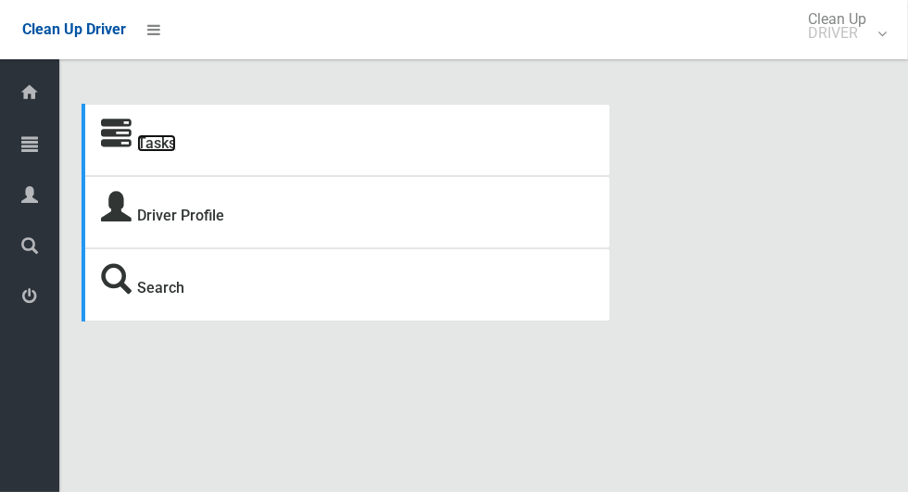
click at [169, 144] on link "Tasks" at bounding box center [156, 143] width 39 height 18
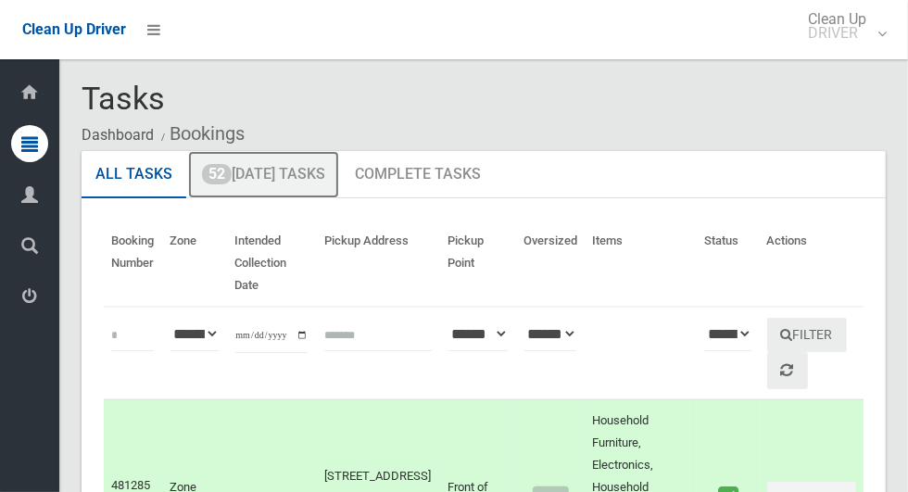
click at [314, 178] on link "52 [DATE] Tasks" at bounding box center [263, 175] width 151 height 48
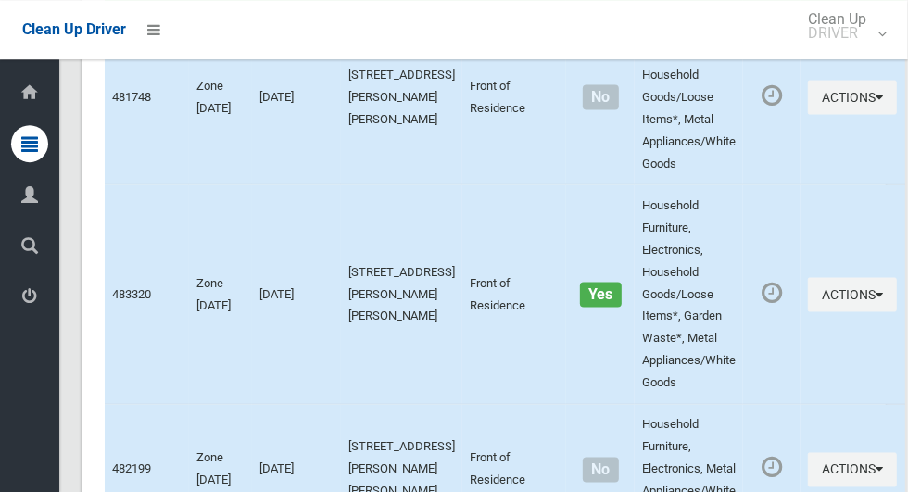
scroll to position [9586, 0]
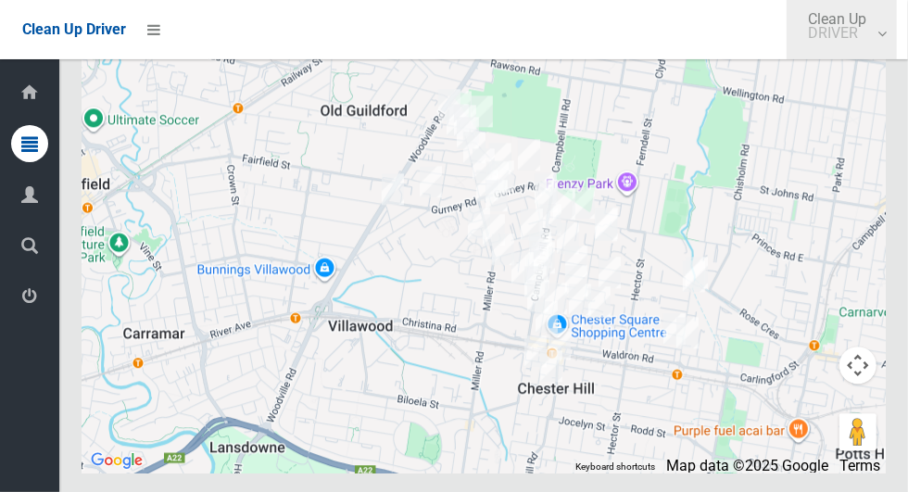
click at [897, 44] on link "Clean Up DRIVER" at bounding box center [841, 29] width 110 height 59
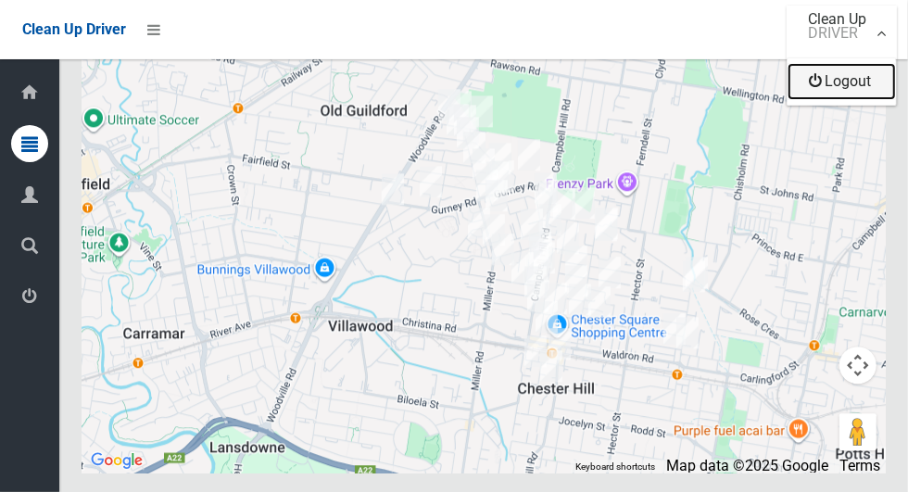
click at [864, 90] on link "Logout" at bounding box center [841, 81] width 108 height 37
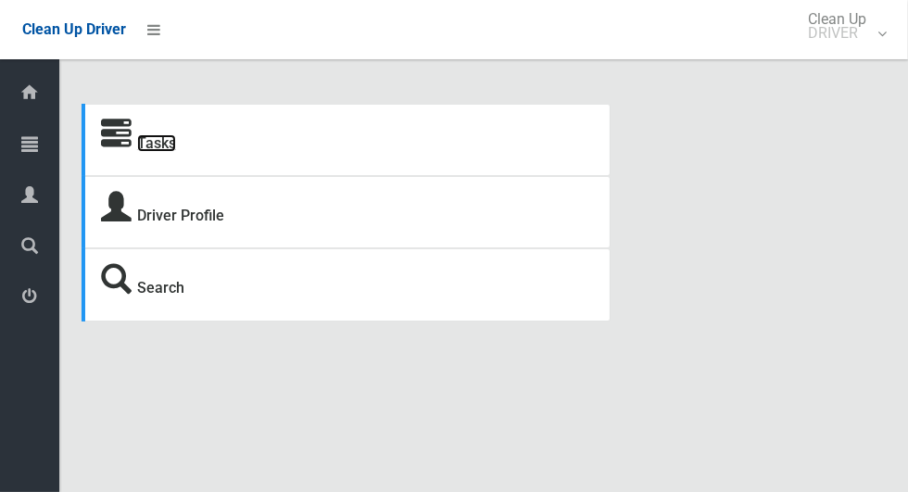
click at [161, 144] on link "Tasks" at bounding box center [156, 143] width 39 height 18
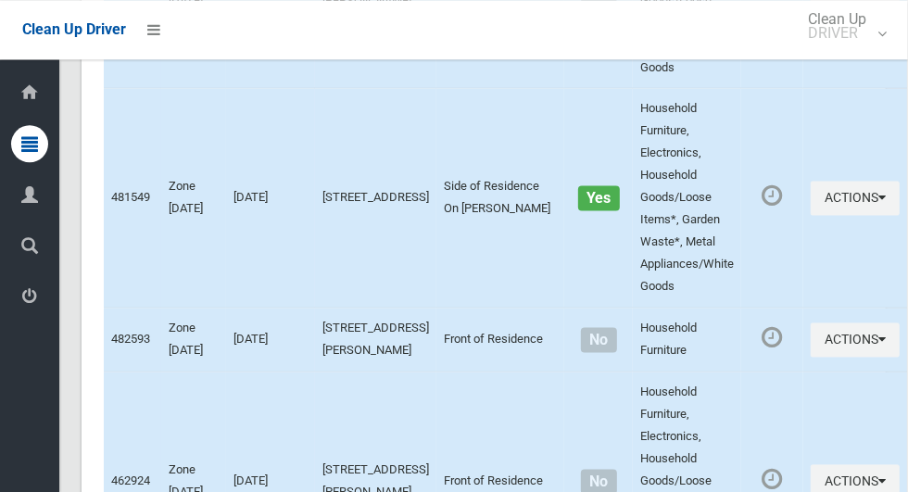
scroll to position [9567, 0]
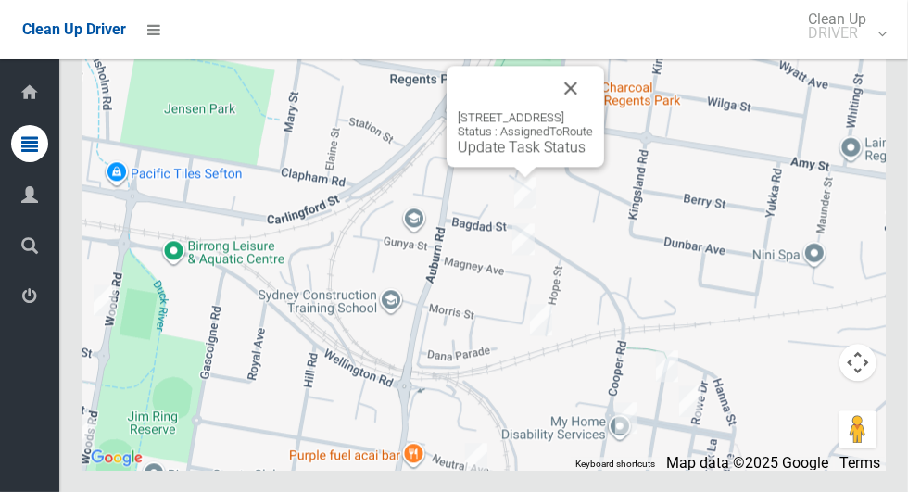
click at [593, 110] on button "Close" at bounding box center [570, 88] width 44 height 44
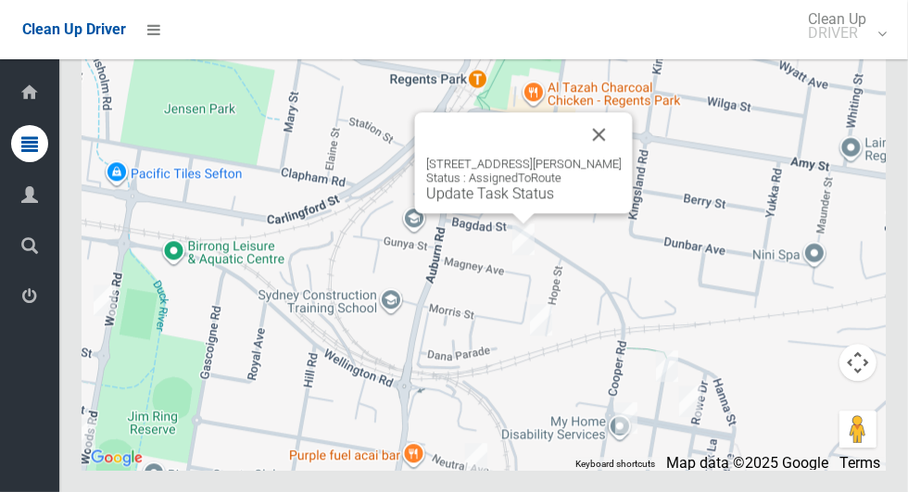
click at [621, 157] on button "Close" at bounding box center [599, 134] width 44 height 44
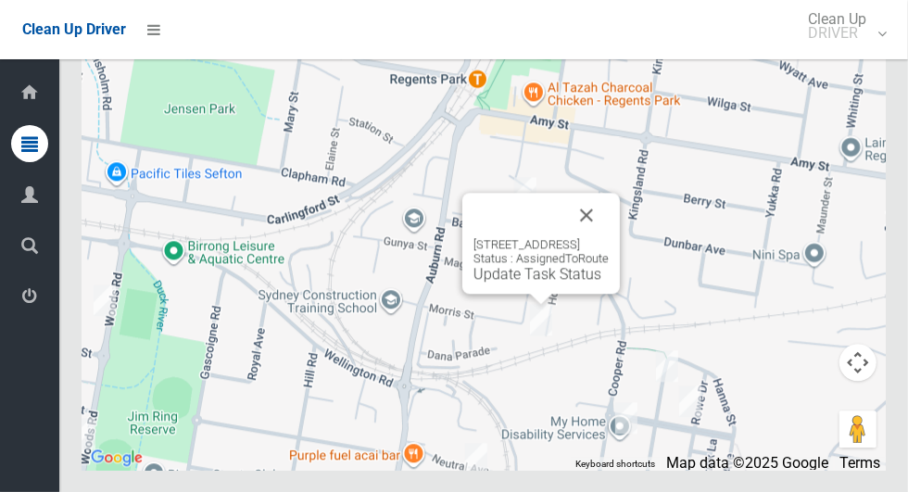
click at [609, 237] on button "Close" at bounding box center [586, 215] width 44 height 44
